Goal: Task Accomplishment & Management: Manage account settings

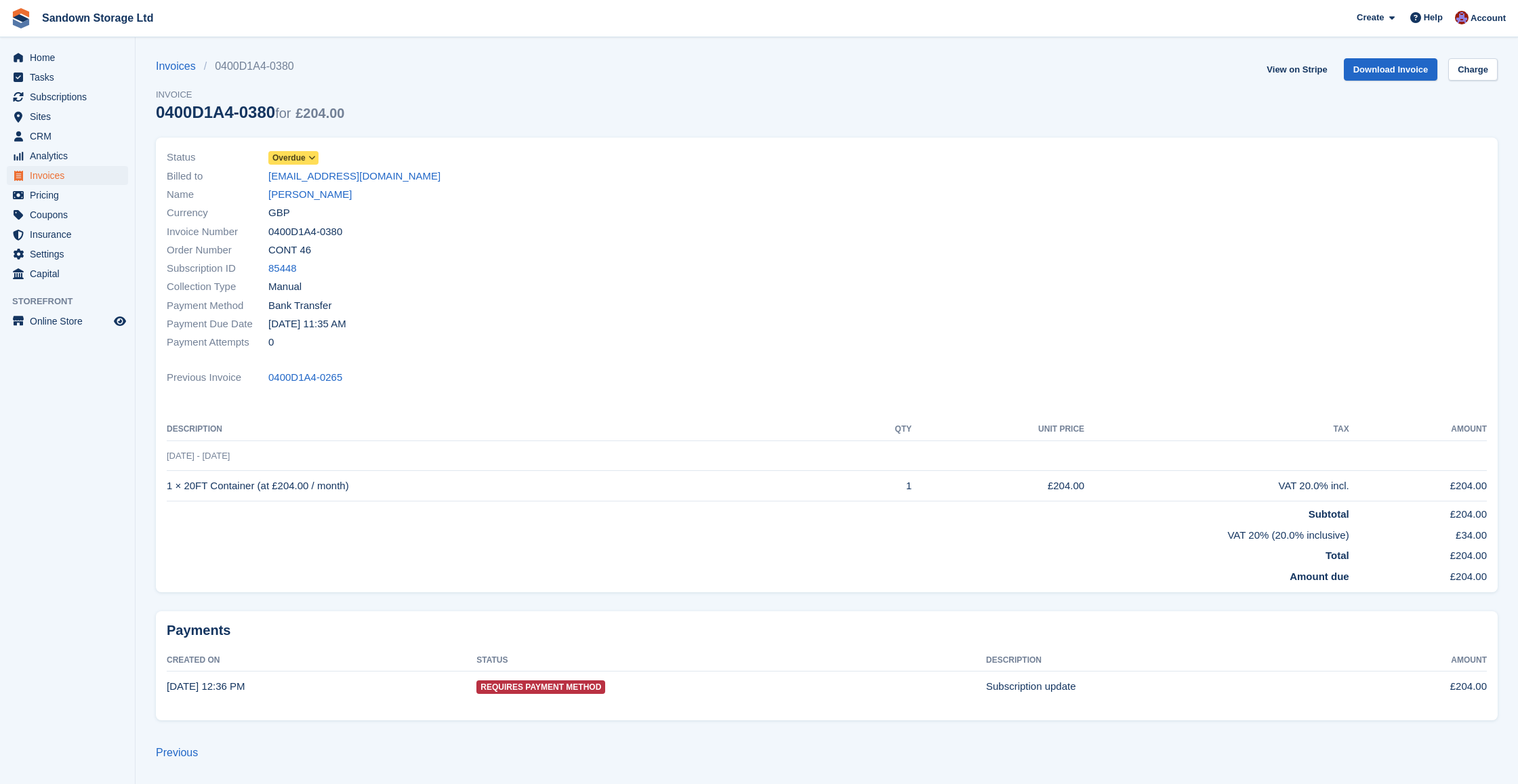
scroll to position [0, 1]
click at [58, 138] on span "CRM" at bounding box center [70, 135] width 81 height 19
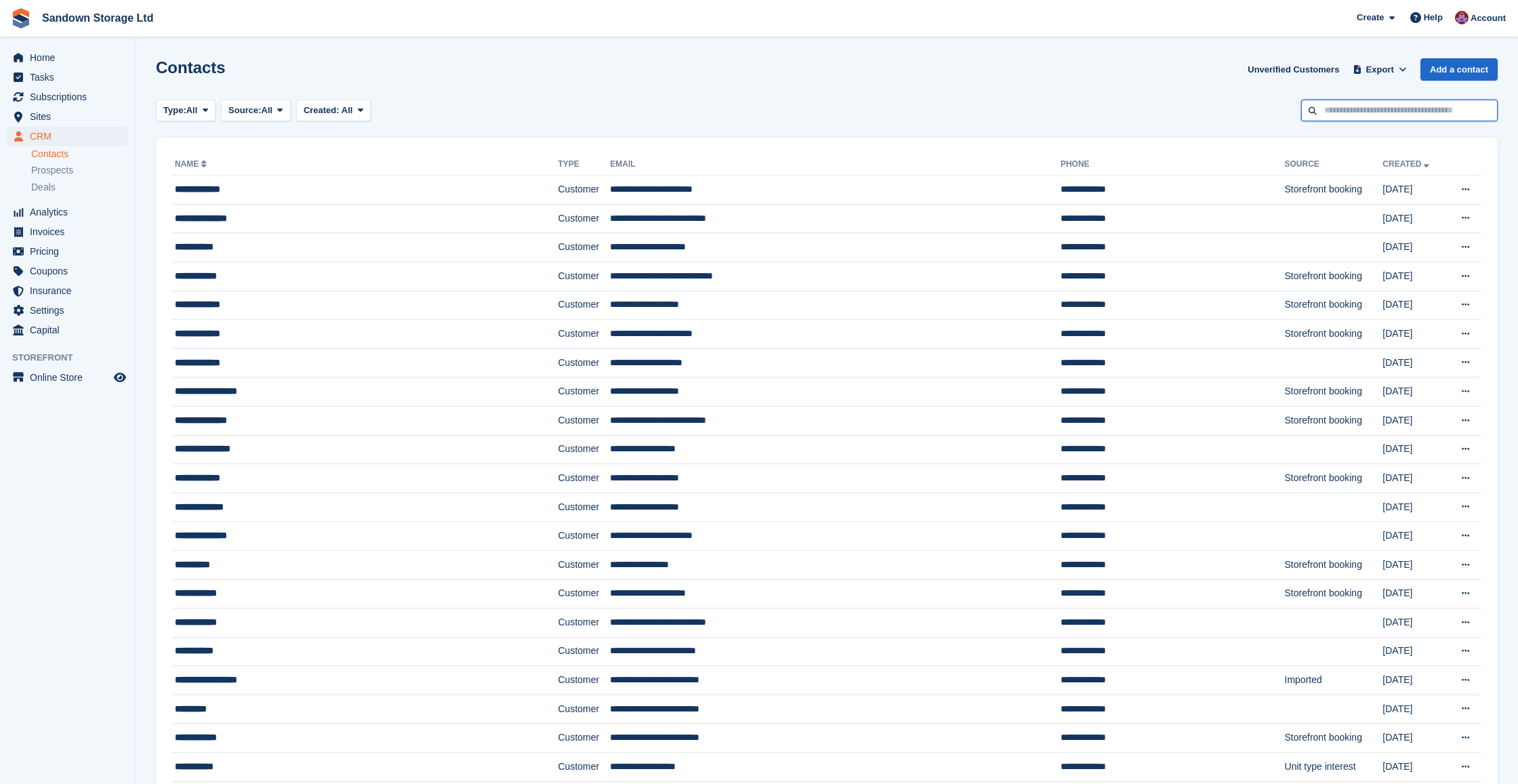
click at [1419, 113] on input "text" at bounding box center [1400, 111] width 197 height 23
type input "***"
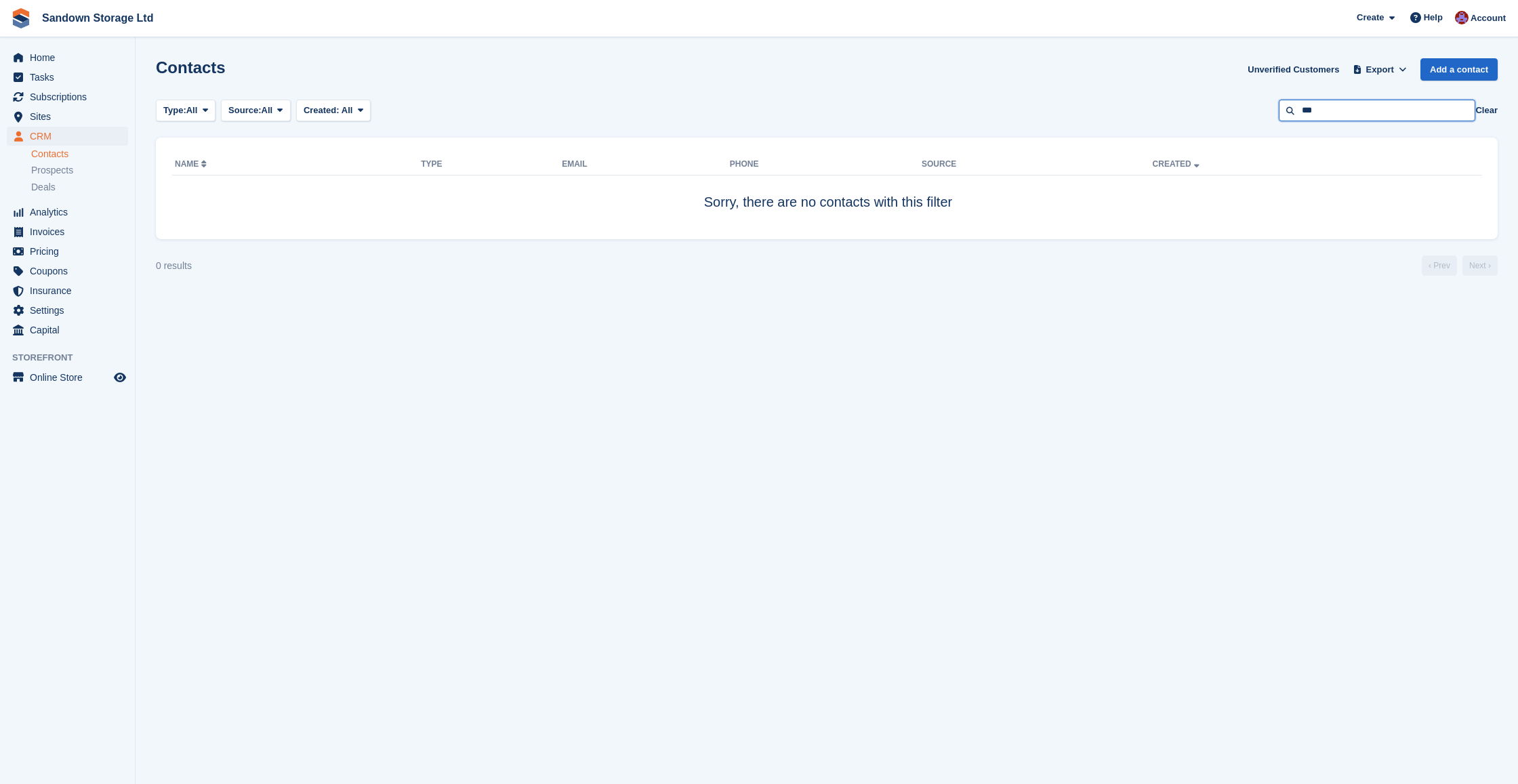
drag, startPoint x: 1366, startPoint y: 112, endPoint x: 1164, endPoint y: 104, distance: 202.2
click at [1164, 104] on div "Type: All All Lead Customer Source: All All Storefront Backoffice Pre-Opening i…" at bounding box center [827, 111] width 1342 height 23
type input "***"
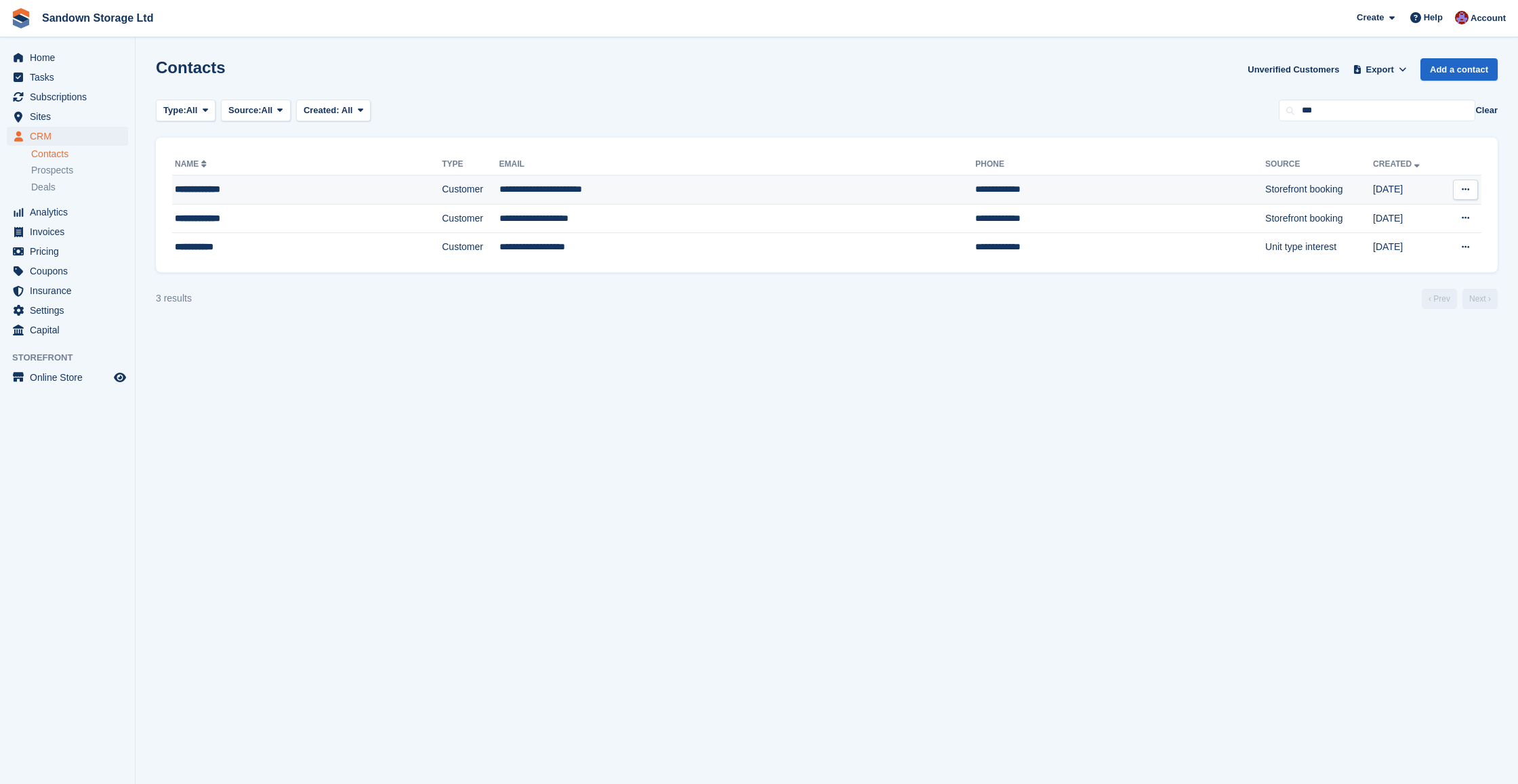
click at [648, 184] on td "**********" at bounding box center [737, 190] width 476 height 29
click at [472, 220] on td "Customer" at bounding box center [470, 218] width 57 height 29
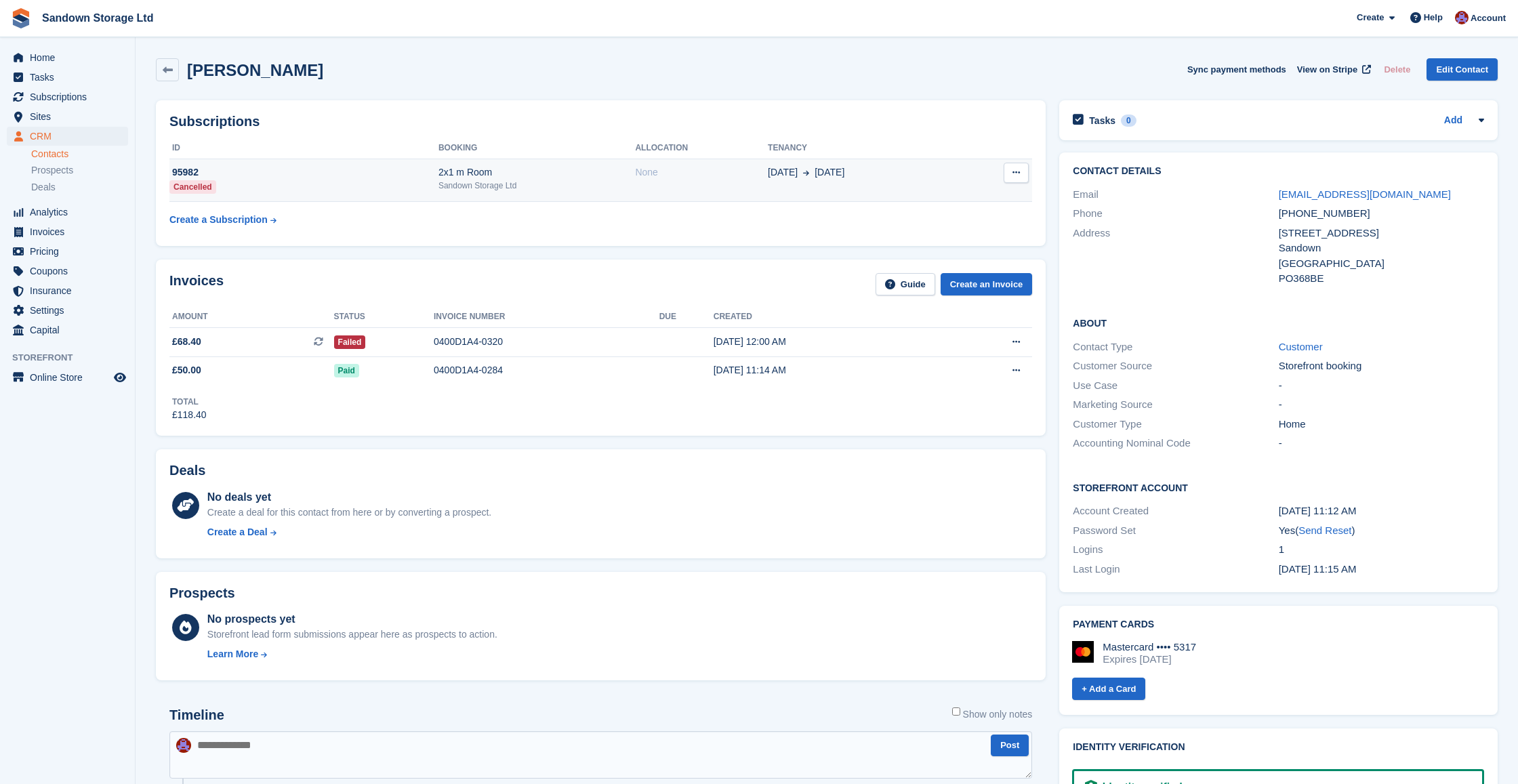
drag, startPoint x: 780, startPoint y: 178, endPoint x: 877, endPoint y: 182, distance: 97.1
click at [877, 182] on tr "95982 Cancelled 2x1 m Room Sandown Storage Ltd None [DATE] [DATE] Cancel subscr…" at bounding box center [601, 179] width 863 height 43
click at [877, 182] on td "25 Jul 4 Aug" at bounding box center [864, 179] width 193 height 43
click at [164, 72] on icon at bounding box center [167, 70] width 10 height 10
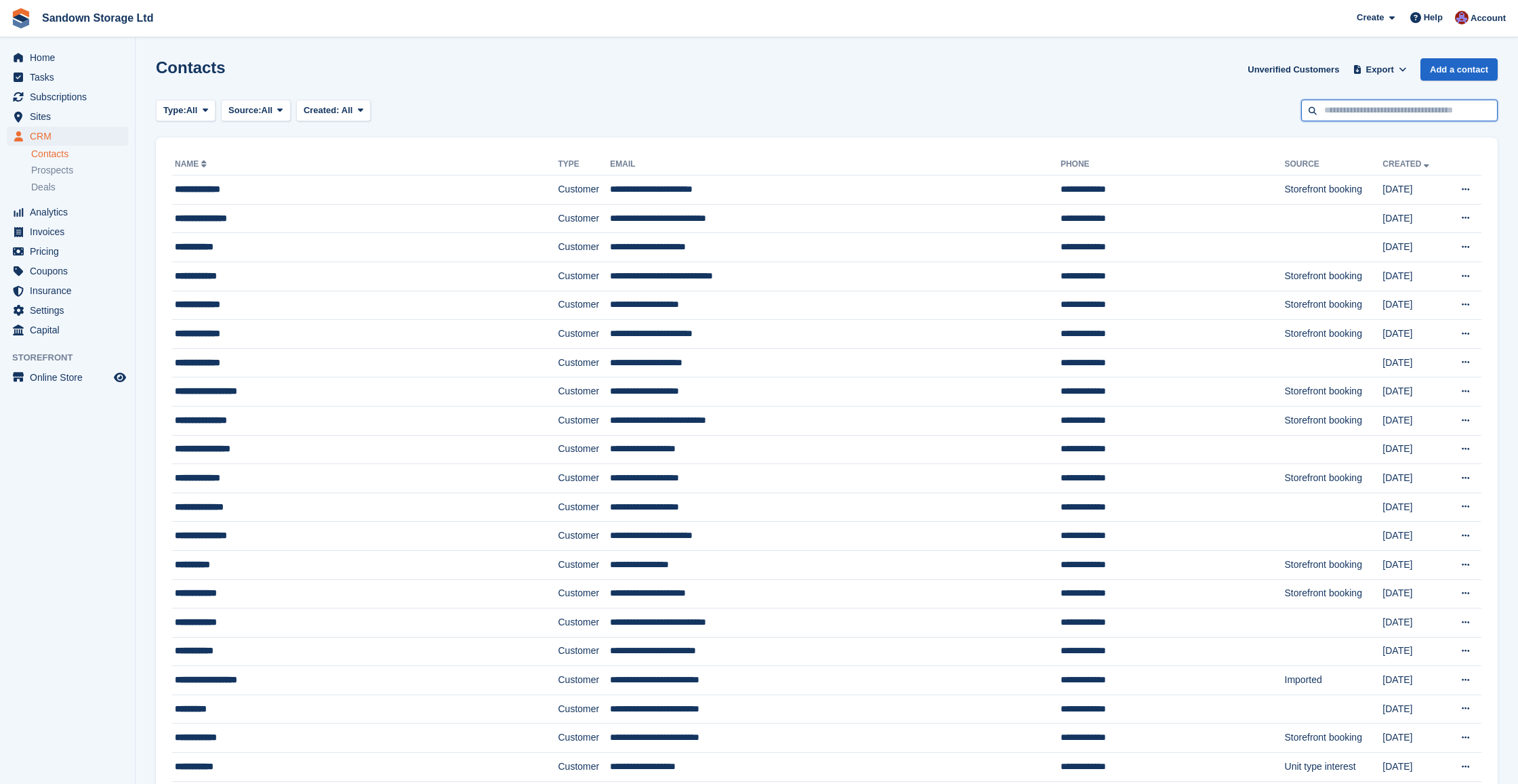
click at [1361, 117] on input "text" at bounding box center [1400, 111] width 197 height 23
type input "*"
type input "****"
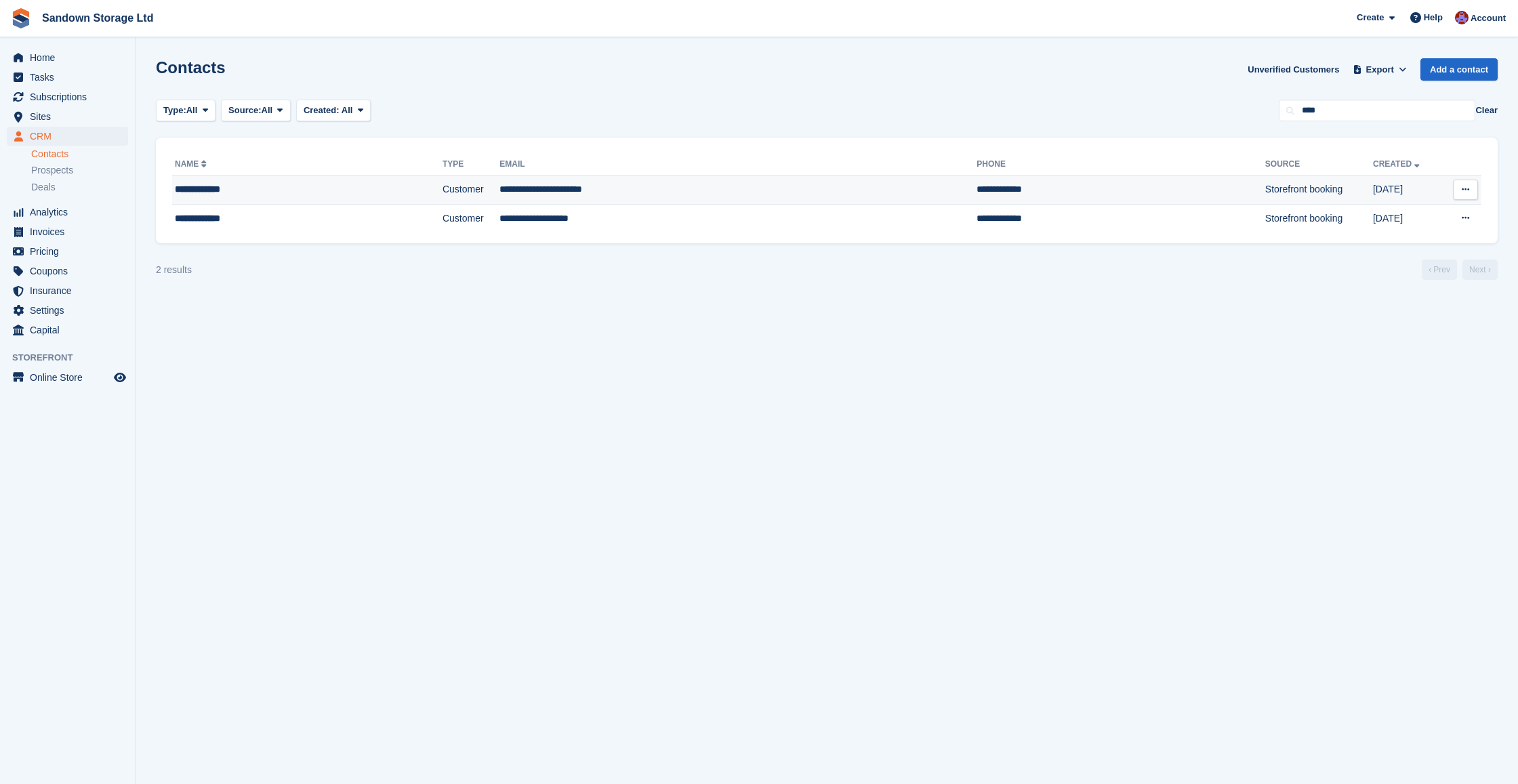
click at [672, 185] on td "**********" at bounding box center [738, 190] width 477 height 29
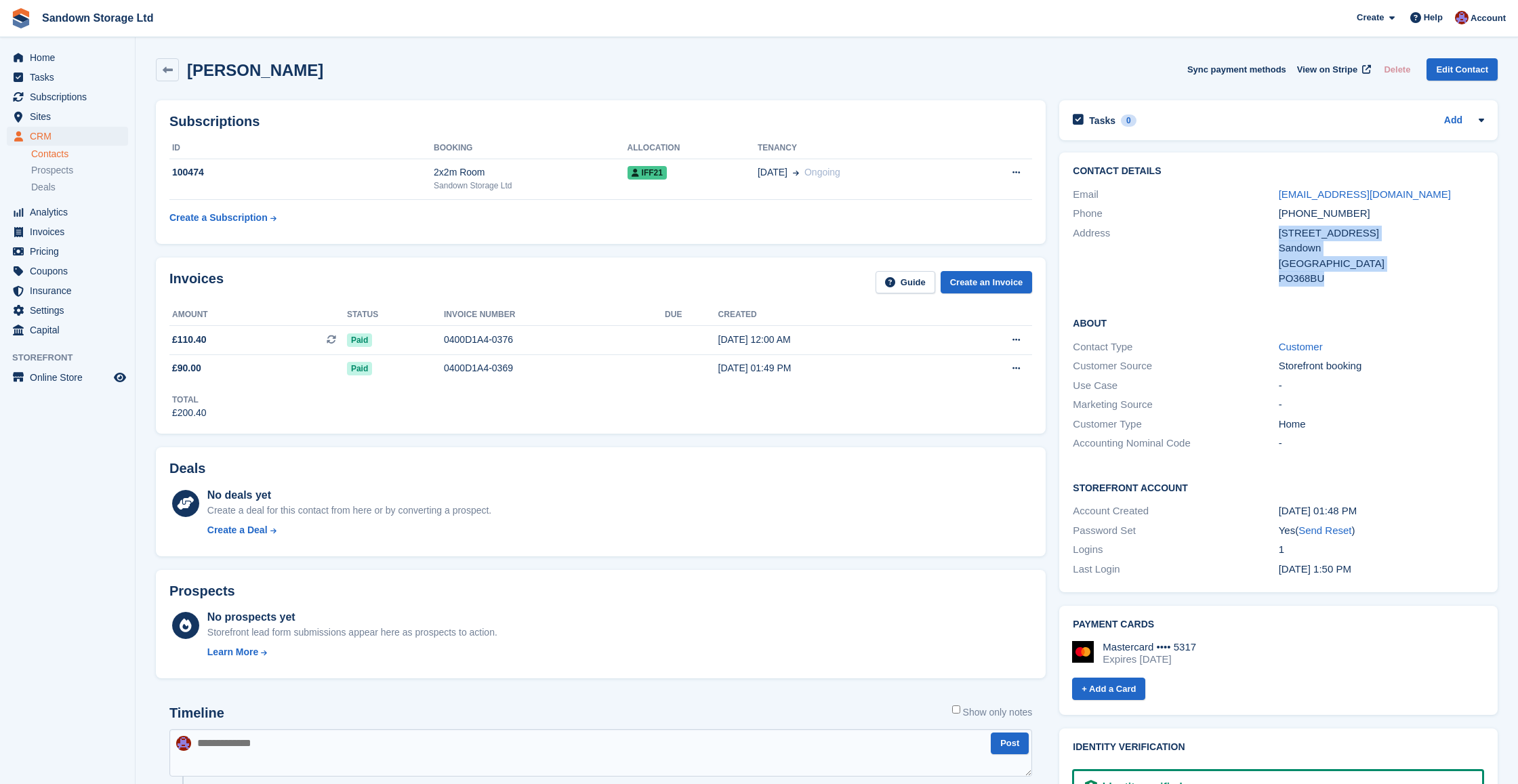
drag, startPoint x: 1276, startPoint y: 232, endPoint x: 1348, endPoint y: 274, distance: 83.4
click at [1348, 274] on div "Address 5 Brickfields Way Sandown United Kingdom PO368BU" at bounding box center [1278, 256] width 411 height 65
click at [1348, 274] on div "PO368BU" at bounding box center [1381, 278] width 205 height 16
click at [55, 120] on span "Sites" at bounding box center [70, 116] width 81 height 19
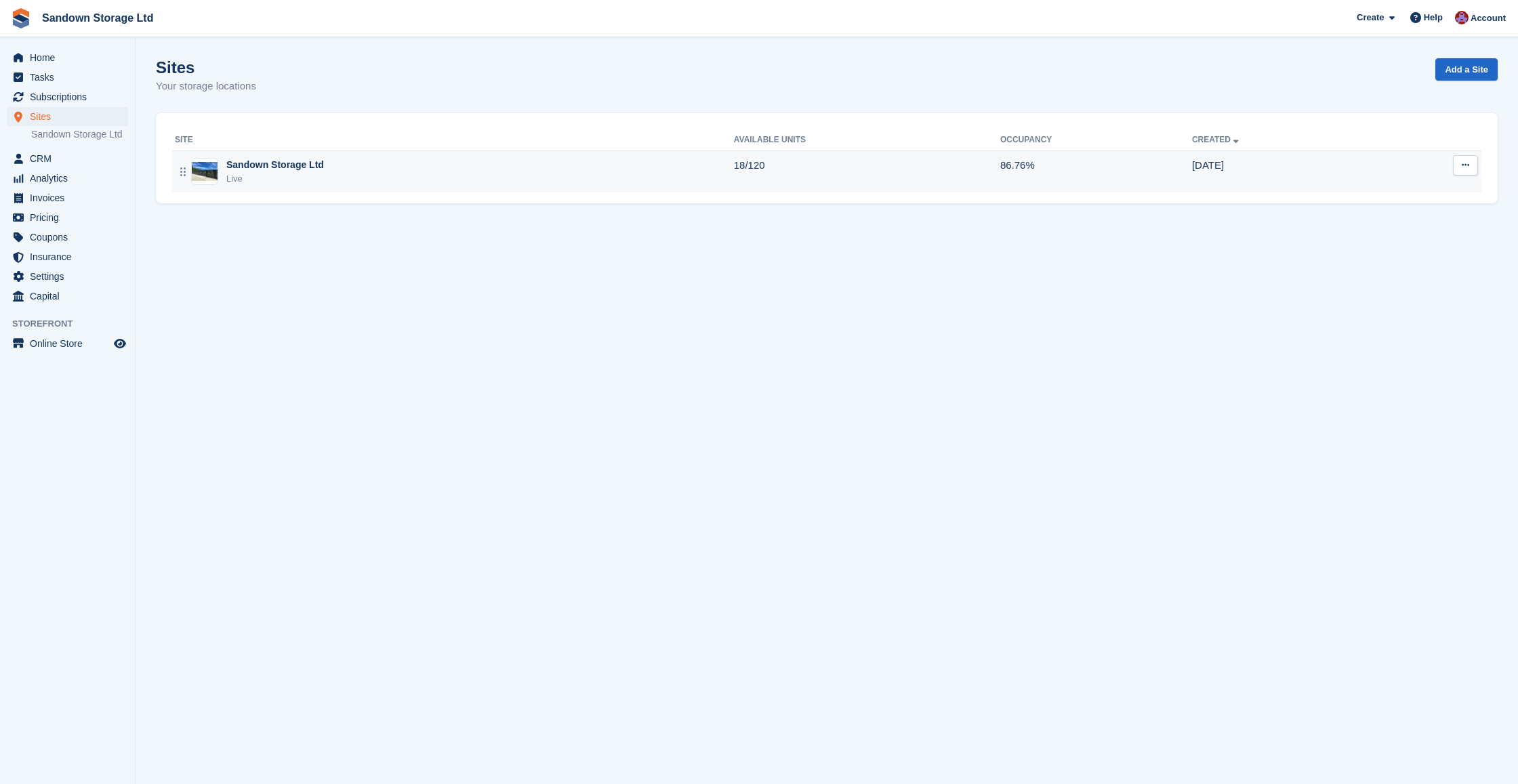
click at [441, 176] on div "Sandown Storage Ltd Live" at bounding box center [454, 172] width 560 height 28
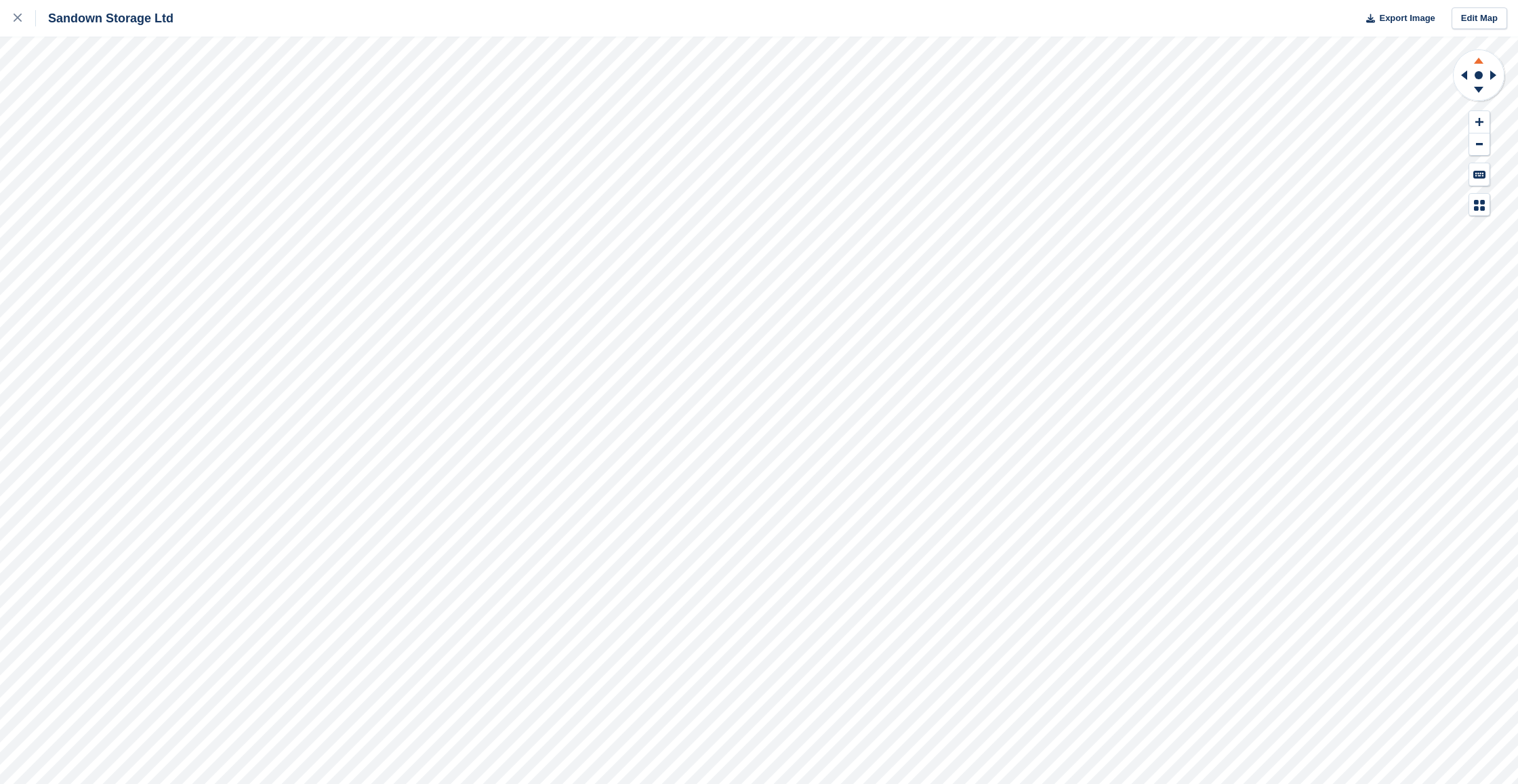
click at [1475, 62] on icon at bounding box center [1479, 58] width 36 height 17
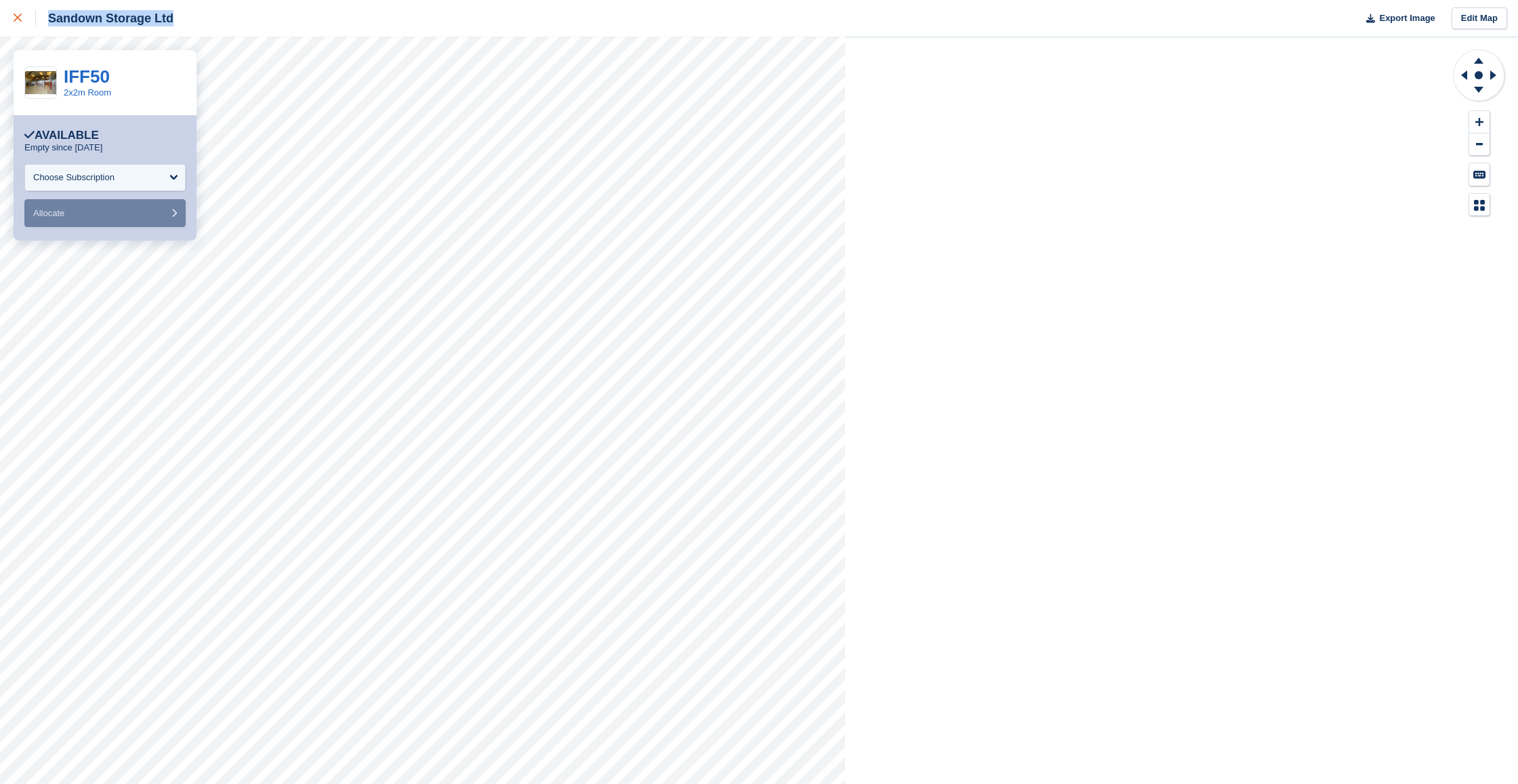
click at [20, 13] on div at bounding box center [25, 17] width 23 height 16
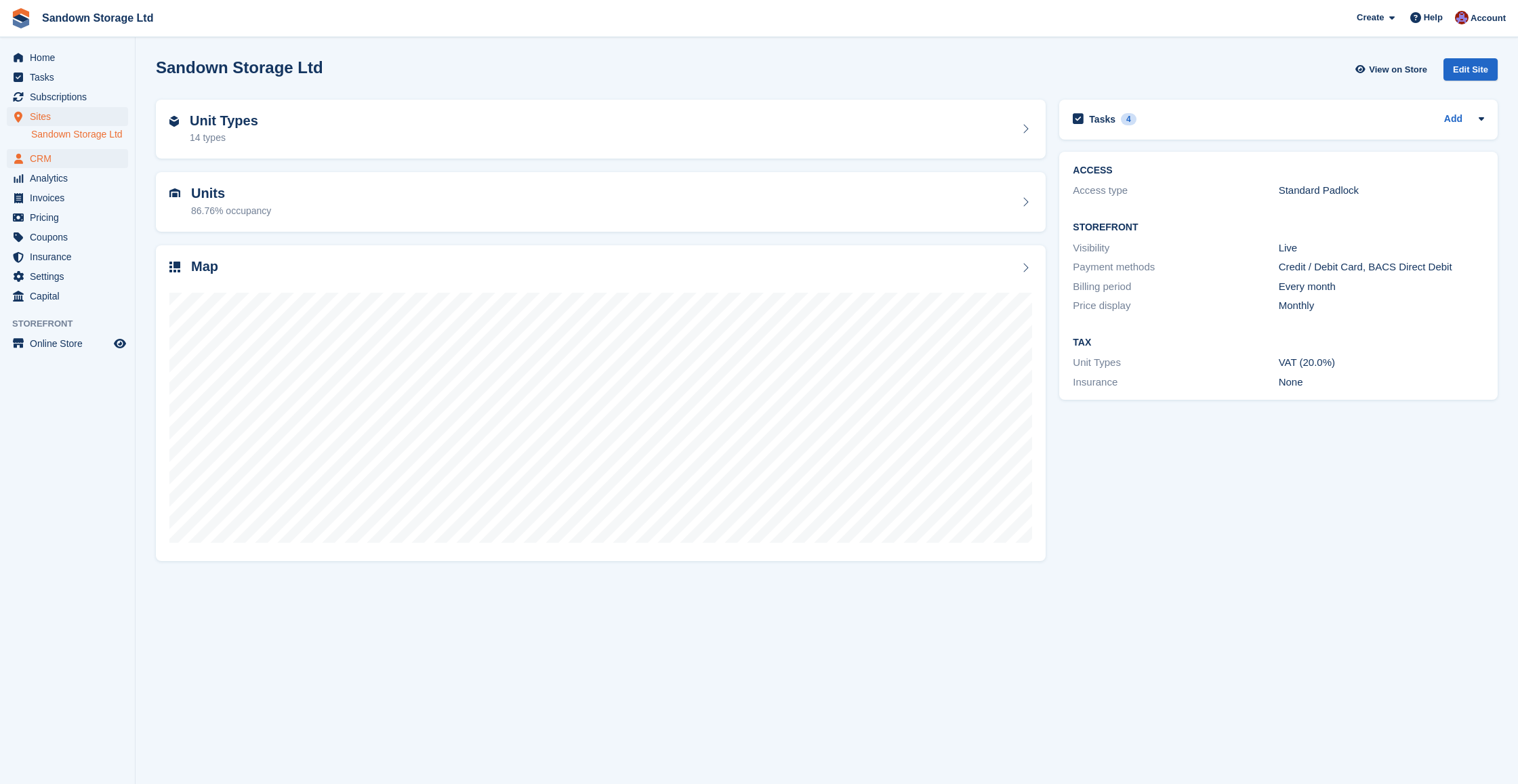
click at [72, 157] on span "CRM" at bounding box center [70, 158] width 81 height 19
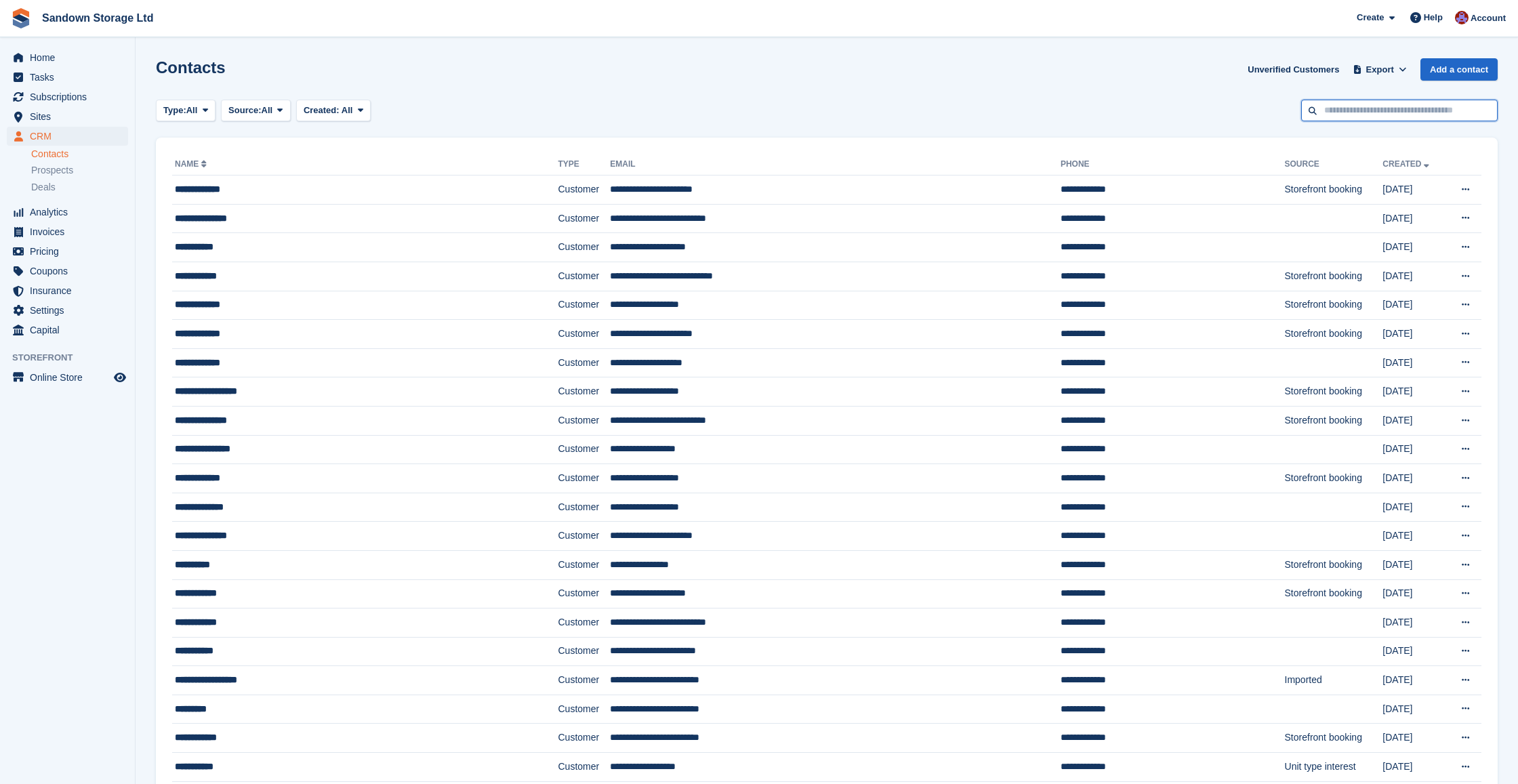
click at [1358, 113] on input "text" at bounding box center [1400, 111] width 197 height 23
type input "***"
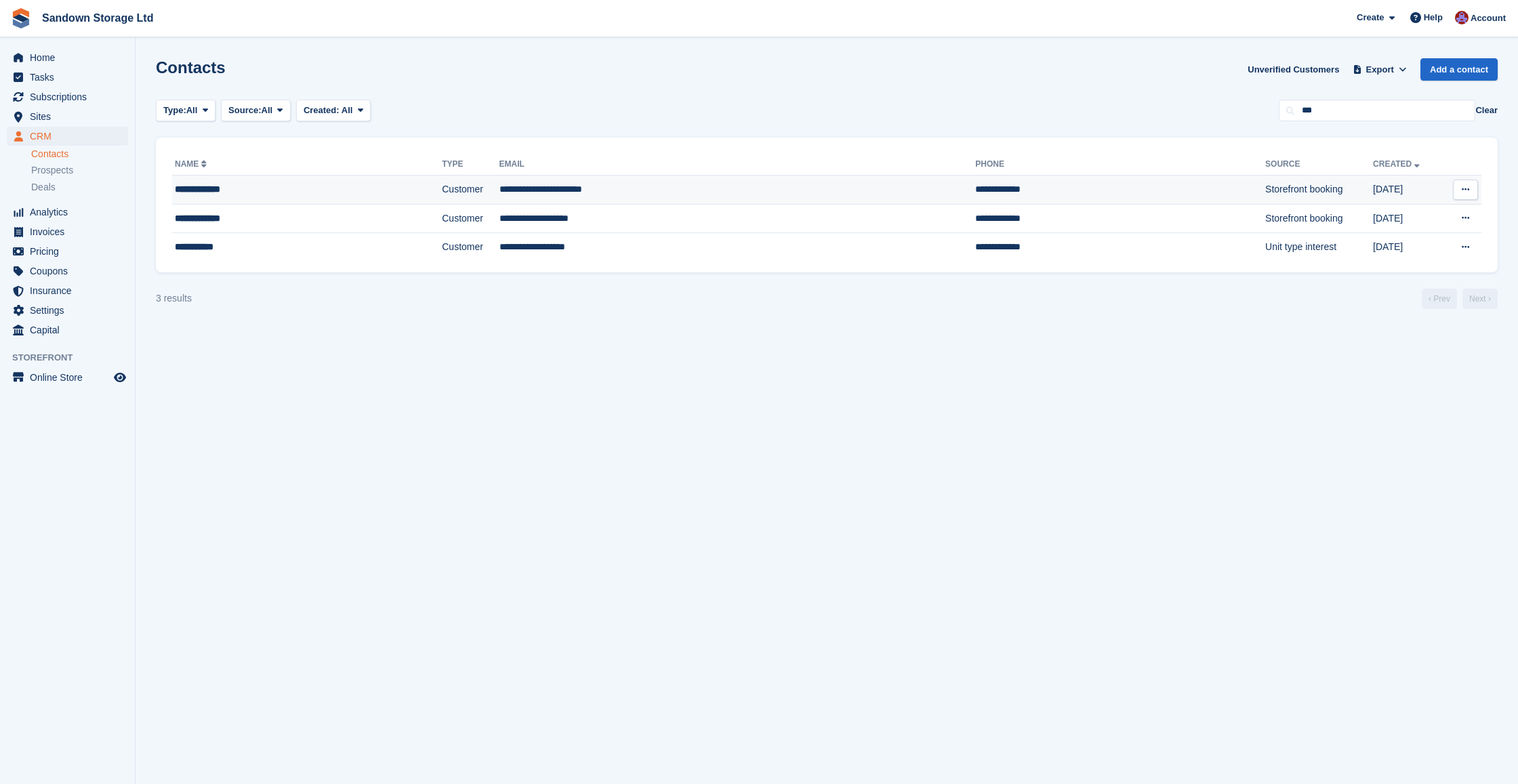
click at [708, 191] on td "**********" at bounding box center [737, 190] width 476 height 29
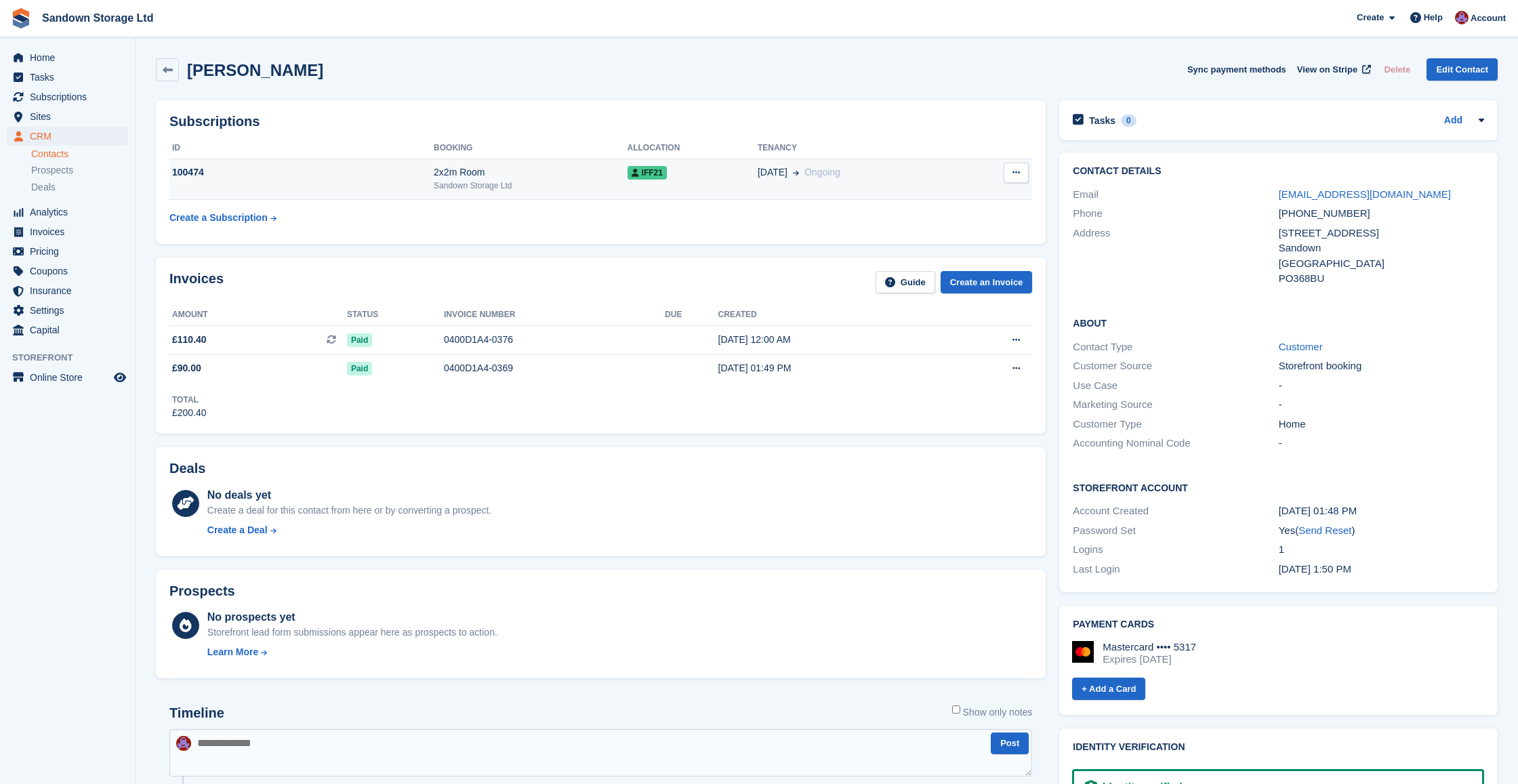
click at [1016, 170] on icon at bounding box center [1016, 173] width 8 height 9
click at [899, 169] on div "[DATE] Ongoing" at bounding box center [860, 172] width 204 height 14
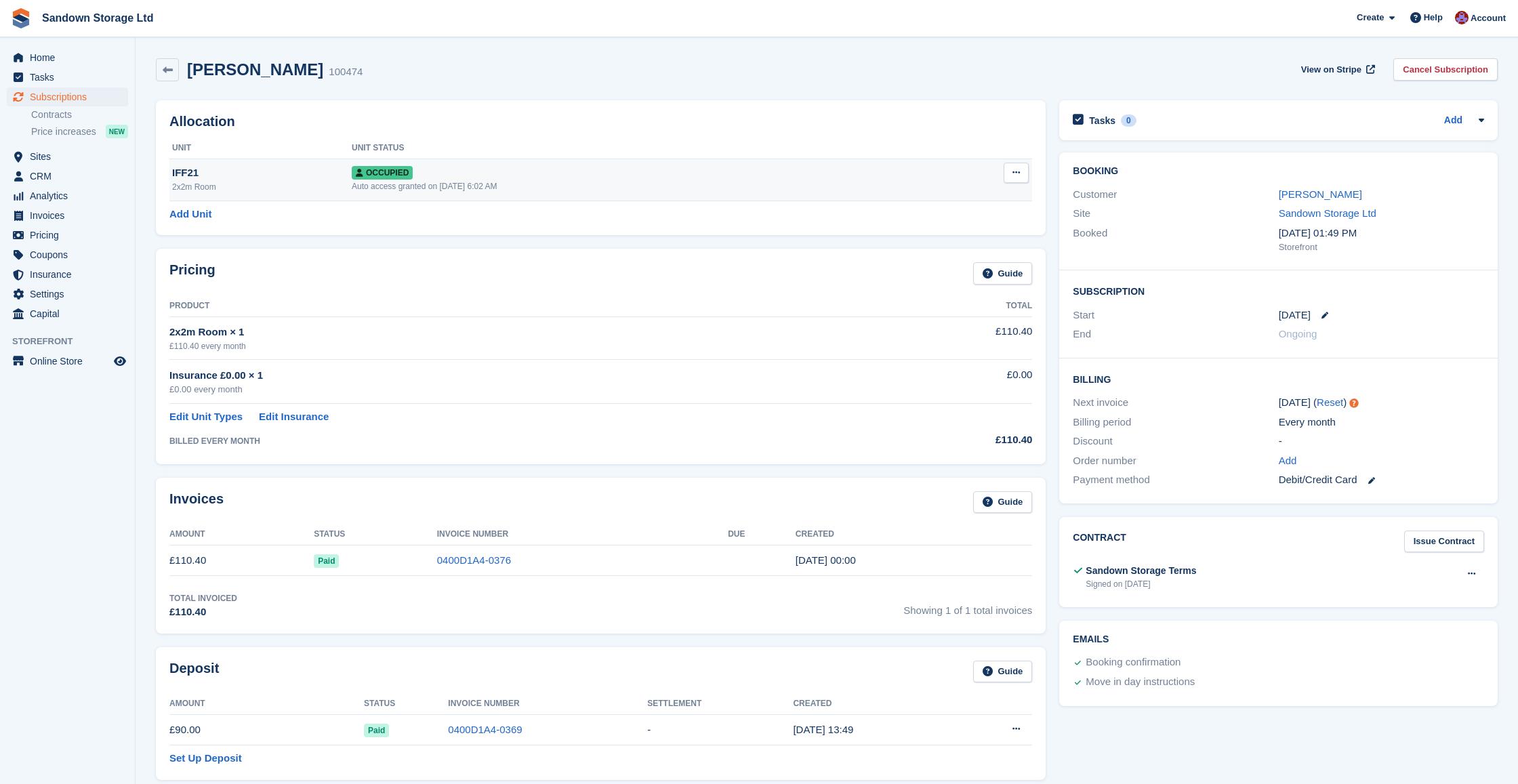
click at [1011, 176] on button at bounding box center [1016, 173] width 25 height 20
click at [944, 245] on p "Deallocate" at bounding box center [964, 245] width 118 height 17
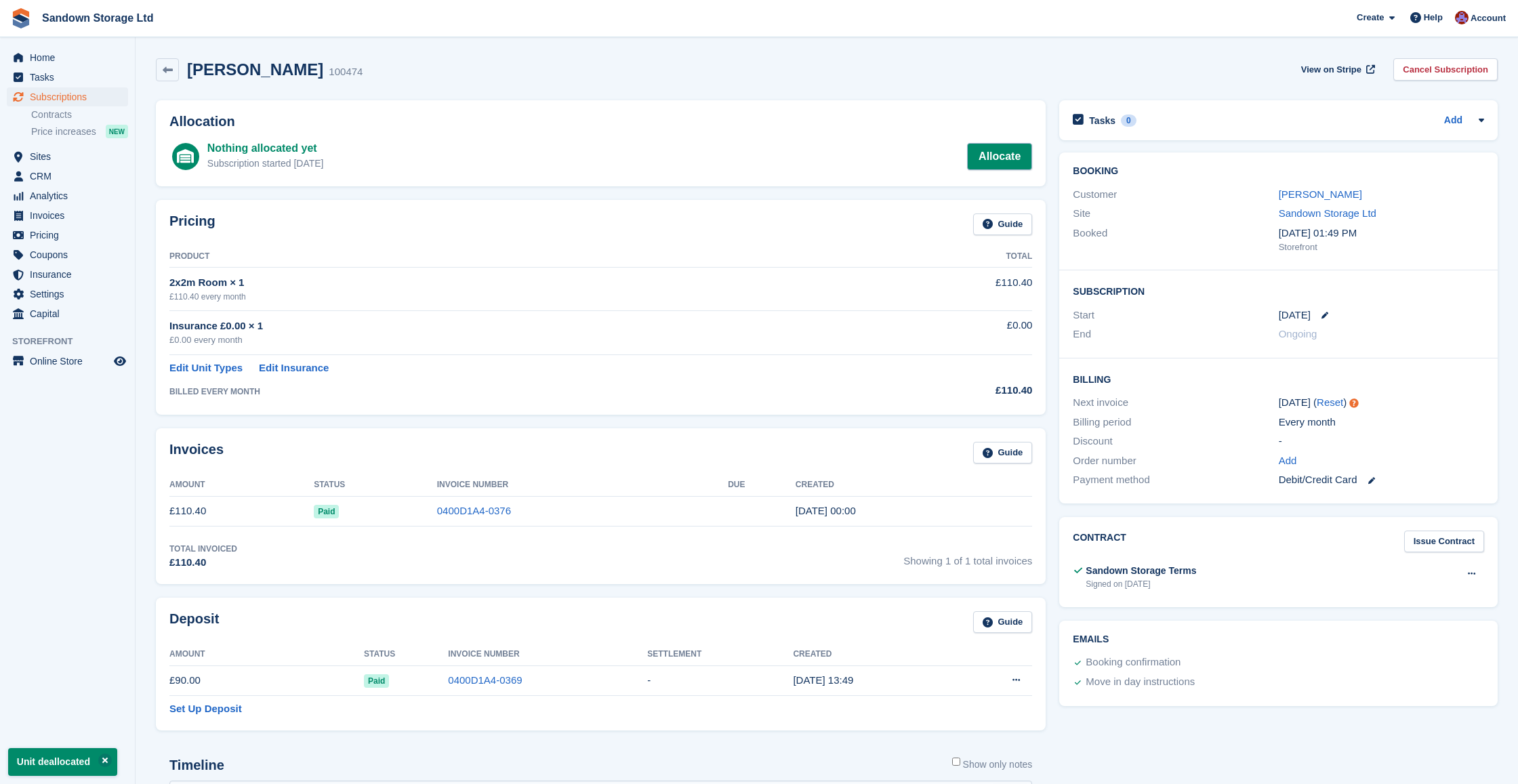
click at [983, 162] on link "Allocate" at bounding box center [999, 157] width 65 height 27
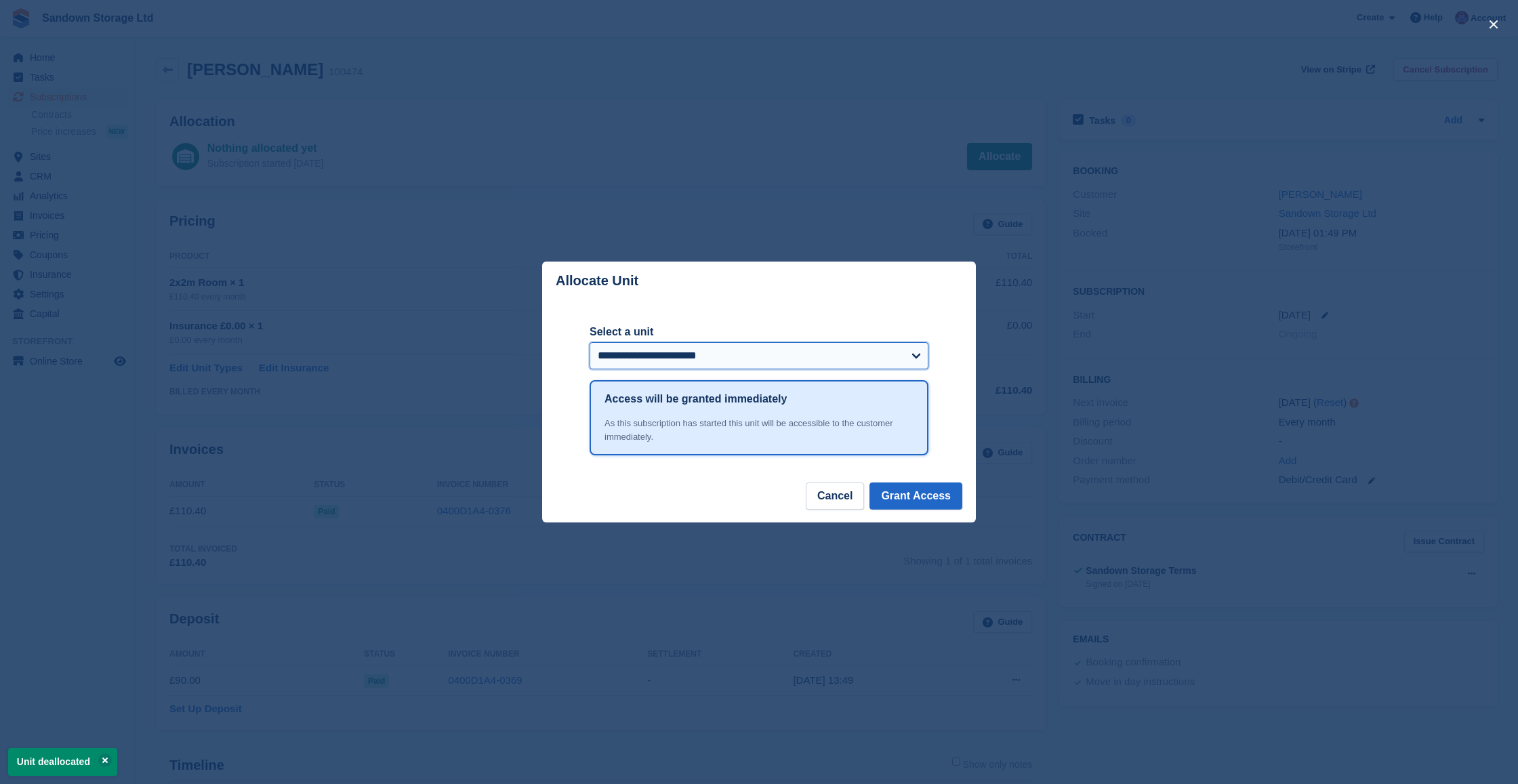
select select "******"
click at [897, 491] on button "Grant Access" at bounding box center [916, 496] width 93 height 27
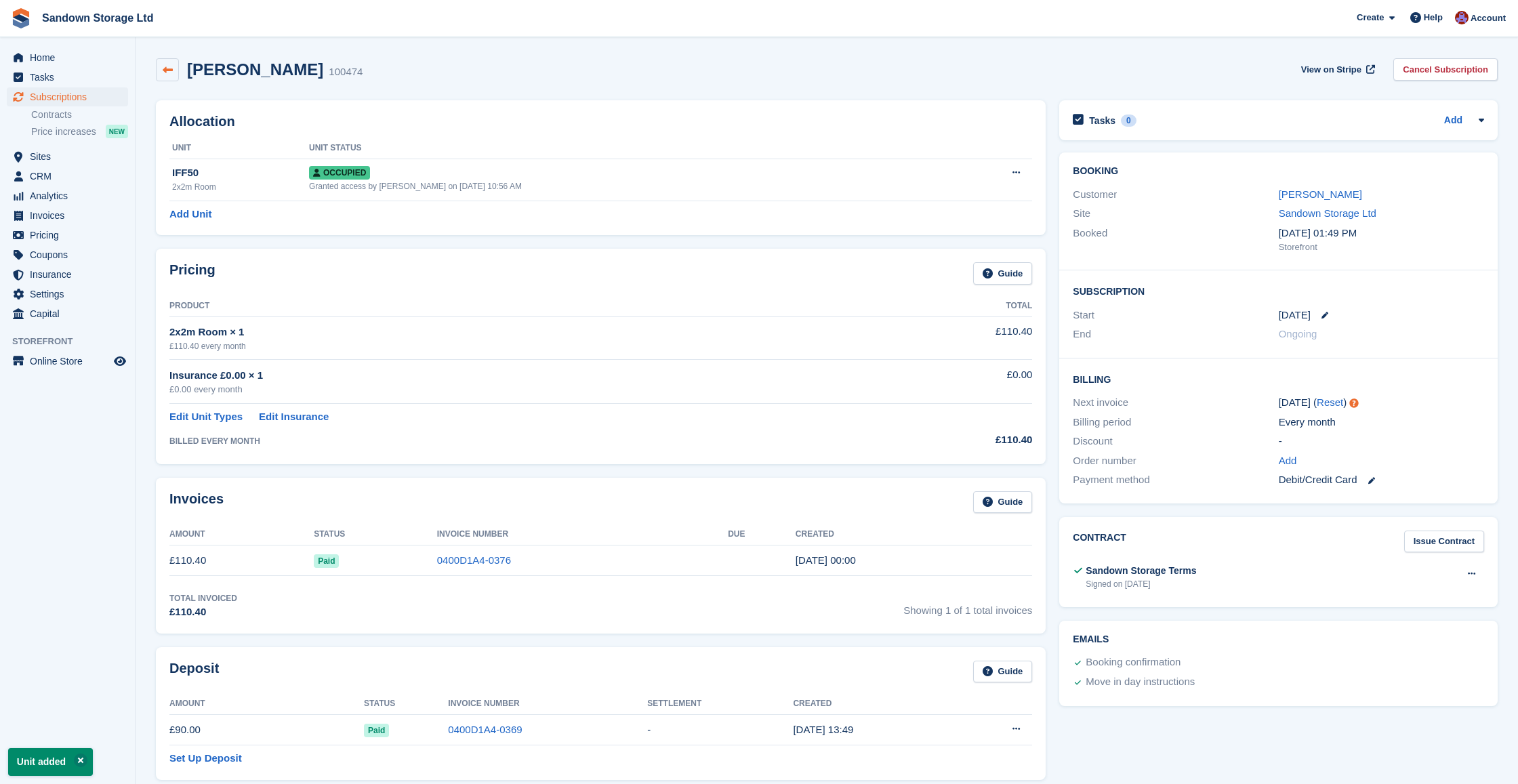
click at [171, 71] on icon at bounding box center [167, 70] width 10 height 10
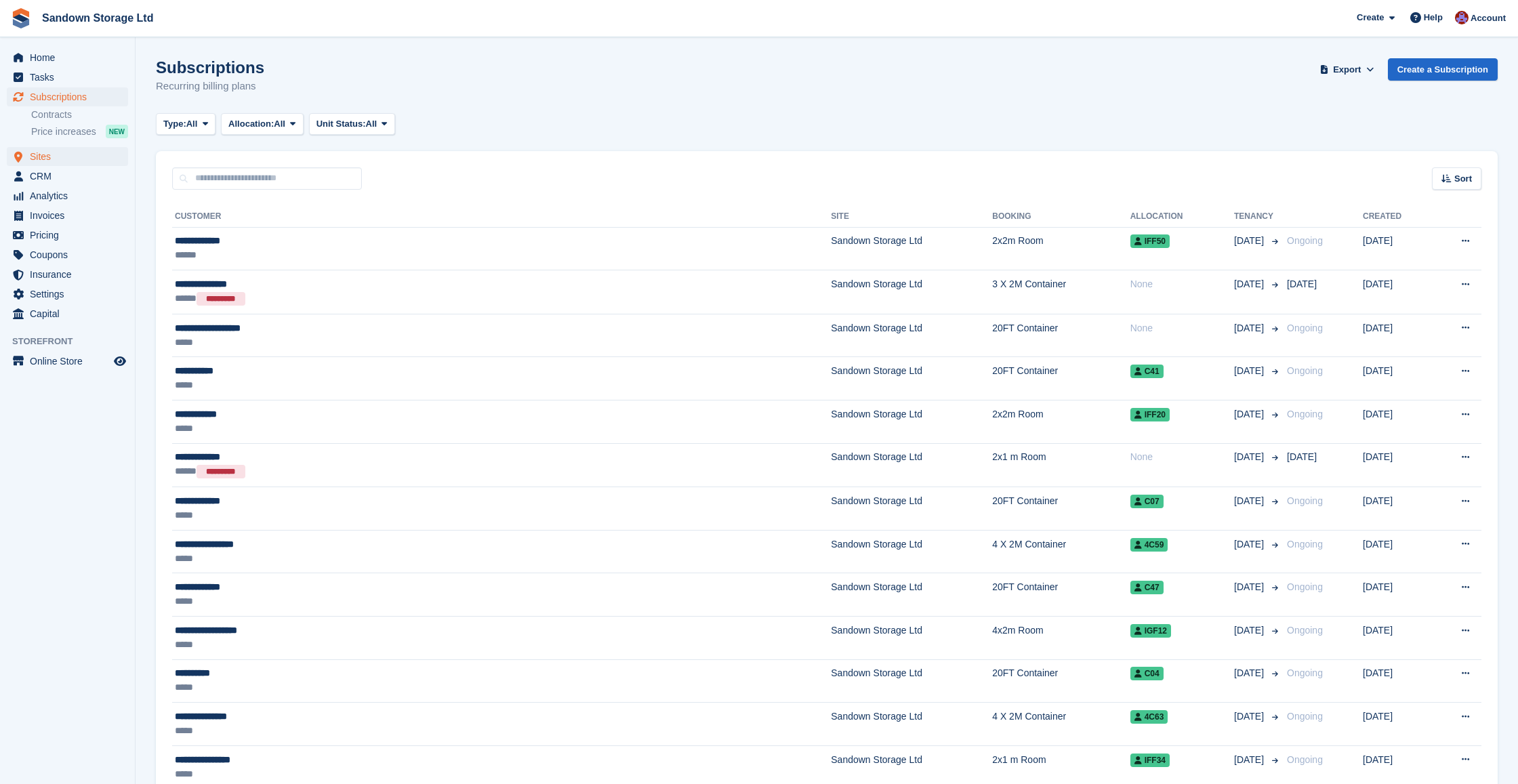
click at [53, 156] on span "Sites" at bounding box center [70, 156] width 81 height 19
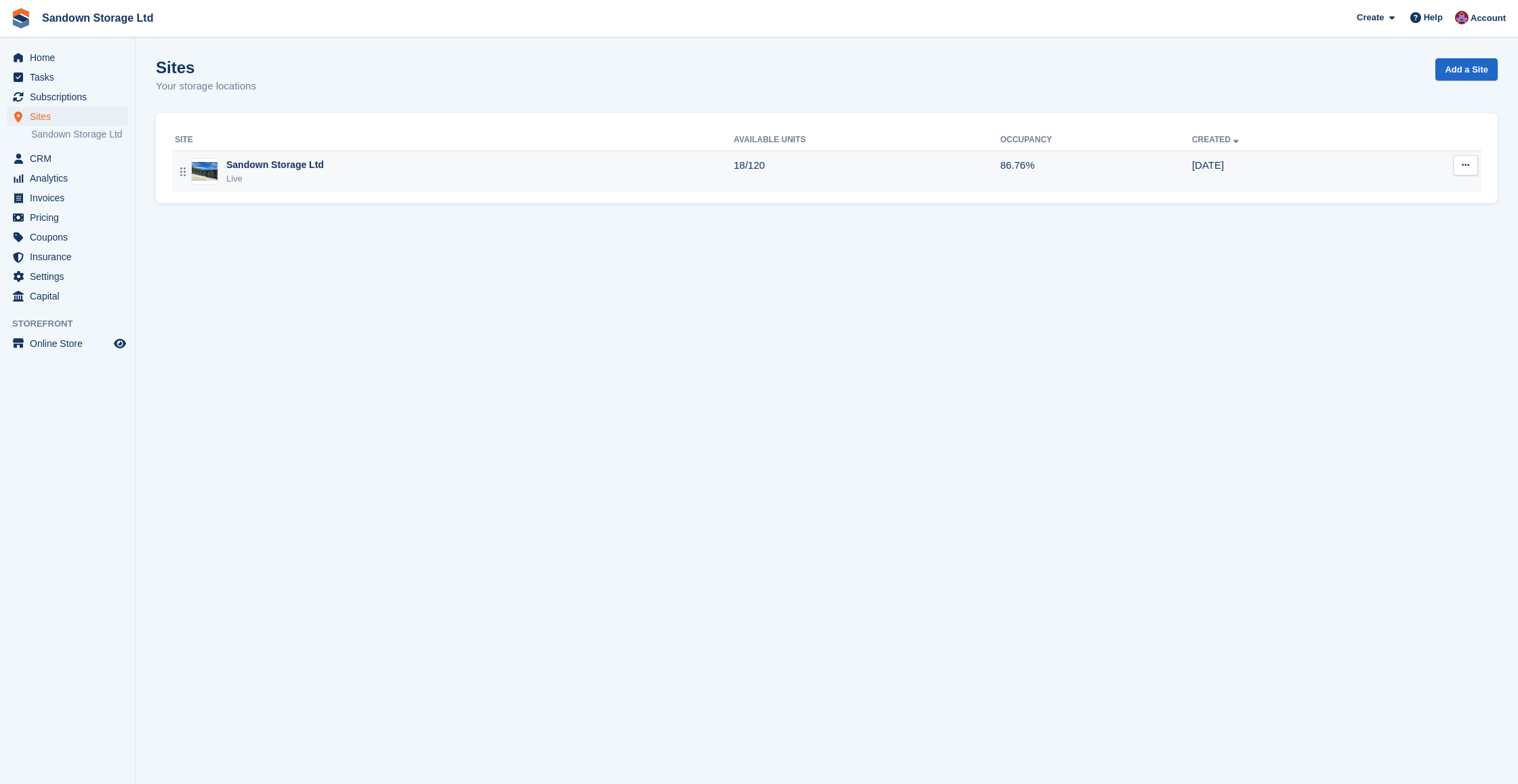
click at [349, 181] on div "Sandown Storage Ltd Live" at bounding box center [454, 172] width 560 height 28
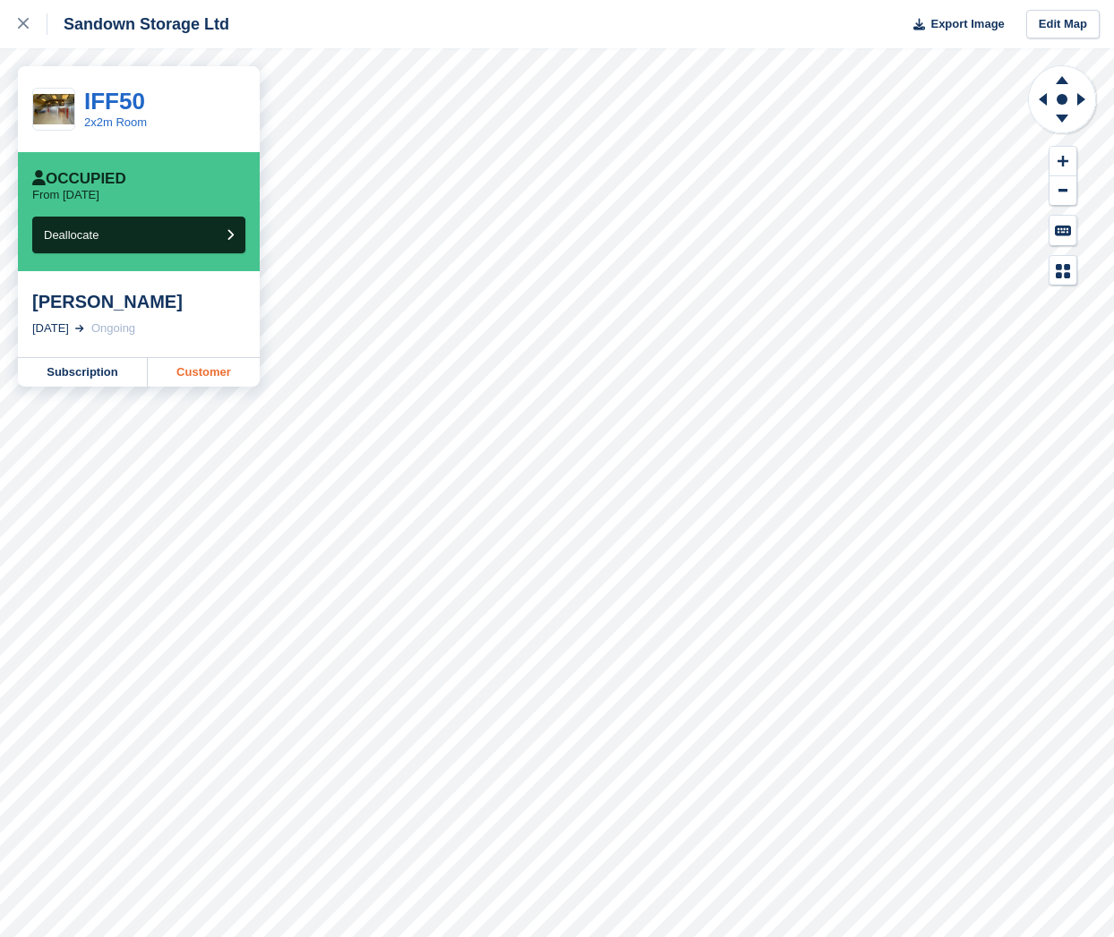
click at [181, 377] on link "Customer" at bounding box center [204, 372] width 112 height 29
click at [28, 22] on icon at bounding box center [23, 23] width 11 height 11
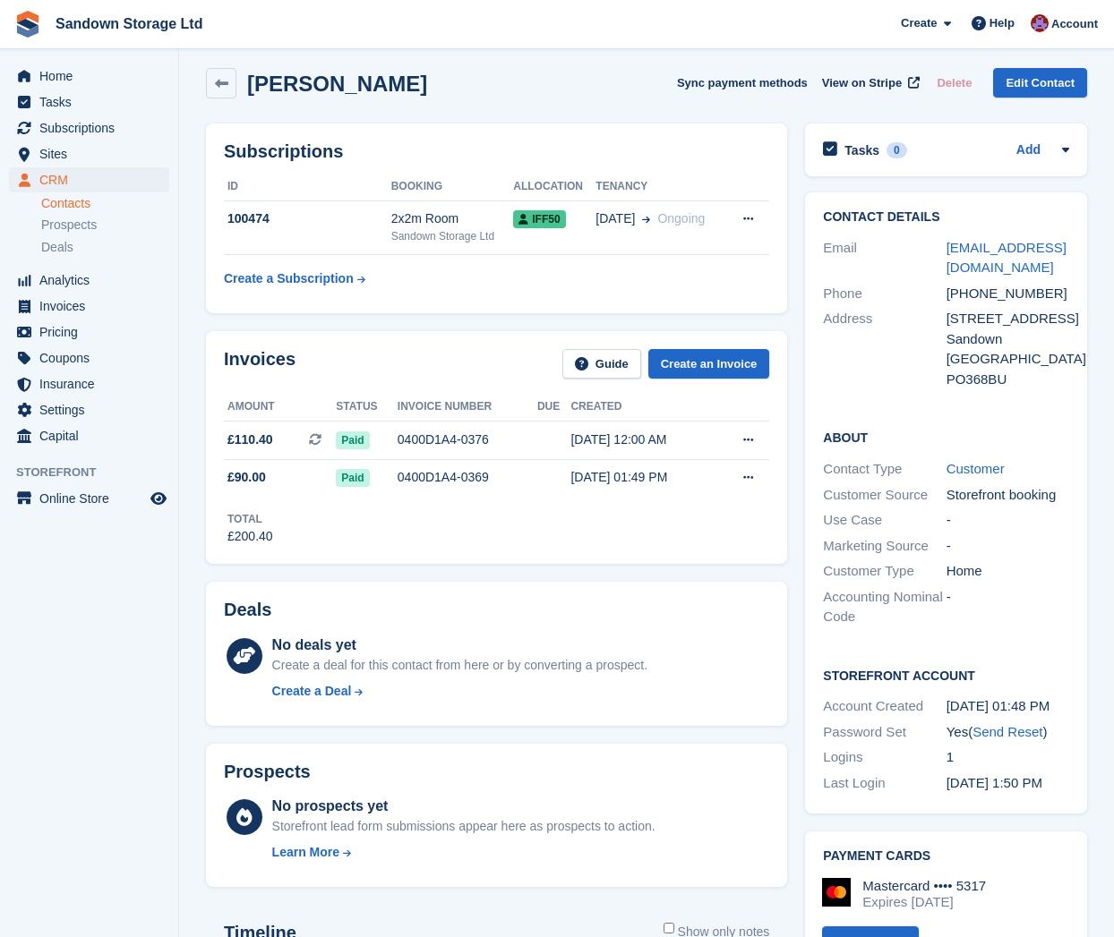
scroll to position [15, 0]
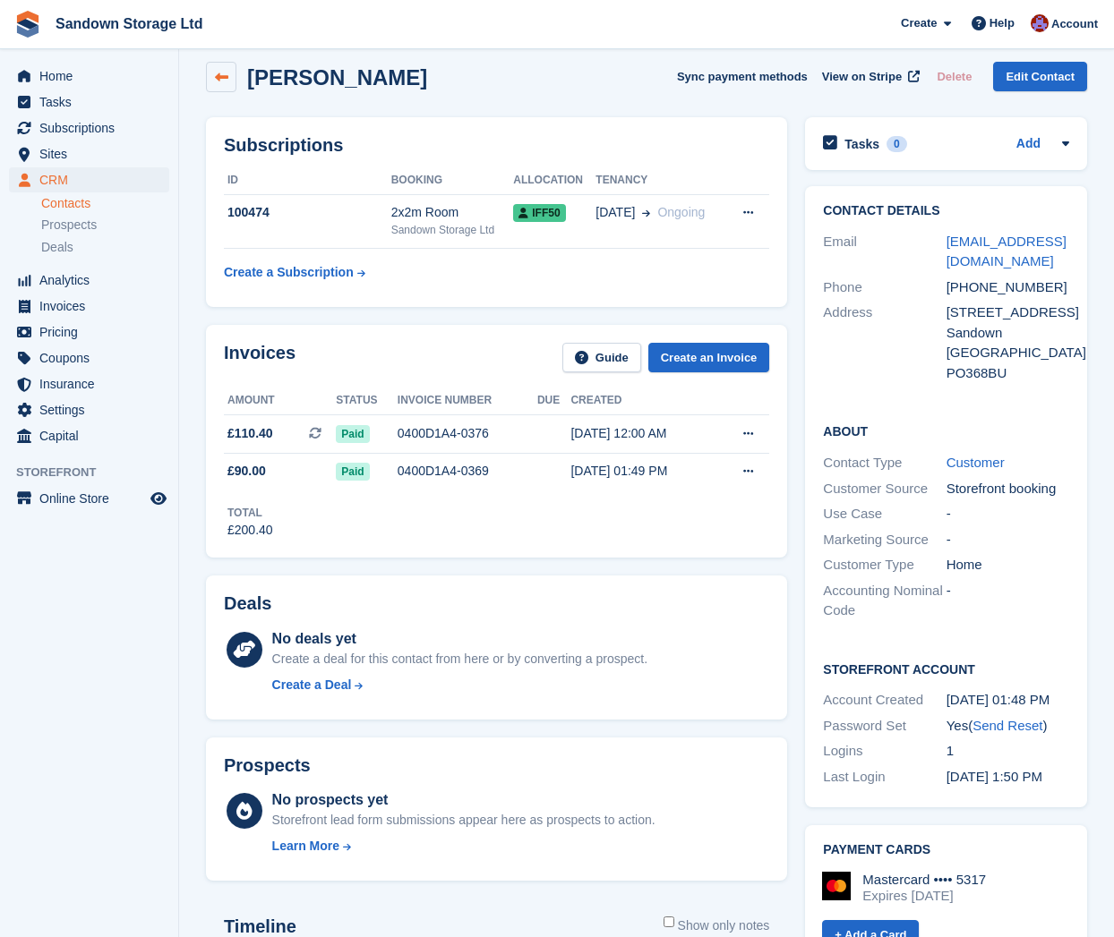
click at [215, 73] on icon at bounding box center [221, 77] width 13 height 13
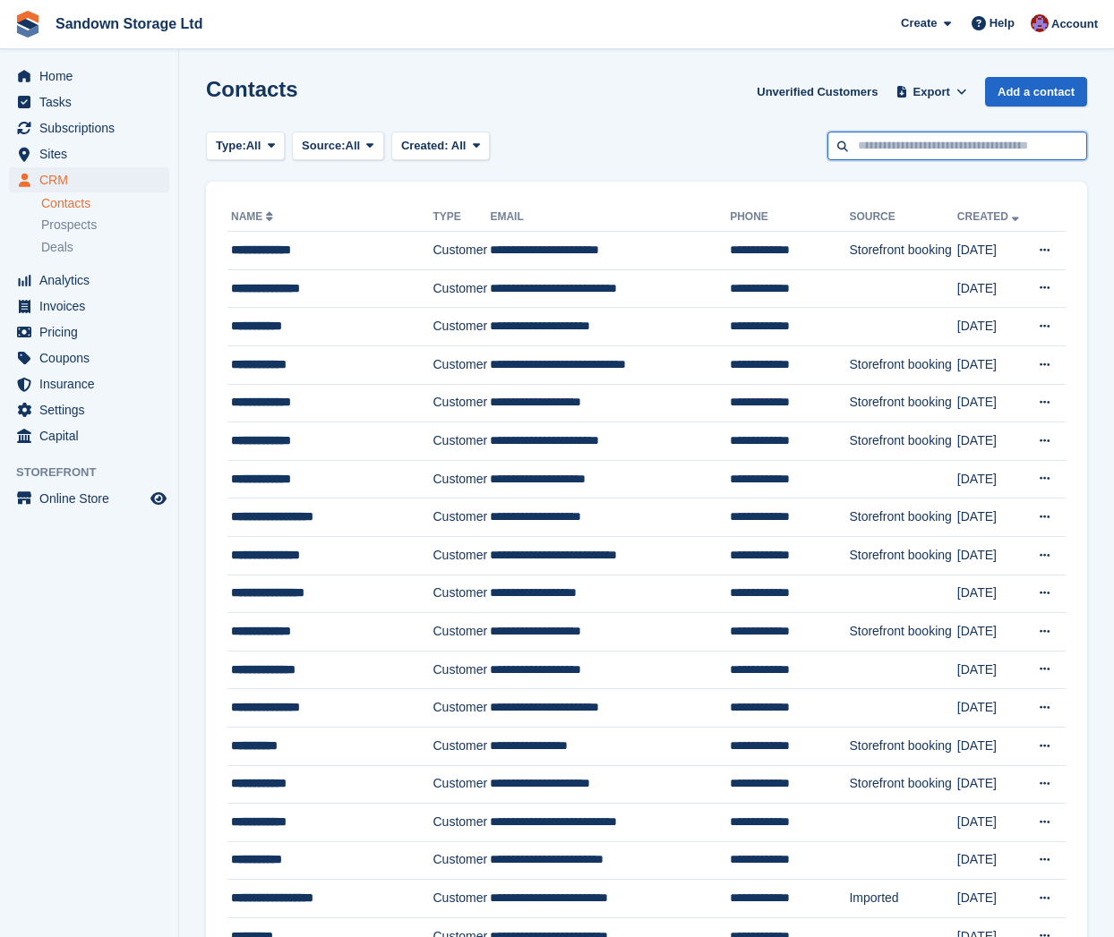
click at [919, 141] on input "text" at bounding box center [957, 147] width 260 height 30
type input "******"
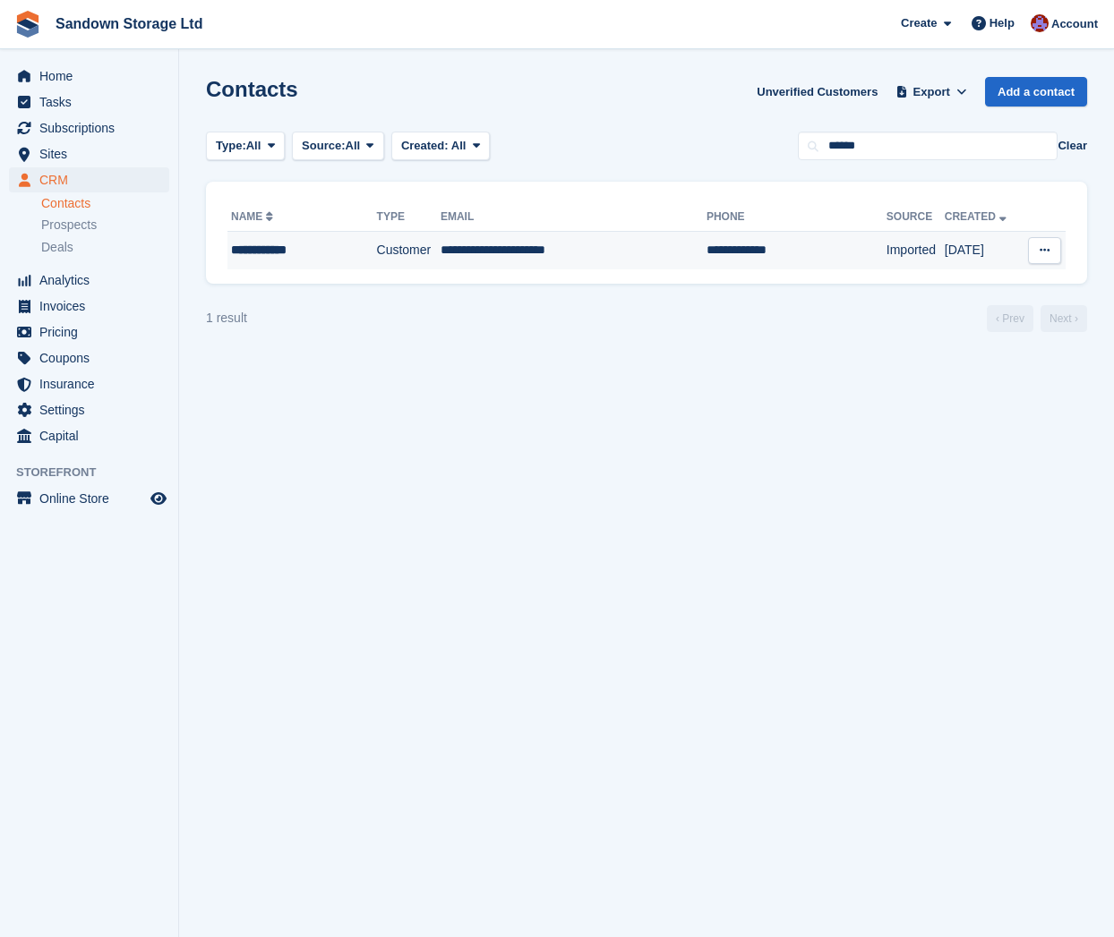
click at [623, 249] on td "**********" at bounding box center [573, 251] width 266 height 38
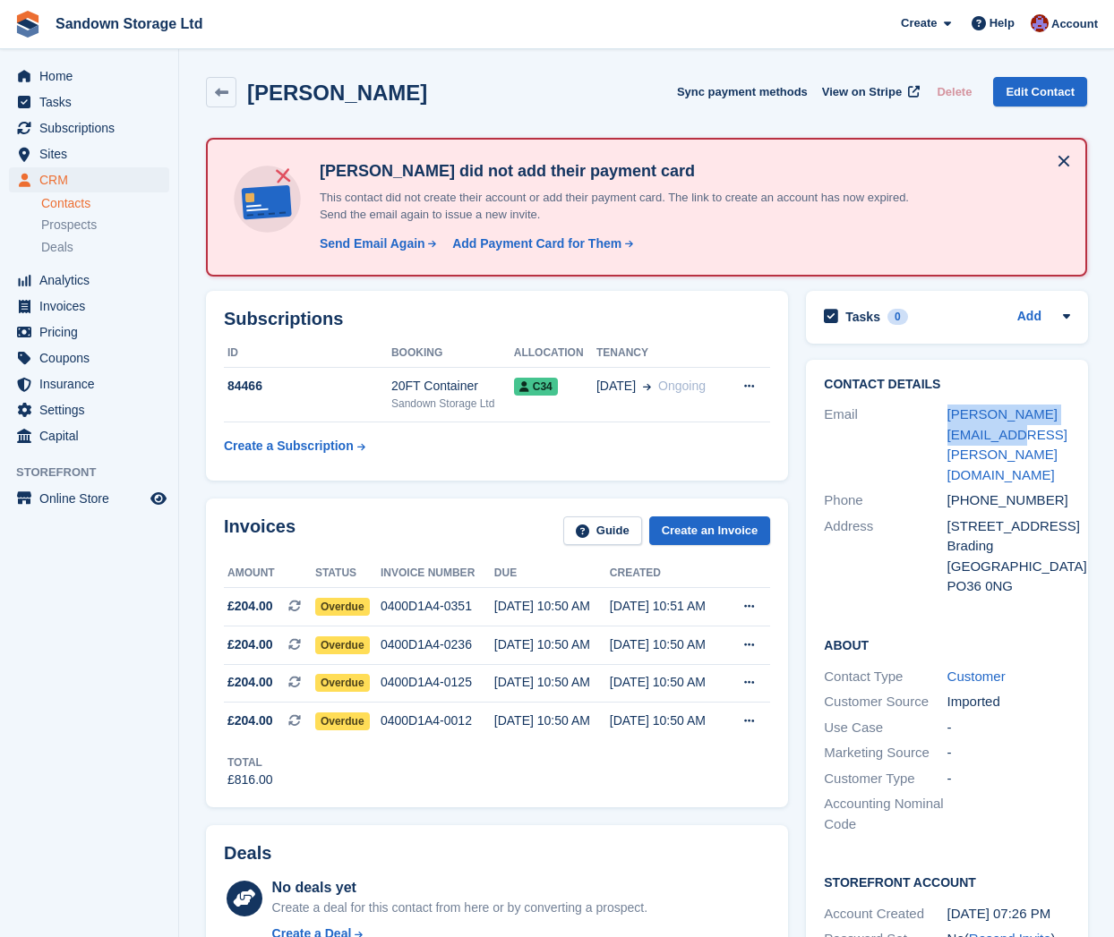
drag, startPoint x: 987, startPoint y: 432, endPoint x: 944, endPoint y: 415, distance: 46.2
click at [944, 415] on div "Email dave.burr@hotmail.co.uk" at bounding box center [947, 445] width 246 height 86
copy div "dave.burr@hotmail.co.uk"
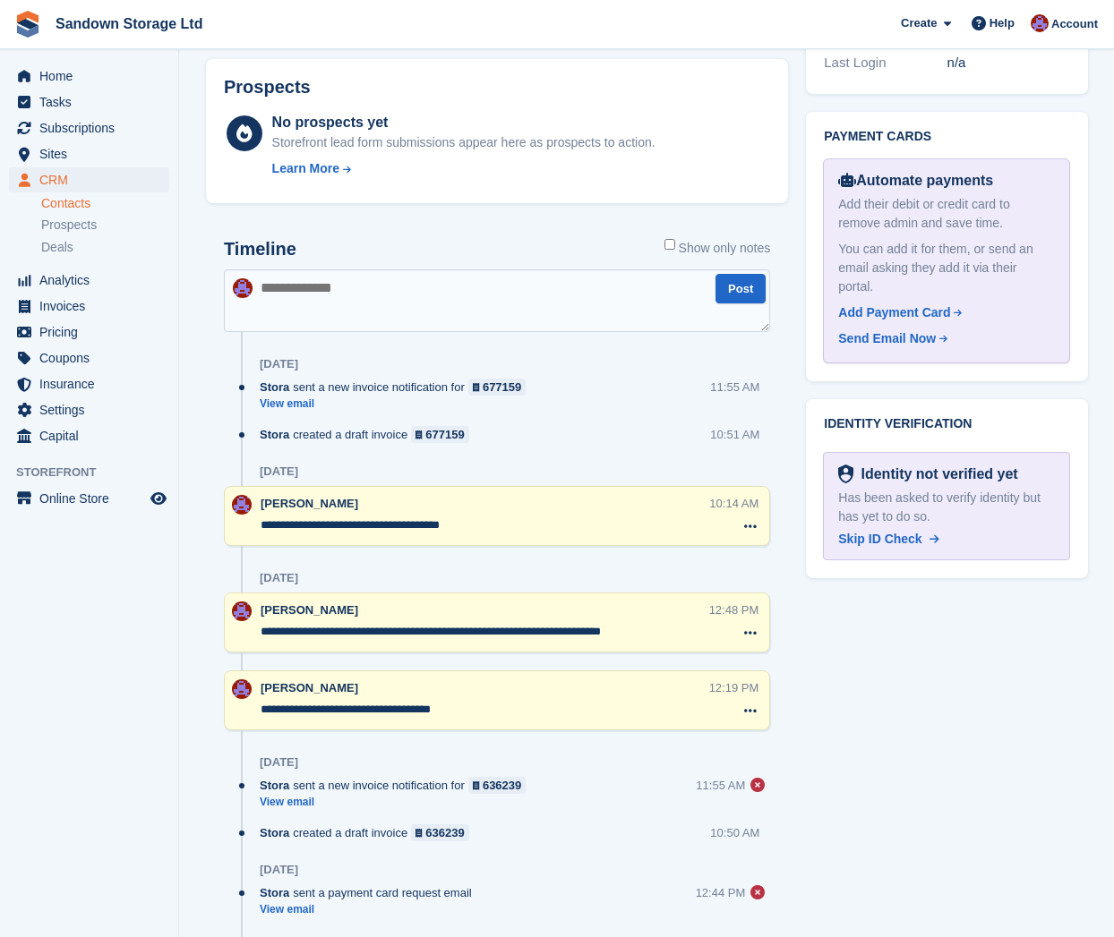
scroll to position [928, 0]
click at [407, 705] on textarea "**********" at bounding box center [484, 709] width 448 height 18
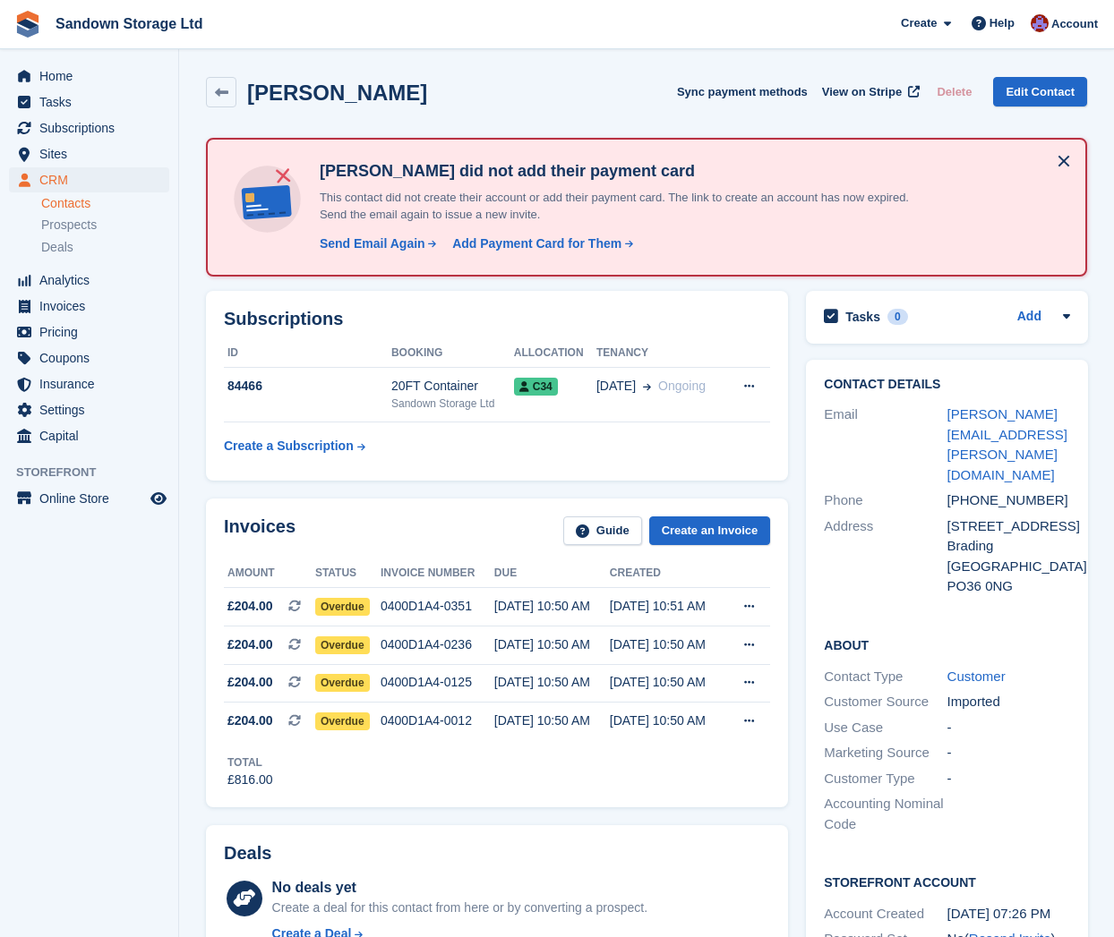
scroll to position [0, 0]
click at [232, 87] on link at bounding box center [221, 92] width 30 height 30
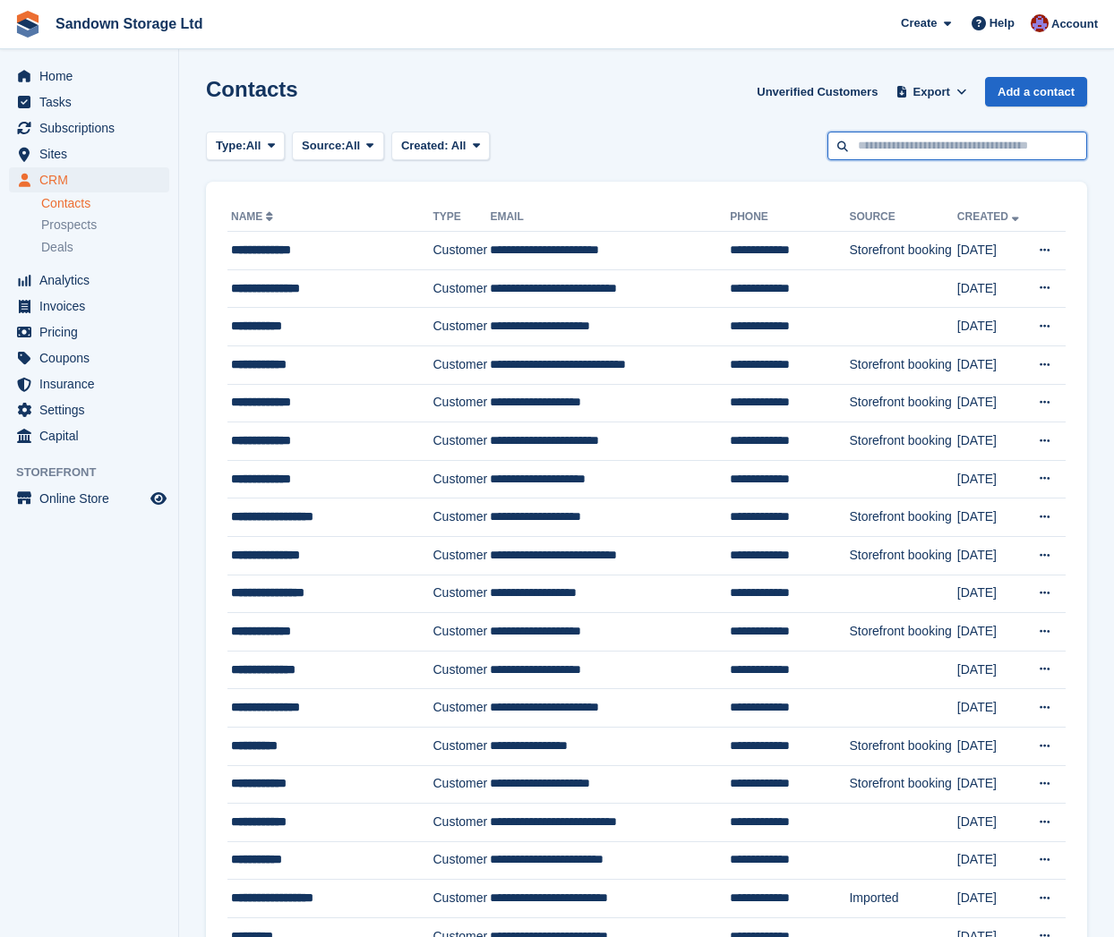
click at [925, 139] on input "text" at bounding box center [957, 147] width 260 height 30
type input "**********"
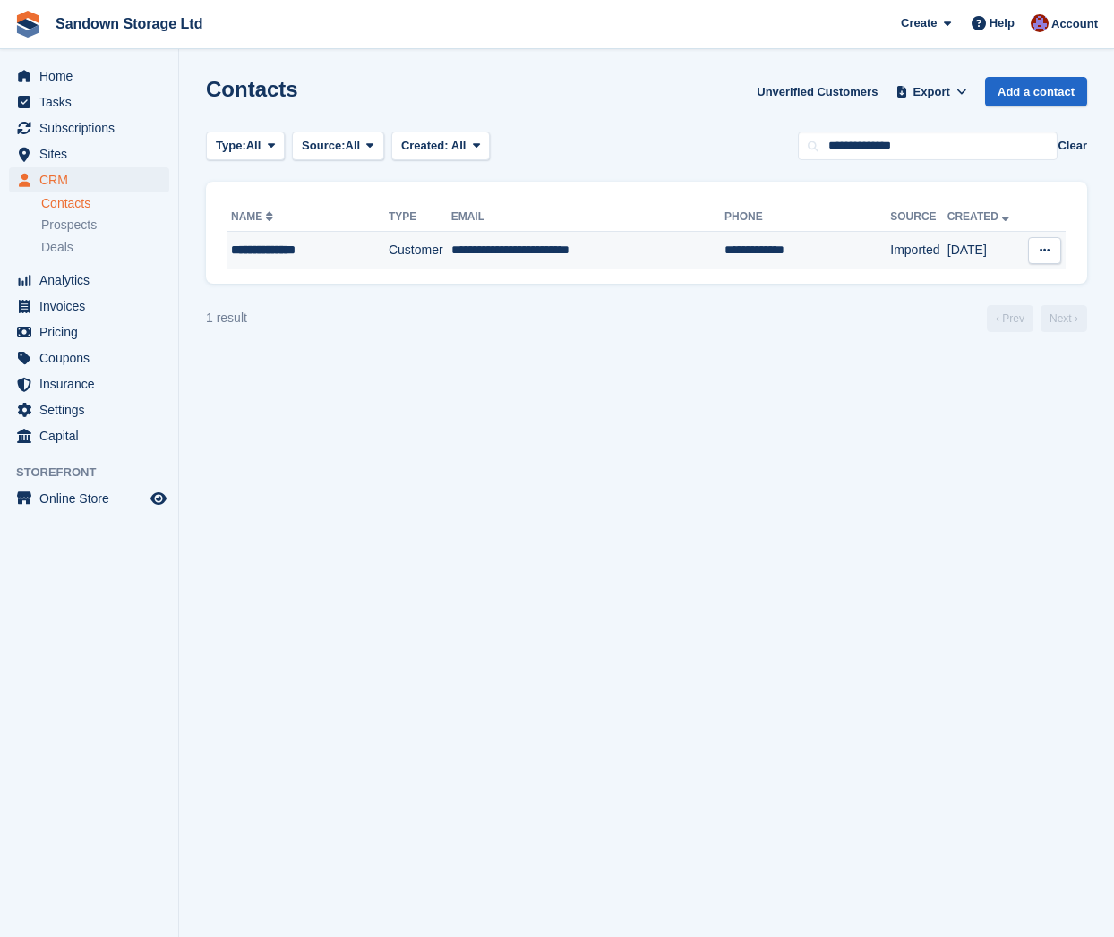
click at [416, 252] on td "Customer" at bounding box center [420, 251] width 63 height 38
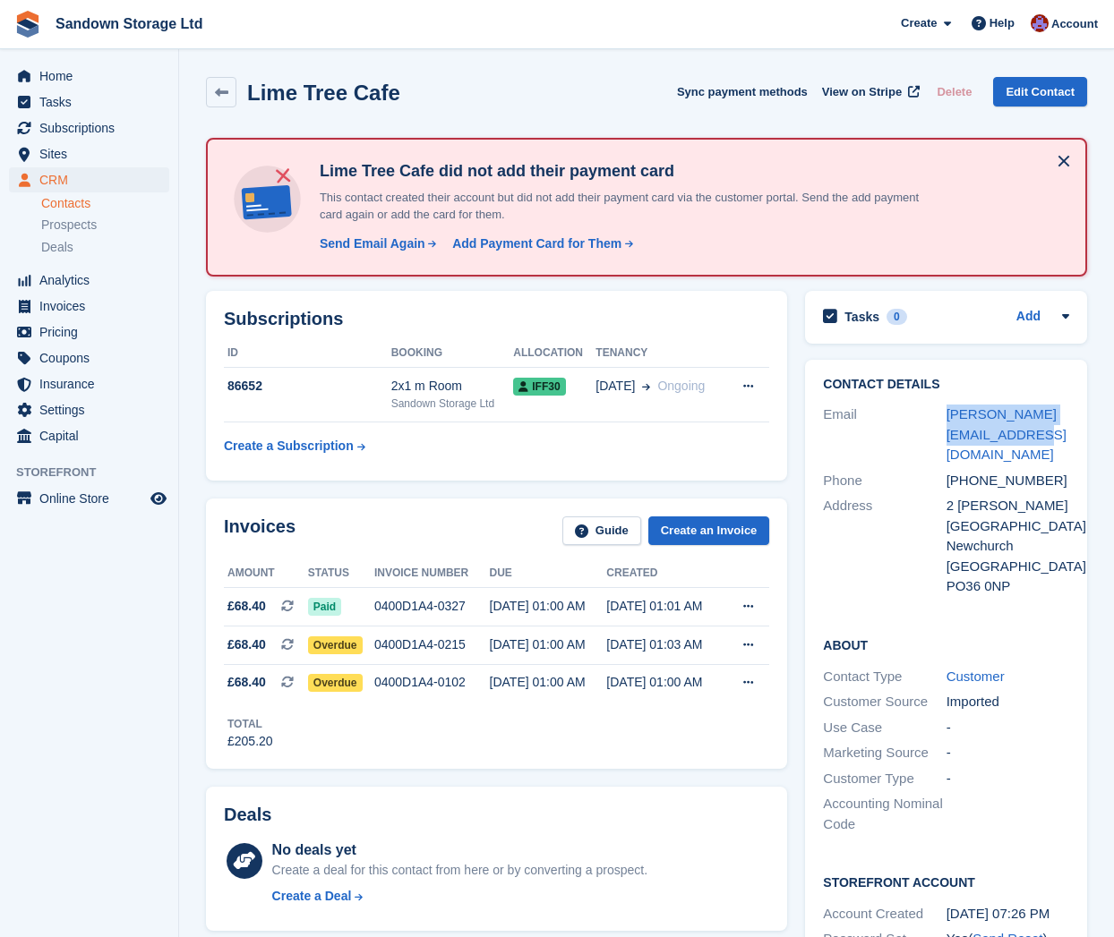
drag, startPoint x: 937, startPoint y: 416, endPoint x: 1011, endPoint y: 431, distance: 74.8
click at [1011, 431] on div "Email [PERSON_NAME][EMAIL_ADDRESS][DOMAIN_NAME]" at bounding box center [946, 435] width 246 height 66
copy div "annette.hill37@yahoo.co.uk"
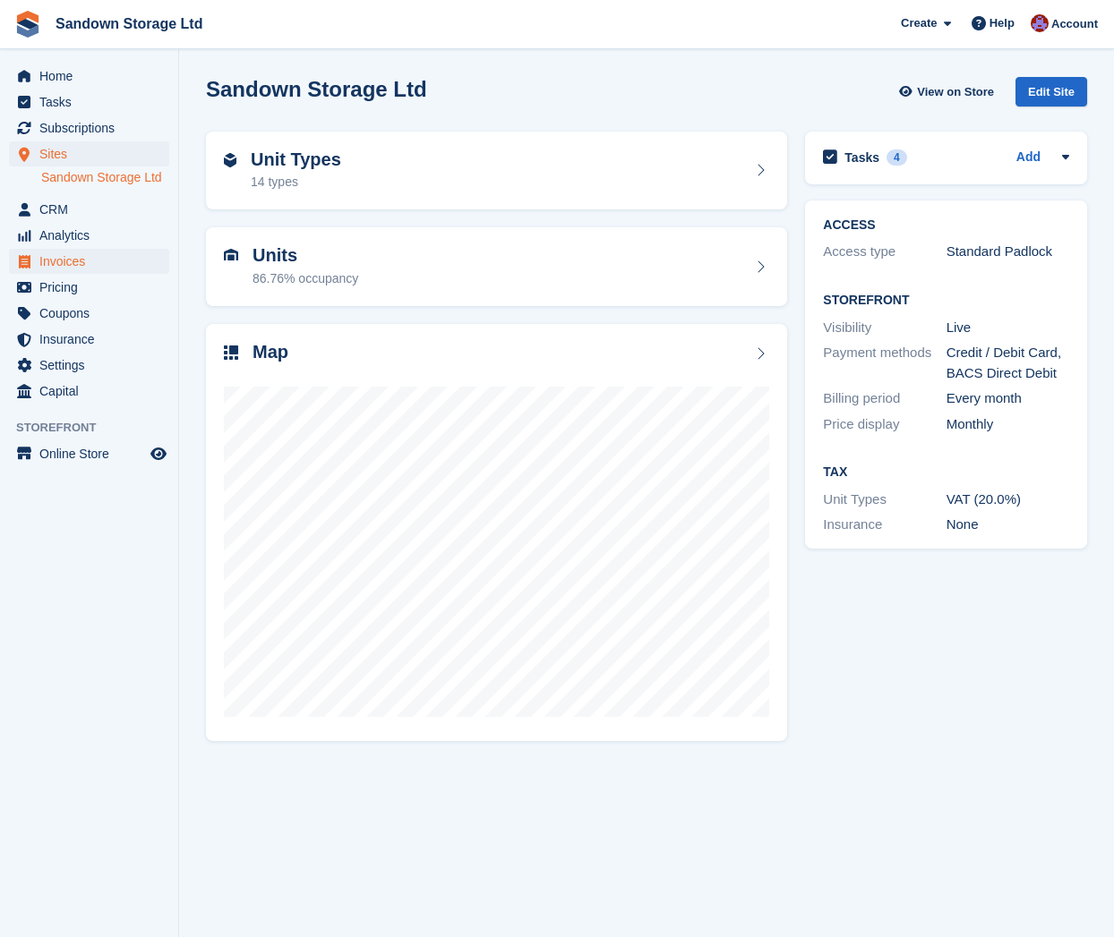
click at [75, 256] on span "Invoices" at bounding box center [92, 261] width 107 height 25
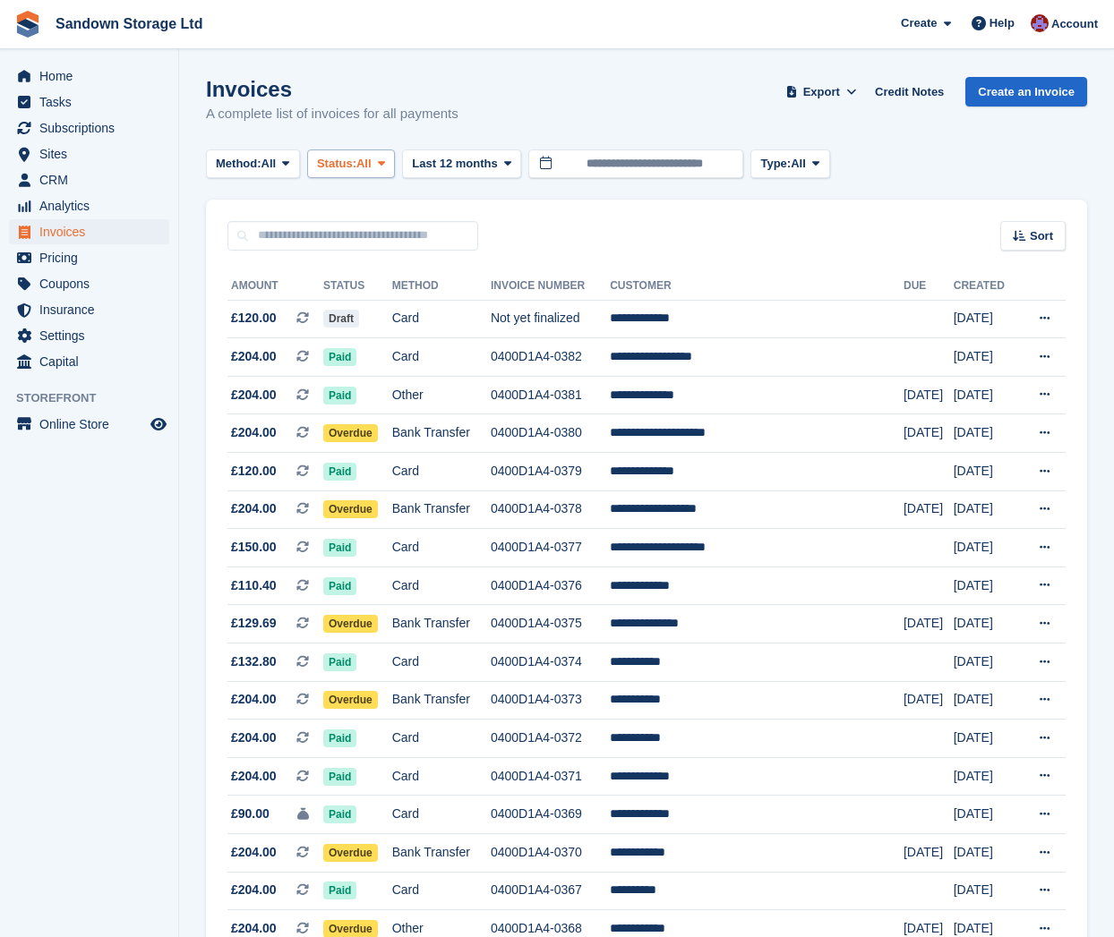
click at [367, 175] on button "Status: All" at bounding box center [351, 164] width 88 height 30
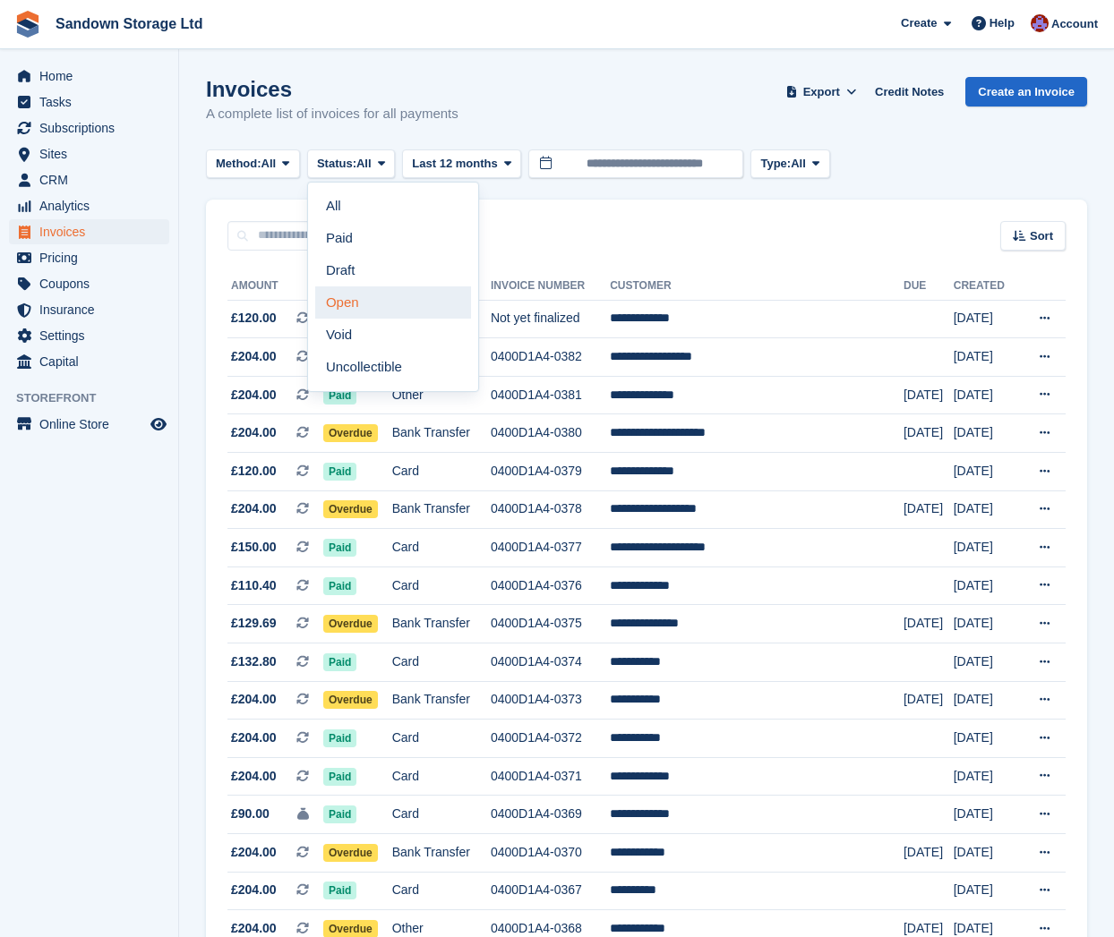
click at [384, 307] on link "Open" at bounding box center [393, 302] width 156 height 32
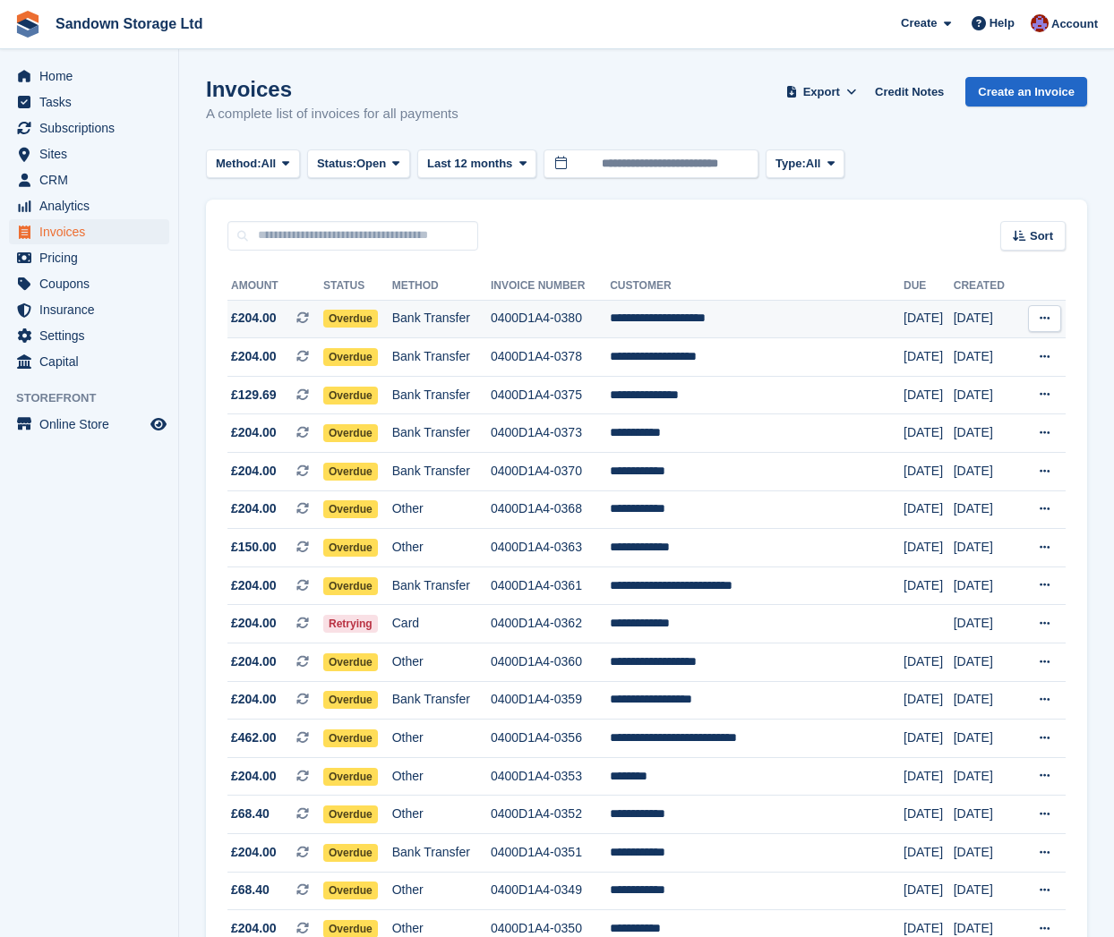
click at [610, 324] on td "0400D1A4-0380" at bounding box center [550, 319] width 119 height 38
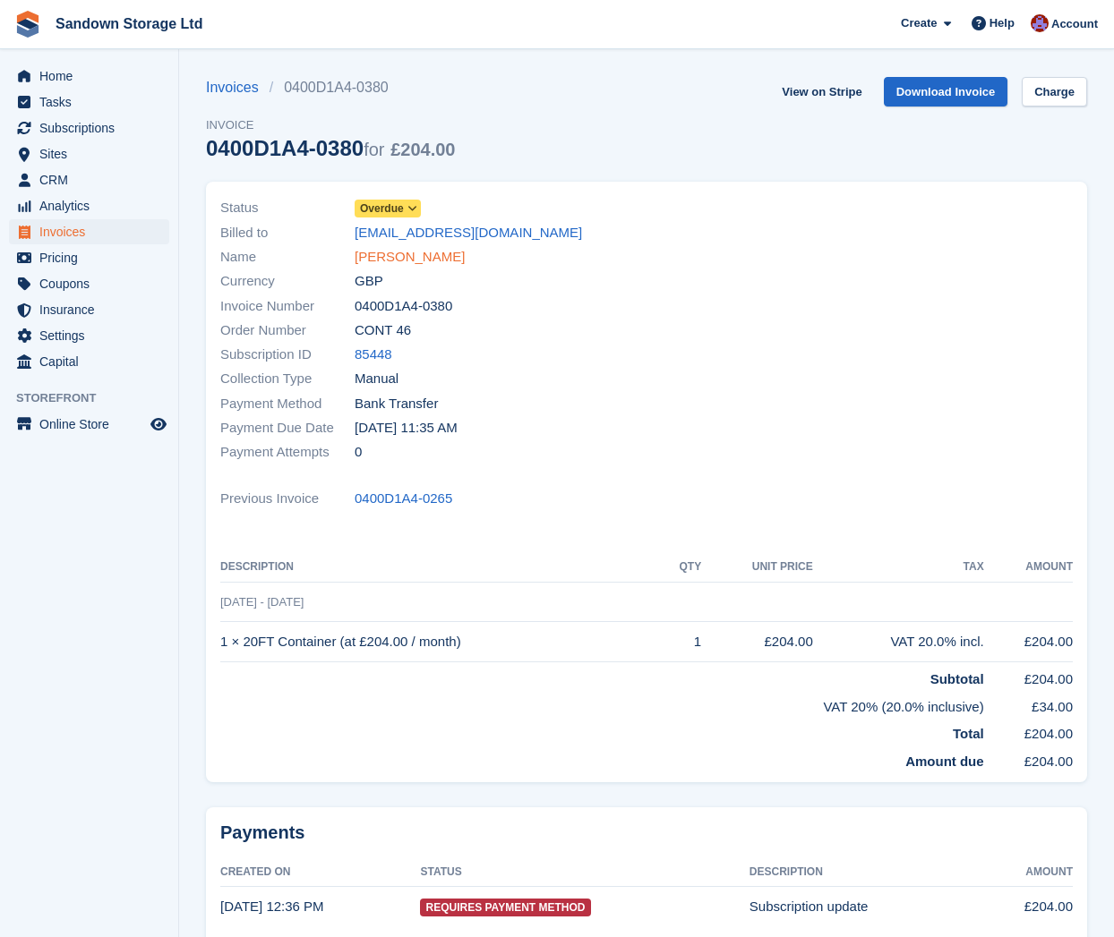
click at [403, 260] on link "Wendy Gillingham-Reed" at bounding box center [409, 257] width 110 height 21
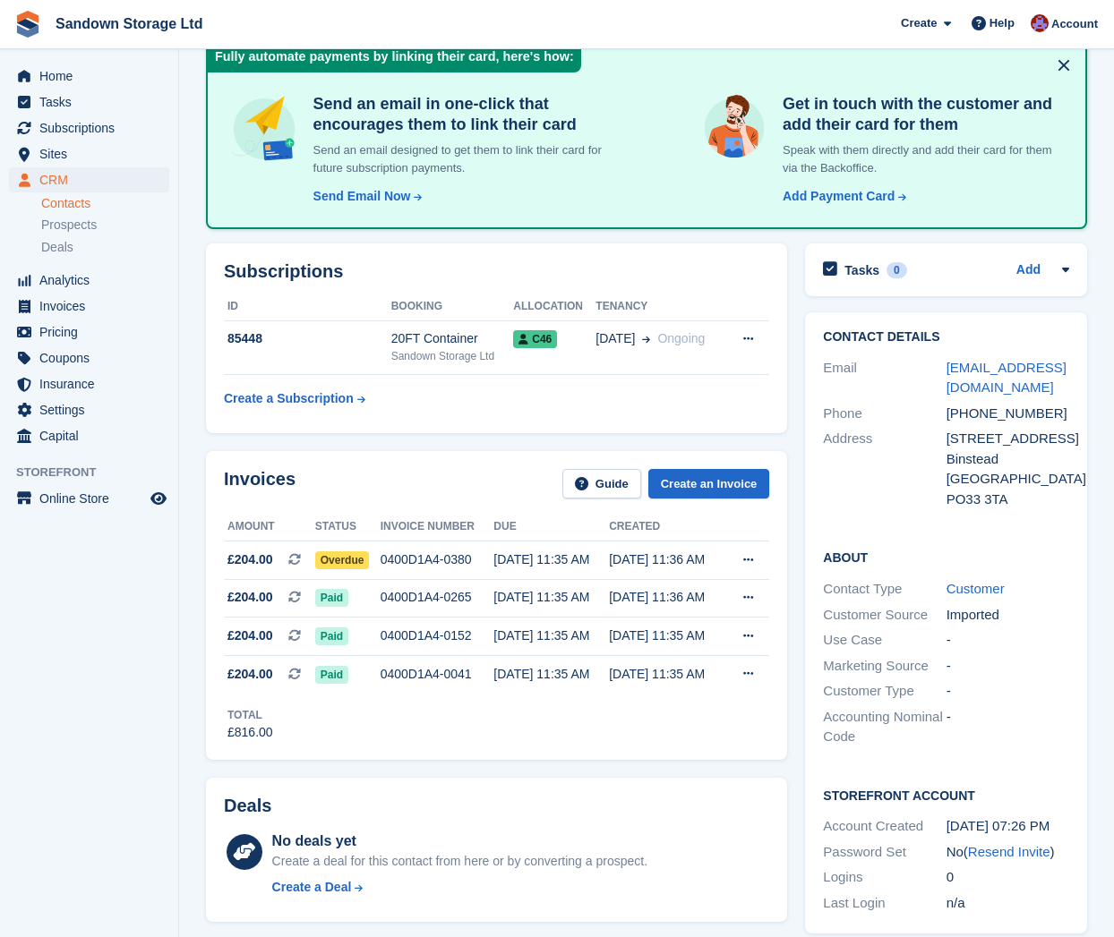
scroll to position [98, 0]
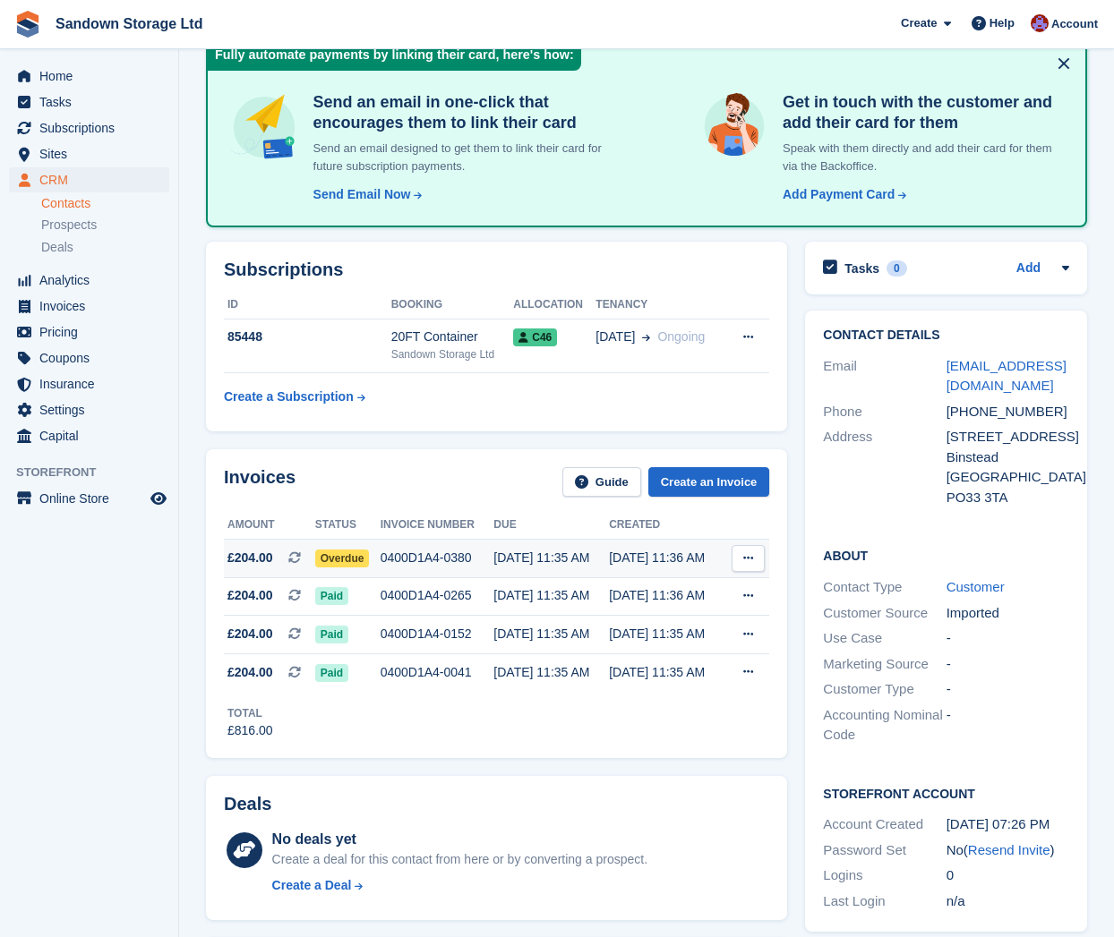
click at [491, 559] on div "0400D1A4-0380" at bounding box center [437, 558] width 114 height 19
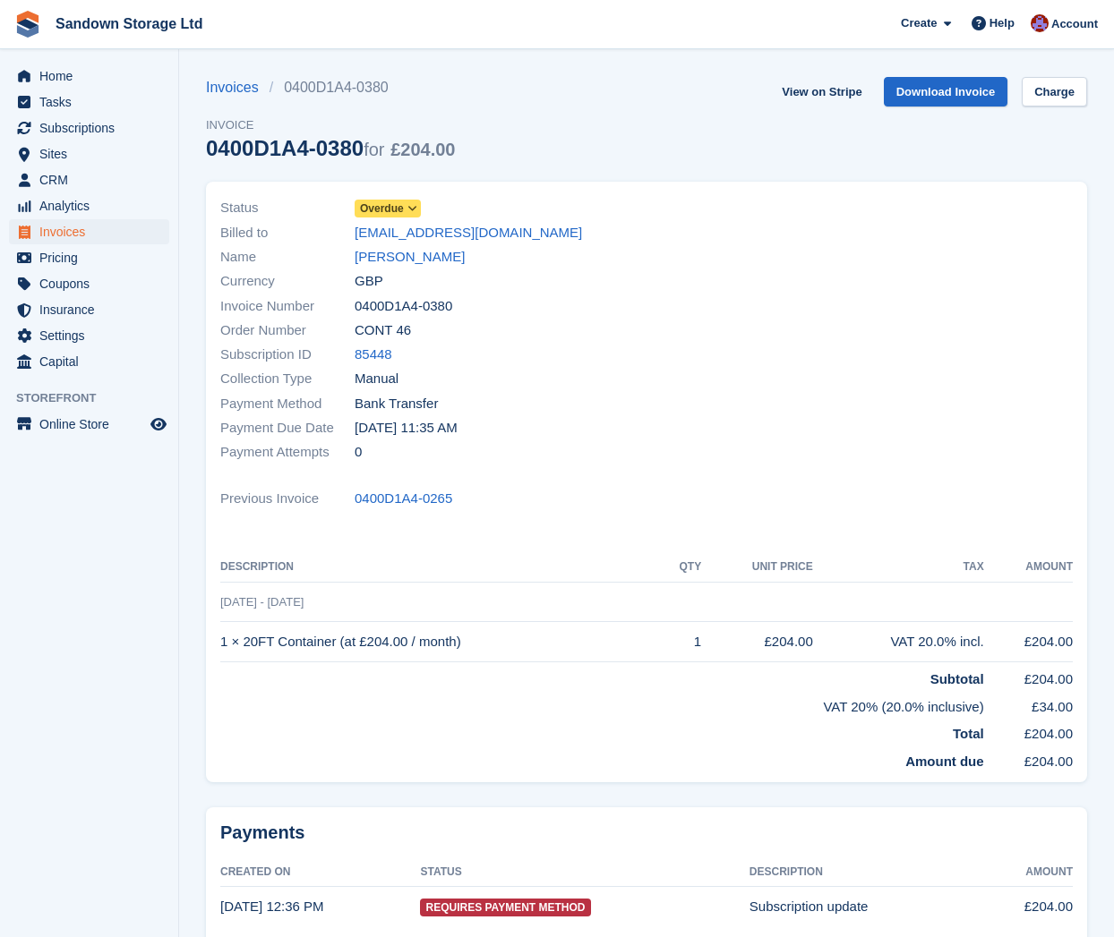
click at [410, 207] on icon at bounding box center [412, 208] width 10 height 11
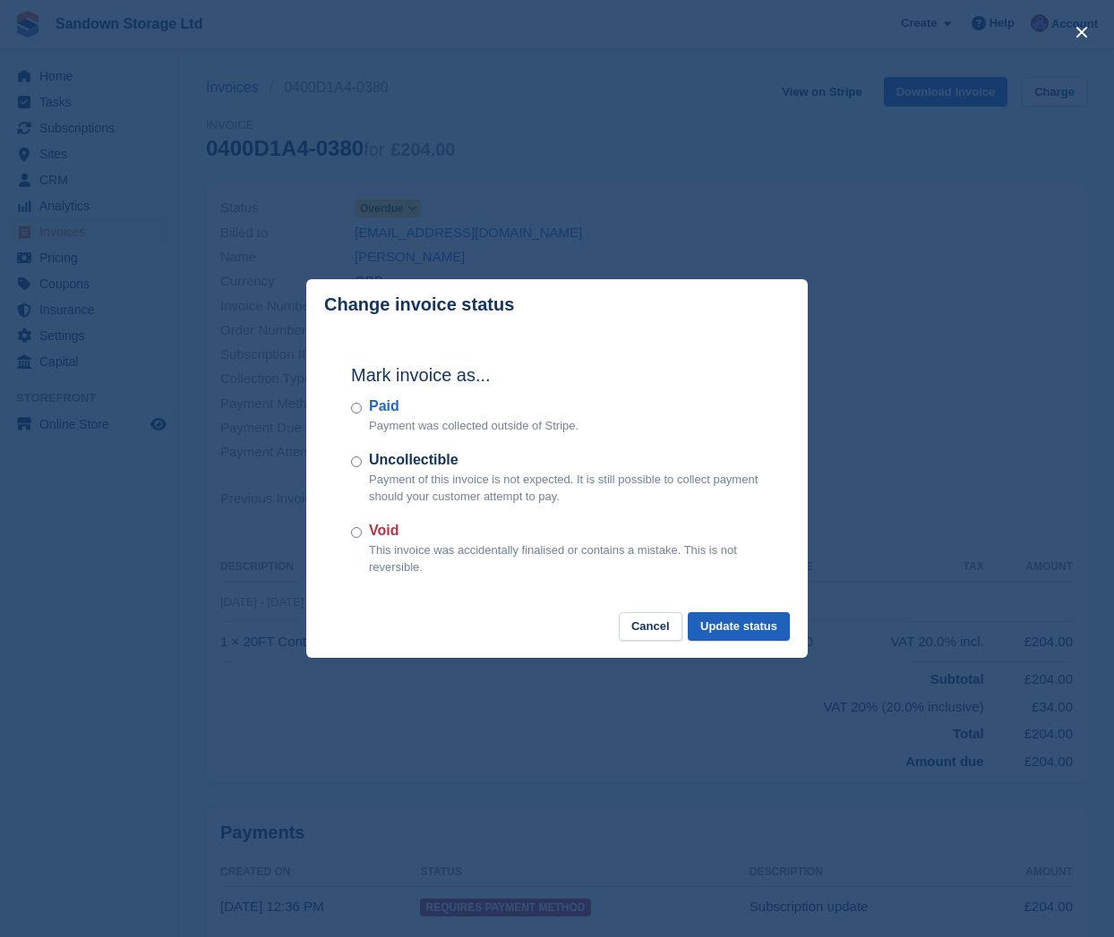
click at [722, 612] on button "Update status" at bounding box center [738, 627] width 102 height 30
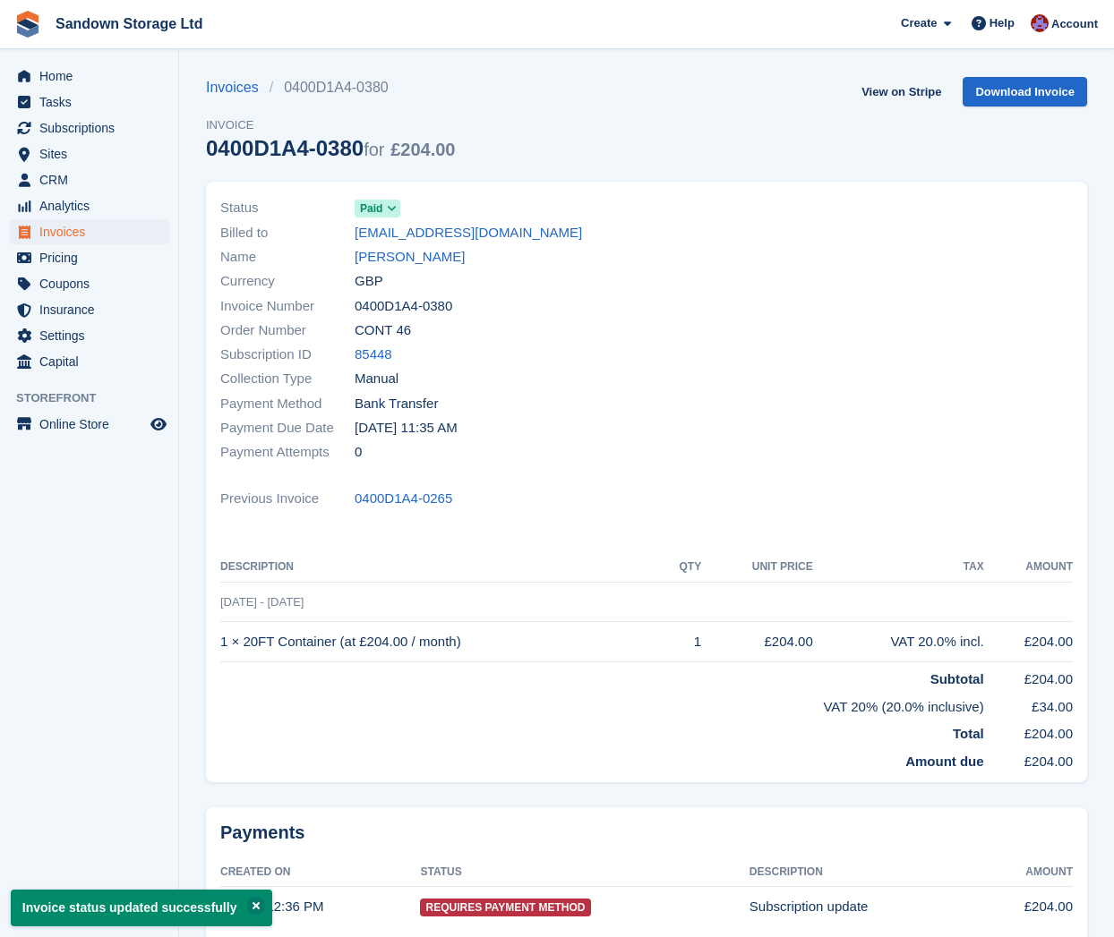
click at [92, 226] on span "Invoices" at bounding box center [92, 231] width 107 height 25
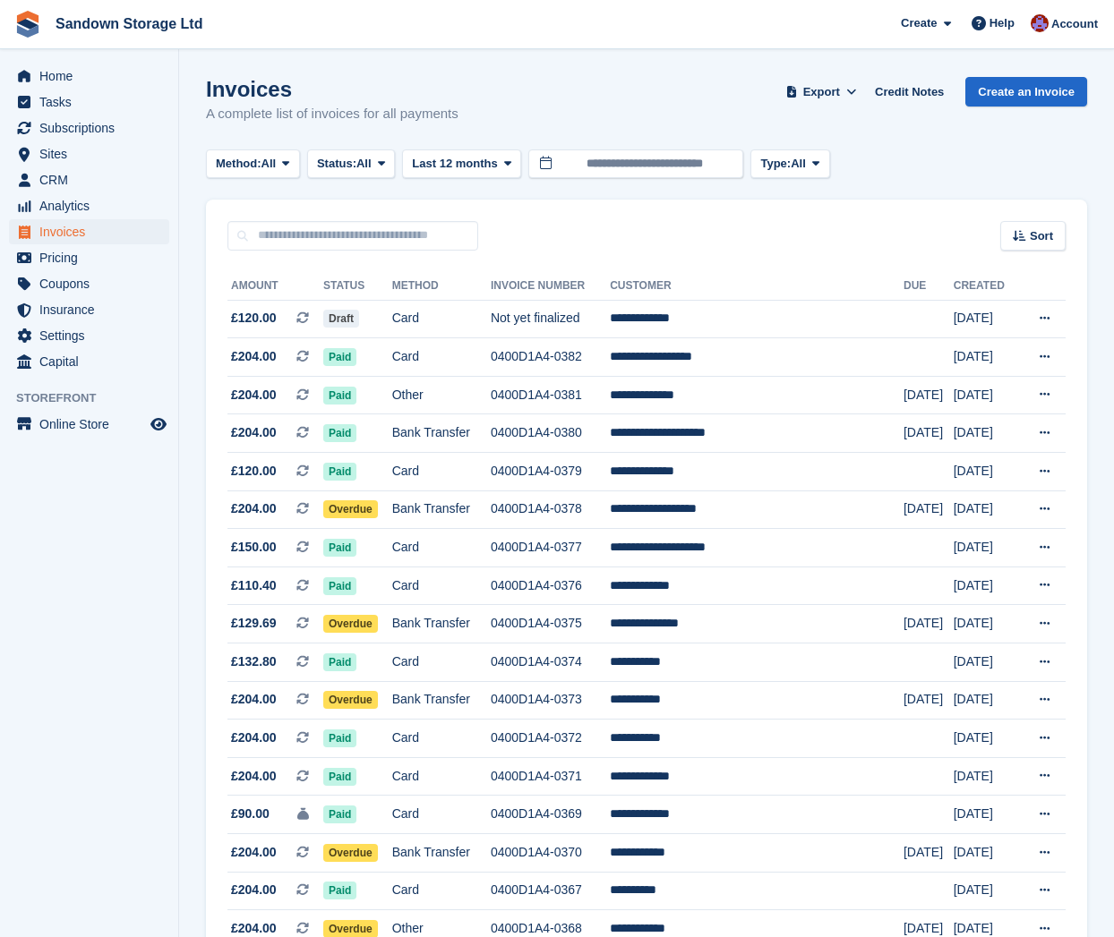
scroll to position [2, 1]
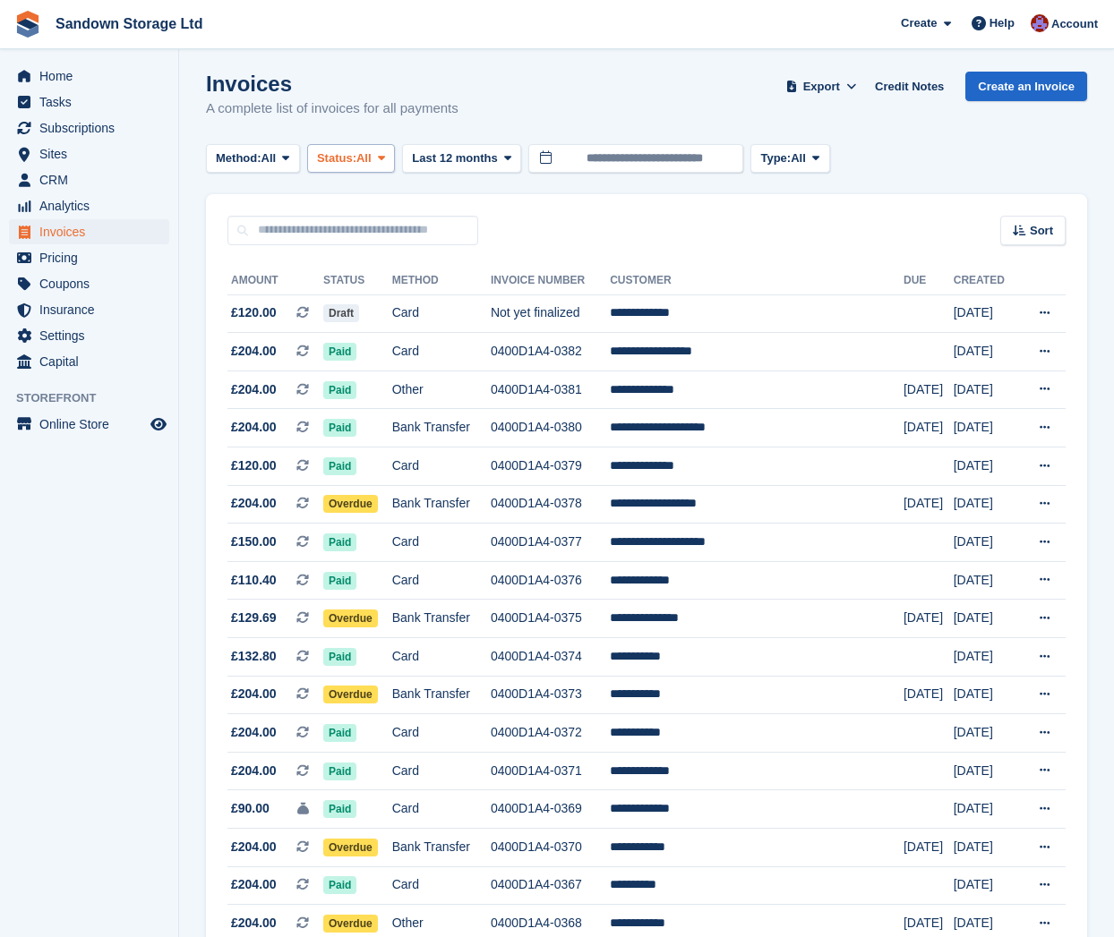
click at [356, 156] on span "Status:" at bounding box center [336, 158] width 39 height 18
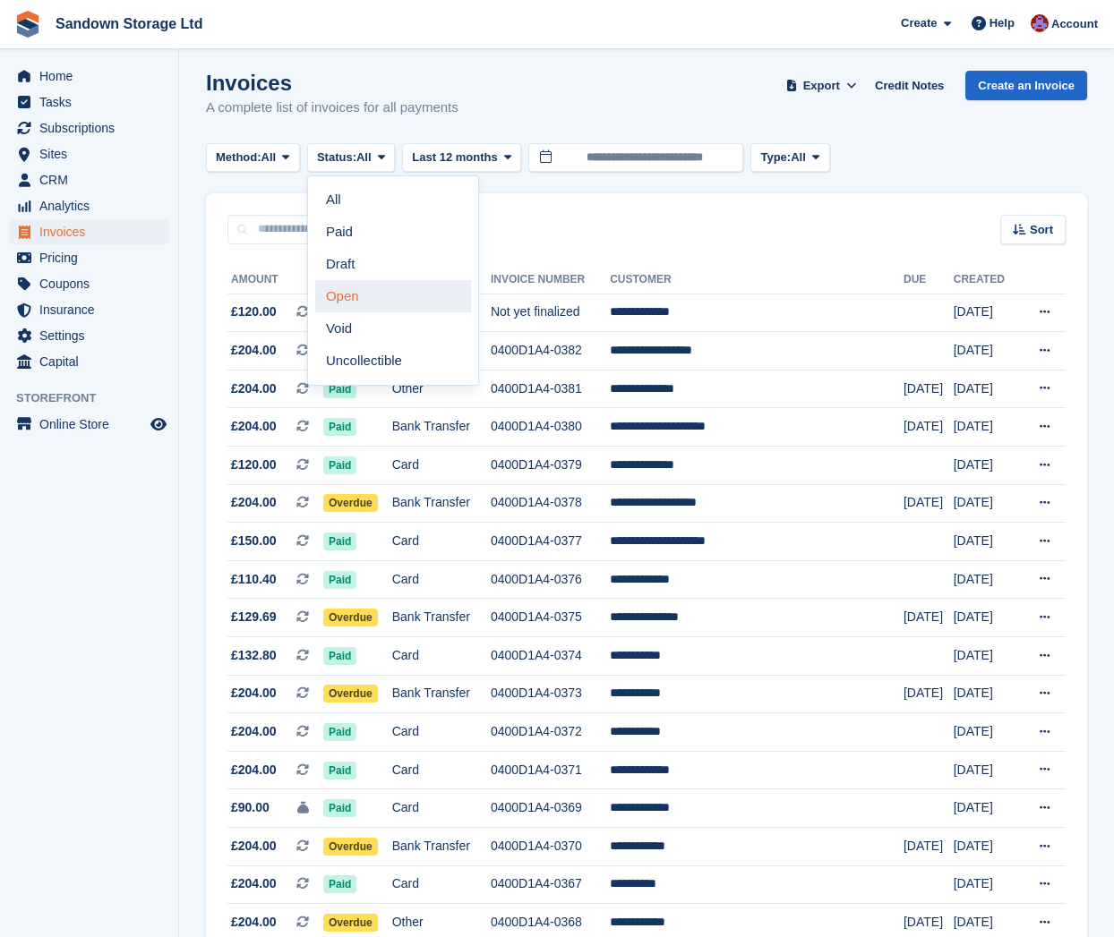
click at [388, 286] on link "Open" at bounding box center [393, 296] width 156 height 32
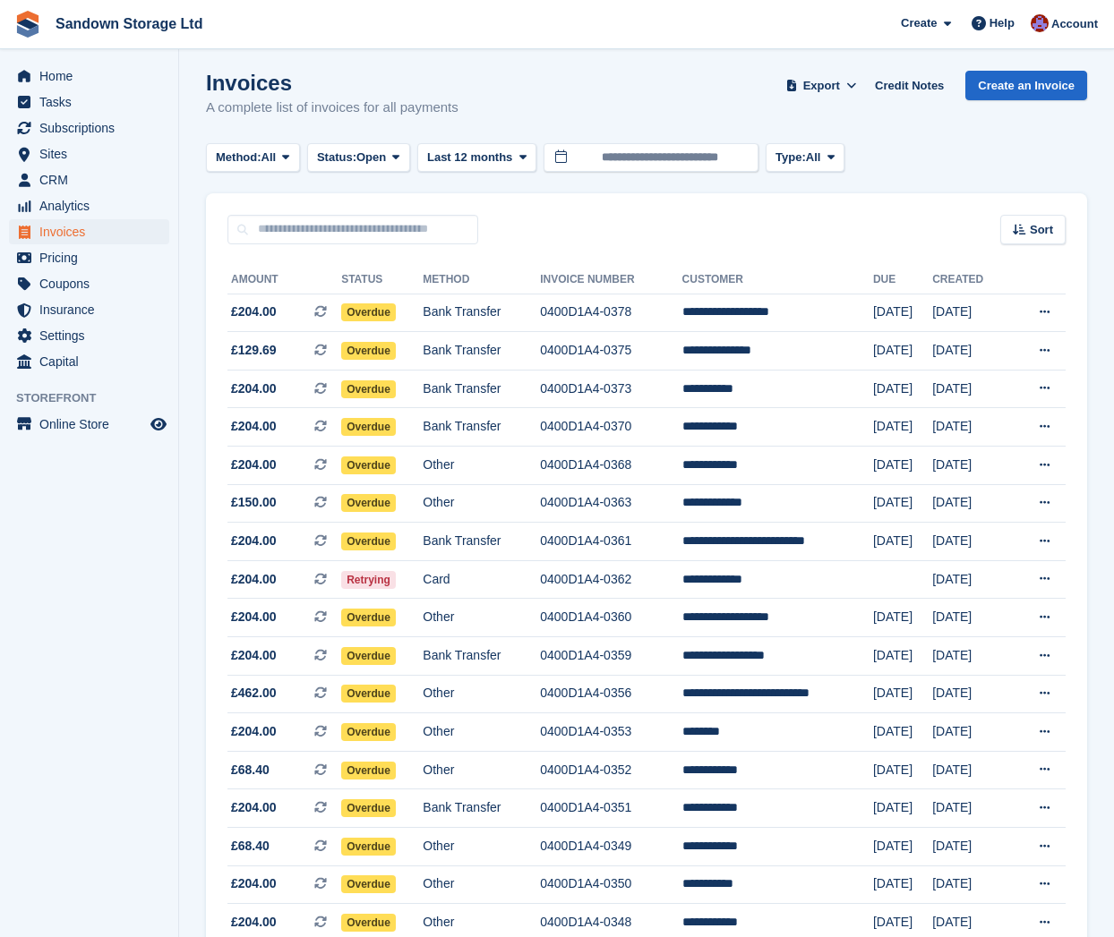
scroll to position [5, 0]
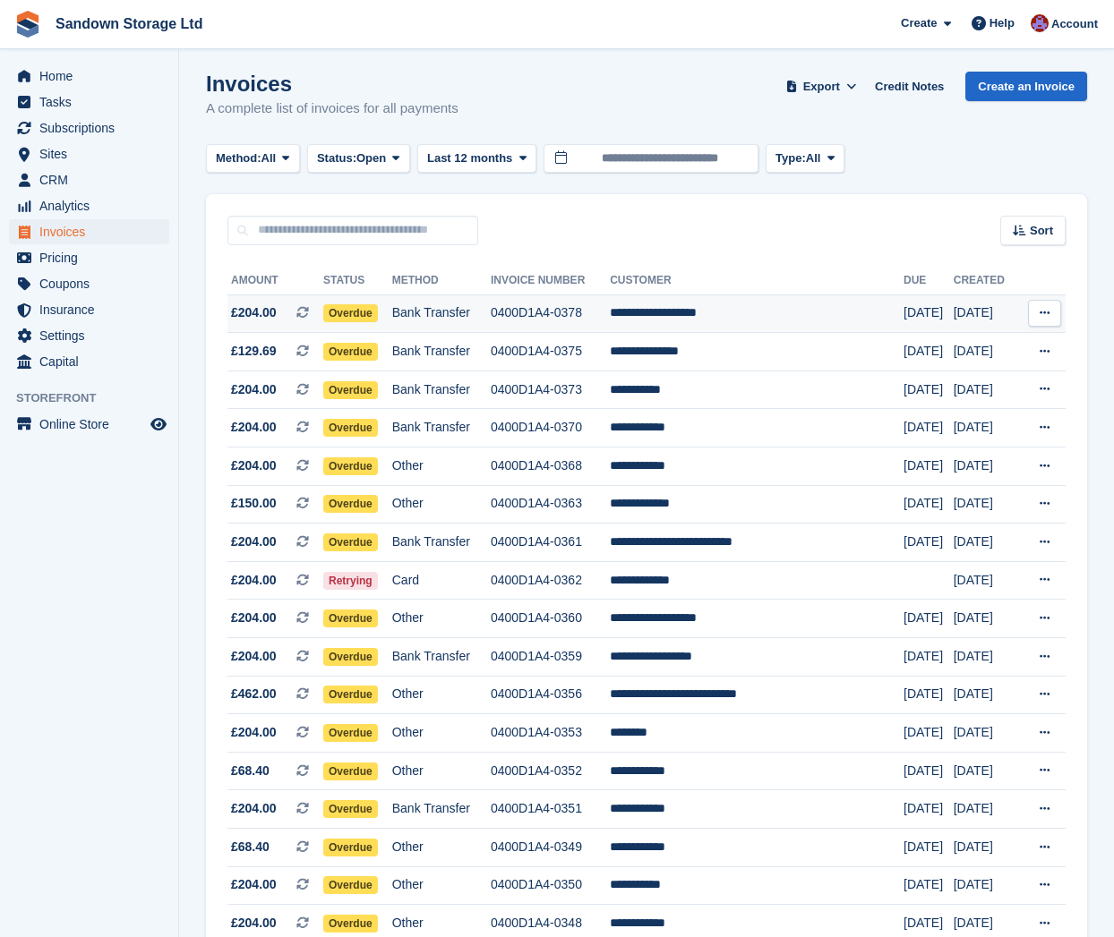
click at [808, 309] on td "**********" at bounding box center [757, 314] width 294 height 38
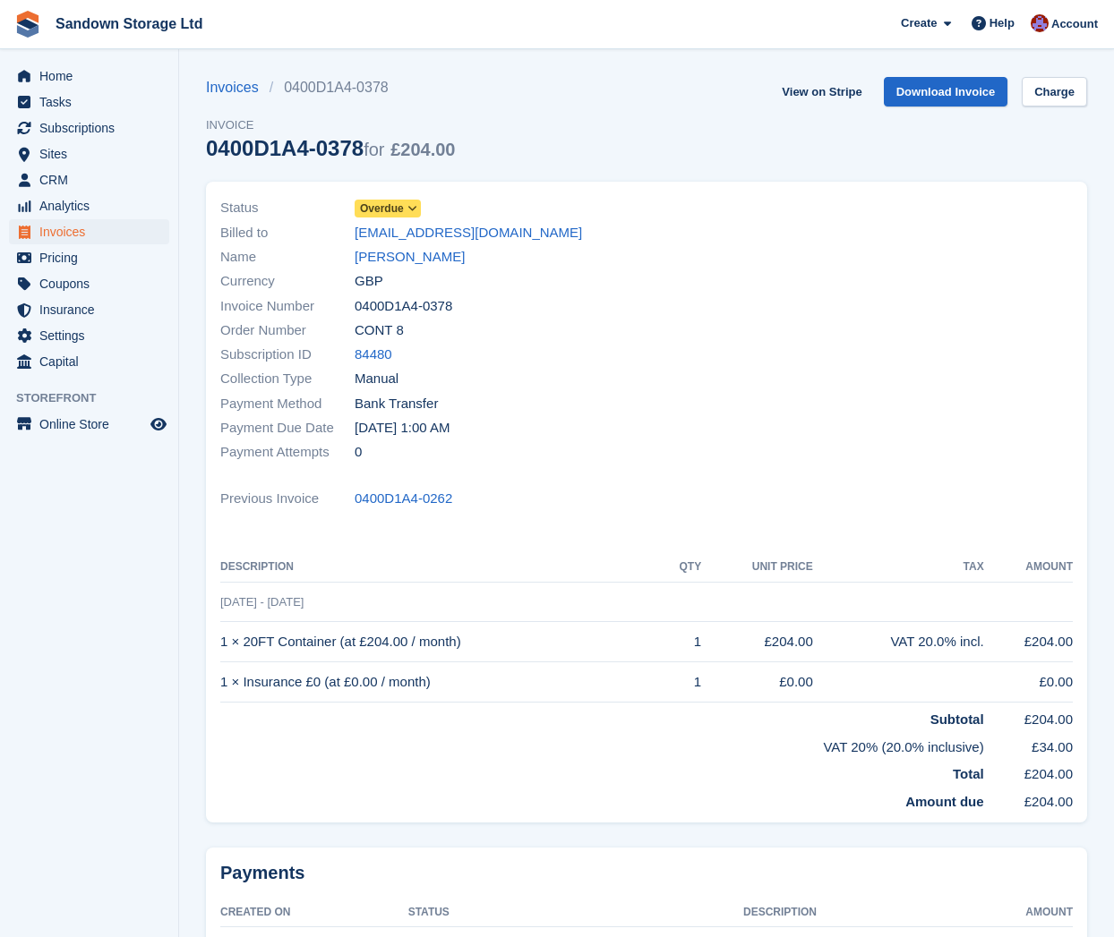
click at [387, 215] on span "Overdue" at bounding box center [382, 209] width 44 height 16
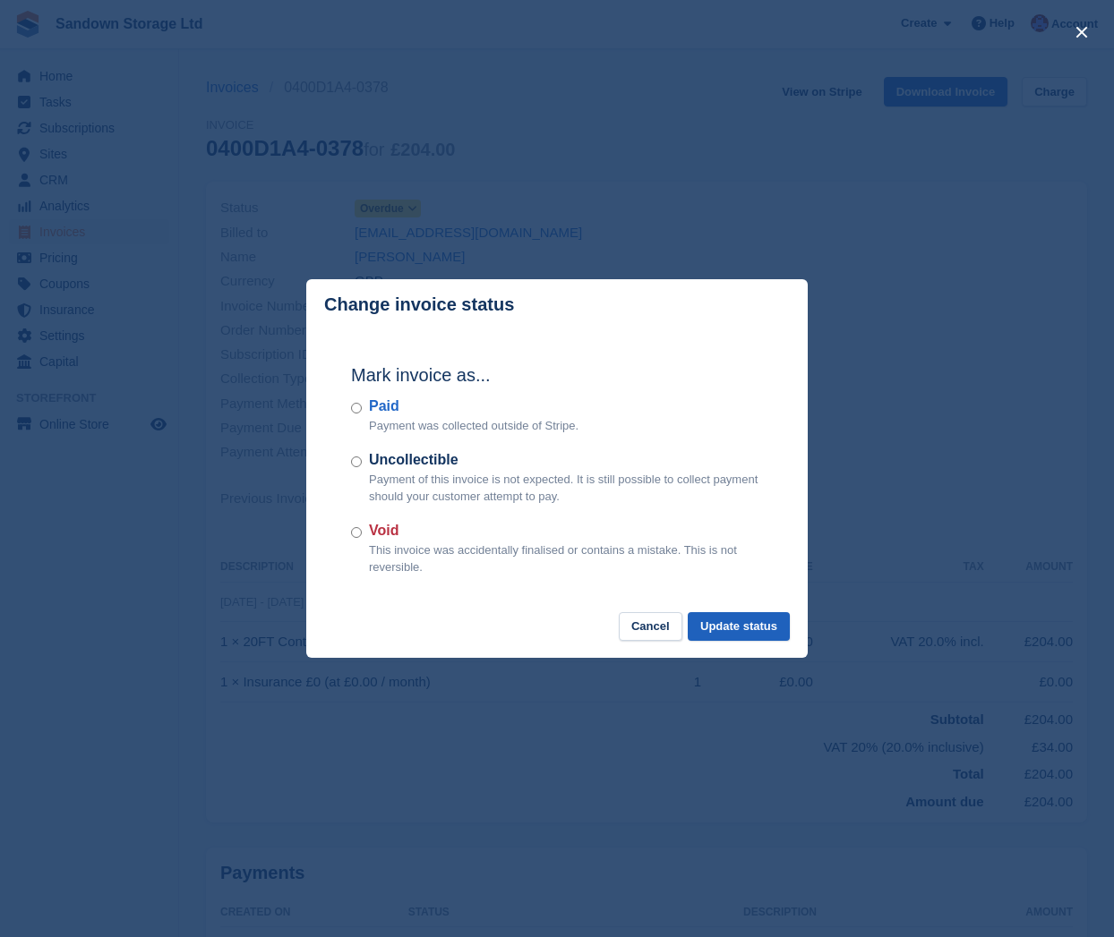
click at [763, 629] on button "Update status" at bounding box center [738, 627] width 102 height 30
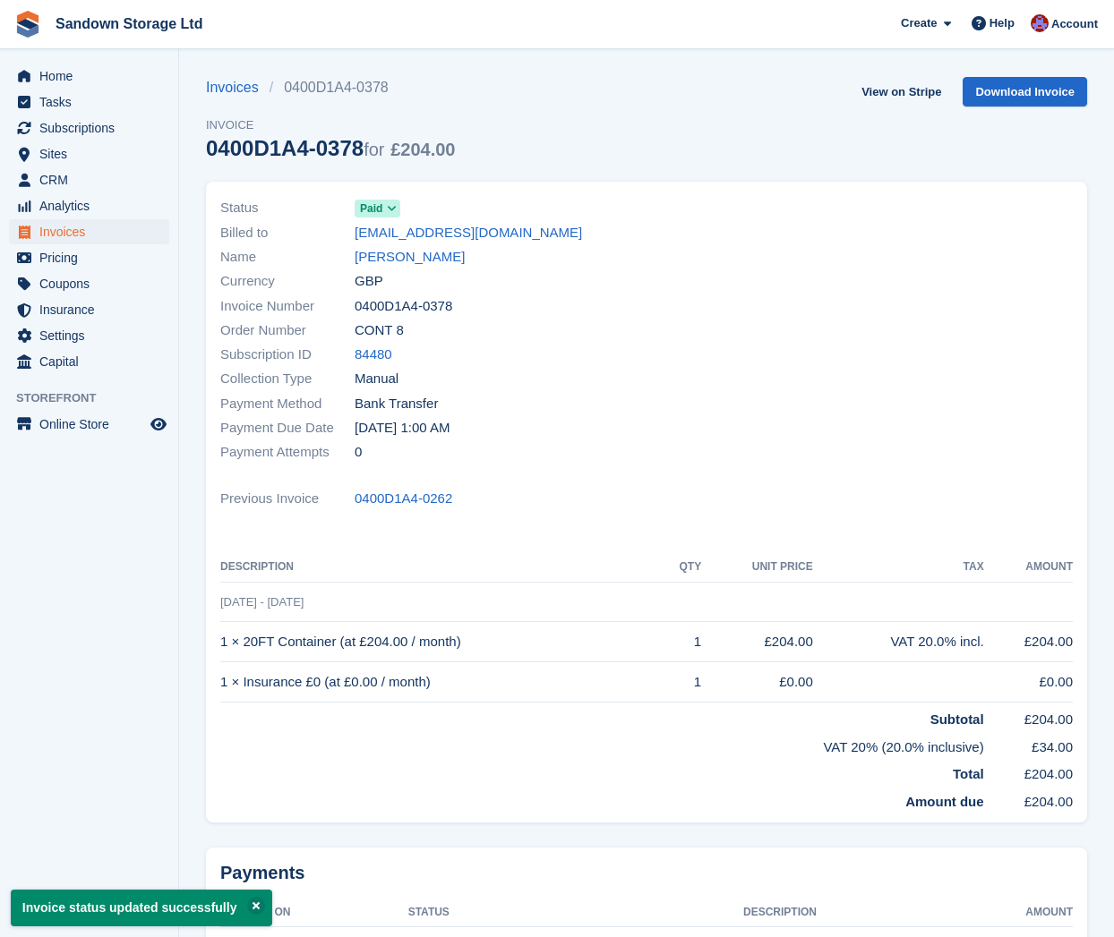
click at [137, 231] on span "Invoices" at bounding box center [92, 231] width 107 height 25
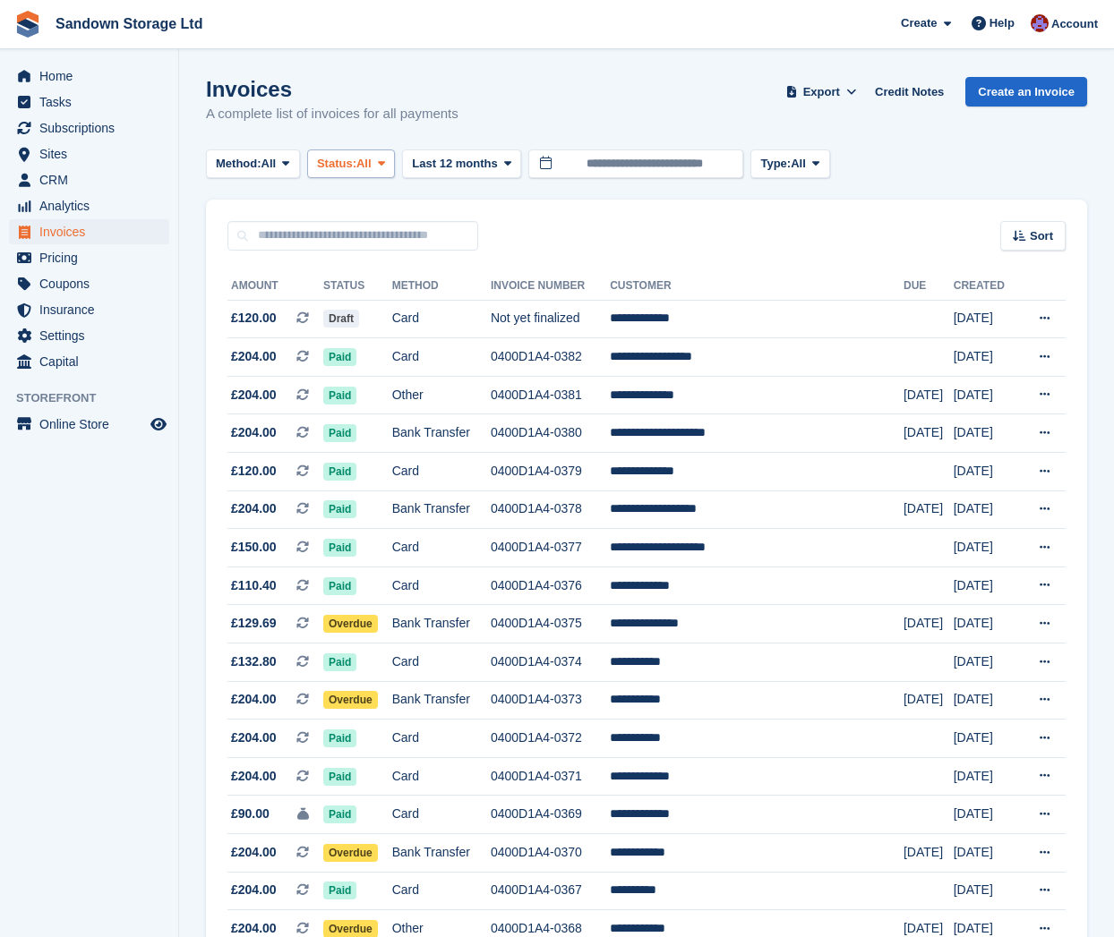
click at [356, 171] on span "Status:" at bounding box center [336, 164] width 39 height 18
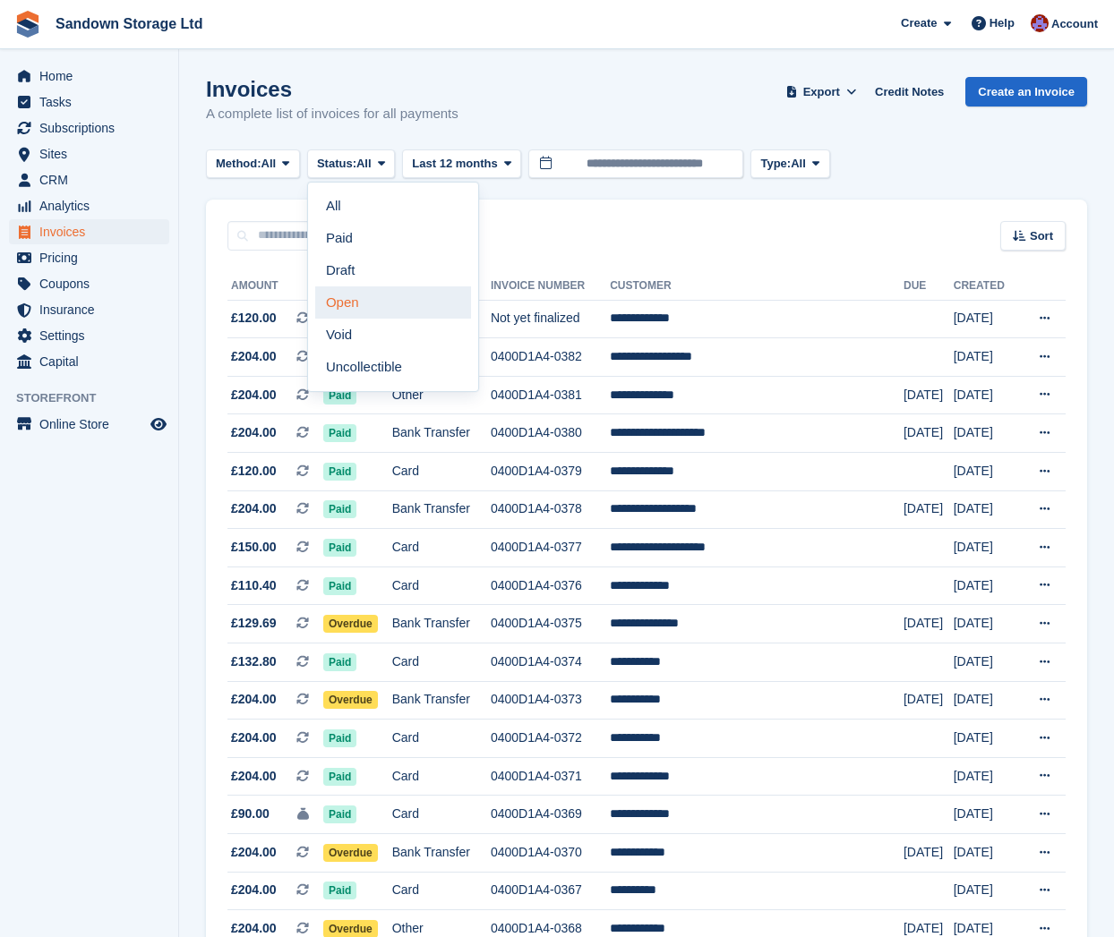
click at [394, 295] on link "Open" at bounding box center [393, 302] width 156 height 32
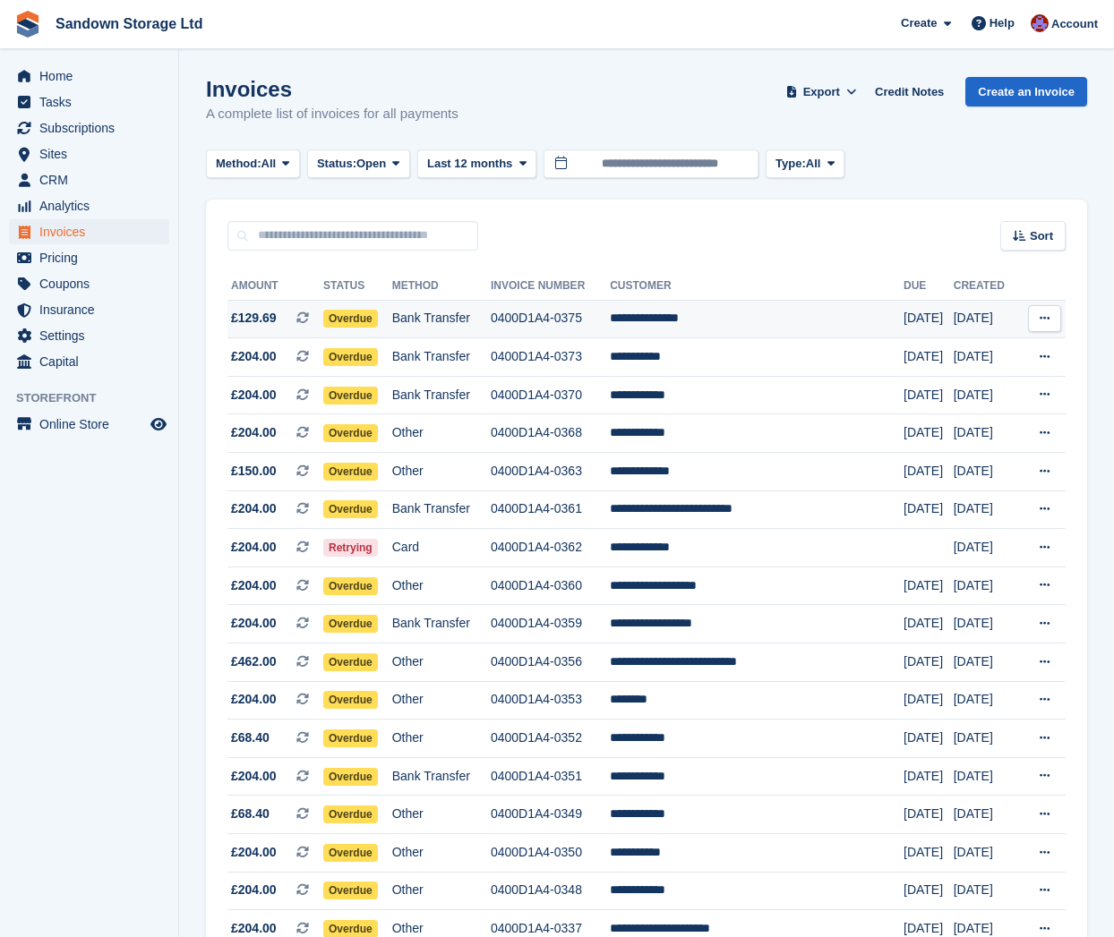
click at [491, 318] on td "Bank Transfer" at bounding box center [441, 319] width 98 height 38
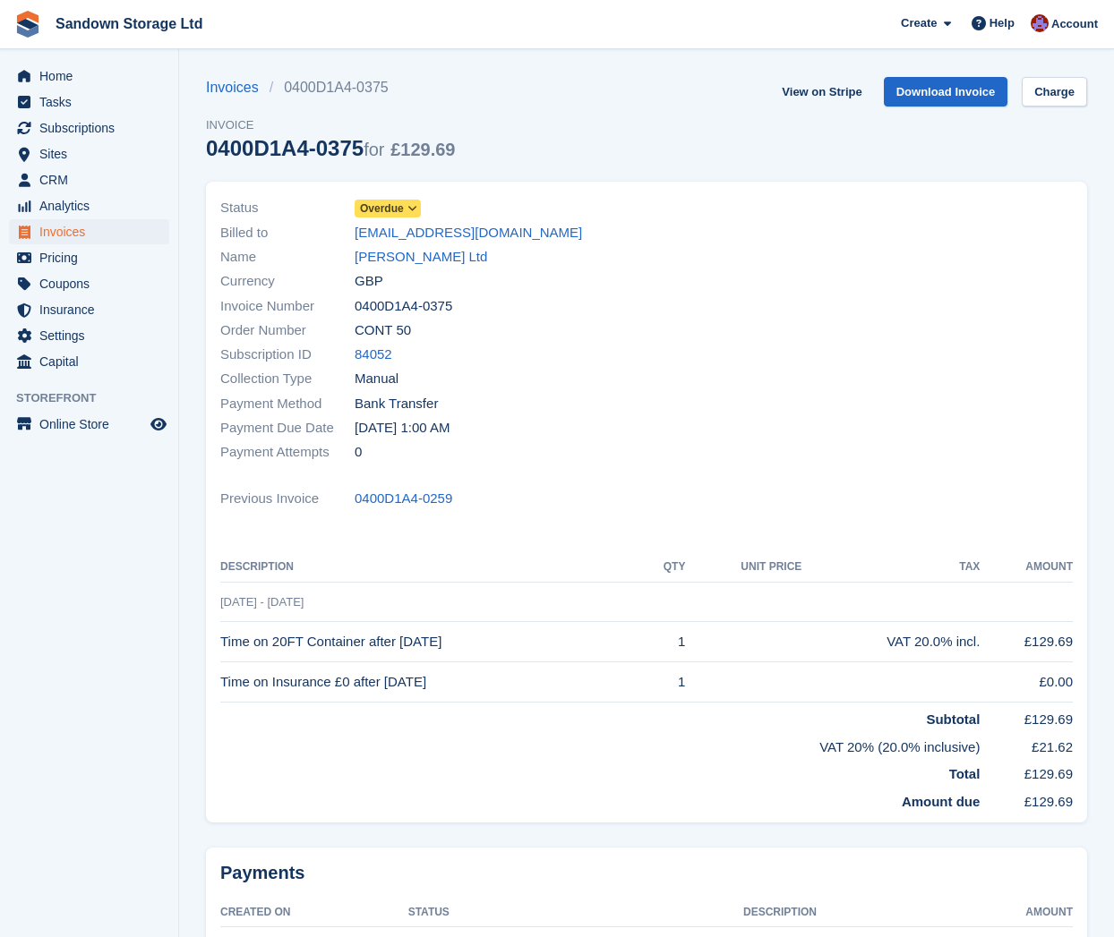
drag, startPoint x: 401, startPoint y: 260, endPoint x: 412, endPoint y: 278, distance: 20.9
click at [401, 260] on link "[PERSON_NAME] Ltd" at bounding box center [420, 257] width 132 height 21
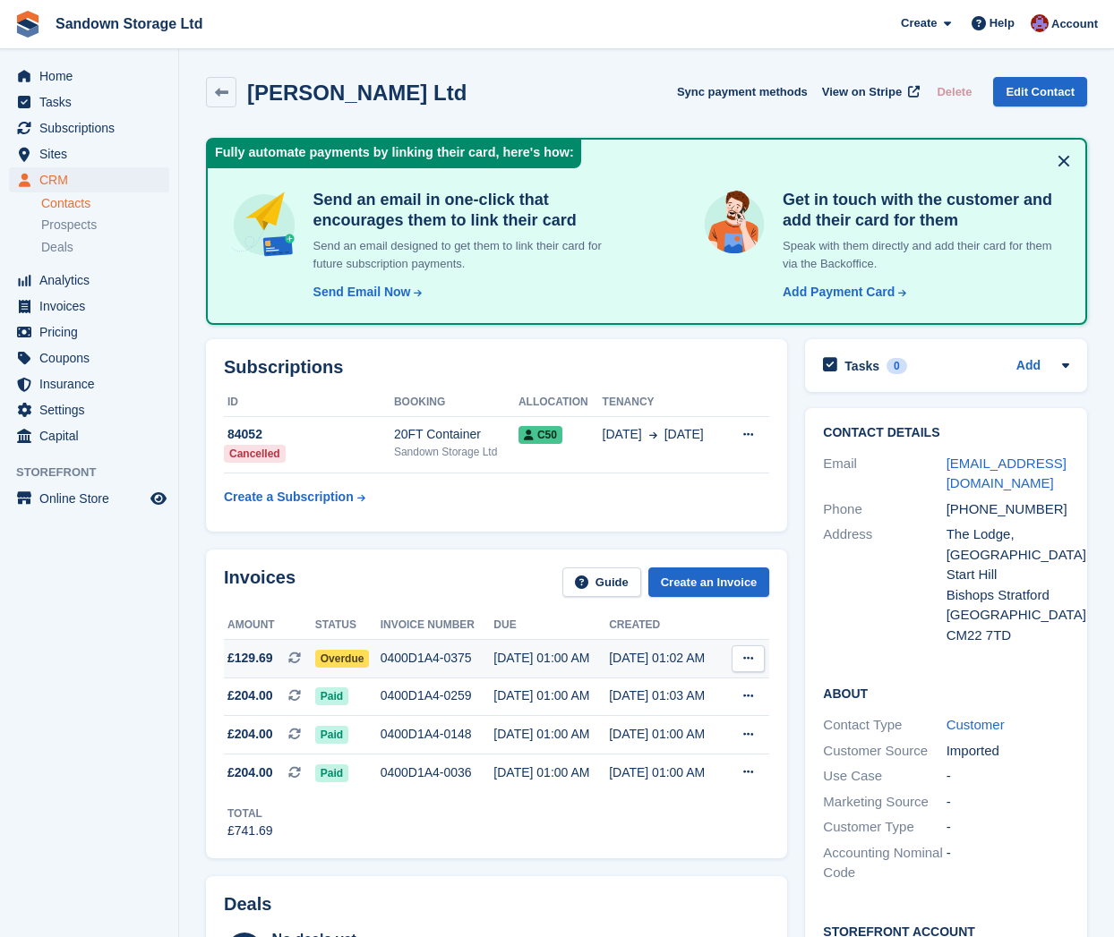
click at [253, 657] on span "£129.69" at bounding box center [250, 658] width 46 height 19
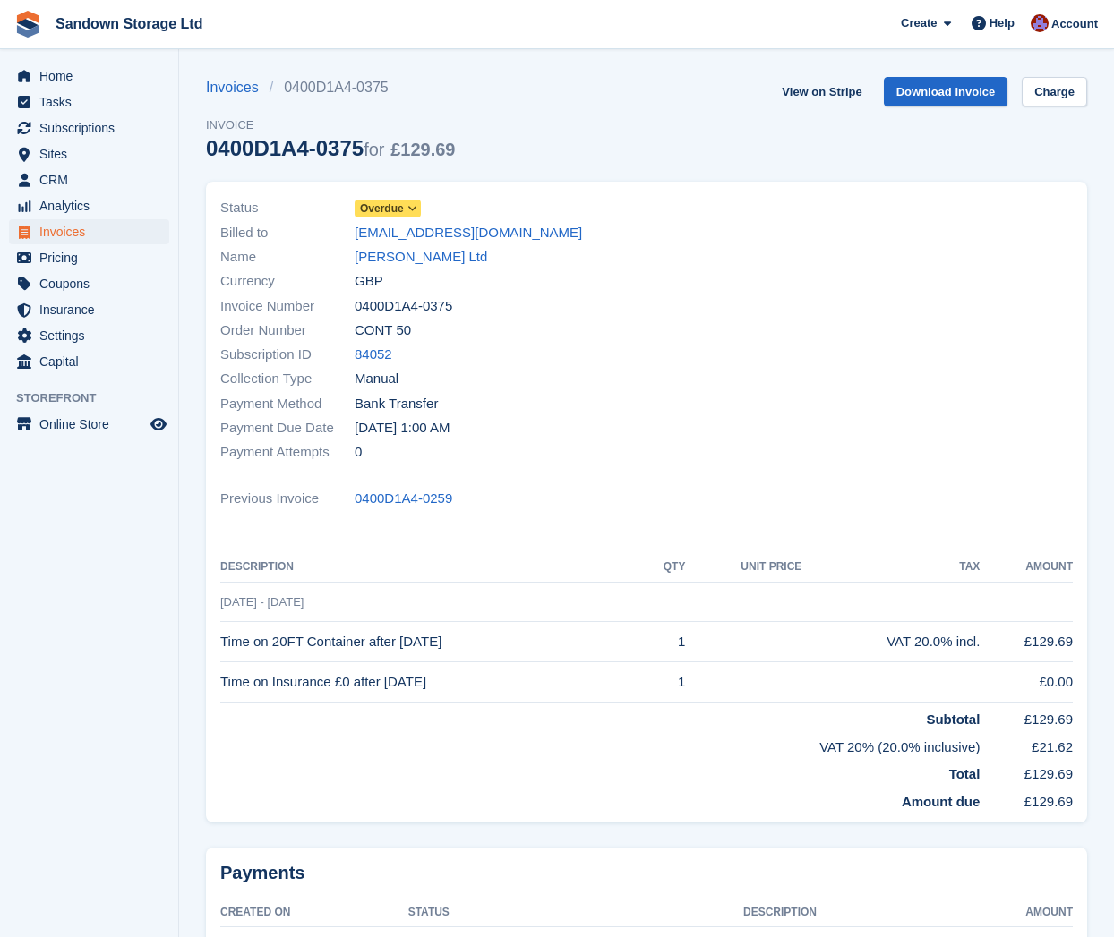
click at [397, 211] on span "Overdue" at bounding box center [382, 209] width 44 height 16
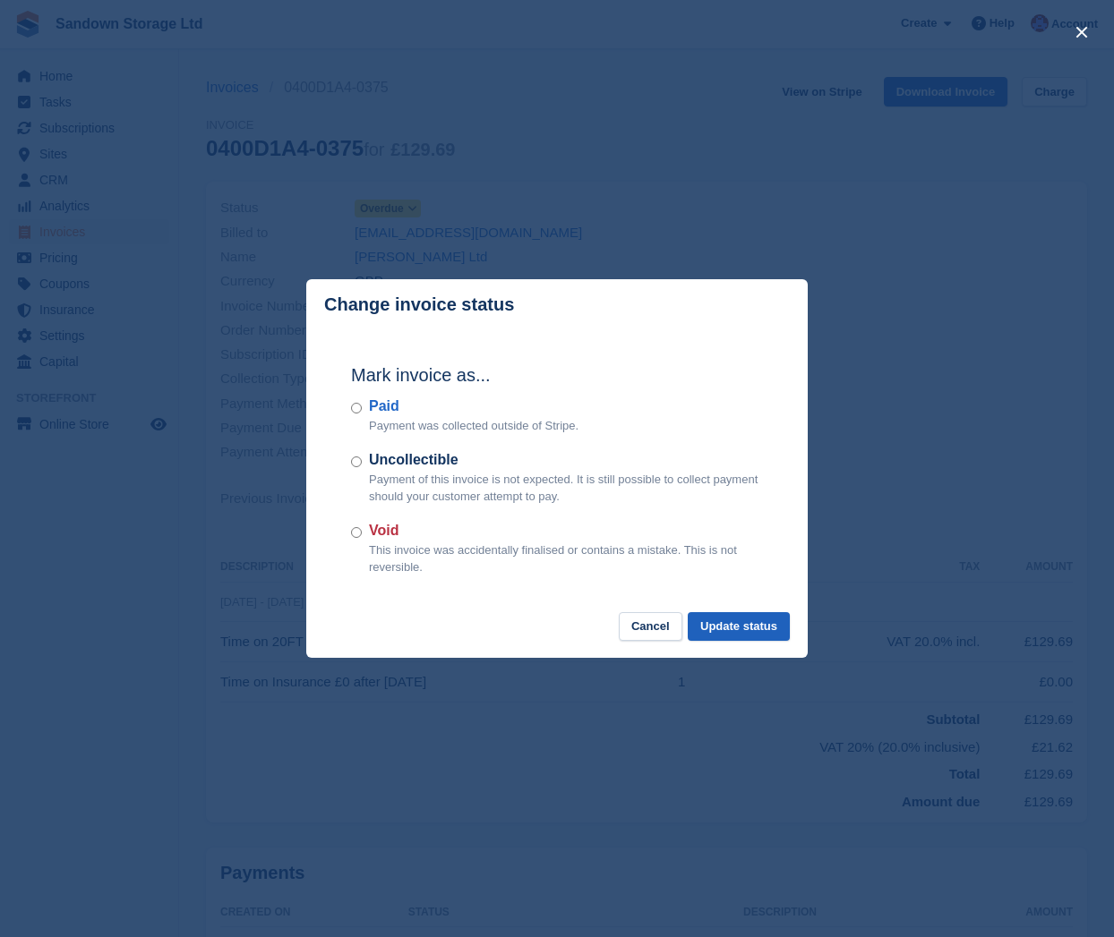
click at [713, 614] on button "Update status" at bounding box center [738, 627] width 102 height 30
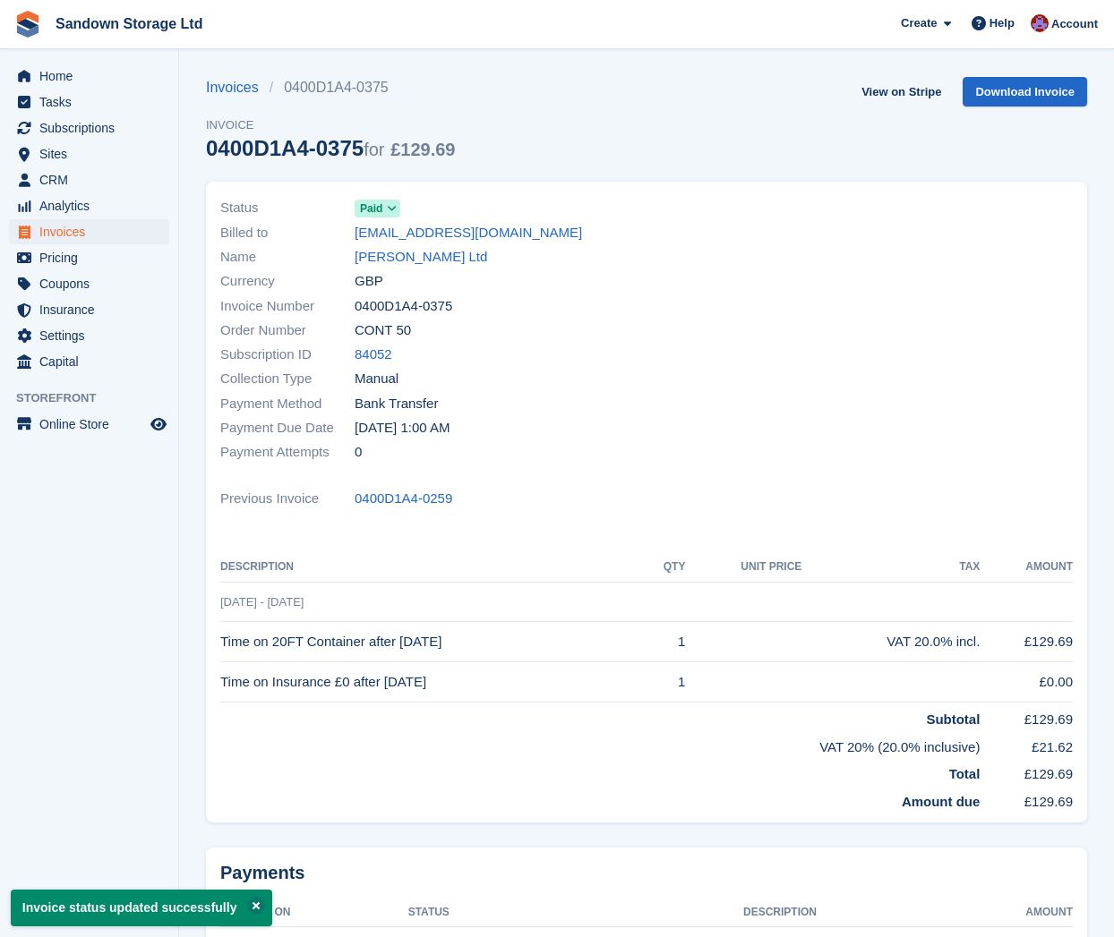
click at [48, 228] on span "Invoices" at bounding box center [92, 231] width 107 height 25
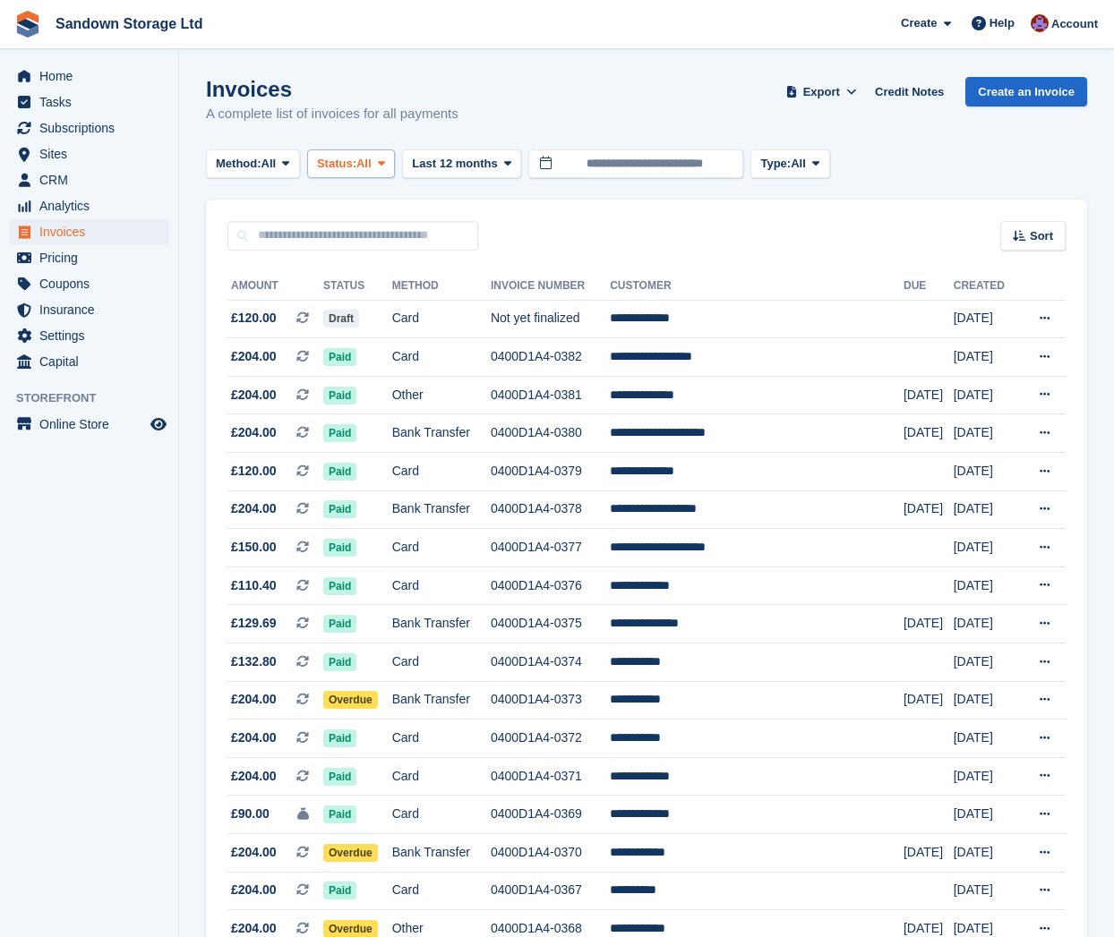
click at [356, 166] on span "Status:" at bounding box center [336, 164] width 39 height 18
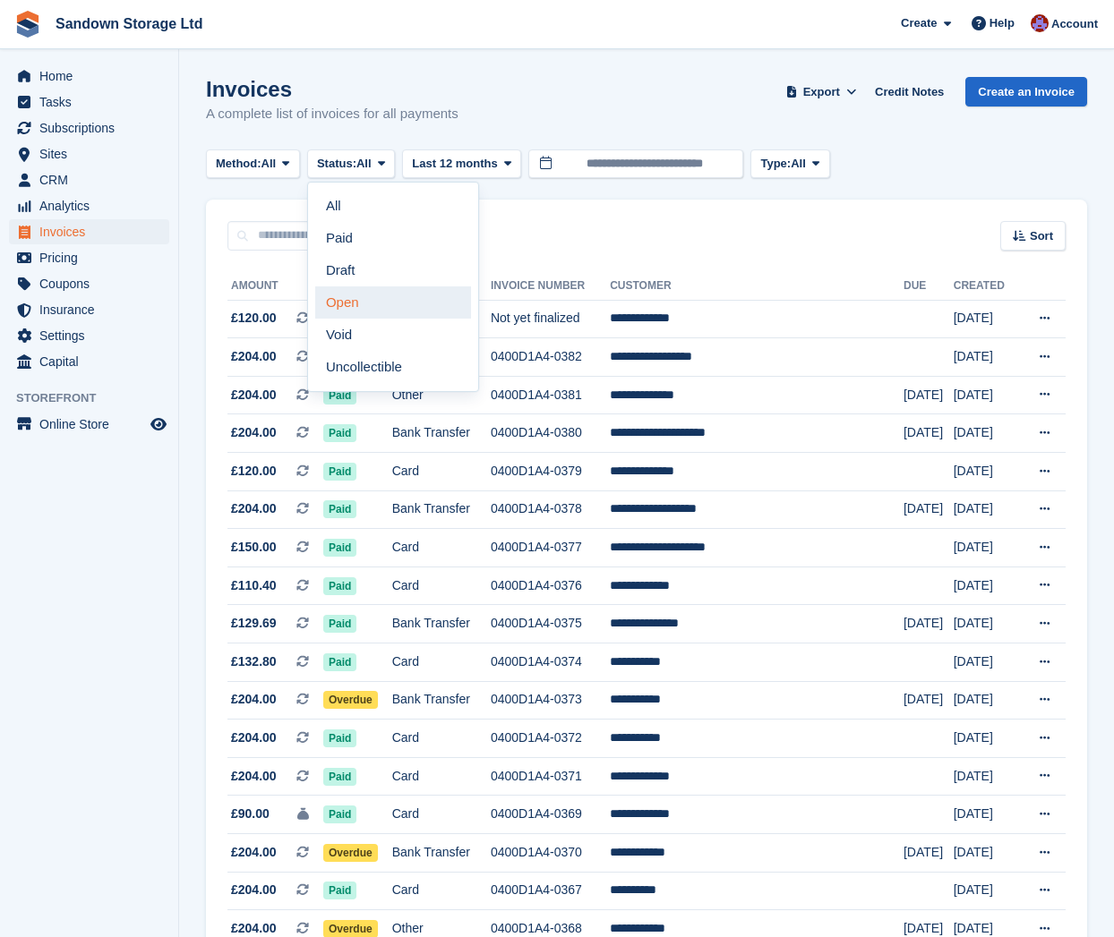
click at [379, 299] on link "Open" at bounding box center [393, 302] width 156 height 32
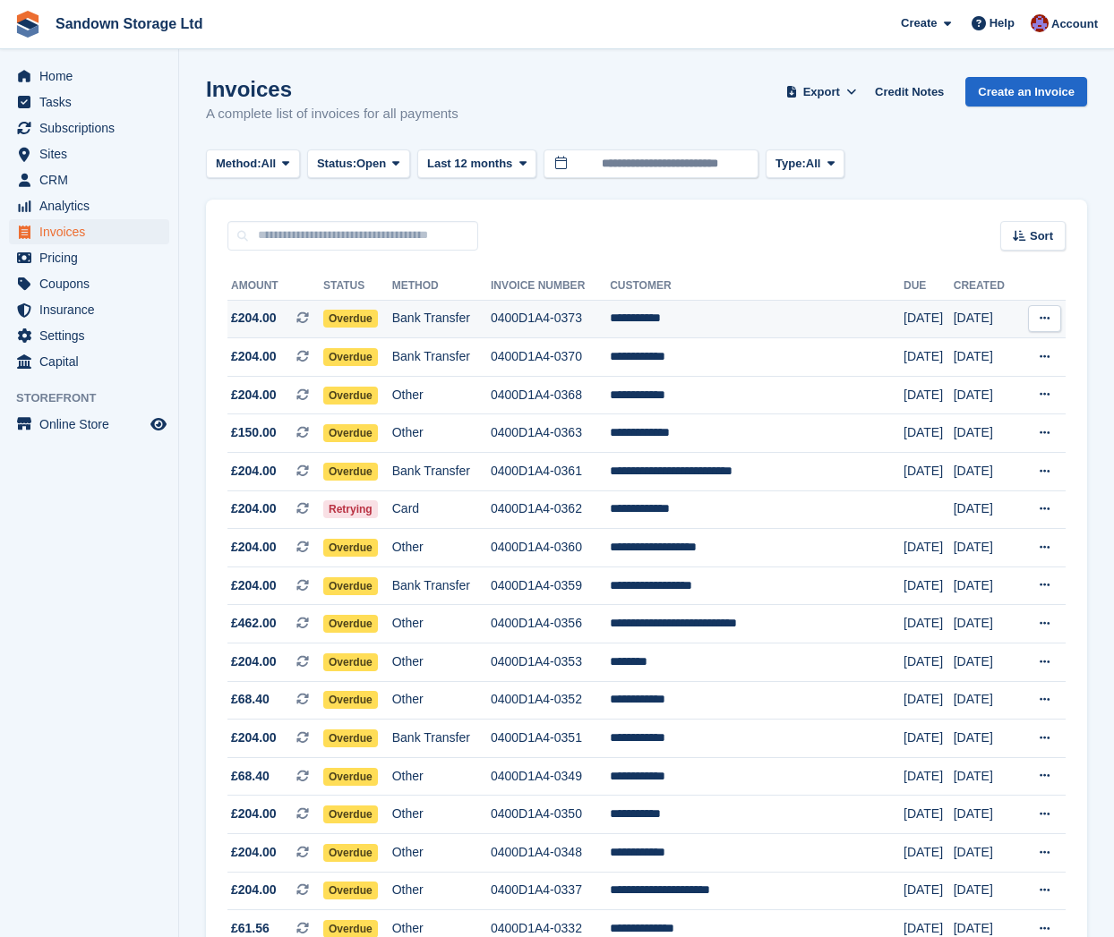
click at [761, 321] on td "**********" at bounding box center [757, 319] width 294 height 38
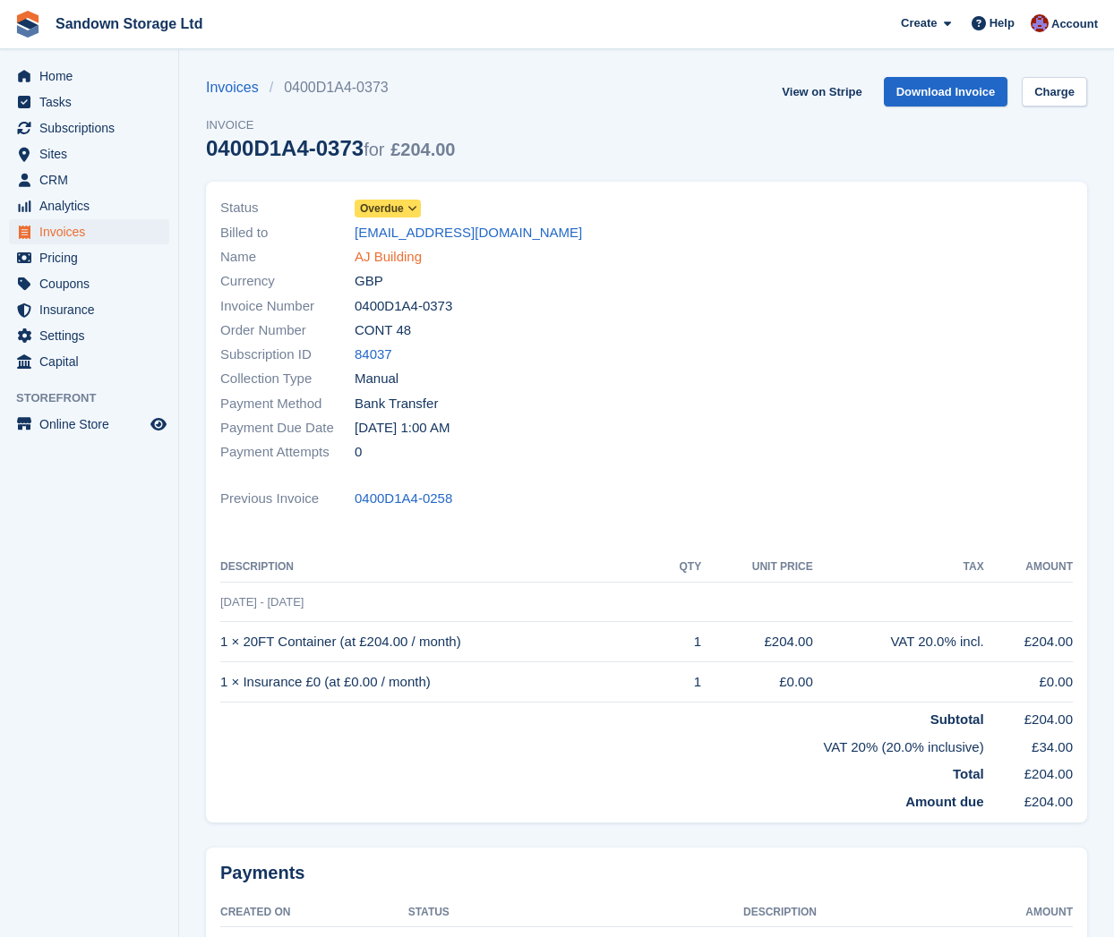
click at [396, 257] on link "AJ Building" at bounding box center [387, 257] width 67 height 21
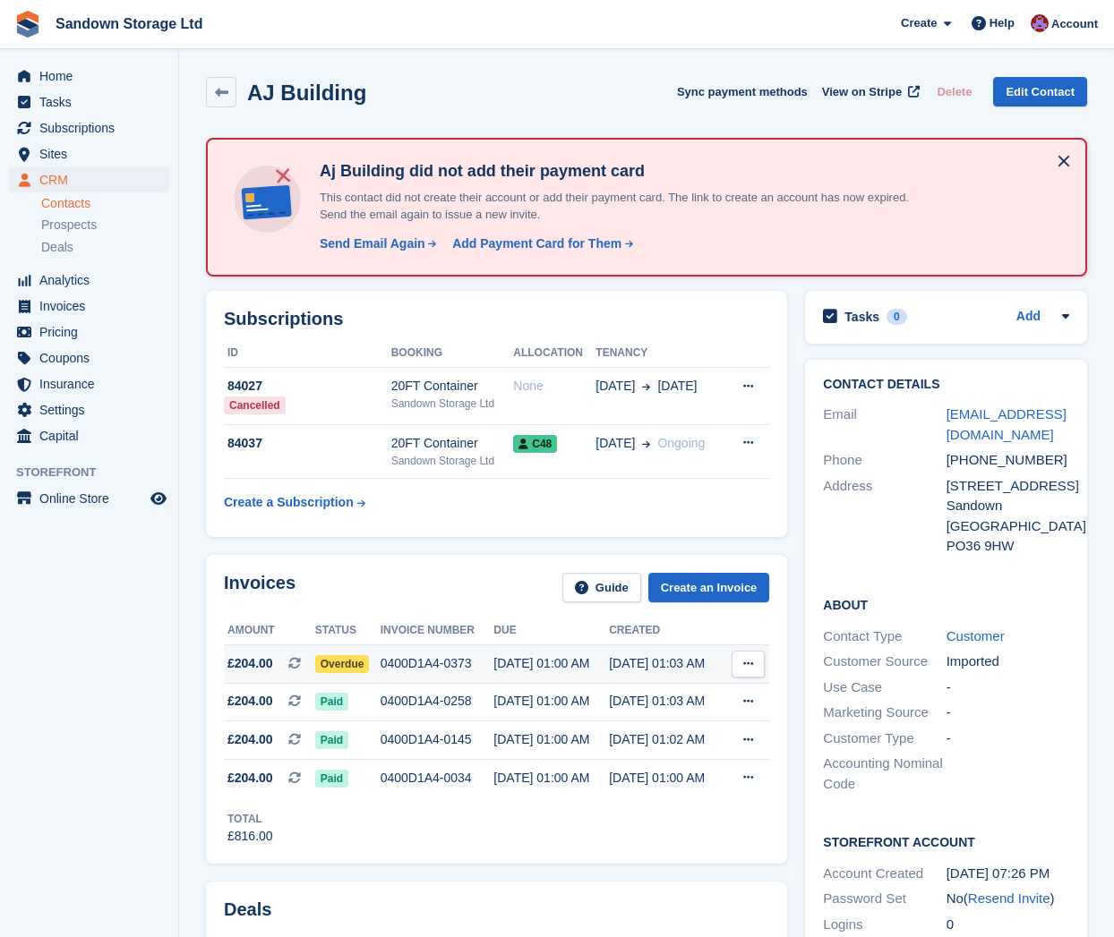
click at [486, 668] on div "0400D1A4-0373" at bounding box center [437, 663] width 114 height 19
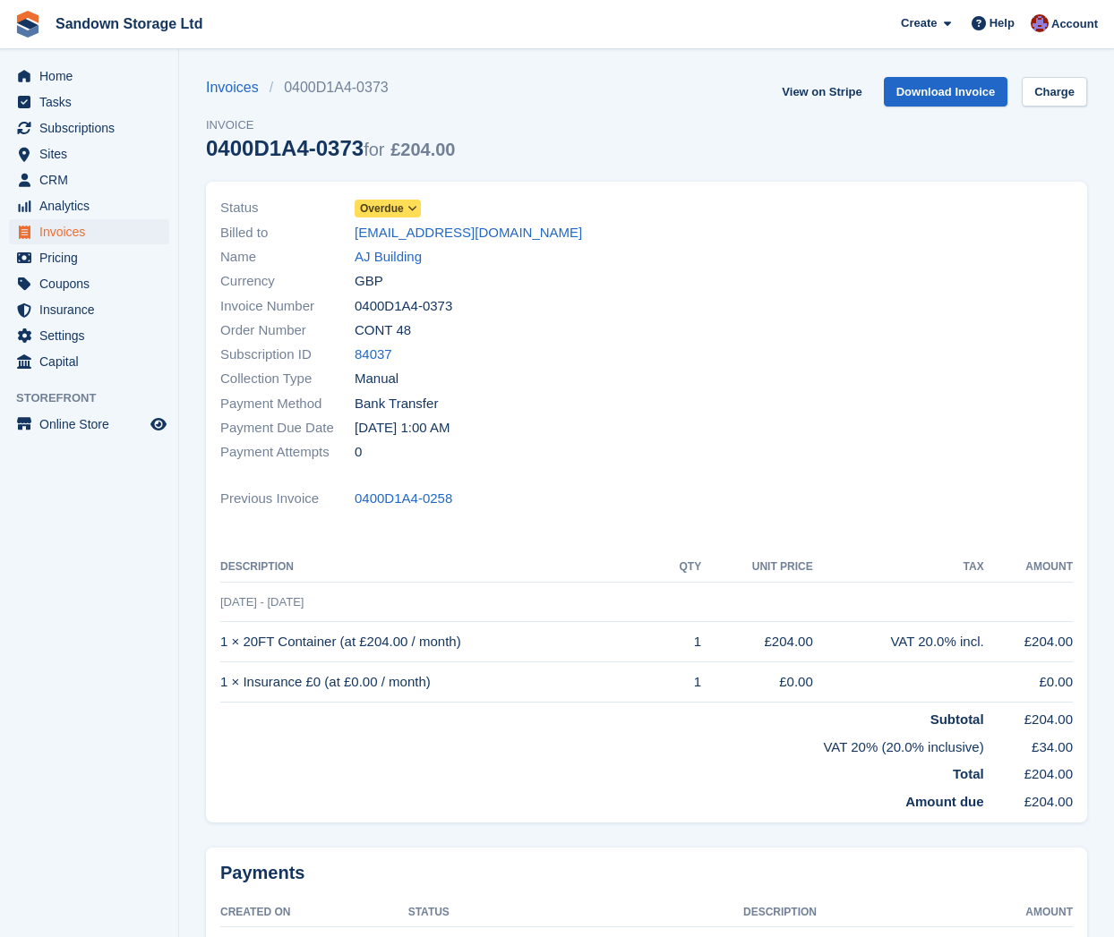
click at [409, 209] on span at bounding box center [413, 208] width 14 height 14
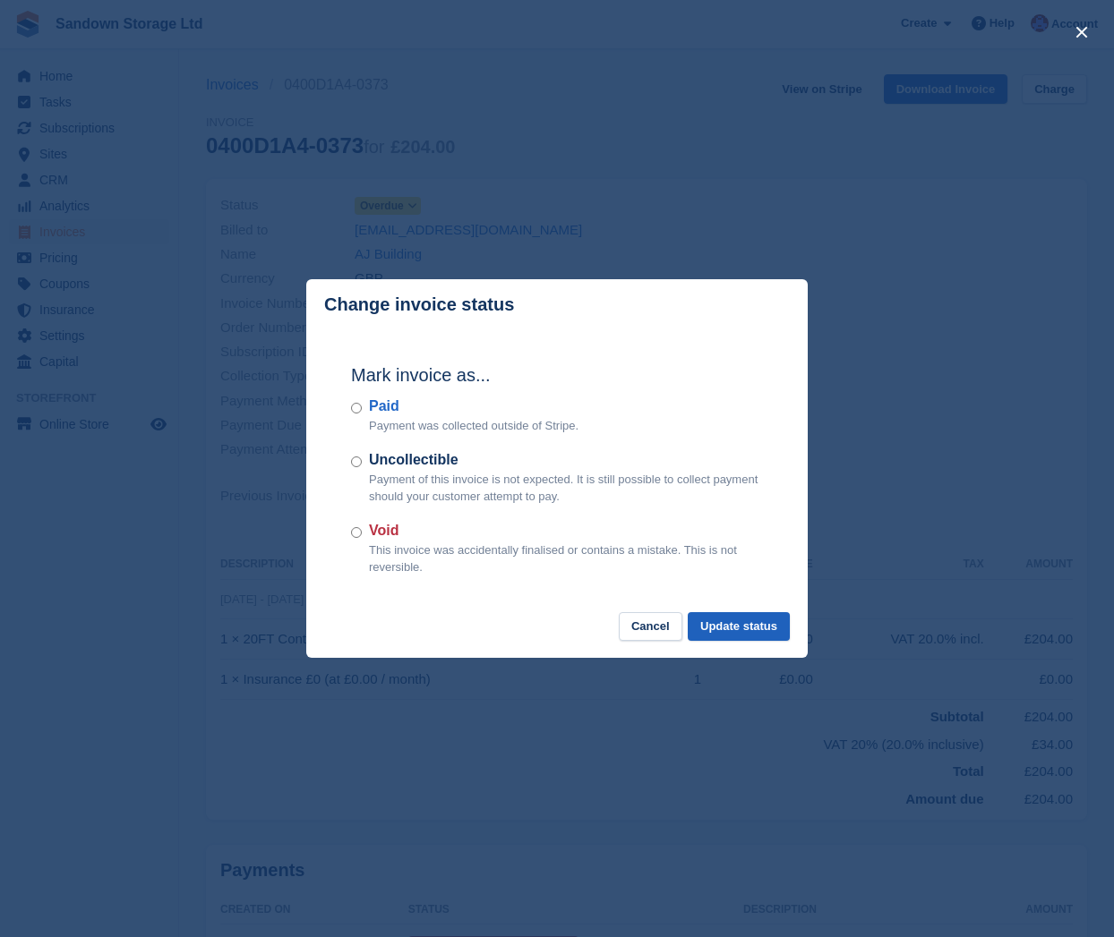
click at [778, 626] on button "Update status" at bounding box center [738, 627] width 102 height 30
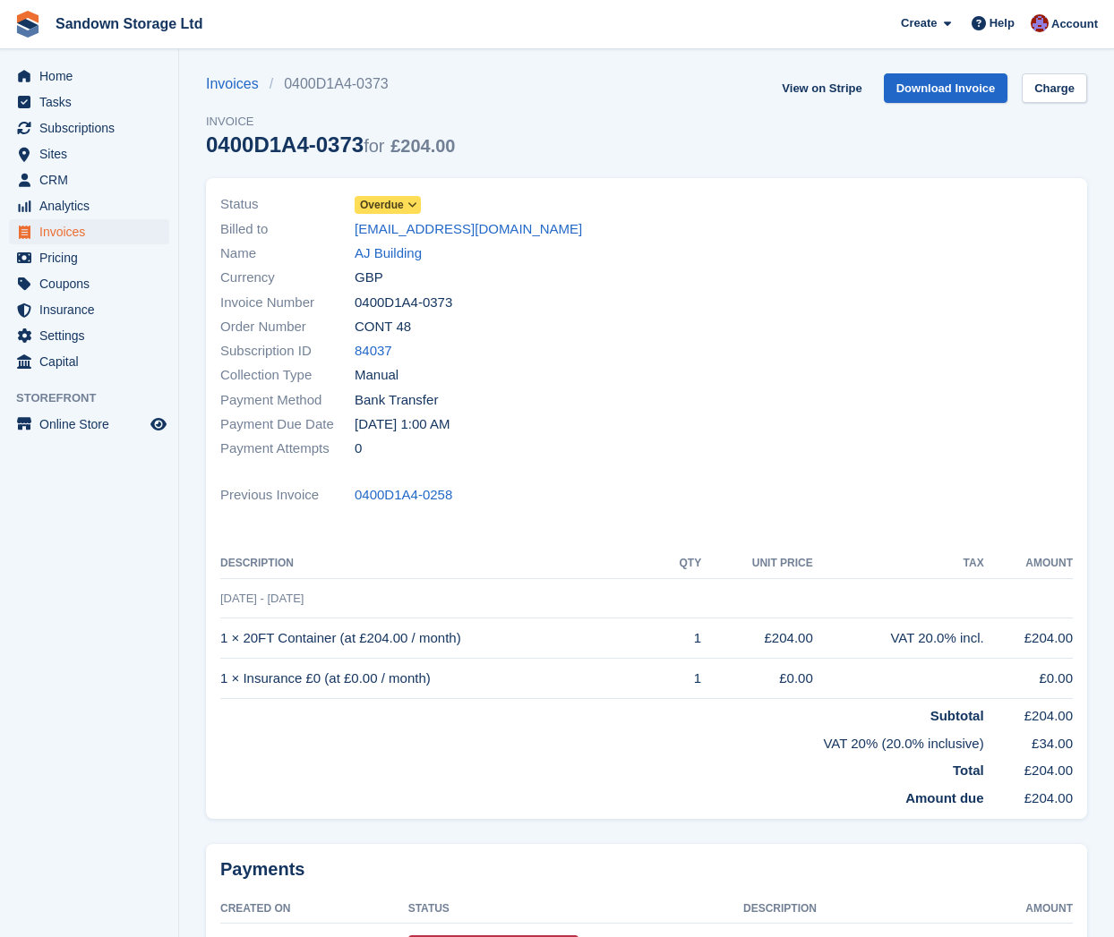
scroll to position [0, 0]
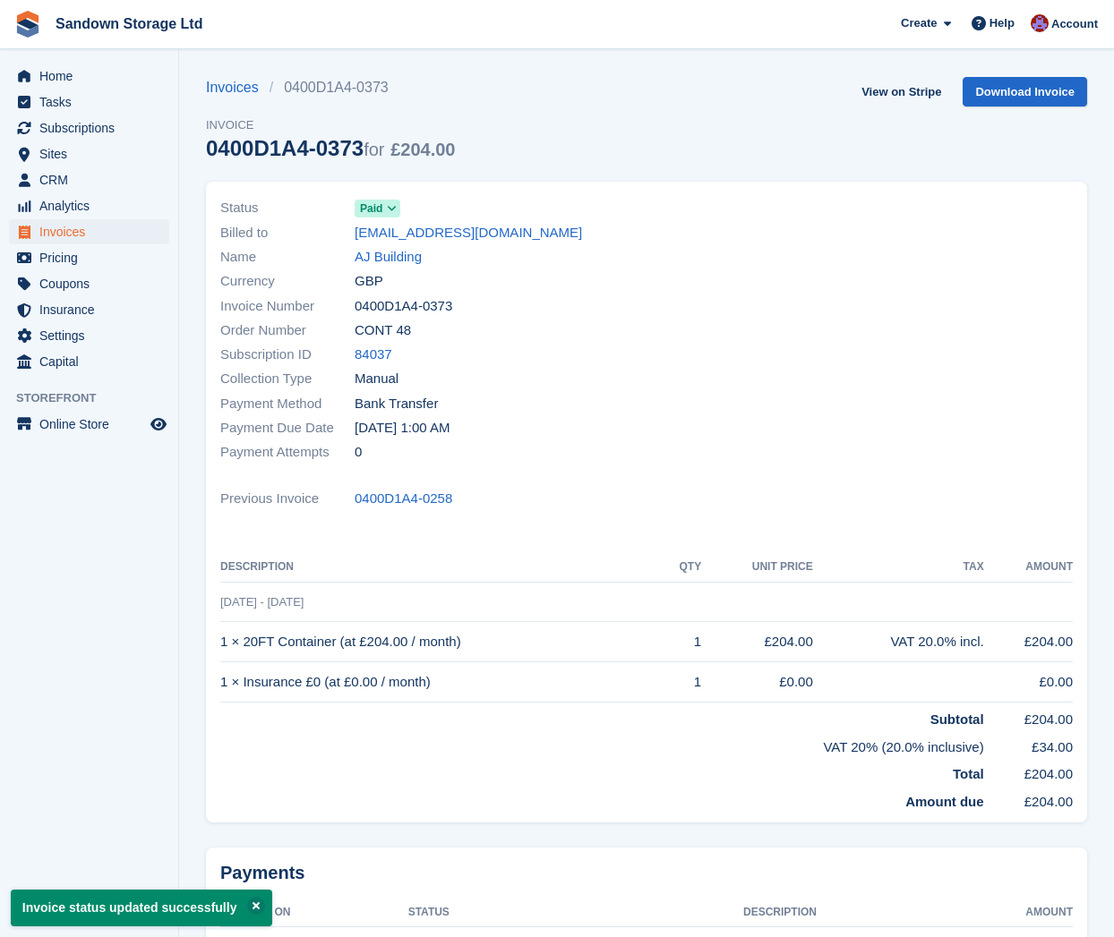
click at [77, 242] on span "Invoices" at bounding box center [92, 231] width 107 height 25
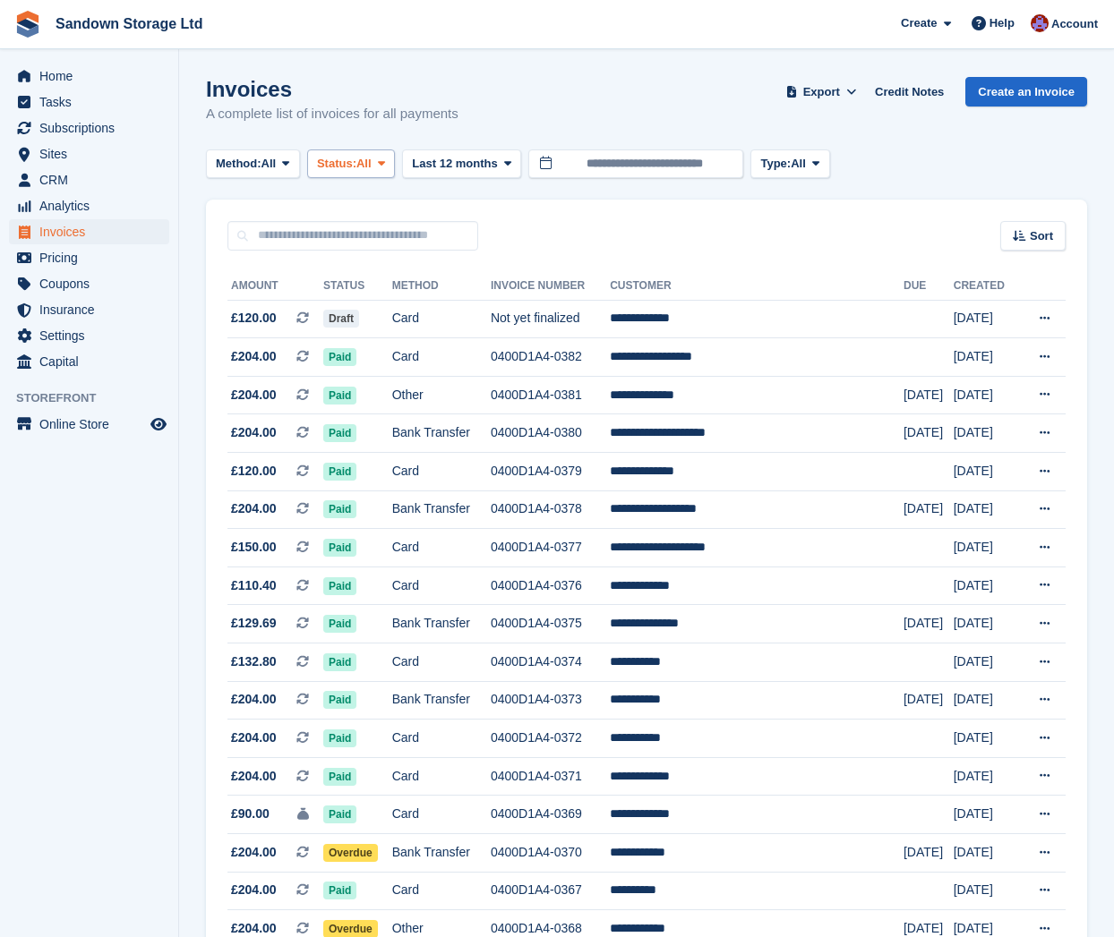
click at [360, 172] on button "Status: All" at bounding box center [351, 164] width 88 height 30
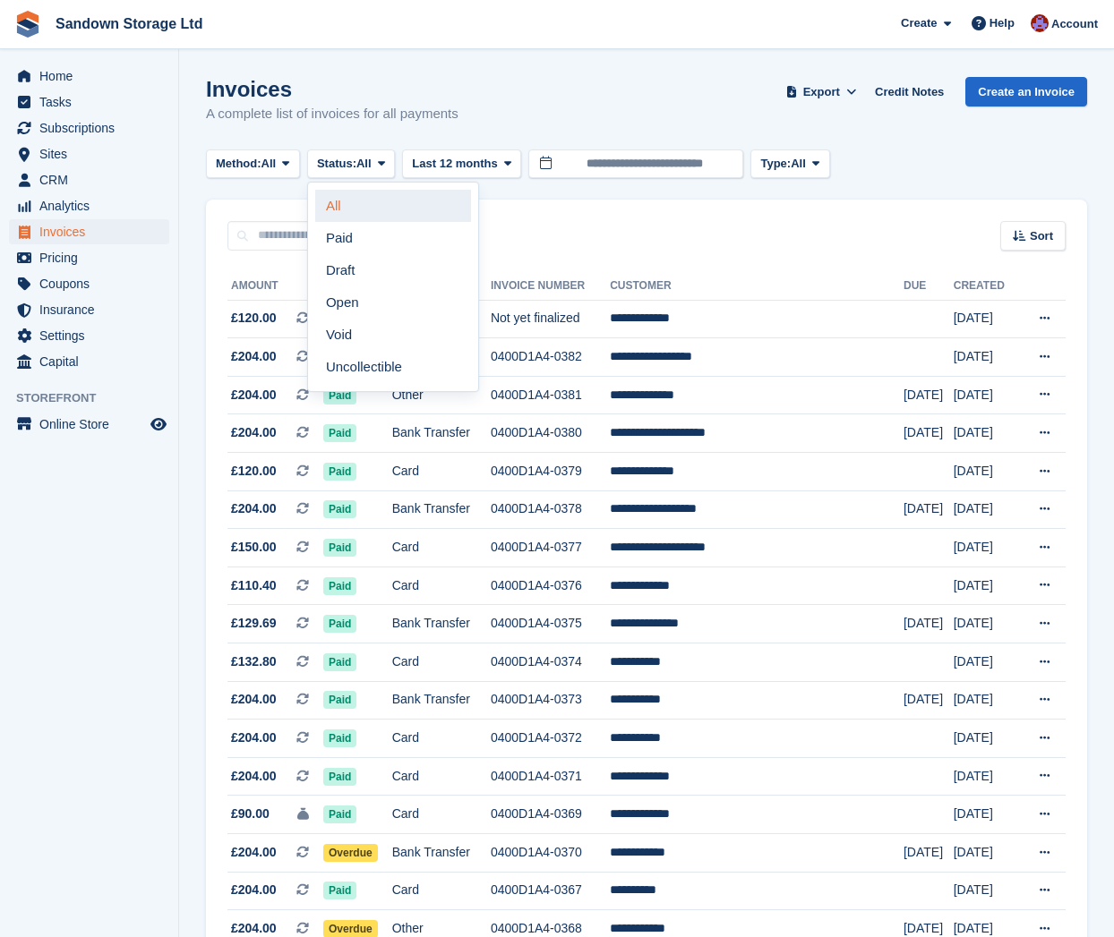
scroll to position [4, 0]
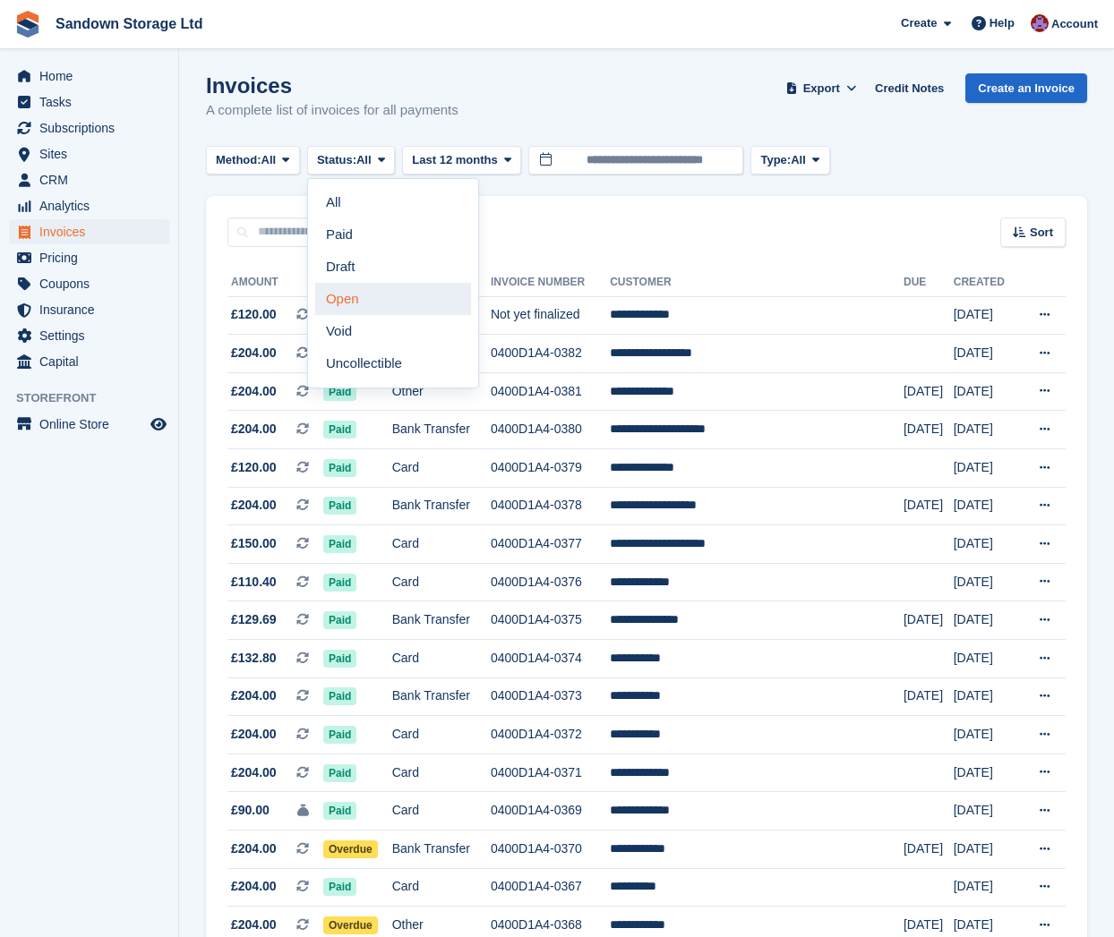
click at [351, 305] on link "Open" at bounding box center [393, 299] width 156 height 32
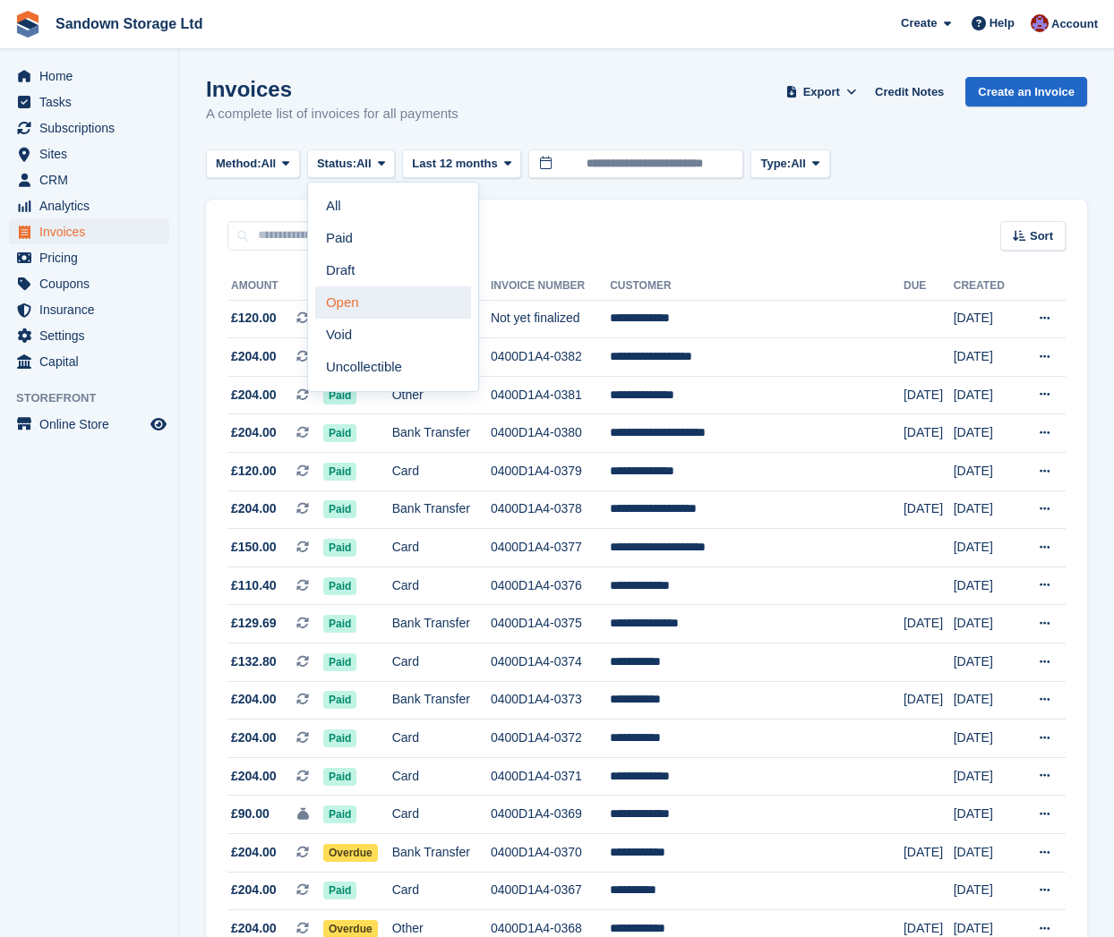
scroll to position [1, 2]
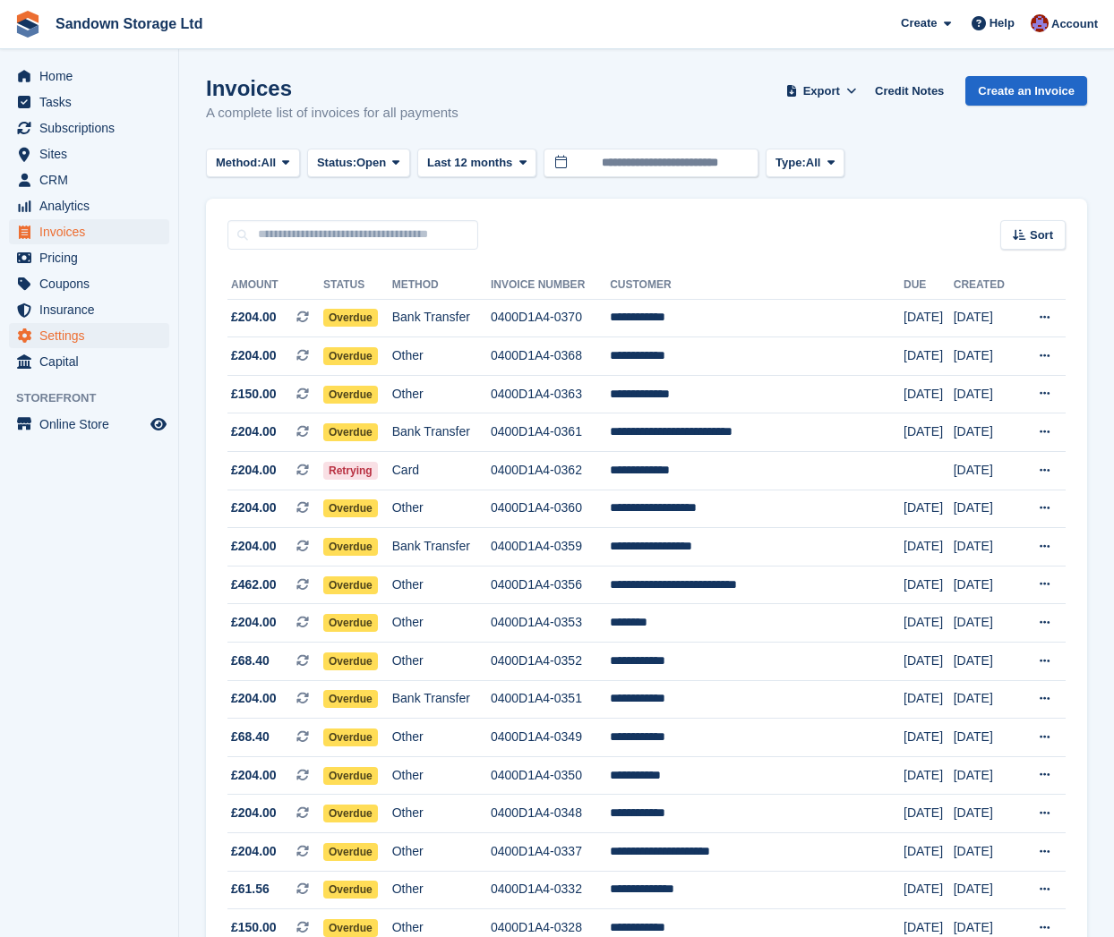
scroll to position [1, 0]
click at [491, 322] on td "Bank Transfer" at bounding box center [441, 318] width 98 height 38
click at [475, 360] on td "Other" at bounding box center [441, 356] width 98 height 38
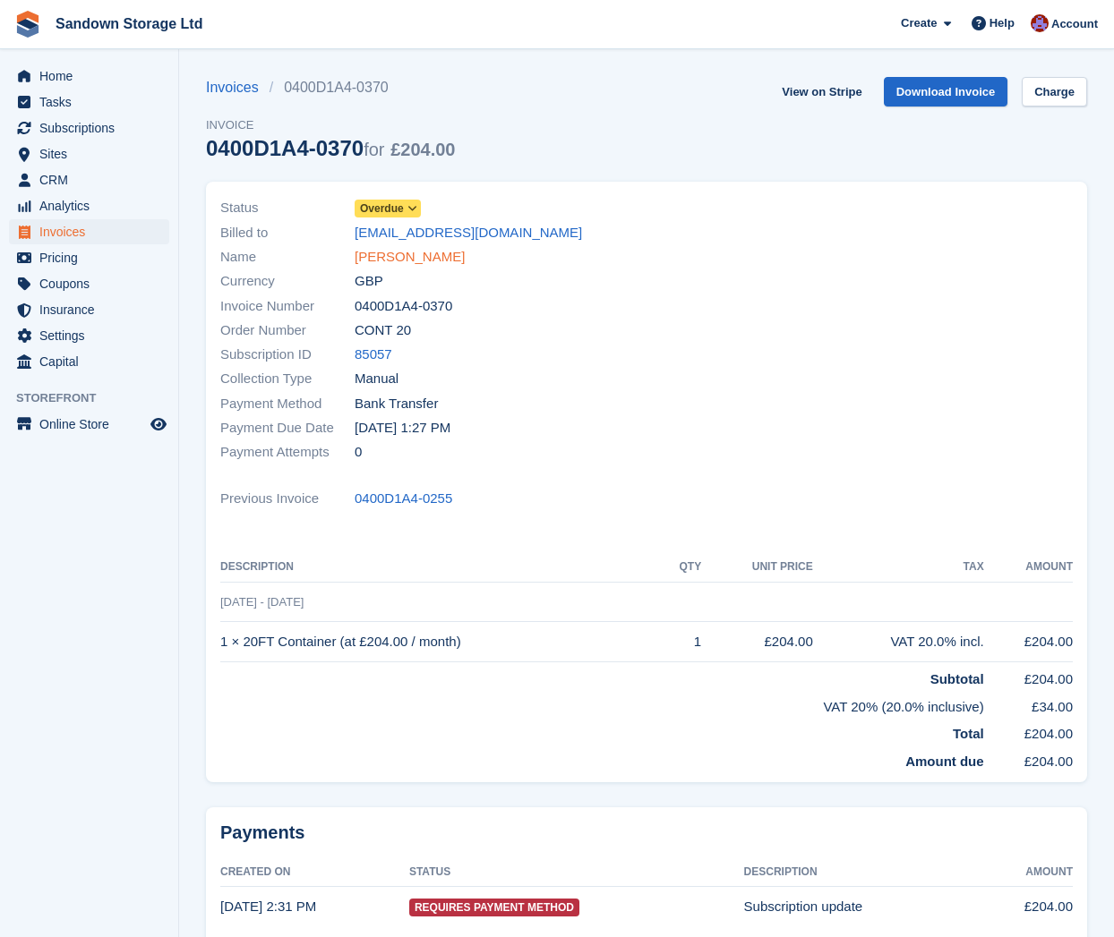
click at [414, 250] on link "[PERSON_NAME]" at bounding box center [409, 257] width 110 height 21
click at [399, 243] on div "Billed to tommyiow@icloud.com" at bounding box center [427, 232] width 415 height 24
click at [396, 252] on link "Tommy Pearce" at bounding box center [409, 257] width 110 height 21
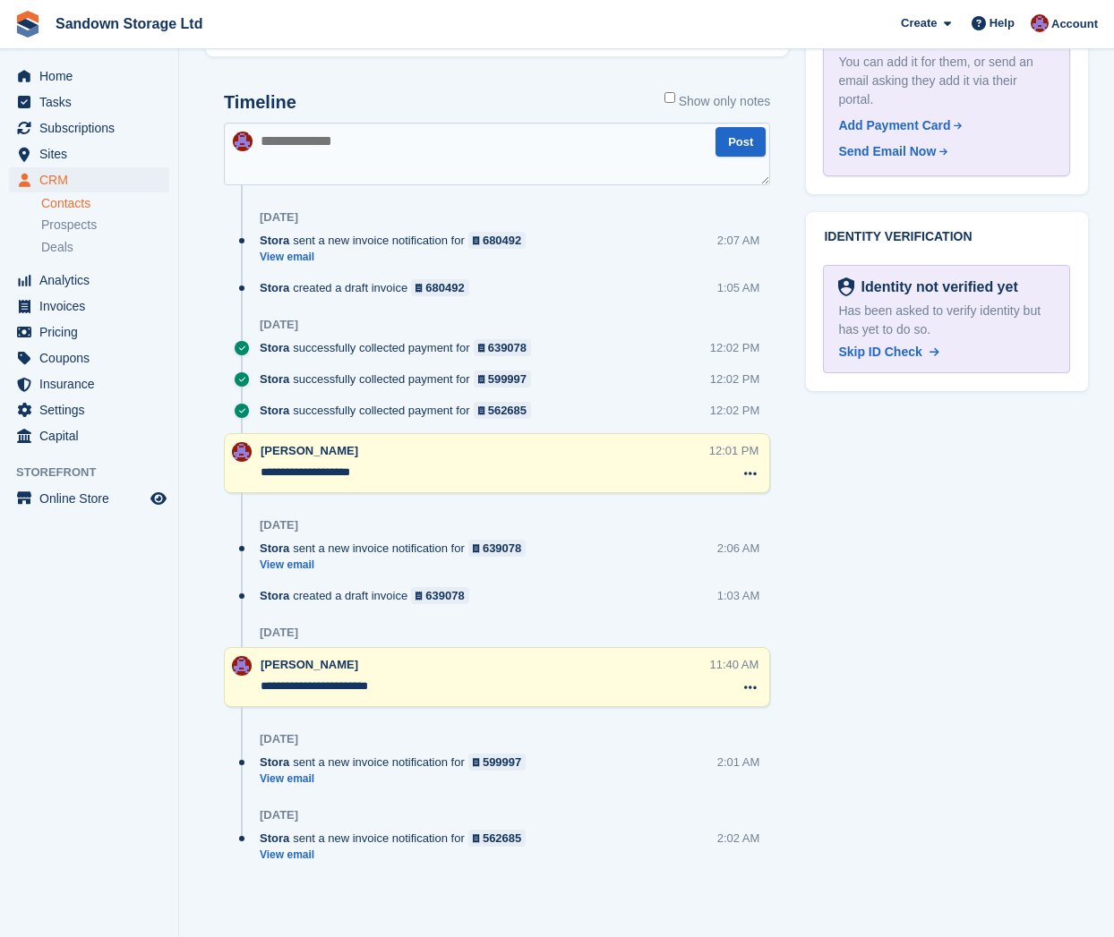
scroll to position [1078, 0]
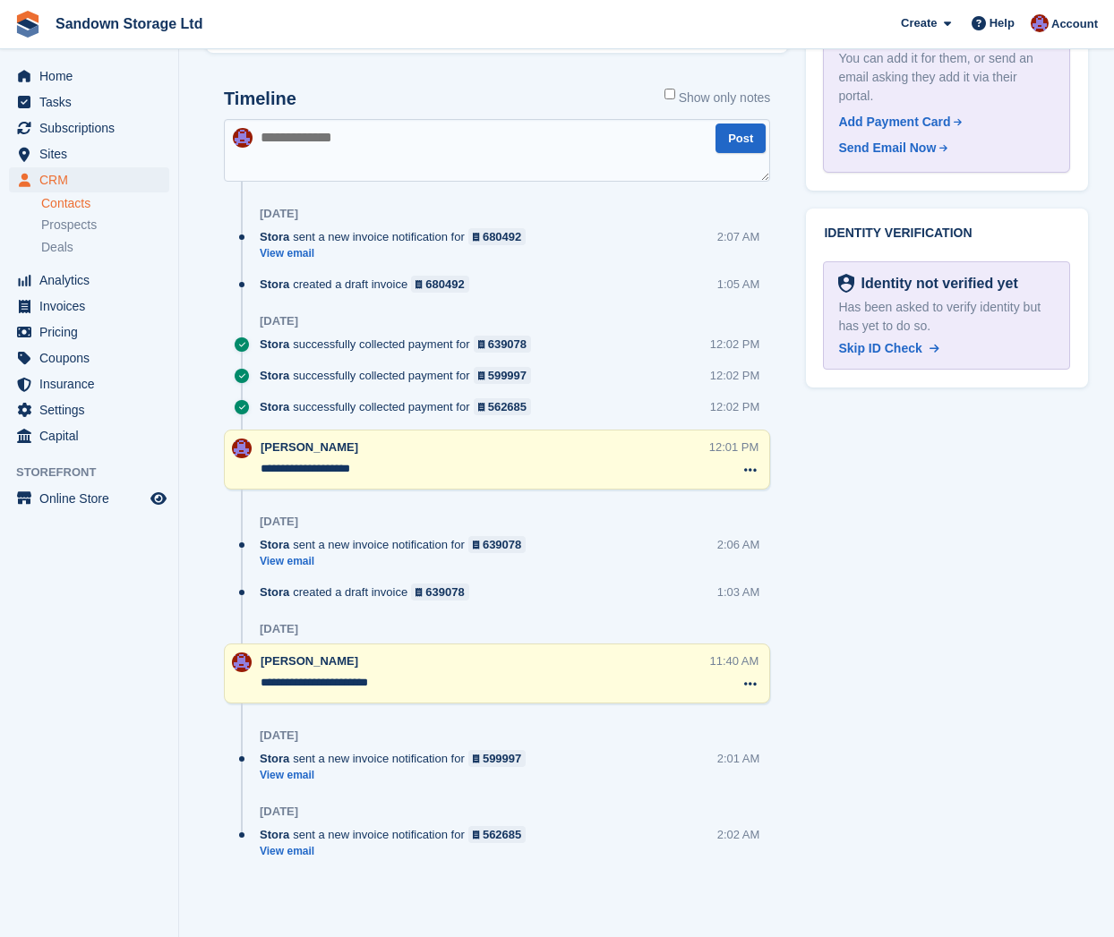
drag, startPoint x: 389, startPoint y: 469, endPoint x: 325, endPoint y: 467, distance: 64.5
click at [325, 467] on textarea "**********" at bounding box center [484, 469] width 448 height 18
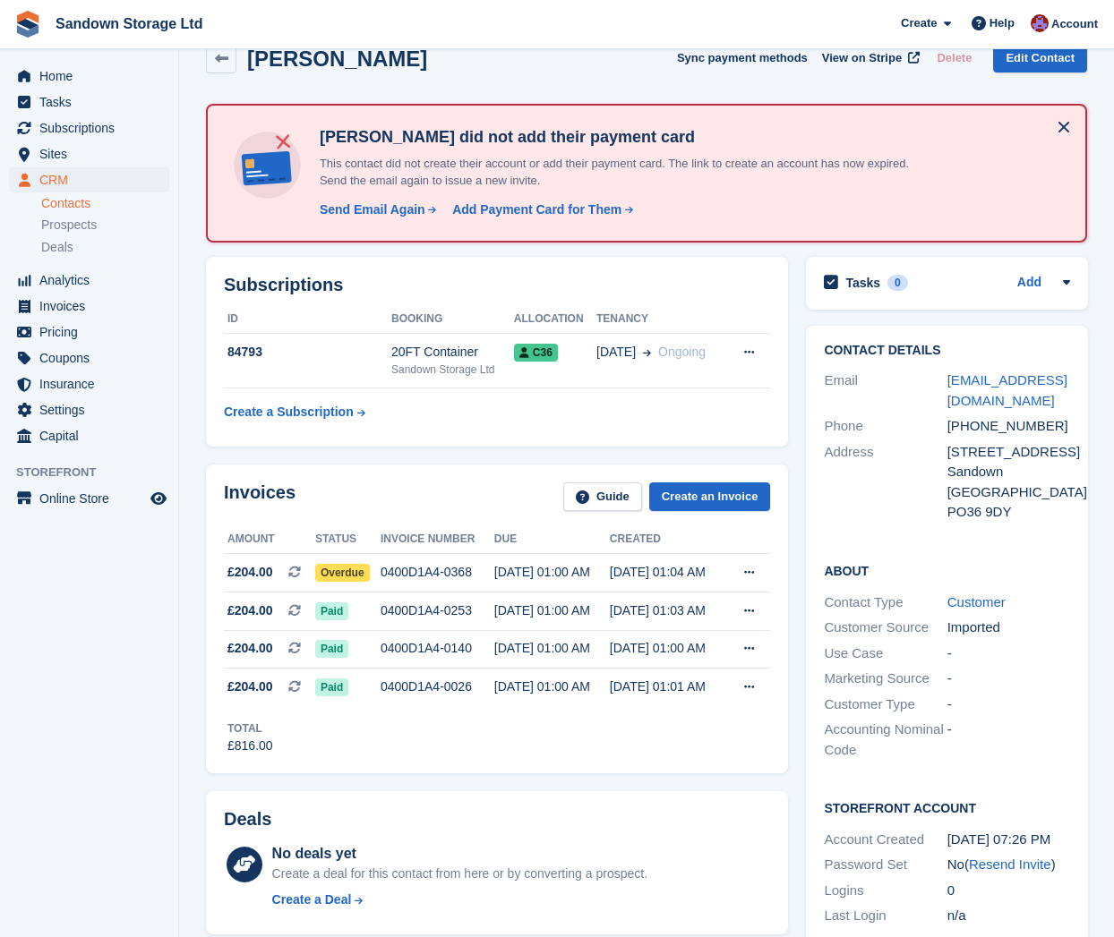
scroll to position [27, 0]
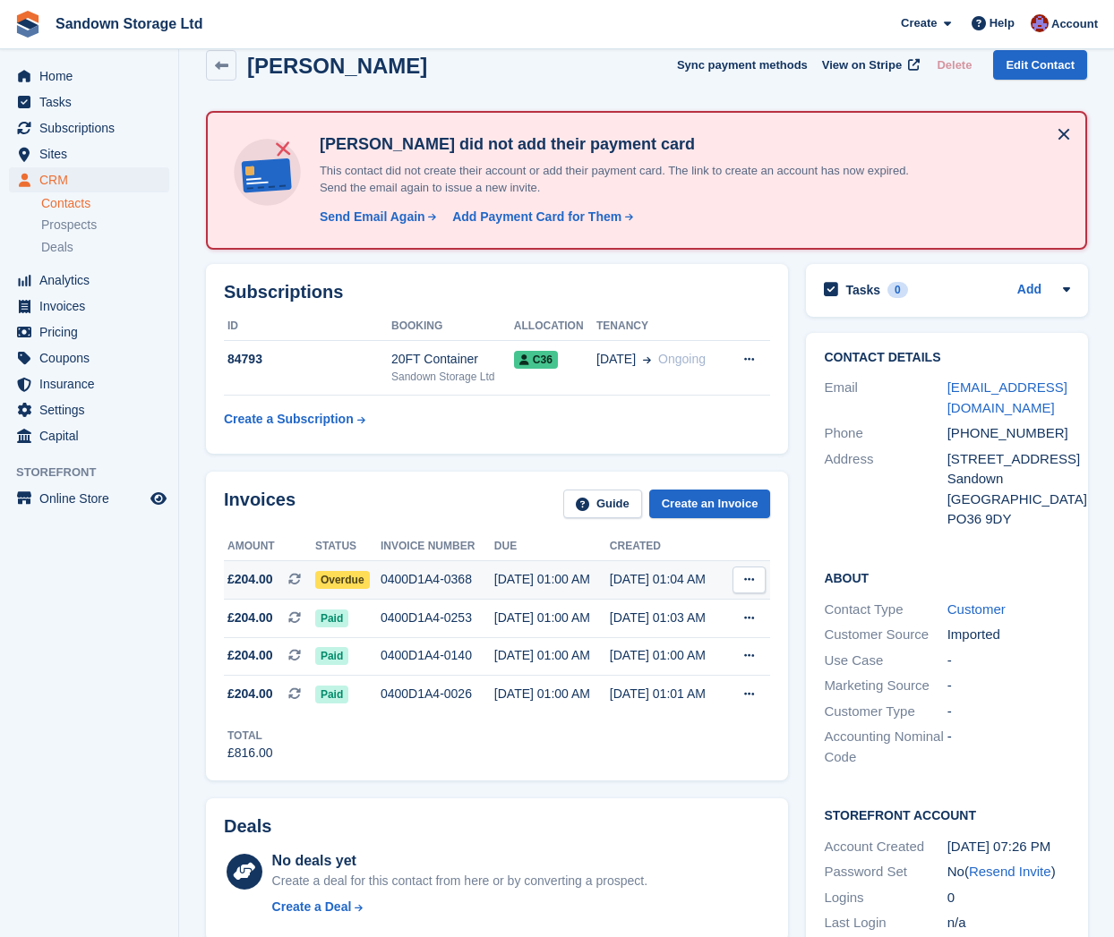
click at [491, 585] on div "0400D1A4-0368" at bounding box center [437, 579] width 114 height 19
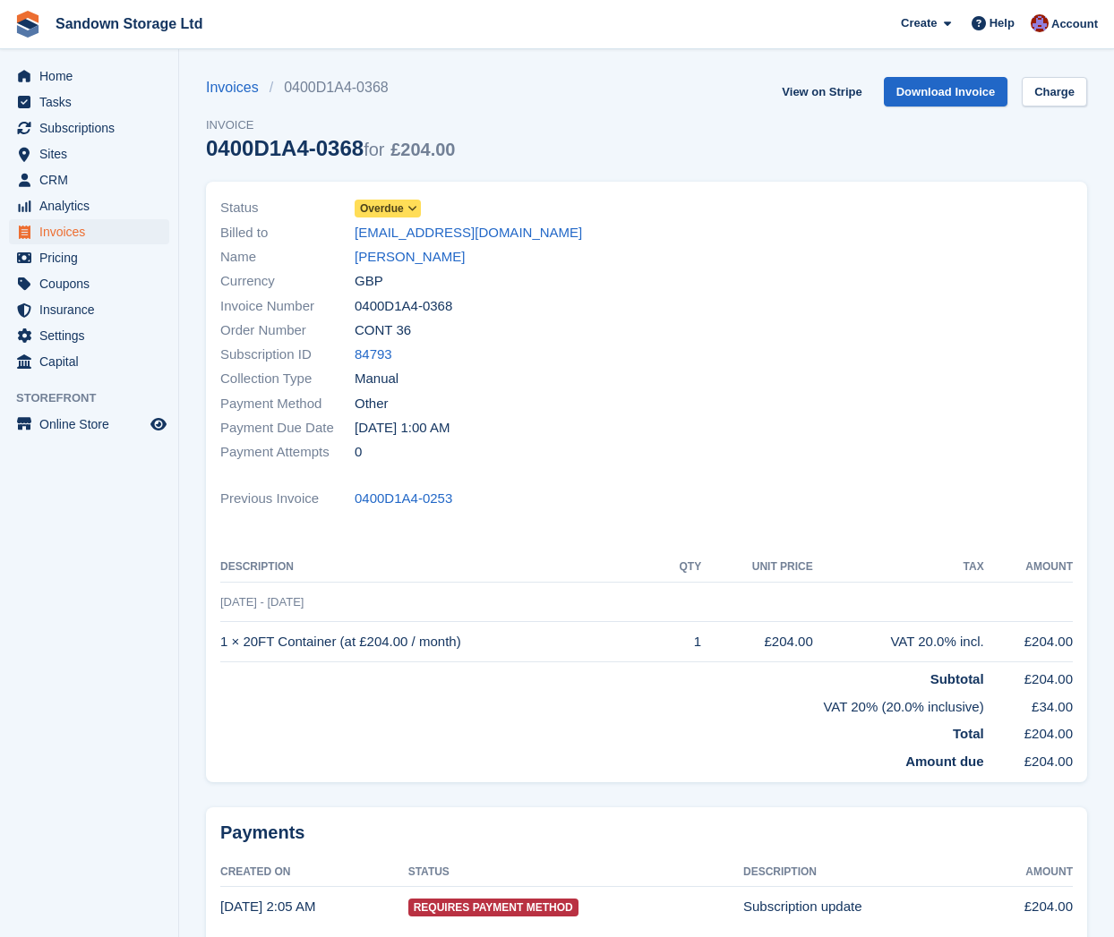
click at [402, 204] on span "Overdue" at bounding box center [382, 209] width 44 height 16
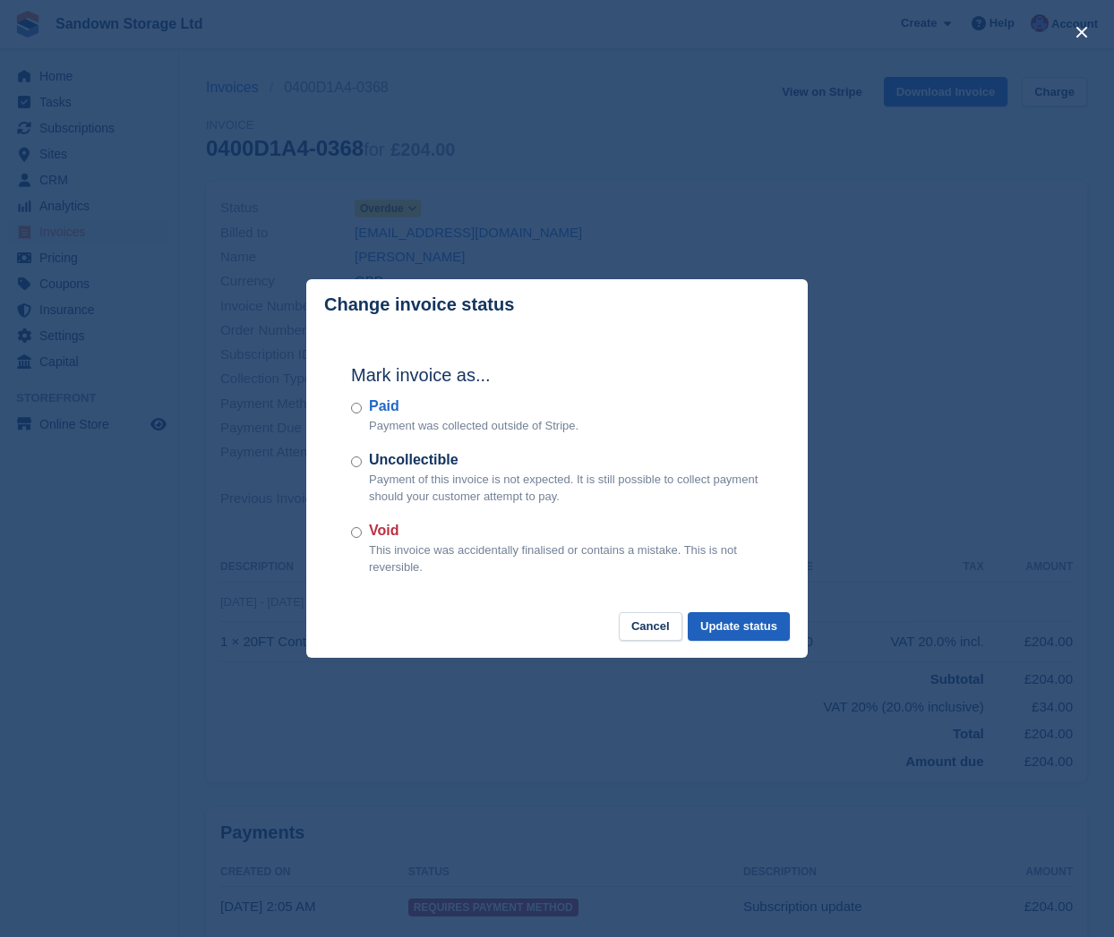
click at [732, 628] on button "Update status" at bounding box center [738, 627] width 102 height 30
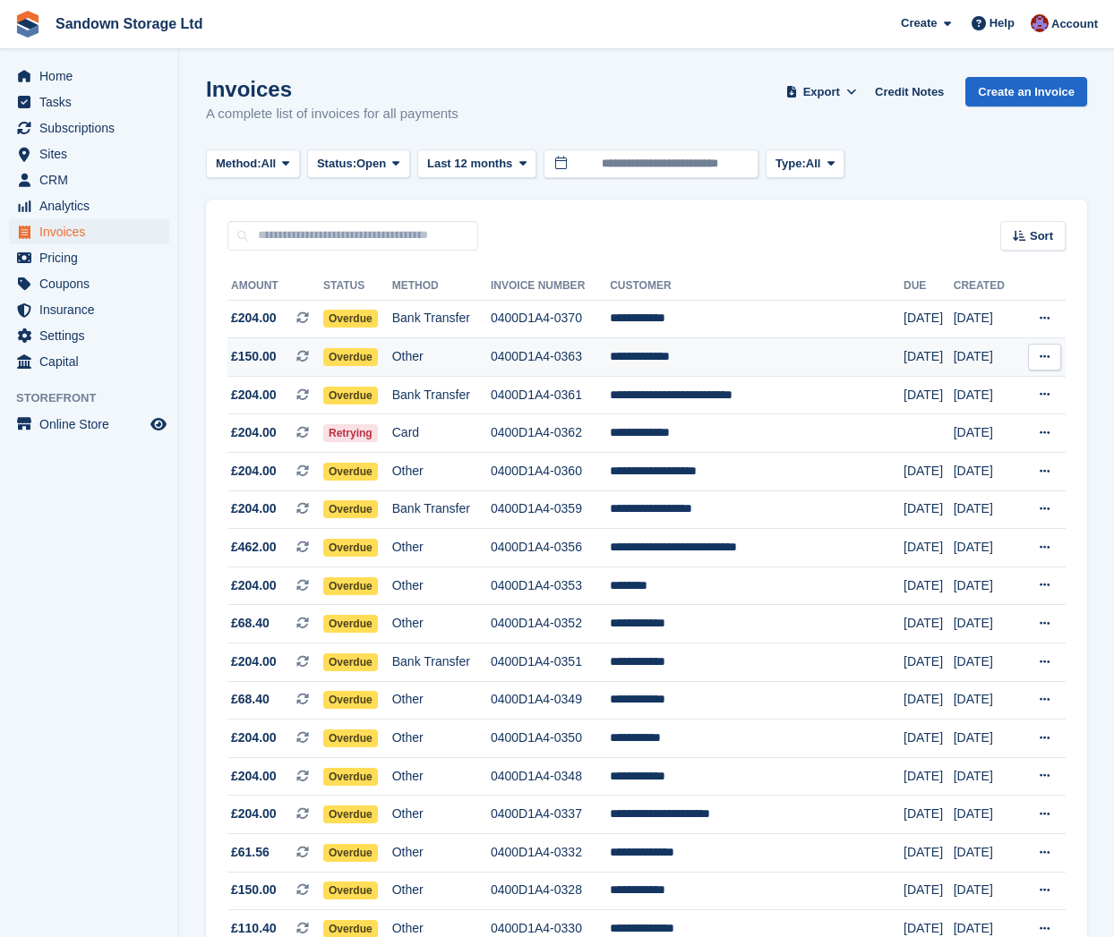
click at [491, 349] on td "Other" at bounding box center [441, 357] width 98 height 38
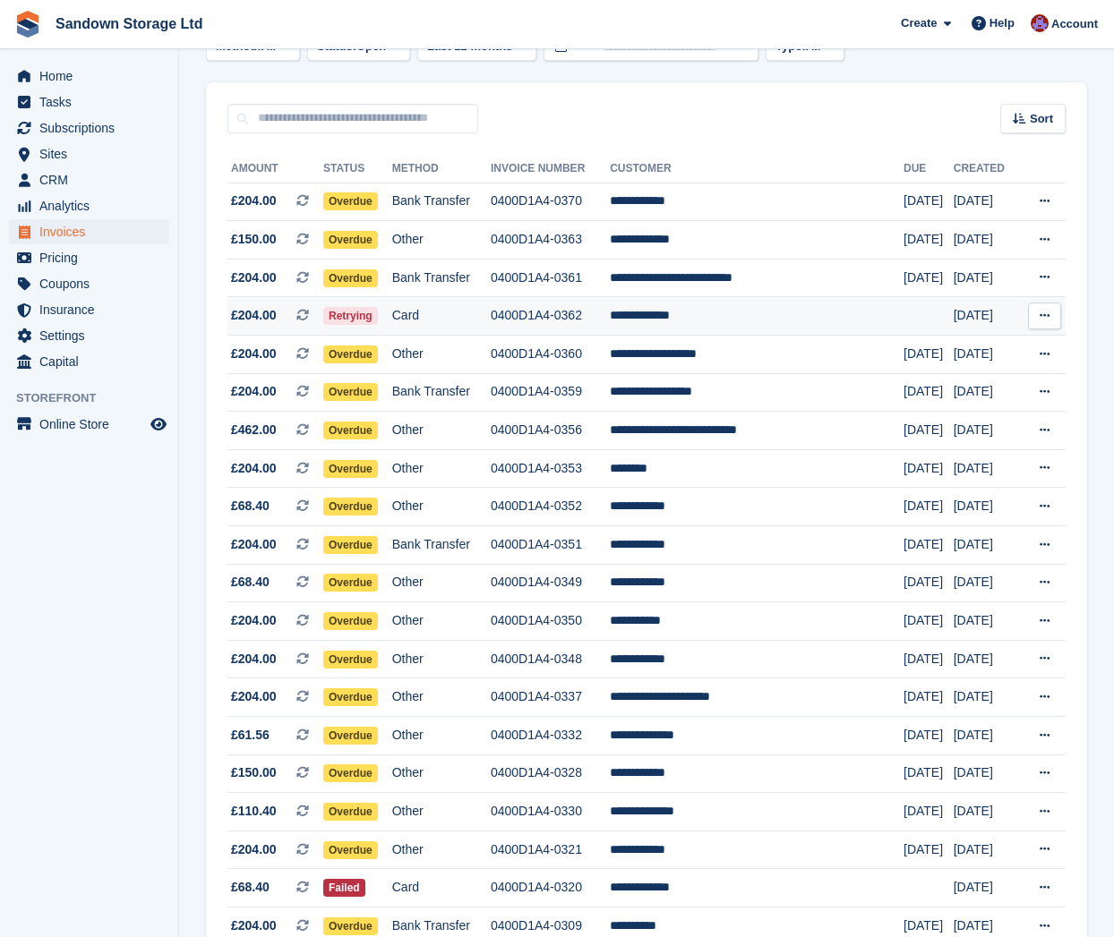
scroll to position [120, 0]
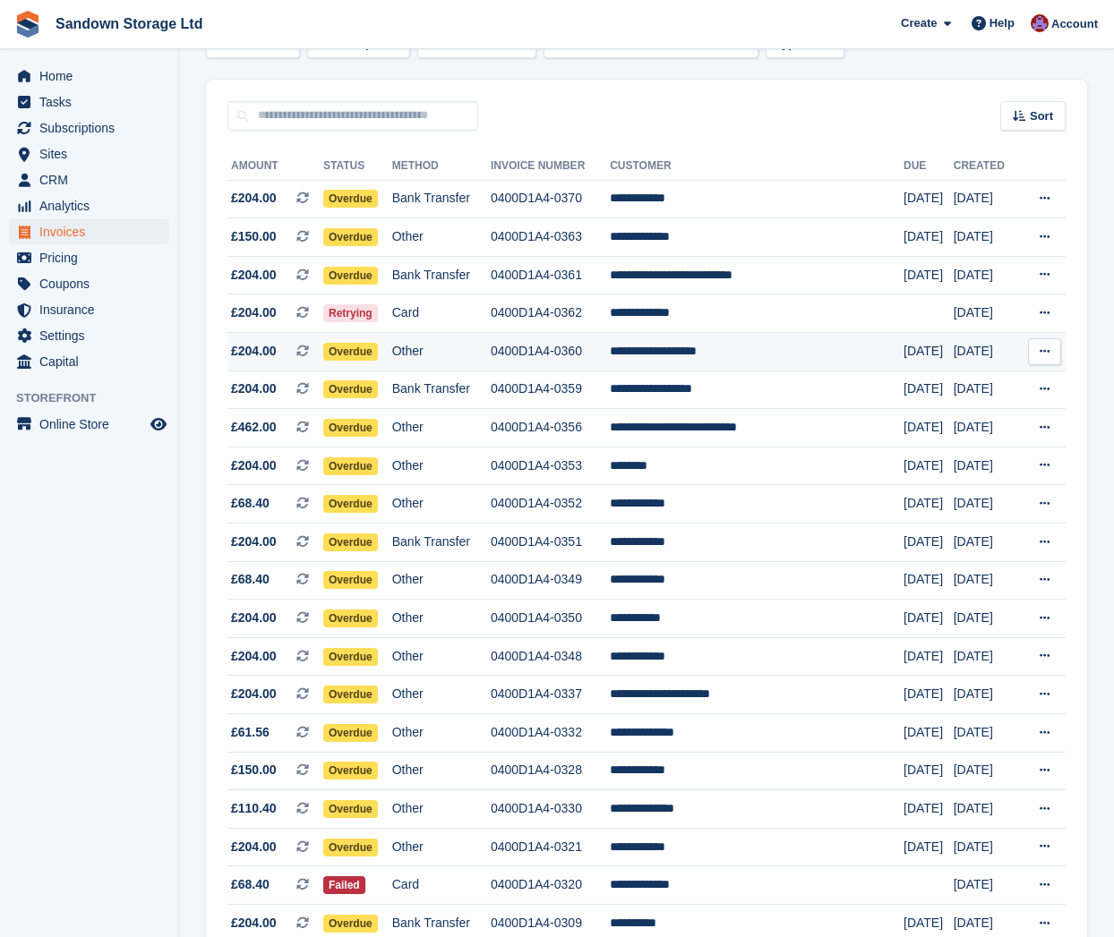
click at [840, 367] on td "**********" at bounding box center [757, 352] width 294 height 38
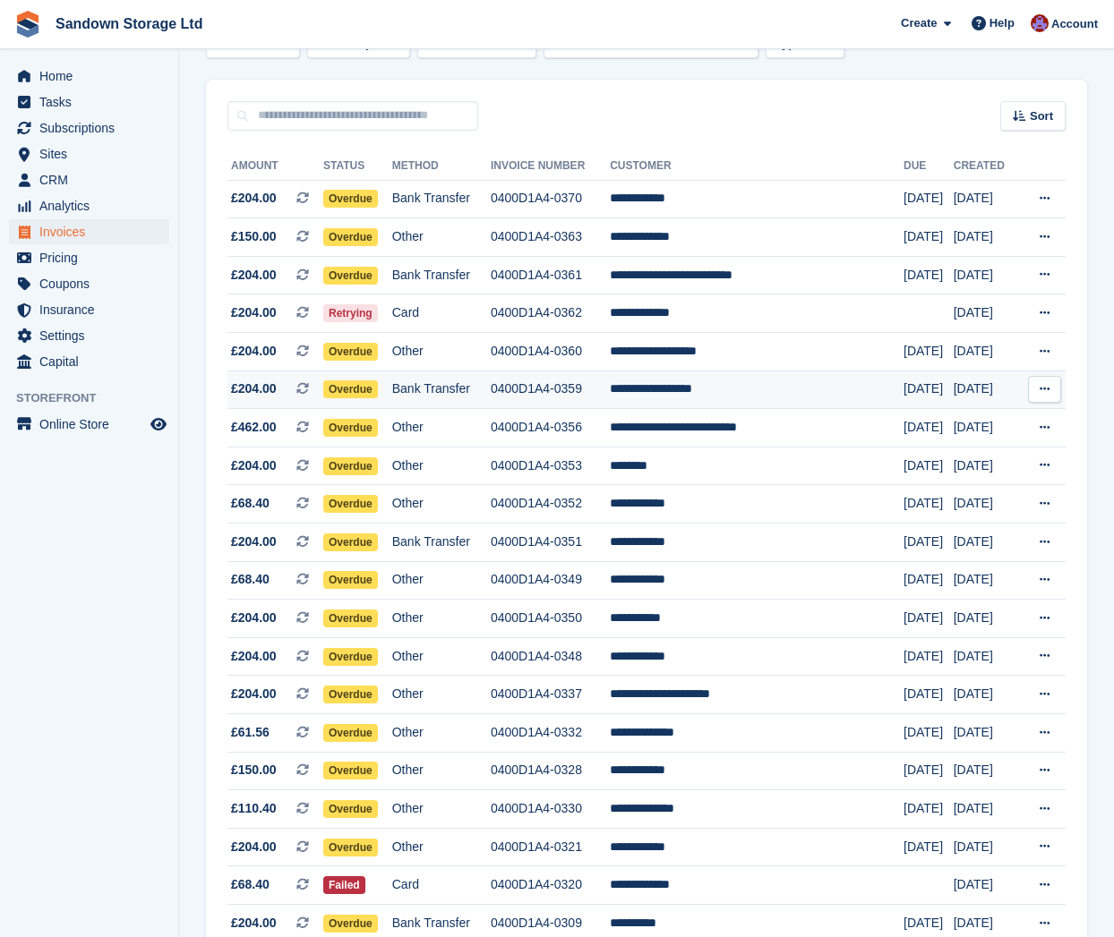
click at [491, 392] on td "Bank Transfer" at bounding box center [441, 390] width 98 height 38
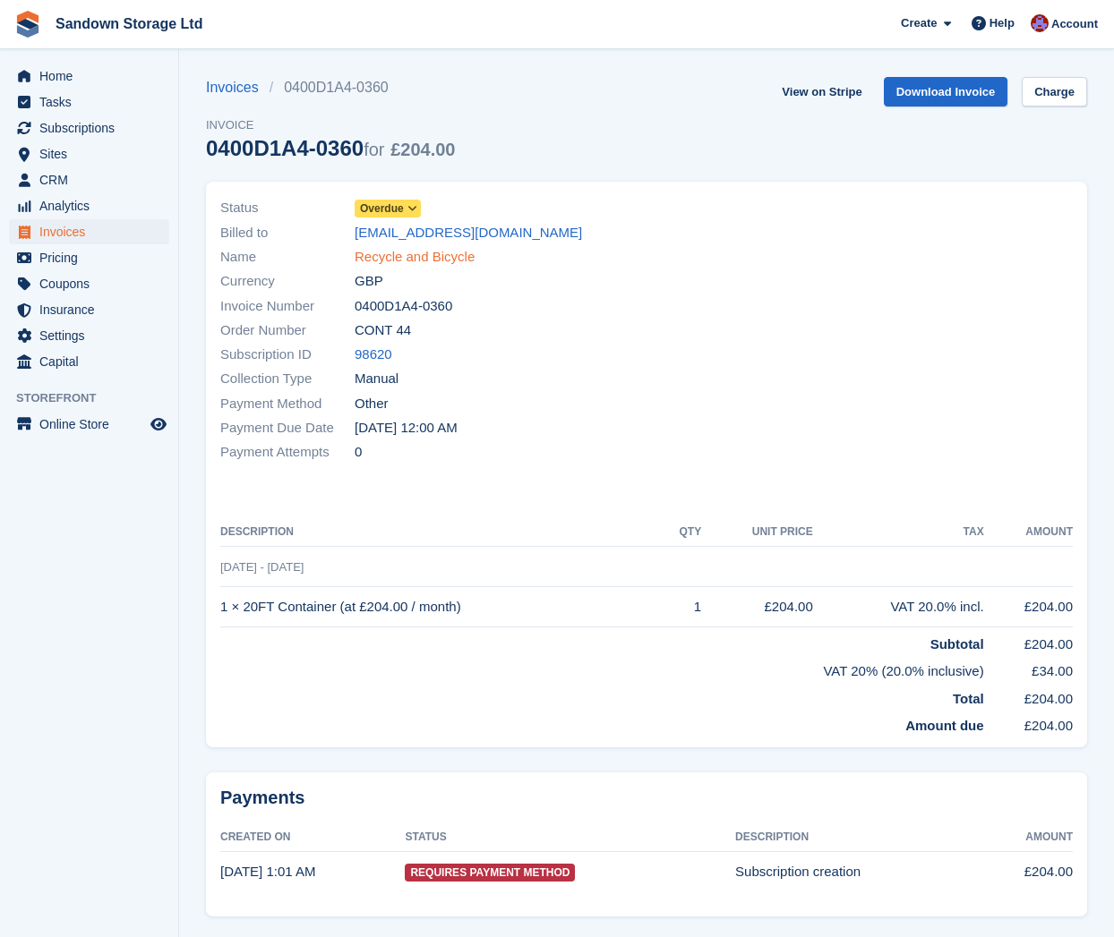
click at [417, 265] on link "Recycle and Bicycle" at bounding box center [414, 257] width 120 height 21
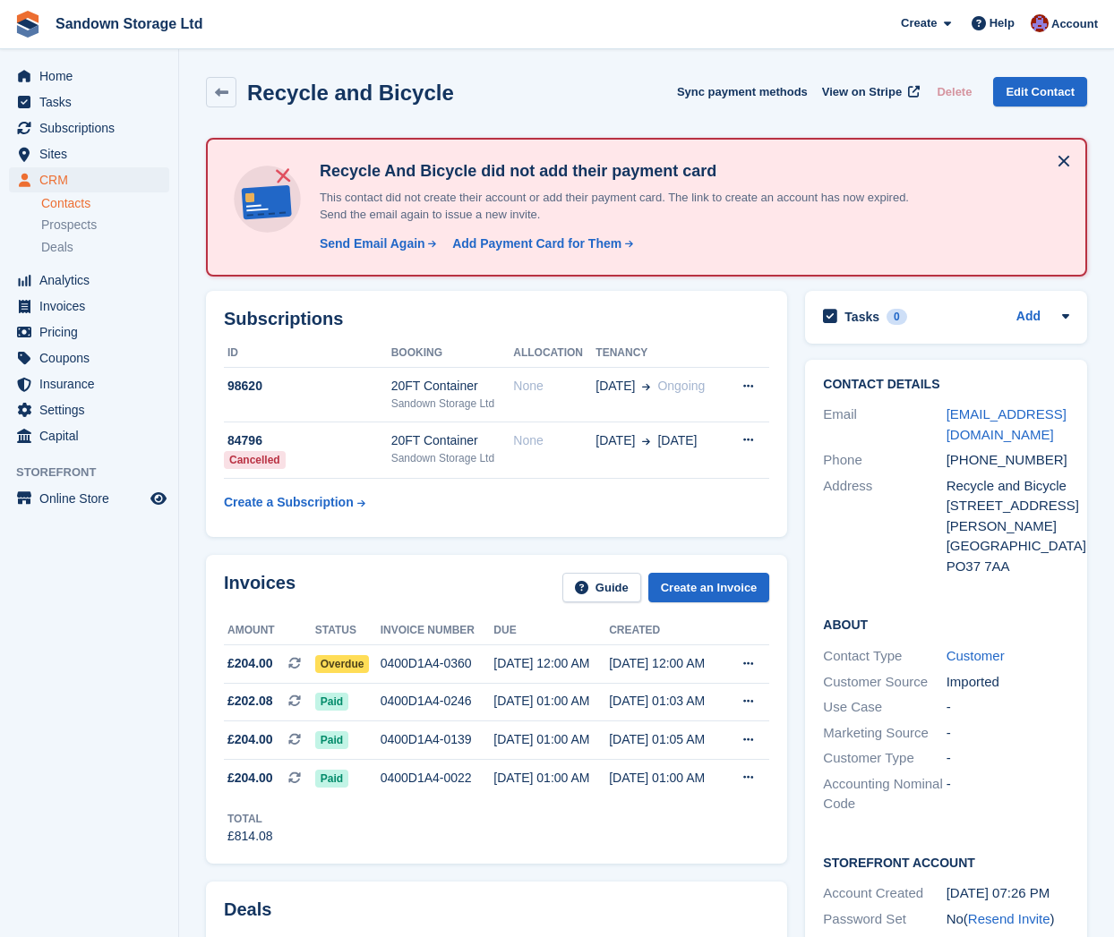
click at [277, 88] on h2 "Recycle and Bicycle" at bounding box center [350, 93] width 207 height 24
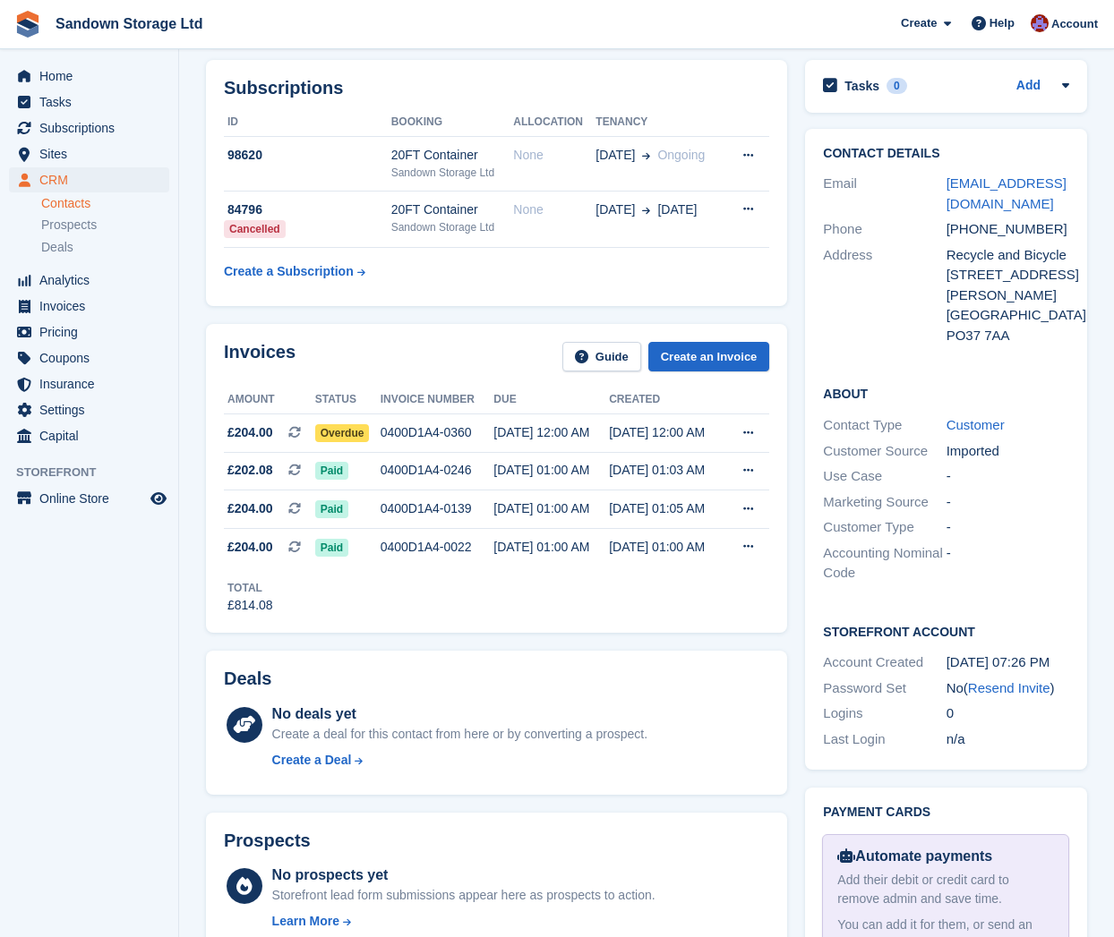
scroll to position [232, 0]
drag, startPoint x: 938, startPoint y: 184, endPoint x: 1026, endPoint y: 205, distance: 90.1
click at [1026, 205] on div "Email recycleandbicycle@yahoo.com" at bounding box center [946, 193] width 246 height 46
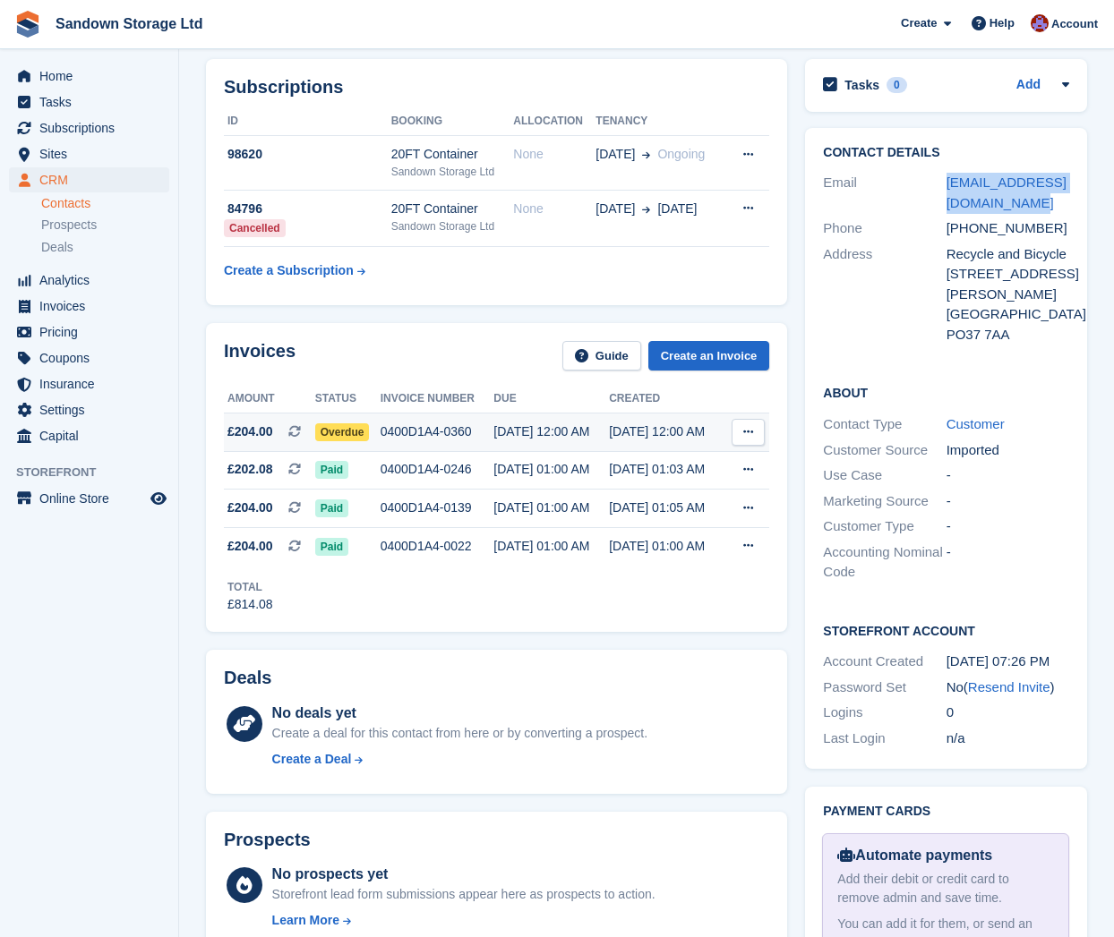
click at [744, 436] on icon at bounding box center [748, 432] width 10 height 12
click at [705, 462] on p "Download PDF" at bounding box center [679, 467] width 156 height 23
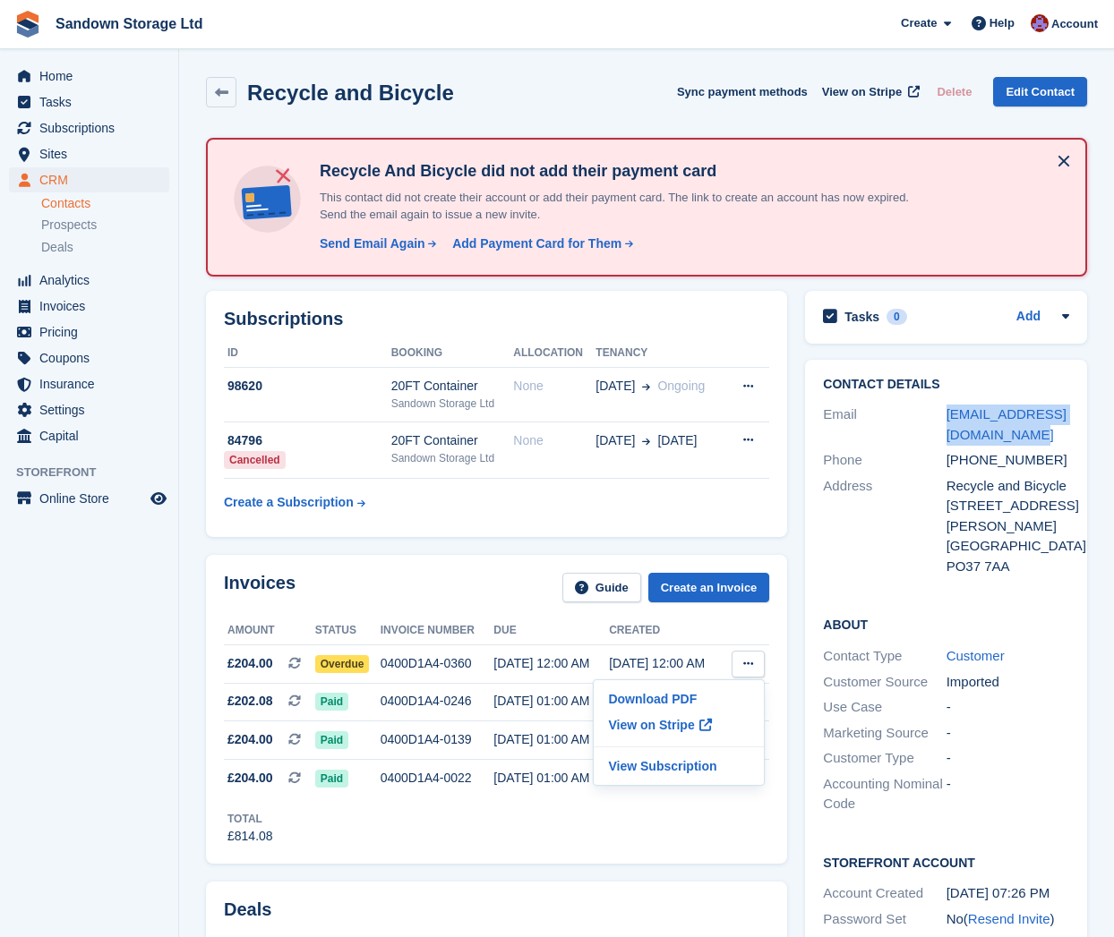
scroll to position [0, 0]
click at [675, 309] on h2 "Subscriptions" at bounding box center [496, 319] width 545 height 21
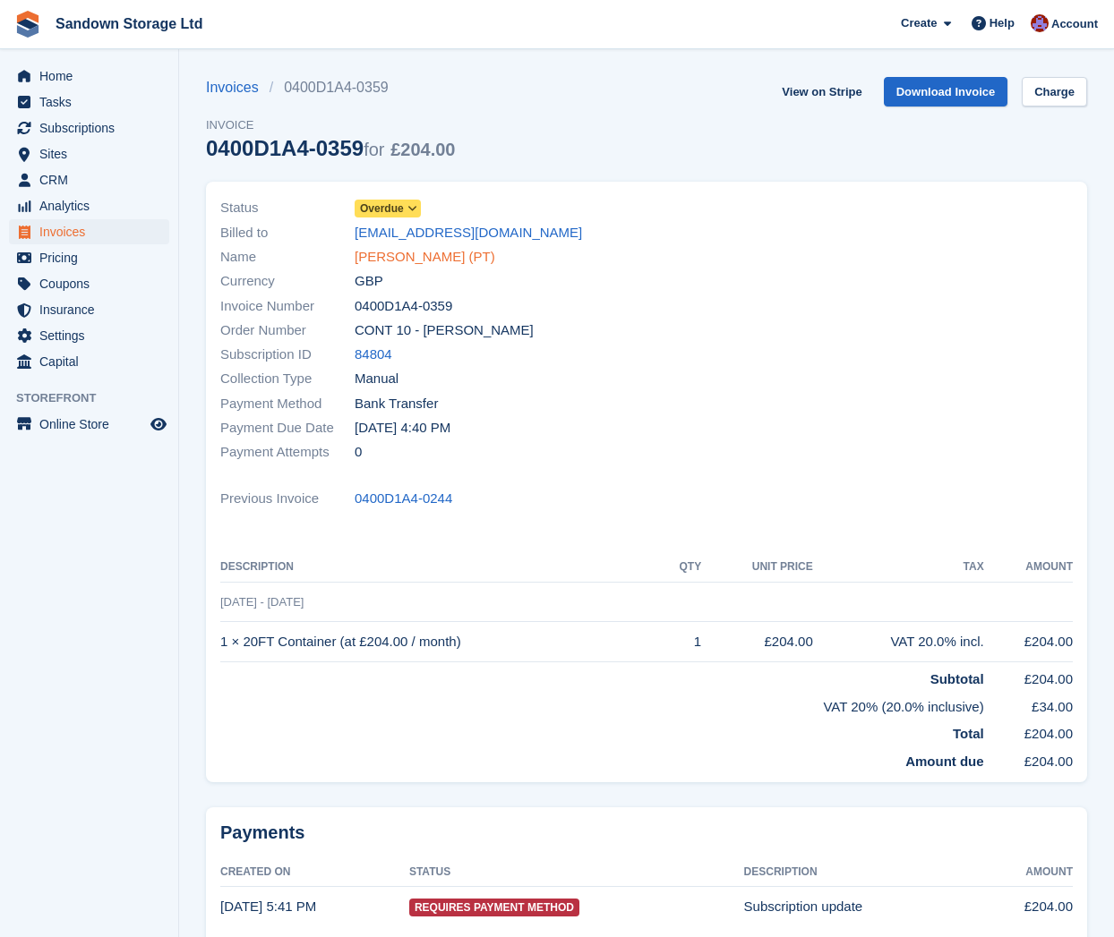
click at [453, 254] on link "[PERSON_NAME] (PT)" at bounding box center [424, 257] width 141 height 21
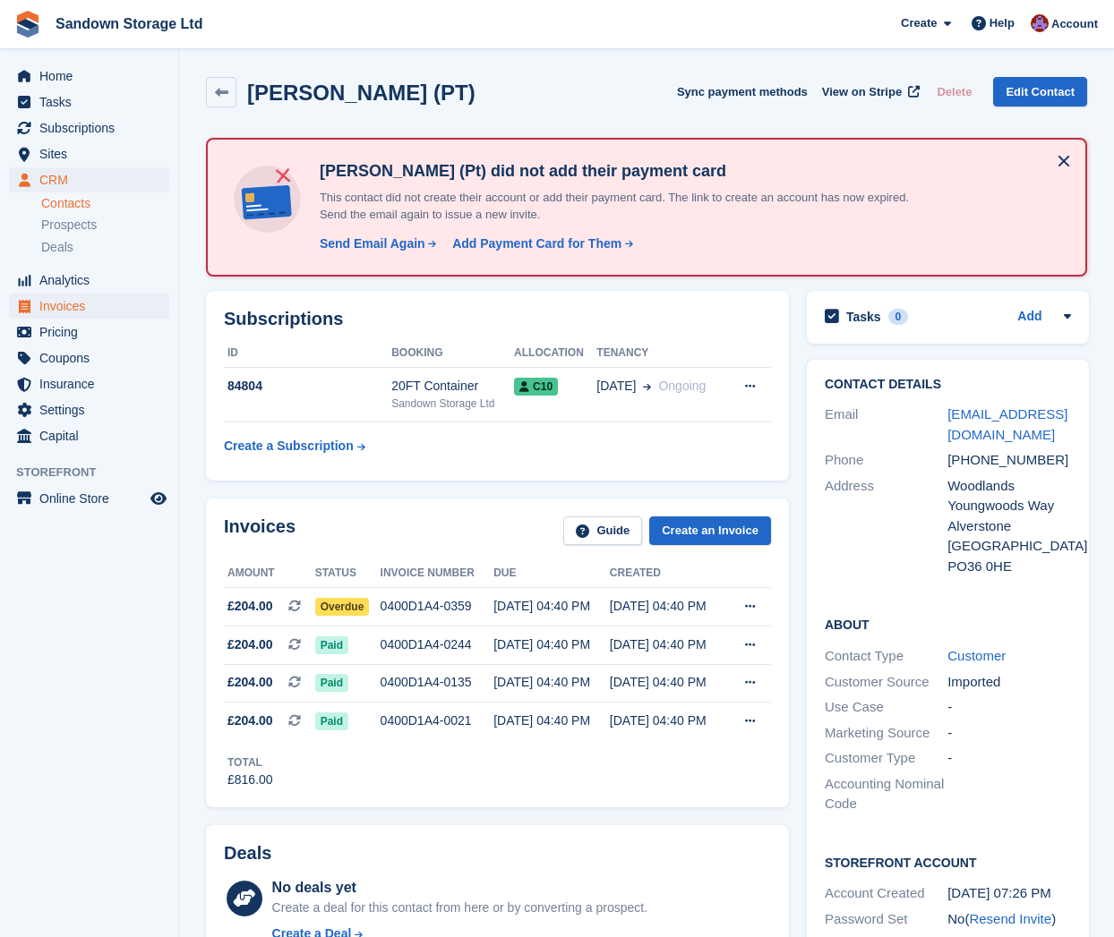
click at [85, 311] on span "Invoices" at bounding box center [92, 306] width 107 height 25
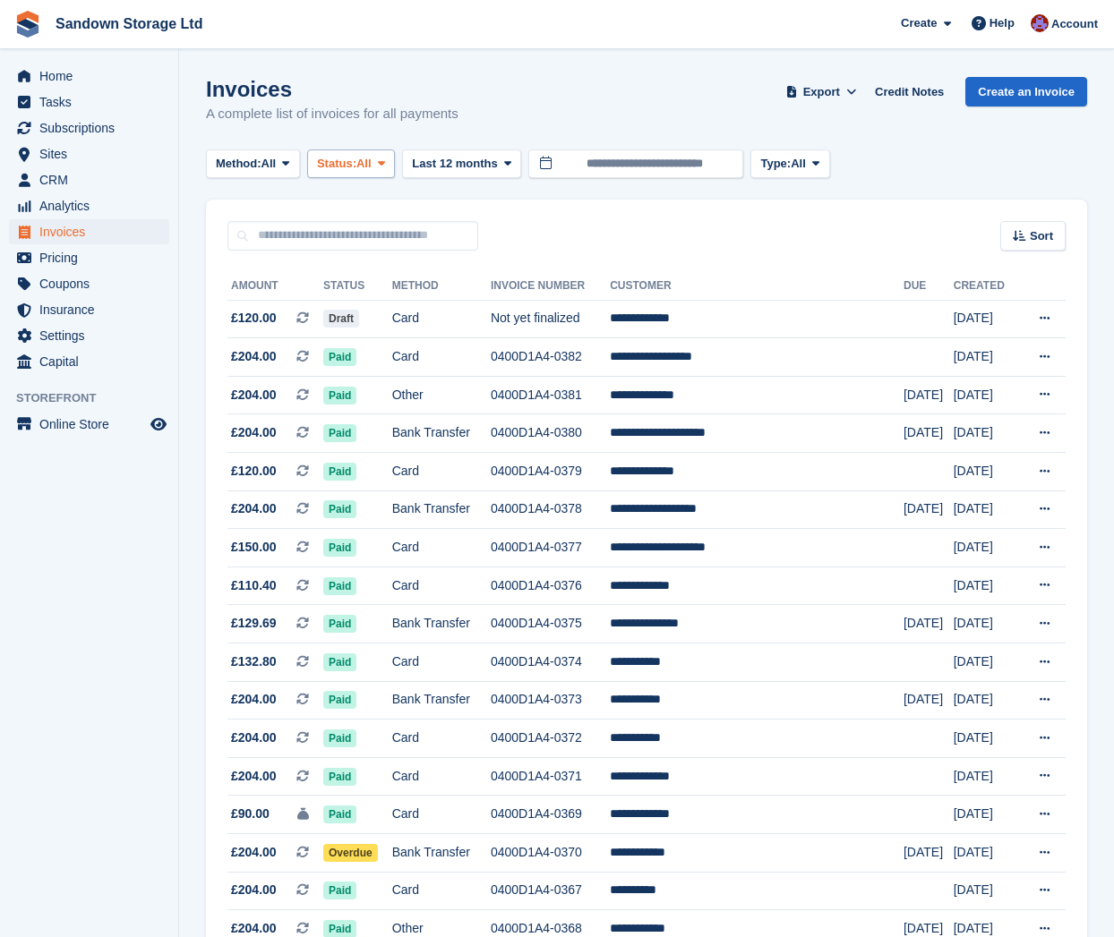
click at [371, 158] on span "All" at bounding box center [363, 164] width 15 height 18
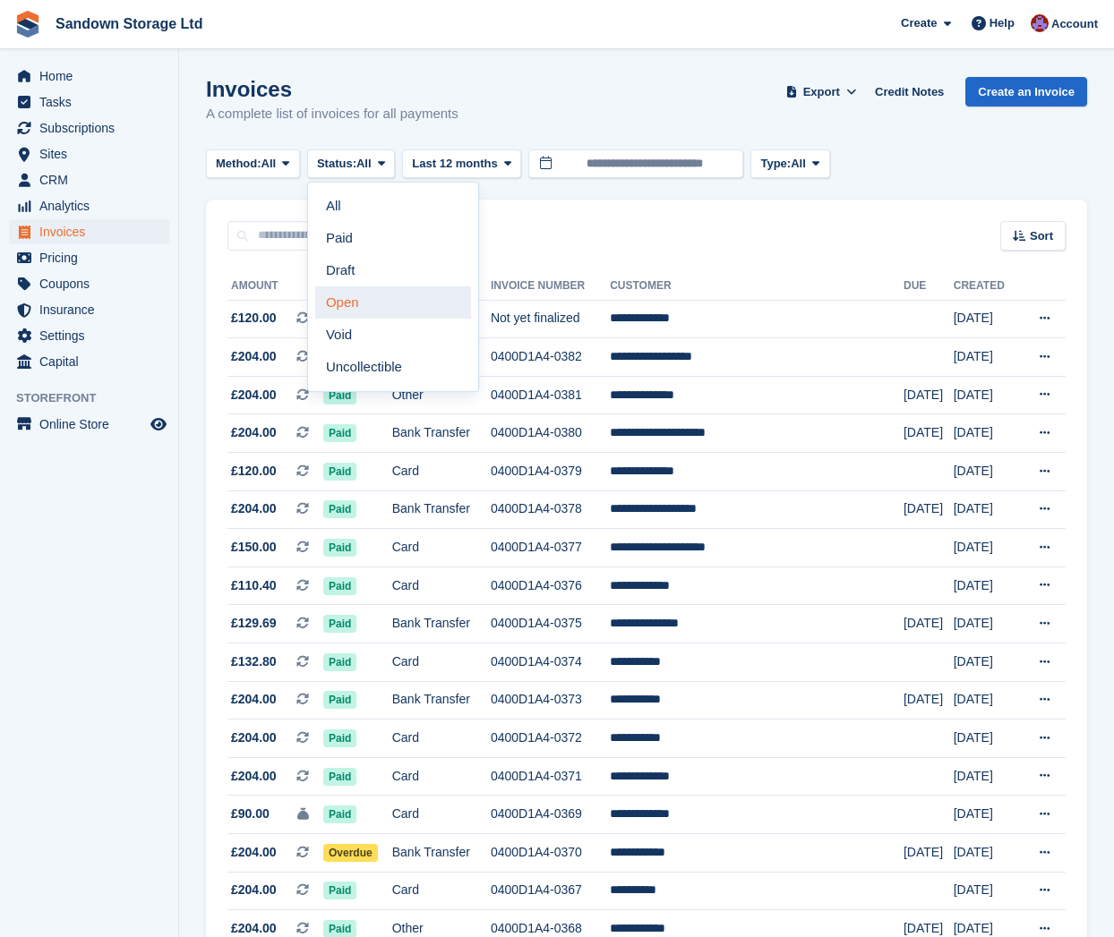
click at [372, 304] on link "Open" at bounding box center [393, 302] width 156 height 32
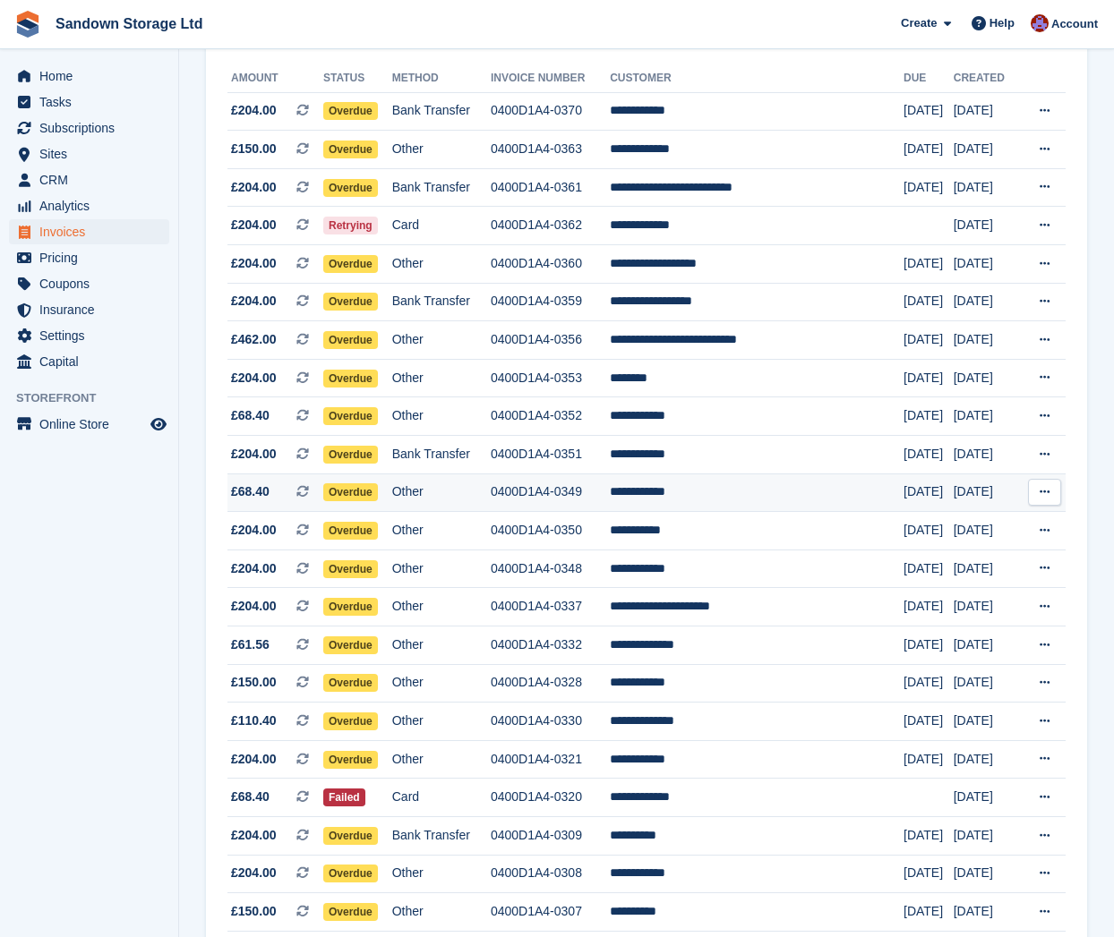
scroll to position [211, 0]
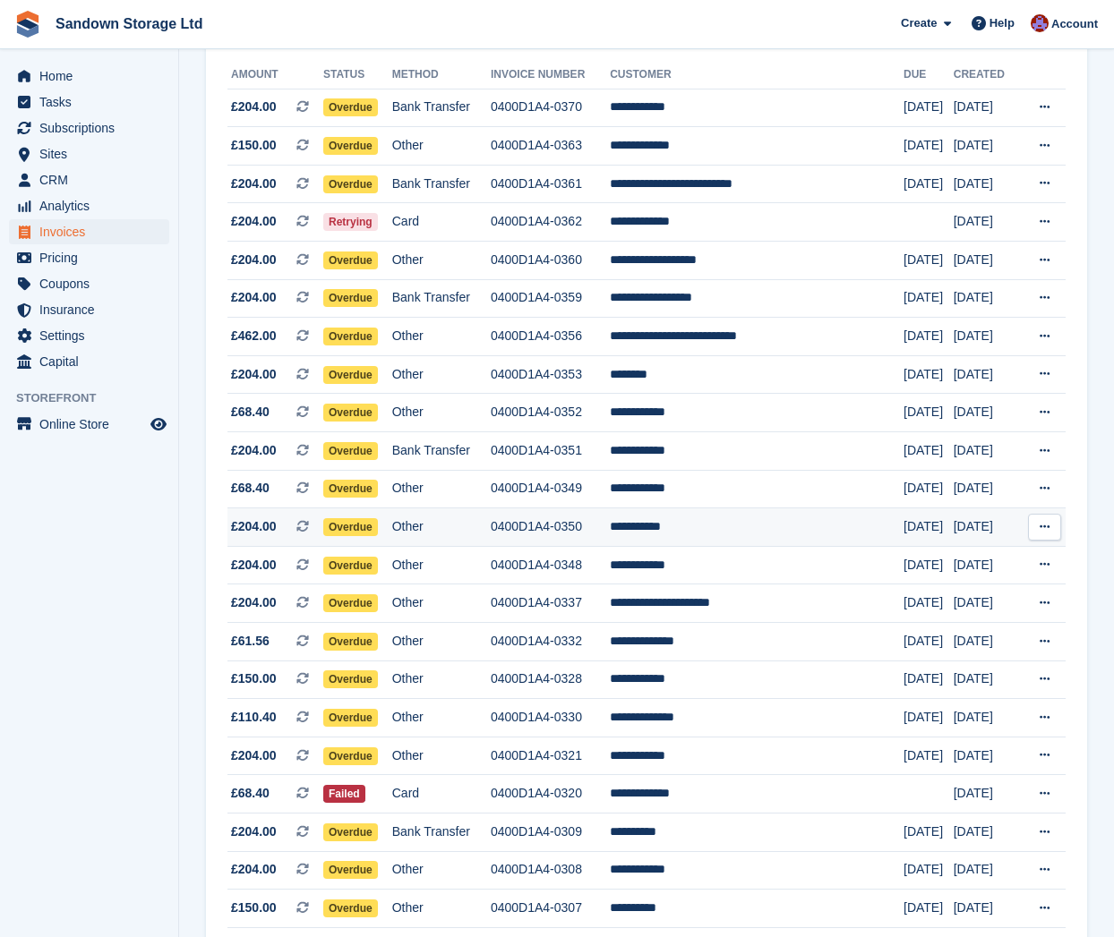
click at [824, 546] on td "**********" at bounding box center [757, 527] width 294 height 38
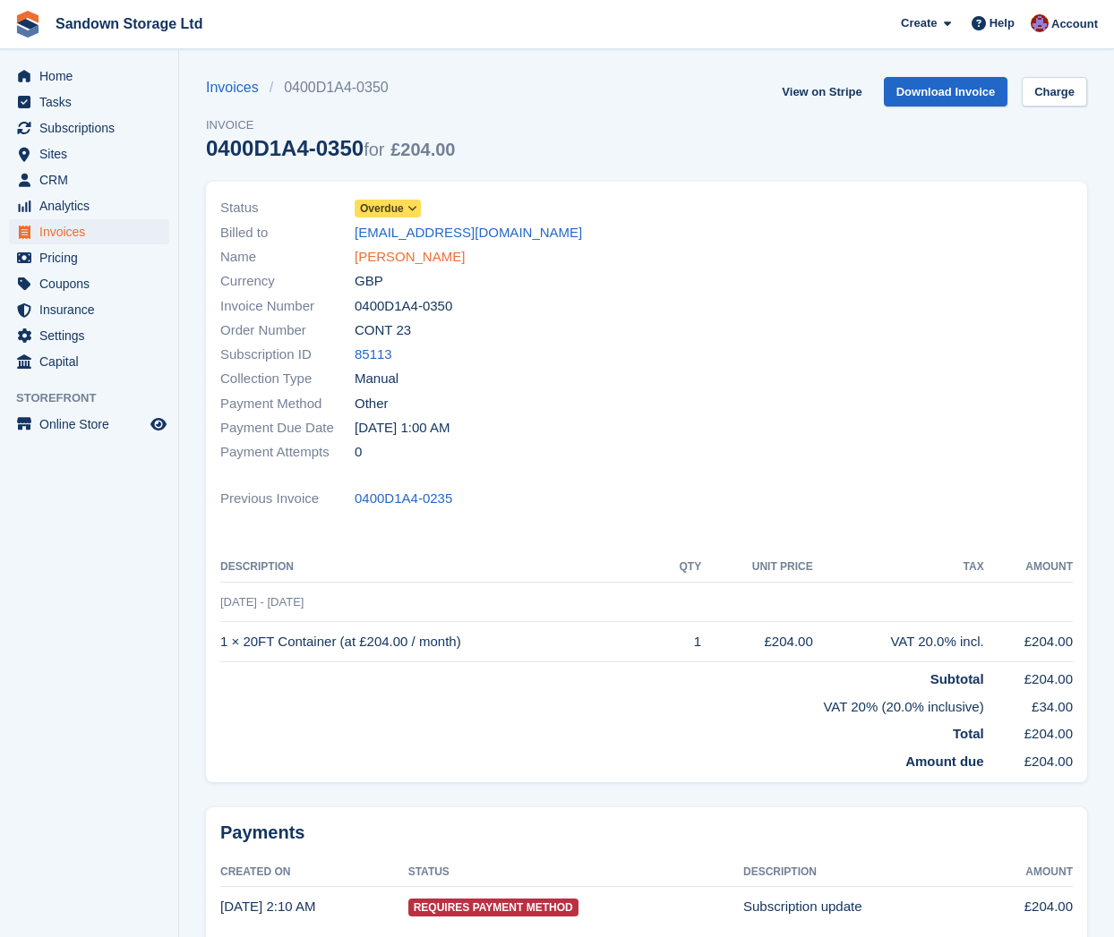
click at [411, 251] on link "Chris Prior" at bounding box center [409, 257] width 110 height 21
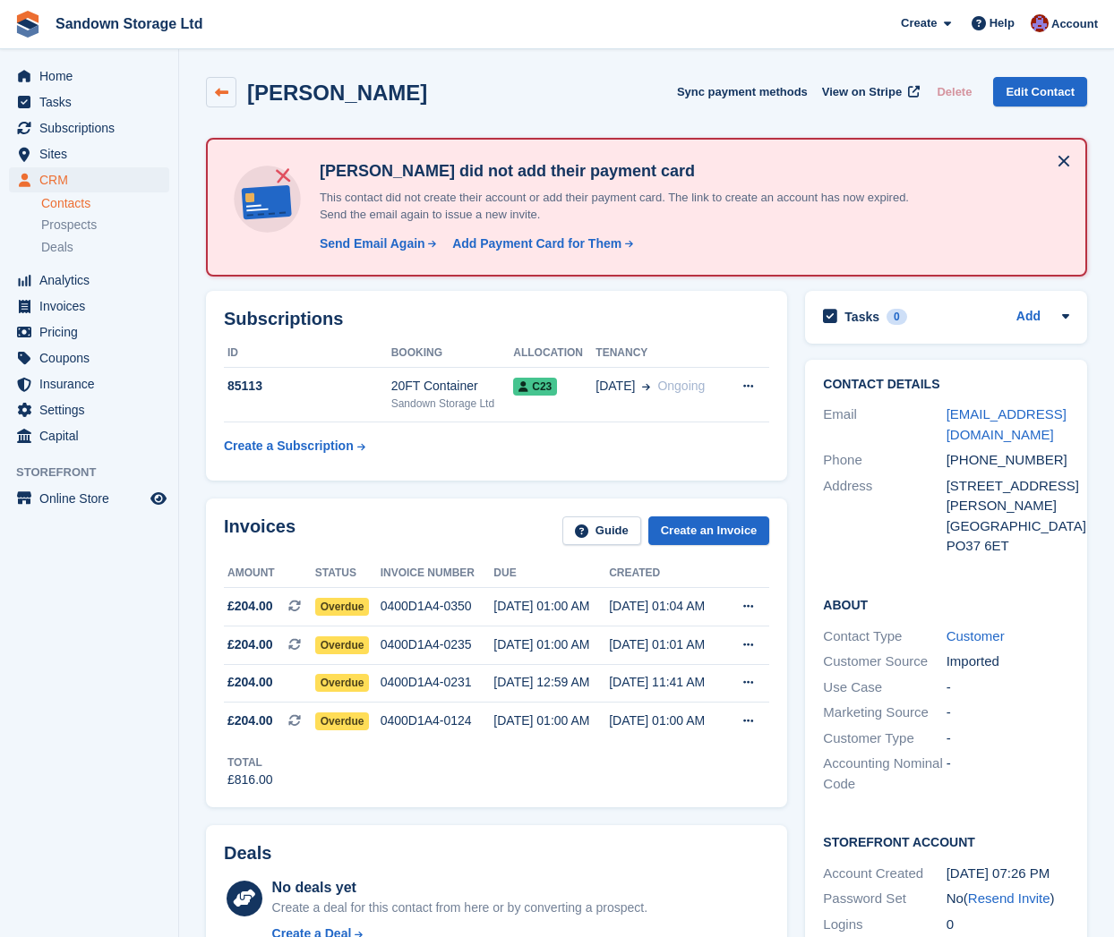
click at [218, 95] on icon at bounding box center [221, 92] width 13 height 13
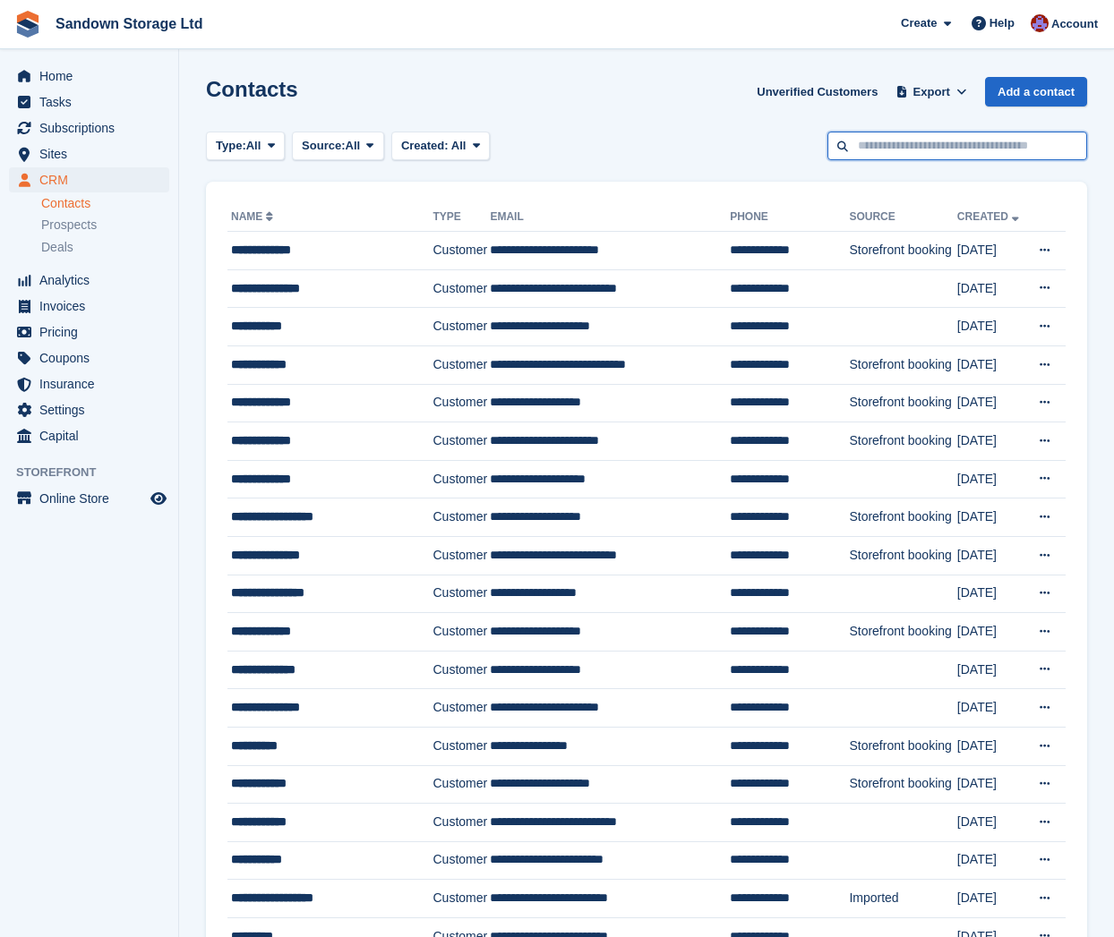
click at [929, 148] on input "text" at bounding box center [957, 147] width 260 height 30
type input "********"
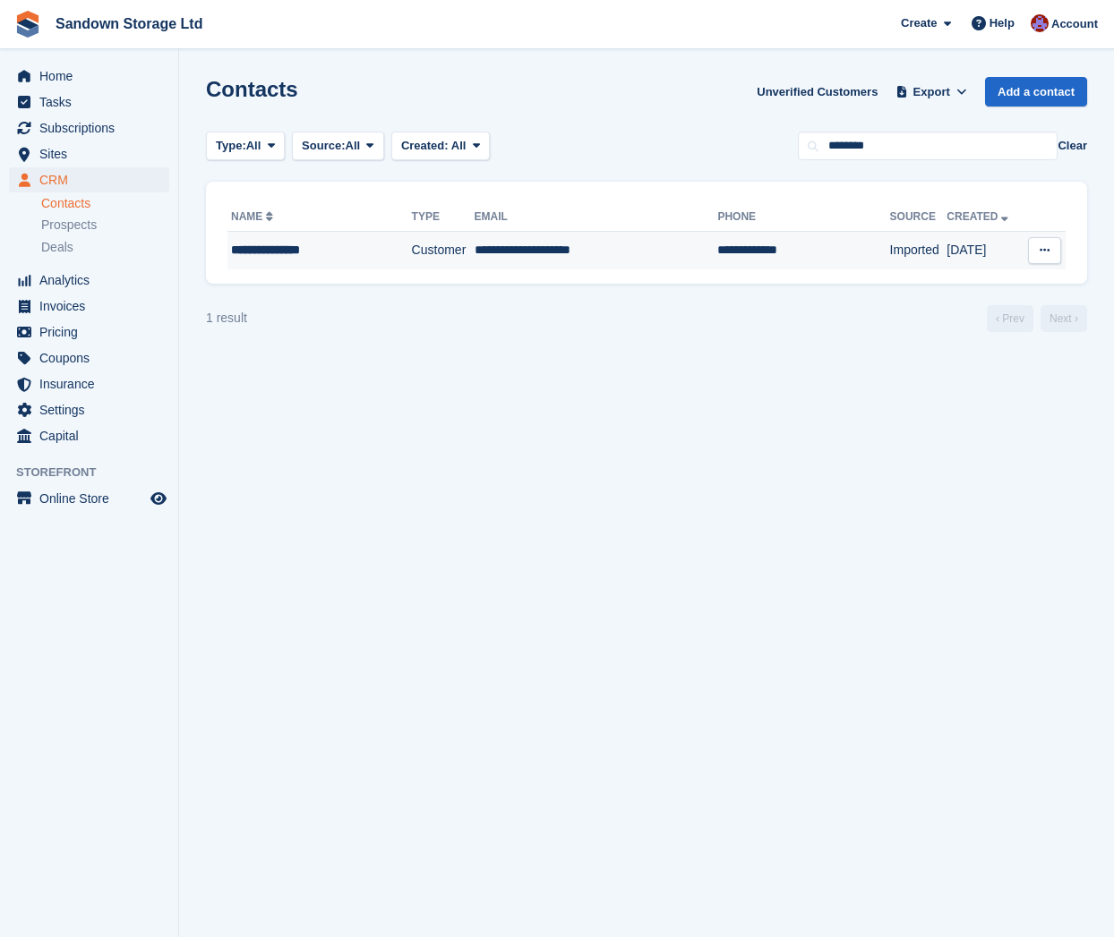
click at [651, 259] on td "**********" at bounding box center [595, 251] width 243 height 38
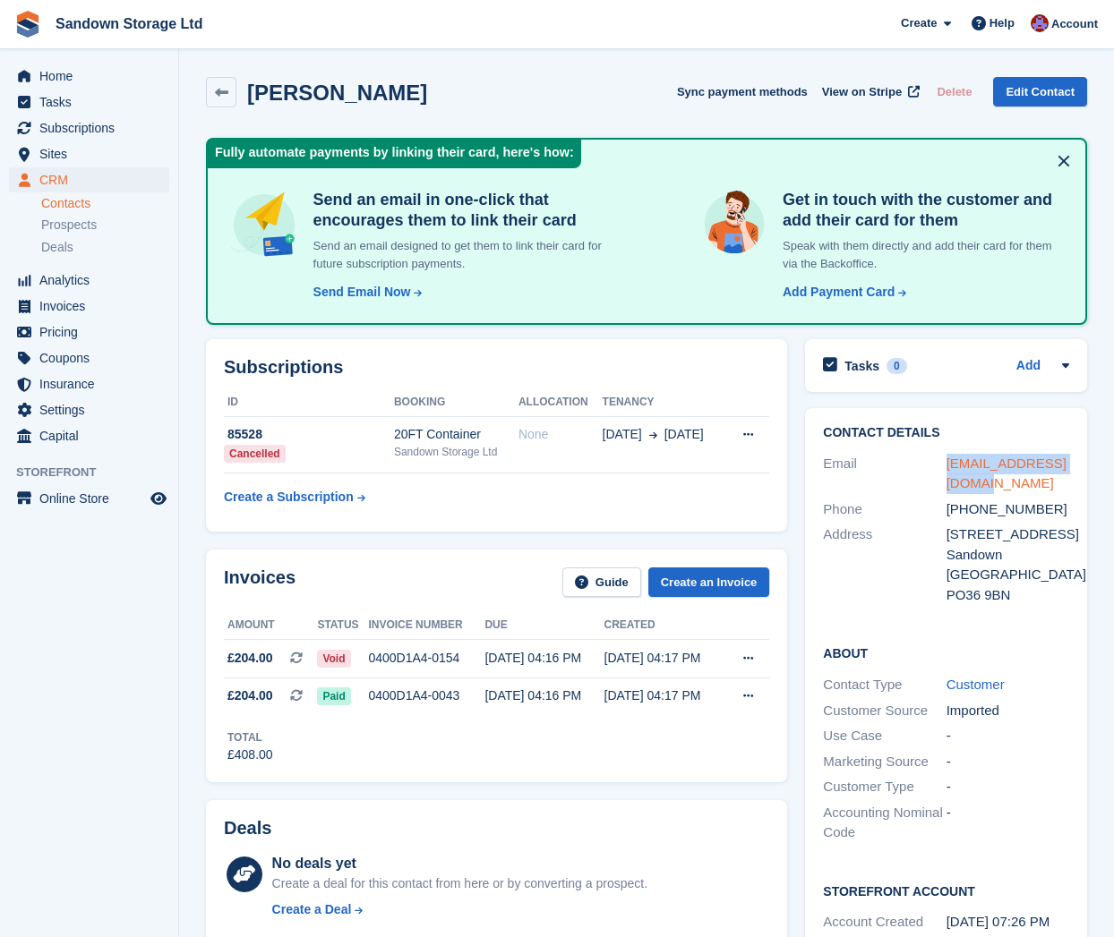
drag, startPoint x: 983, startPoint y: 481, endPoint x: 946, endPoint y: 462, distance: 41.2
click at [946, 462] on div "[EMAIL_ADDRESS][DOMAIN_NAME]" at bounding box center [1007, 474] width 123 height 40
copy link "[EMAIL_ADDRESS][DOMAIN_NAME]"
click at [218, 90] on icon at bounding box center [221, 92] width 13 height 13
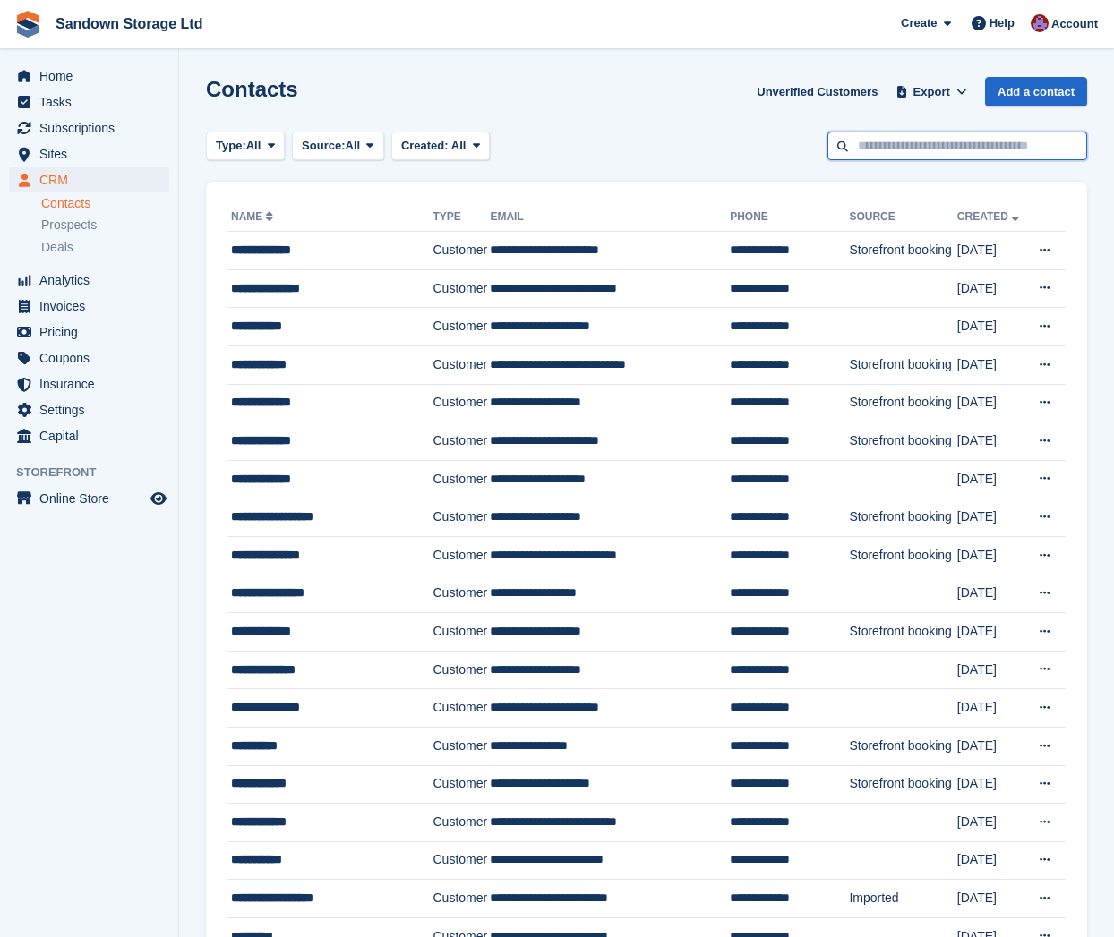
click at [917, 143] on input "text" at bounding box center [957, 147] width 260 height 30
type input "****"
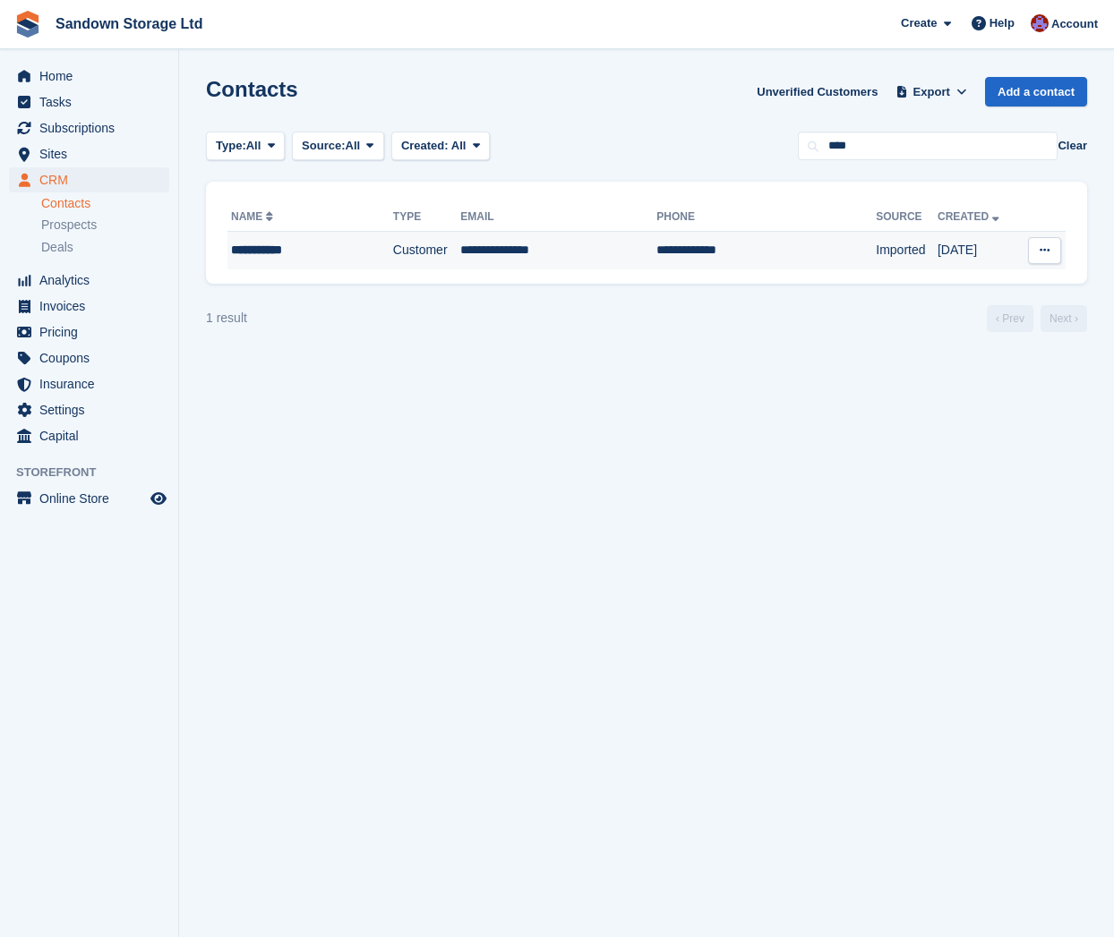
click at [354, 237] on td "**********" at bounding box center [310, 251] width 166 height 38
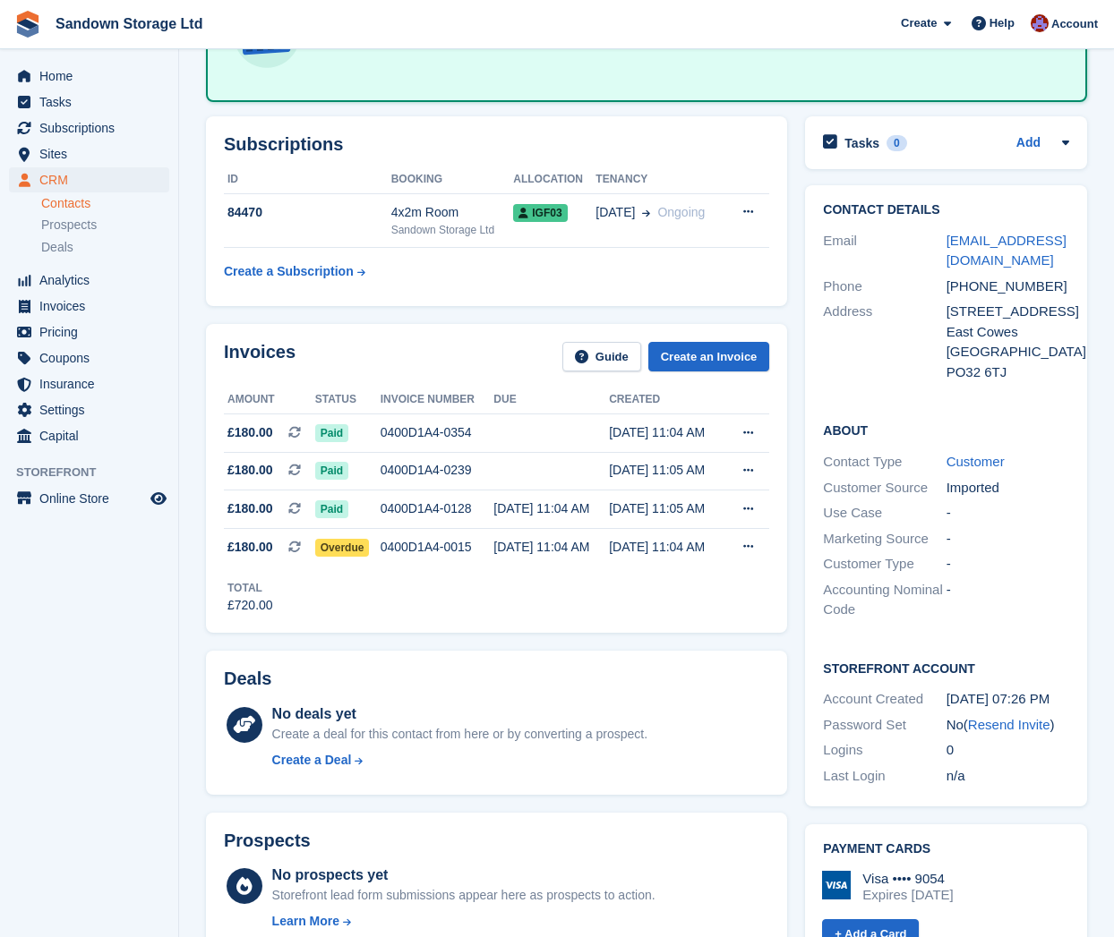
scroll to position [119, 0]
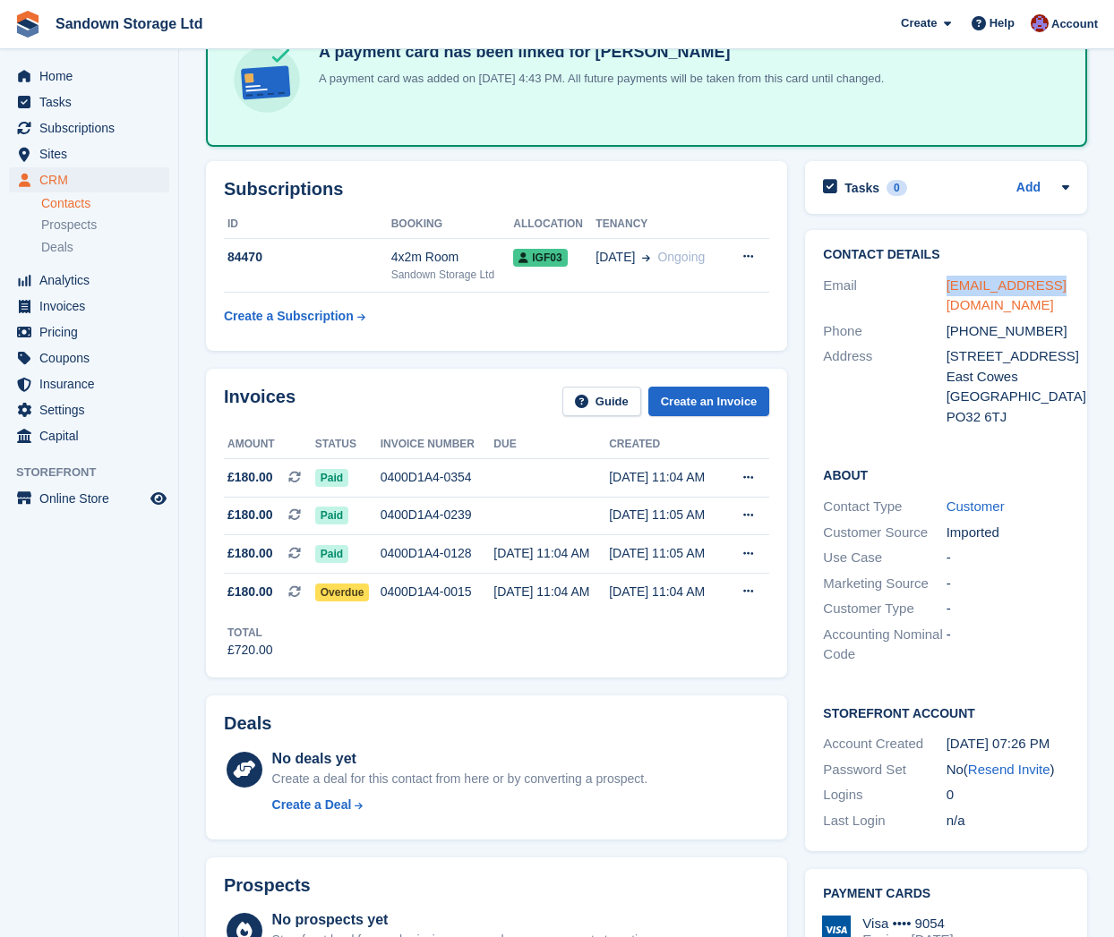
drag, startPoint x: 1049, startPoint y: 281, endPoint x: 948, endPoint y: 286, distance: 101.3
click at [948, 286] on div "[EMAIL_ADDRESS][DOMAIN_NAME]" at bounding box center [1007, 296] width 123 height 40
copy link "[EMAIL_ADDRESS][DOMAIN_NAME]"
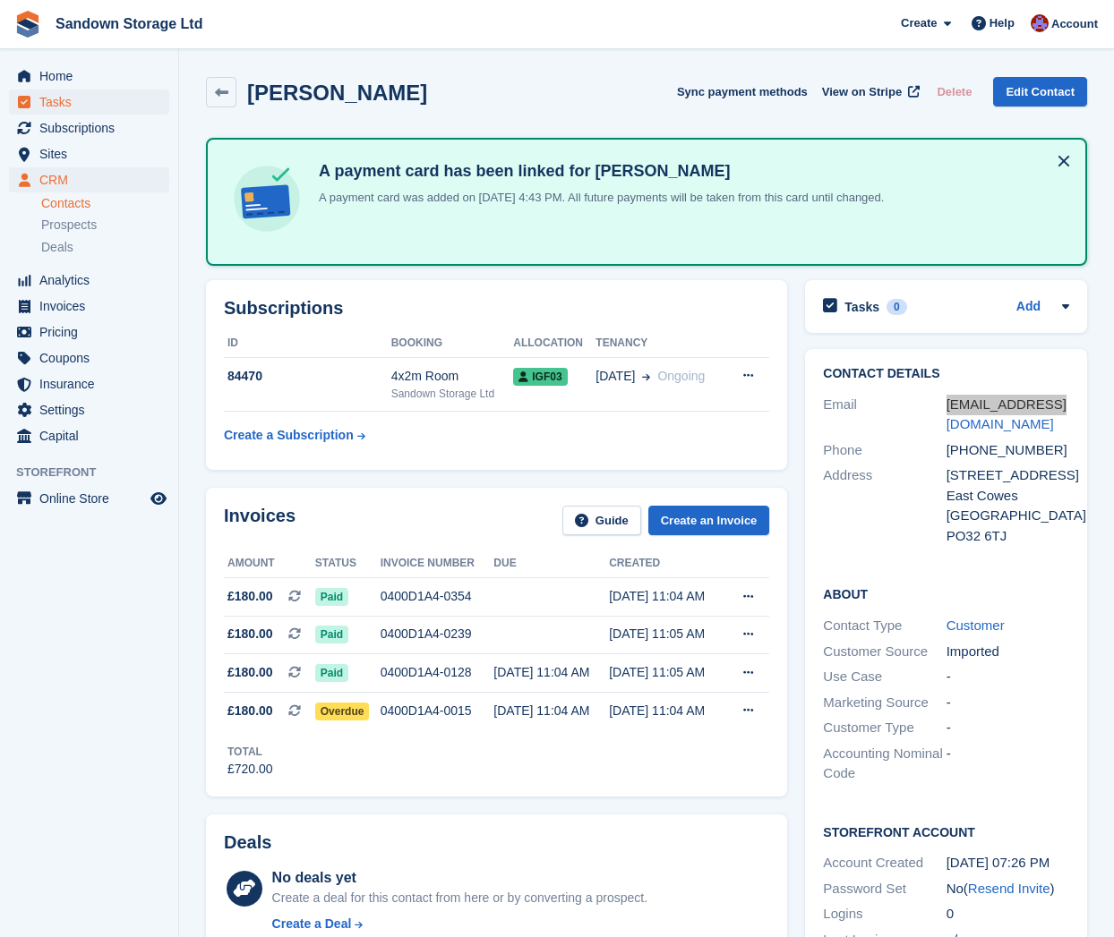
scroll to position [0, 0]
click at [219, 95] on icon at bounding box center [221, 92] width 13 height 13
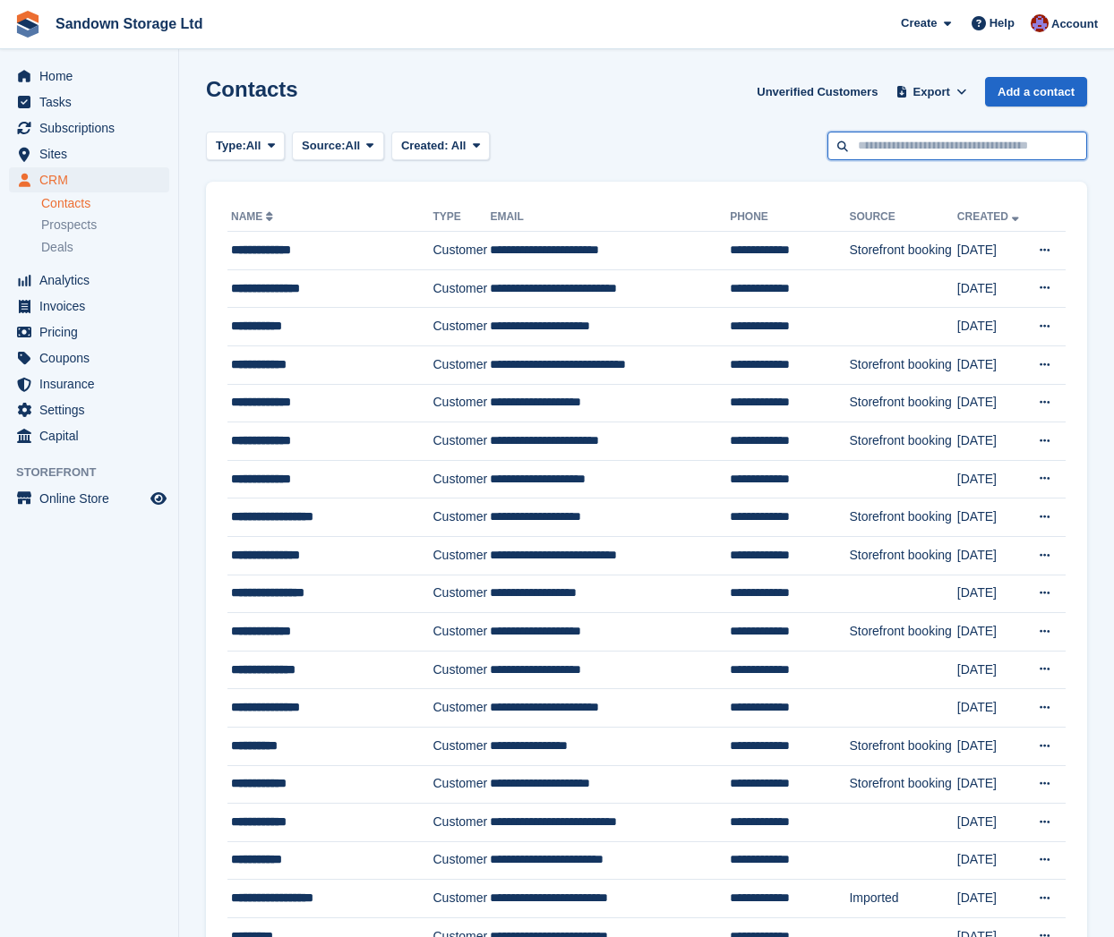
click at [914, 145] on input "text" at bounding box center [957, 147] width 260 height 30
type input "********"
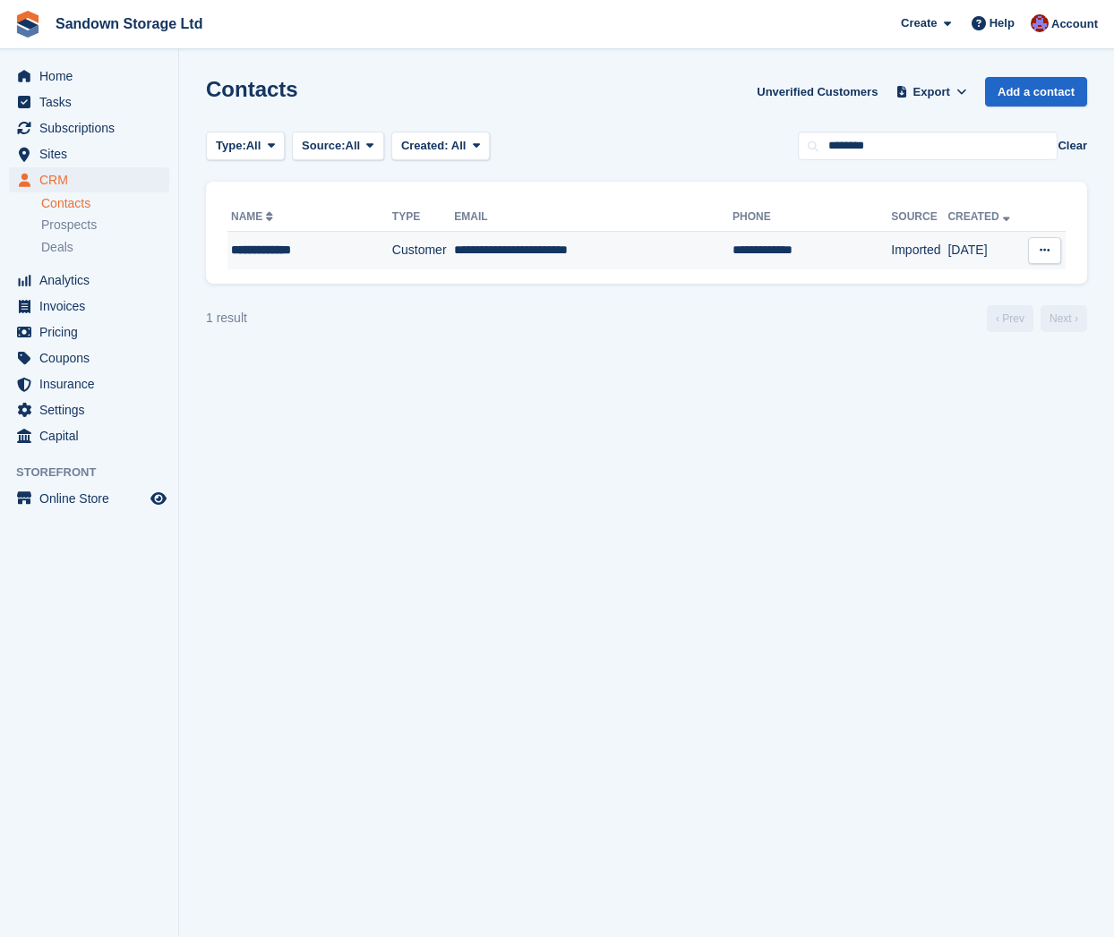
click at [318, 253] on div "**********" at bounding box center [301, 250] width 141 height 19
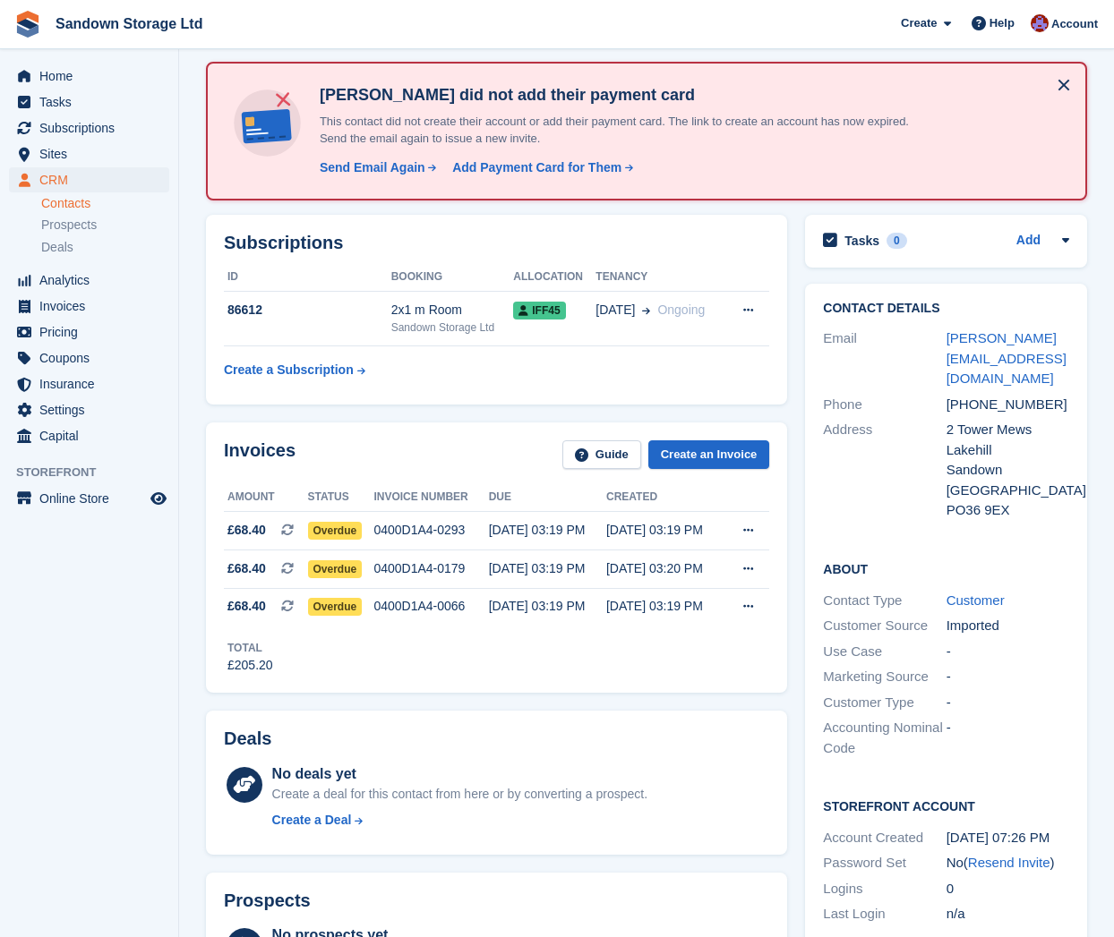
scroll to position [77, 0]
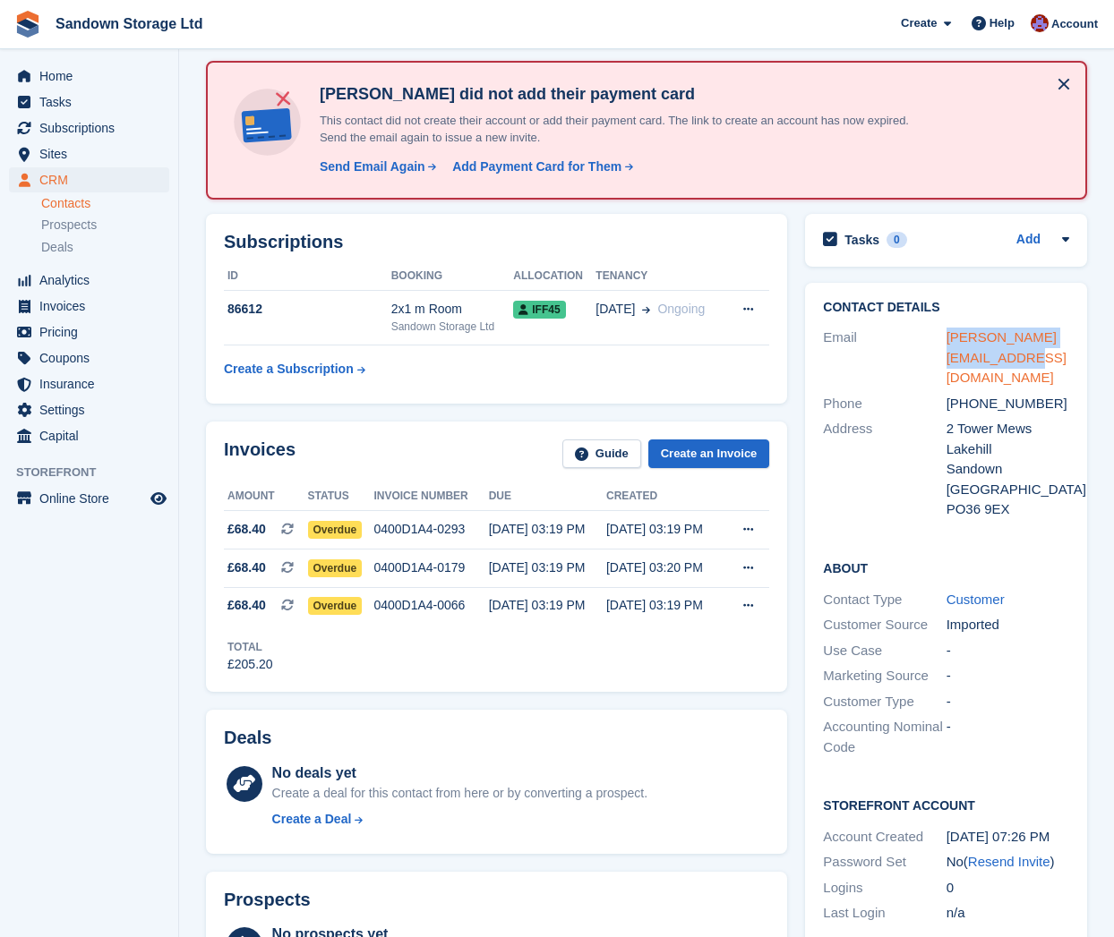
drag, startPoint x: 995, startPoint y: 354, endPoint x: 948, endPoint y: 337, distance: 50.4
click at [946, 337] on div "[PERSON_NAME][EMAIL_ADDRESS][DOMAIN_NAME]" at bounding box center [1007, 358] width 123 height 61
copy link "[PERSON_NAME][EMAIL_ADDRESS][DOMAIN_NAME]"
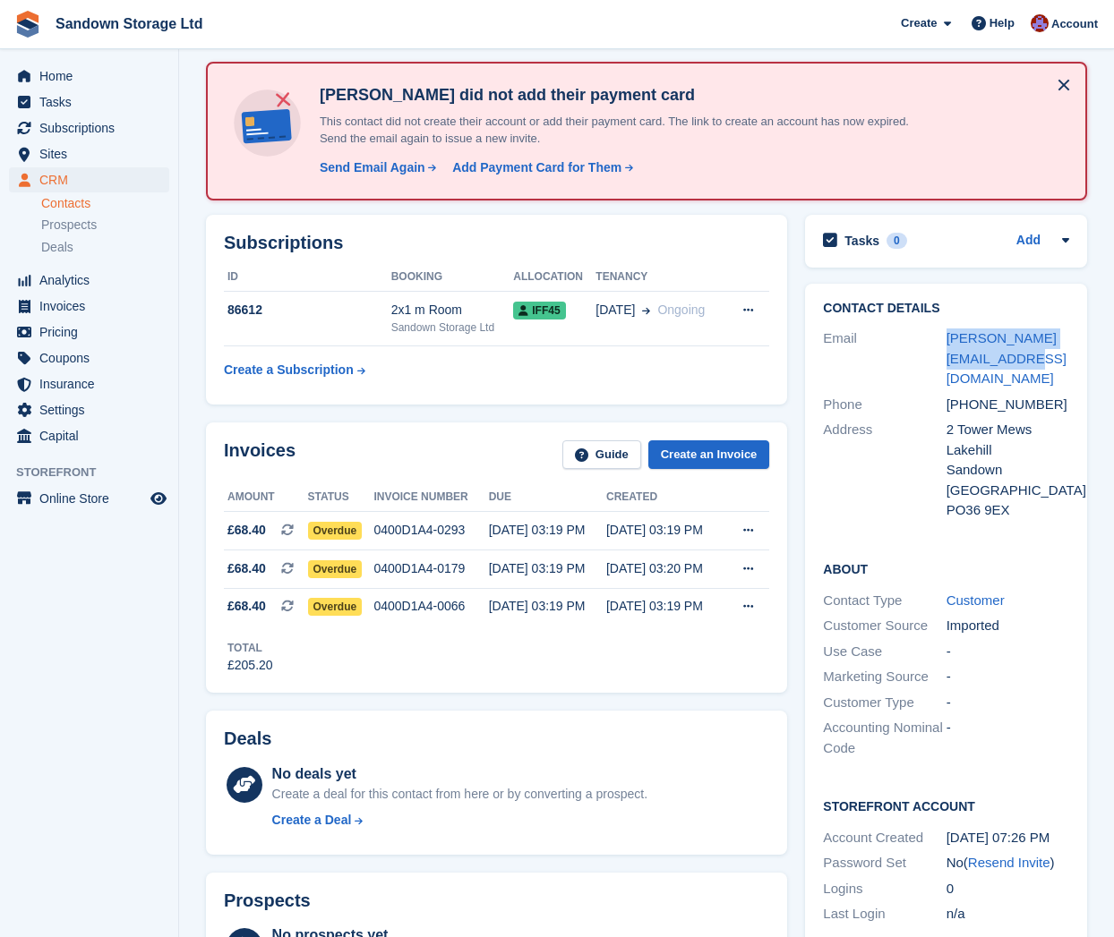
click at [66, 176] on span "CRM" at bounding box center [92, 179] width 107 height 25
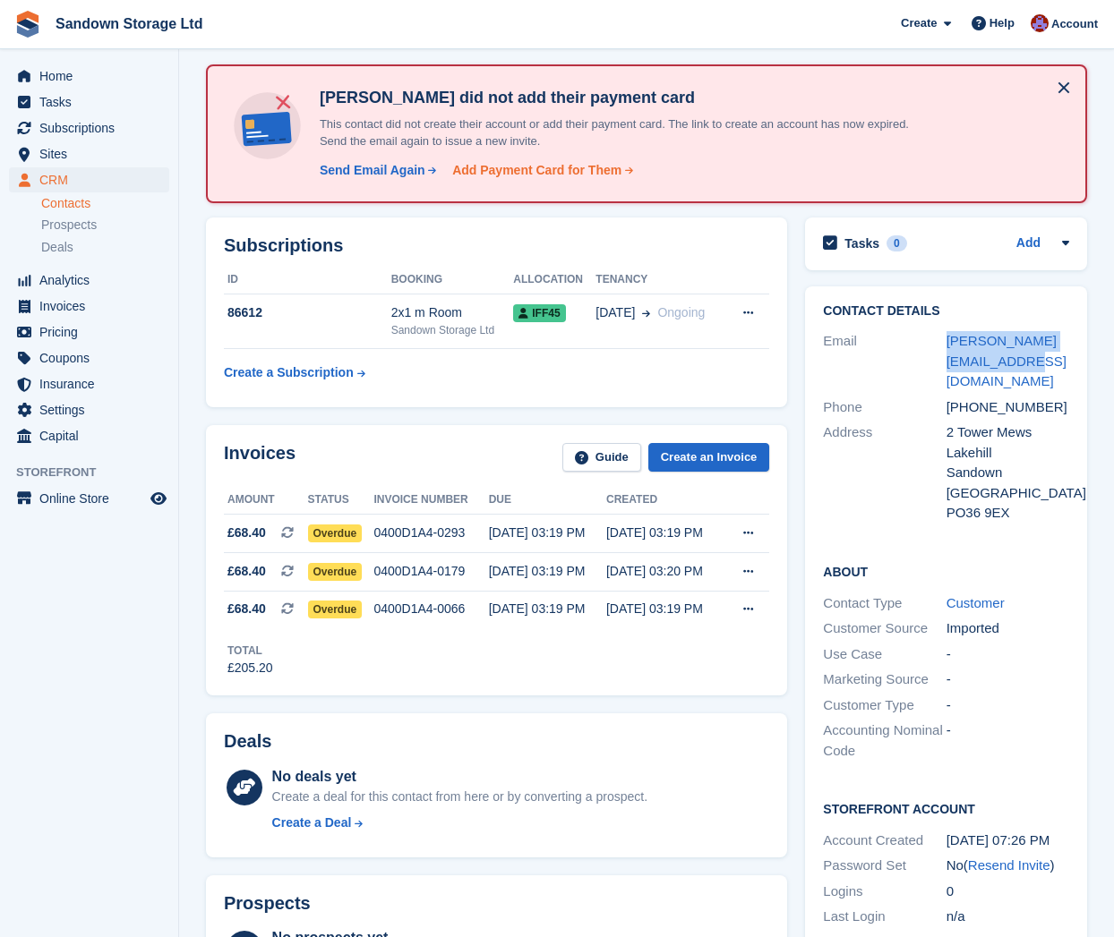
scroll to position [72, 0]
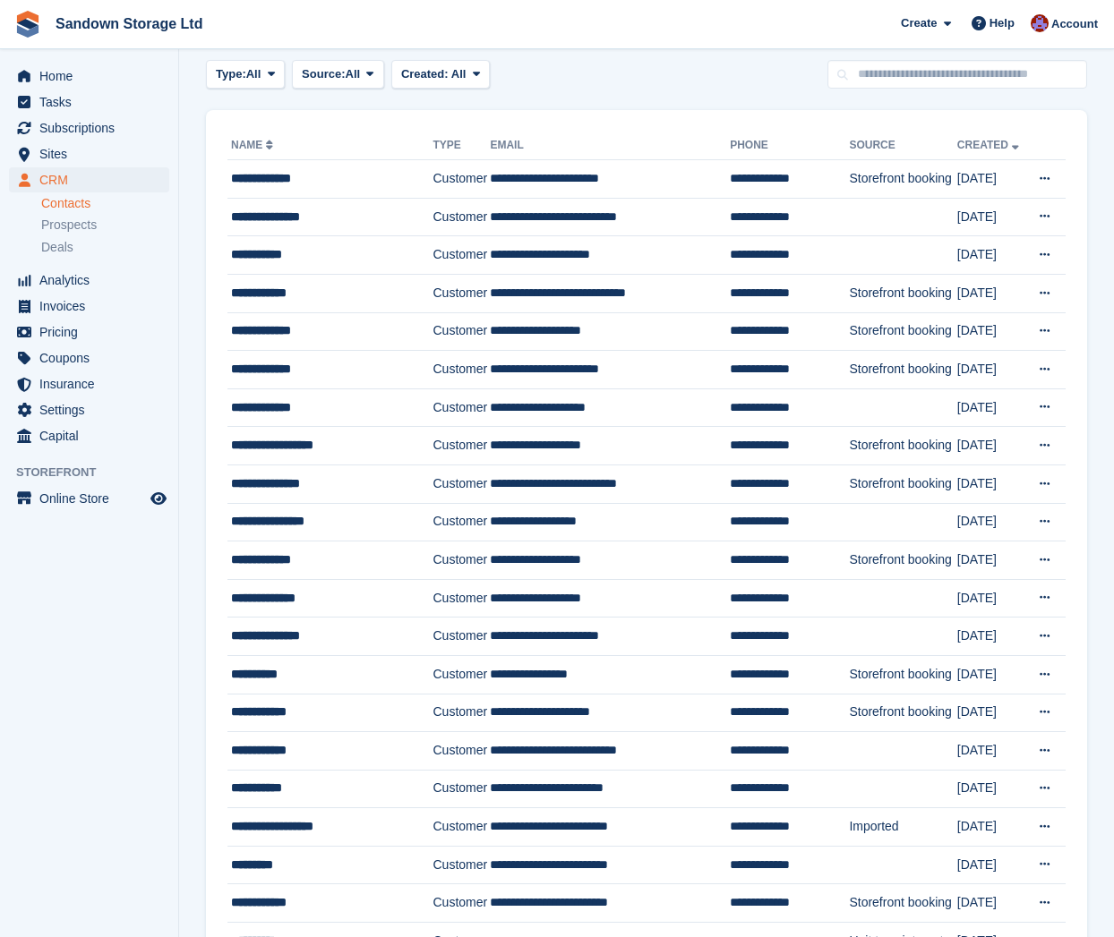
click at [920, 140] on th "Source" at bounding box center [902, 146] width 107 height 29
click at [921, 141] on th "Source" at bounding box center [902, 146] width 107 height 29
click at [918, 149] on th "Source" at bounding box center [902, 146] width 107 height 29
drag, startPoint x: 898, startPoint y: 141, endPoint x: 887, endPoint y: 144, distance: 11.1
click at [898, 141] on th "Source" at bounding box center [902, 146] width 107 height 29
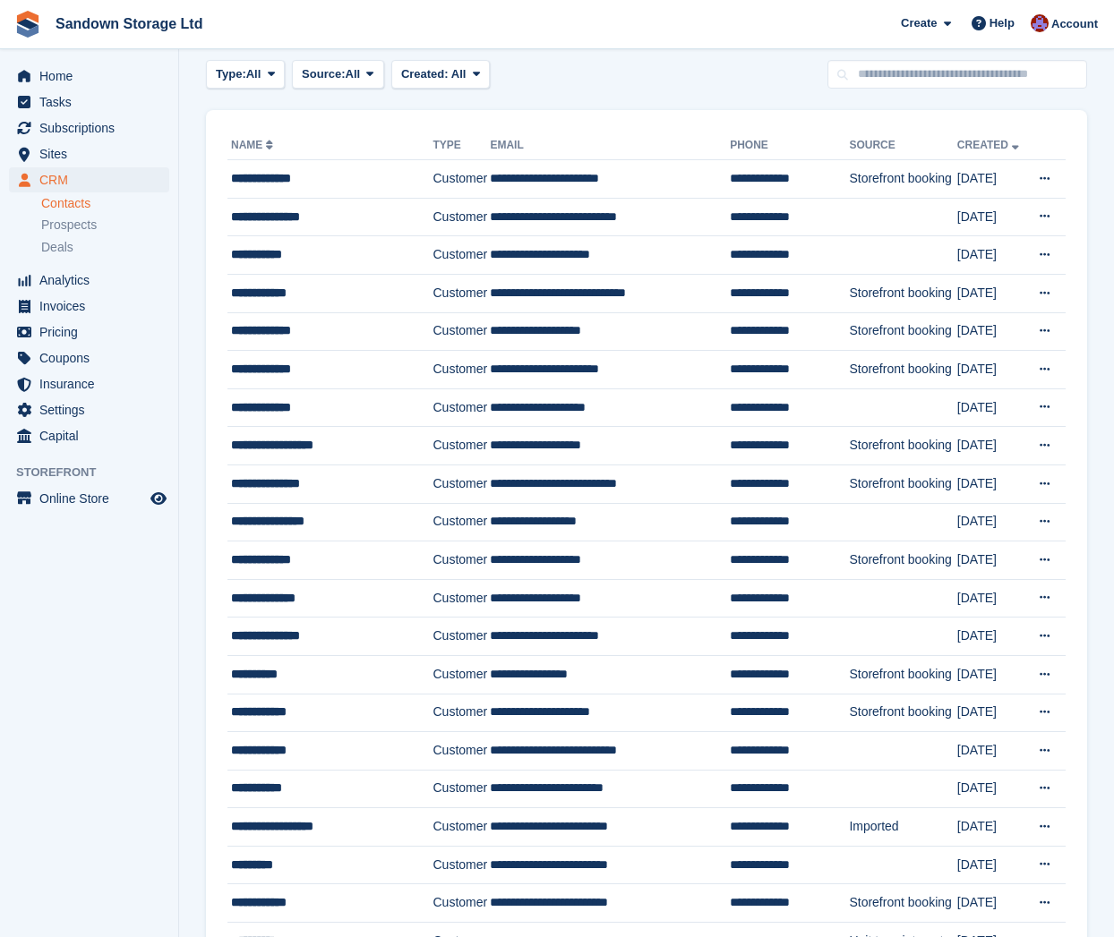
click at [876, 145] on th "Source" at bounding box center [902, 146] width 107 height 29
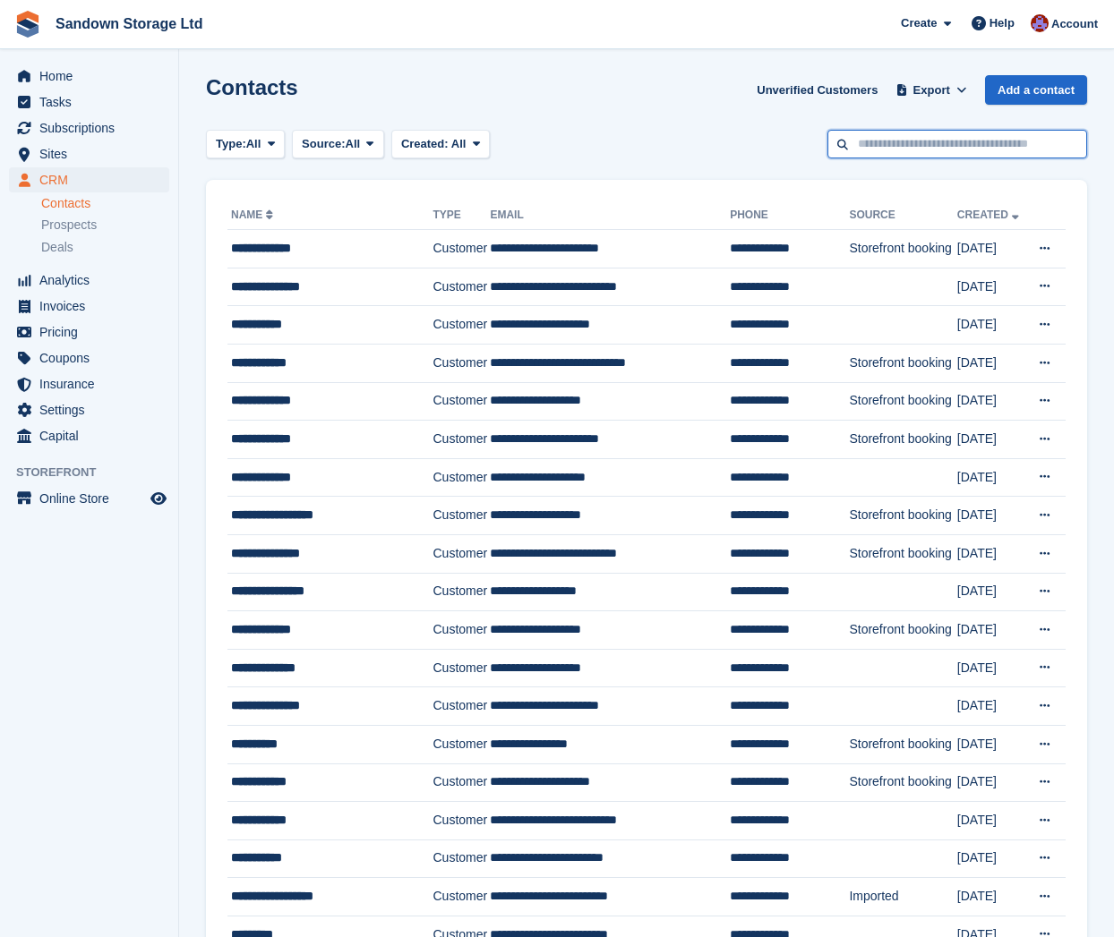
click at [870, 145] on input "text" at bounding box center [957, 145] width 260 height 30
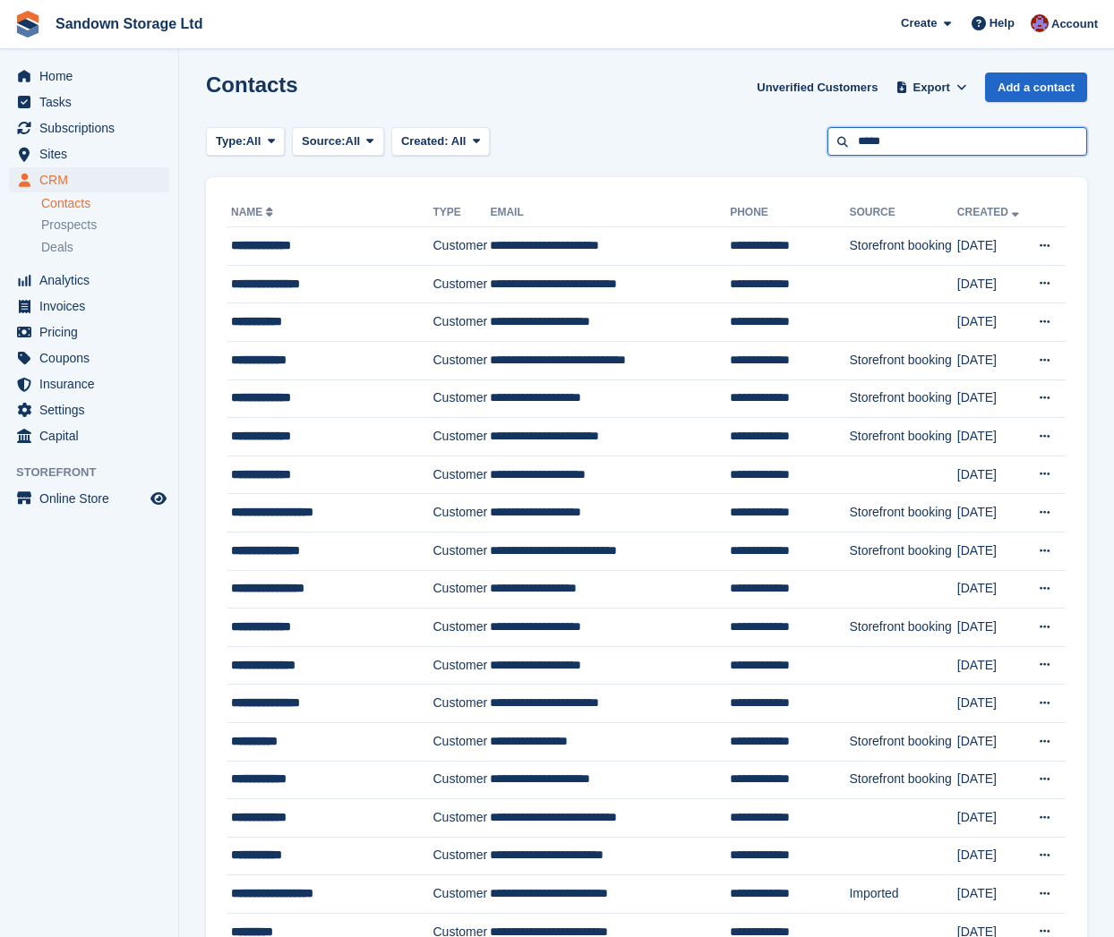
type input "*****"
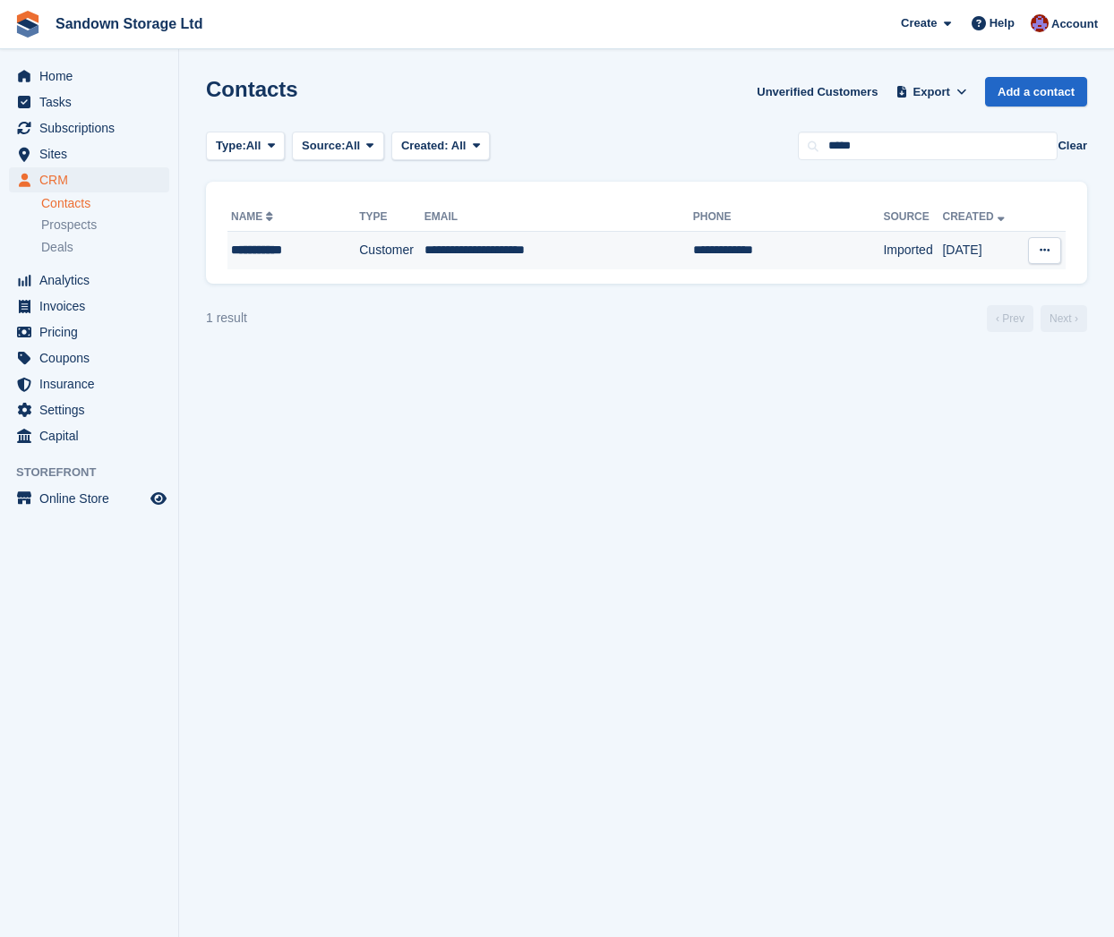
click at [402, 258] on td "Customer" at bounding box center [391, 251] width 65 height 38
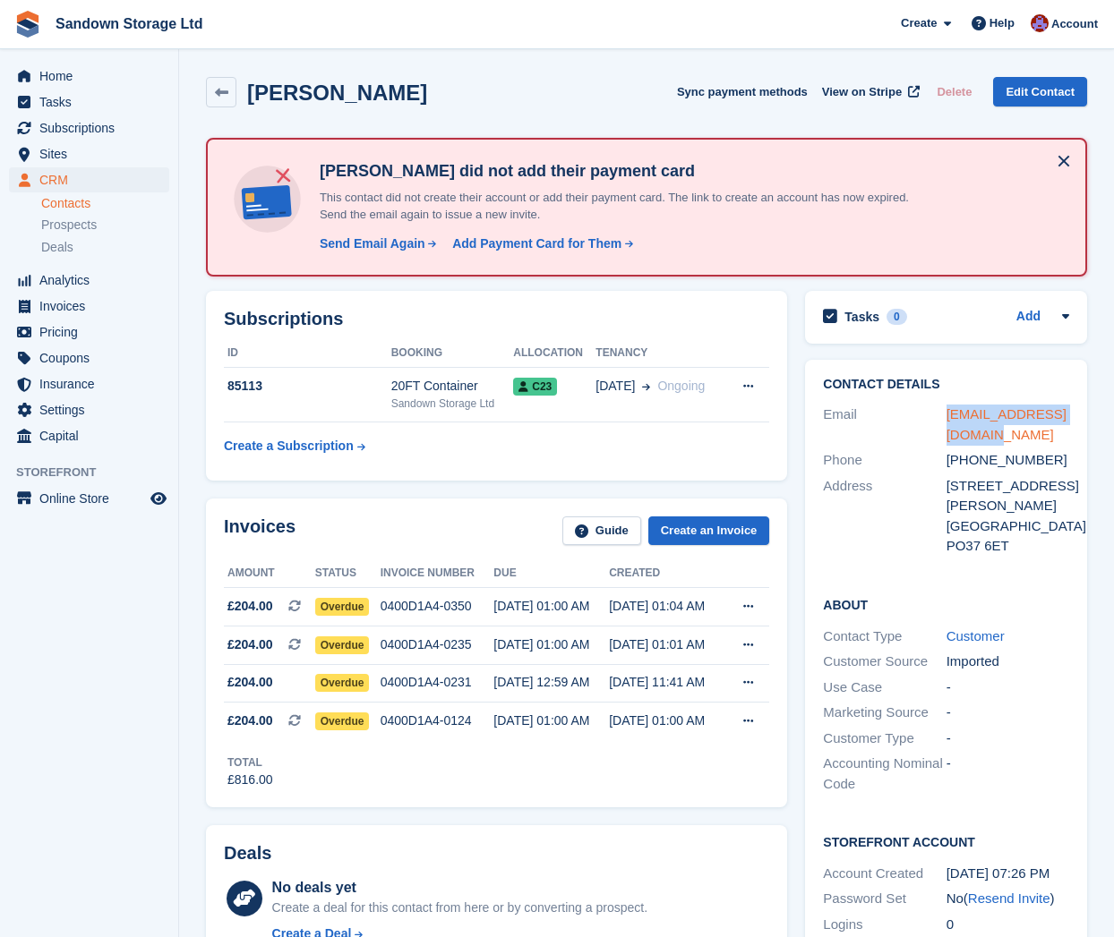
drag, startPoint x: 981, startPoint y: 434, endPoint x: 946, endPoint y: 417, distance: 38.8
click at [946, 417] on div "cprior30@hotmail.co.uk" at bounding box center [1007, 425] width 123 height 40
copy link "cprior30@hotmail.co.uk"
click at [111, 179] on span "CRM" at bounding box center [92, 179] width 107 height 25
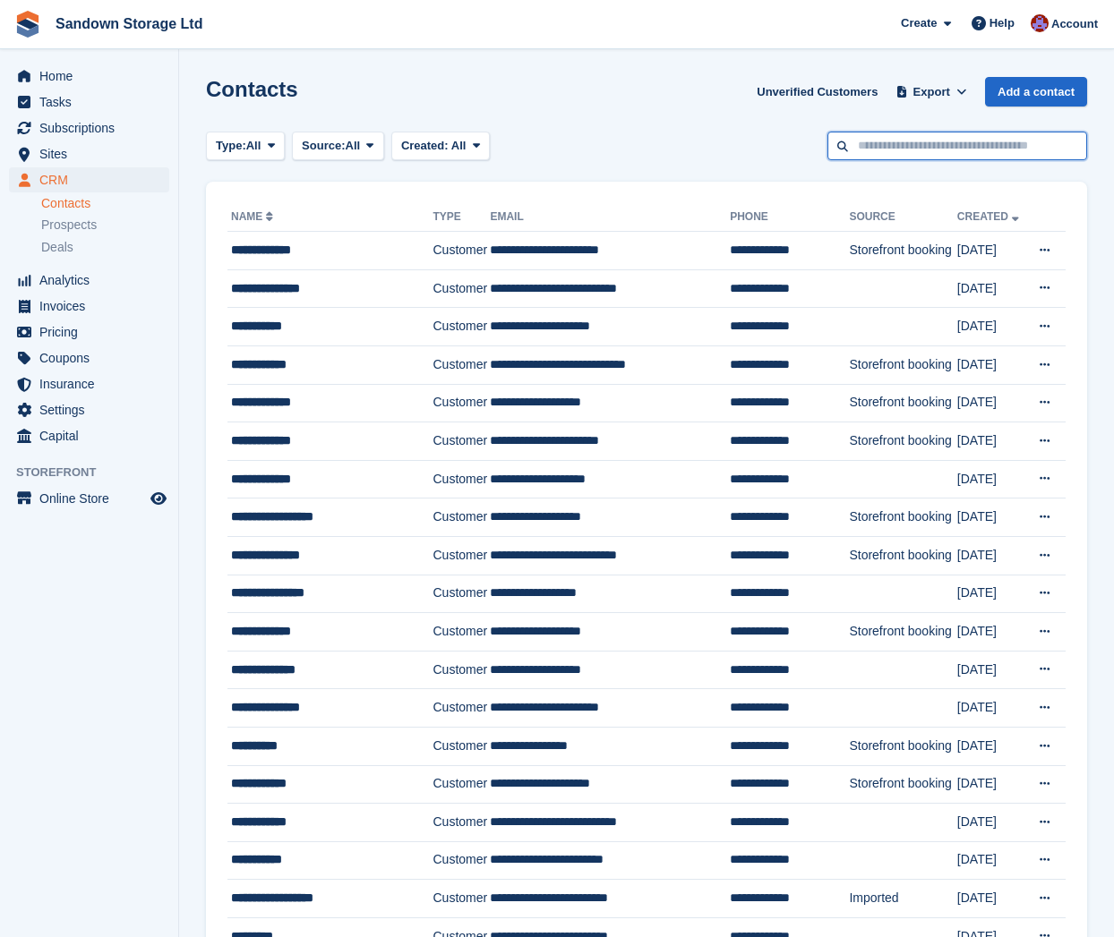
click at [943, 153] on input "text" at bounding box center [957, 147] width 260 height 30
type input "******"
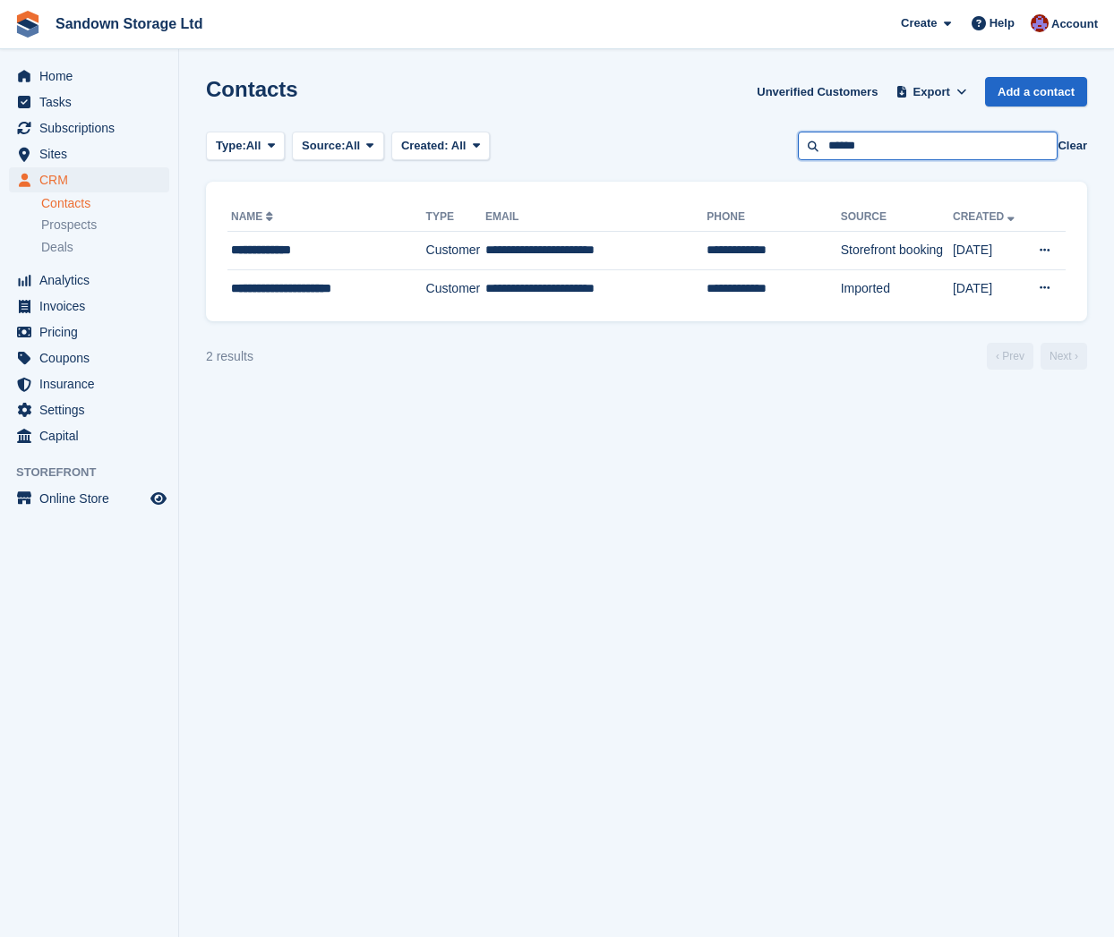
drag, startPoint x: 714, startPoint y: 132, endPoint x: 699, endPoint y: 130, distance: 15.5
click at [699, 130] on section "Contacts Unverified Customers Export Export Contacts Export a CSV of all Contac…" at bounding box center [646, 468] width 935 height 937
type input "******"
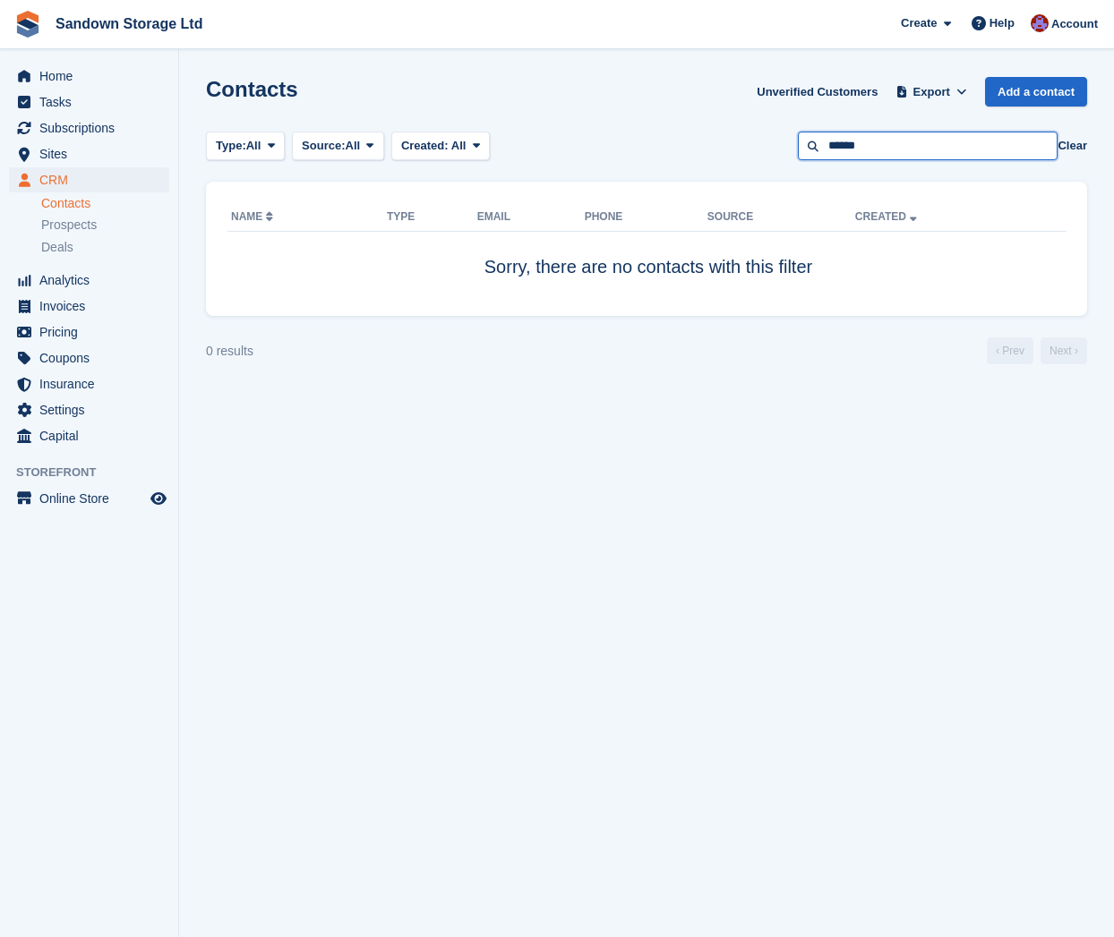
click at [881, 154] on input "******" at bounding box center [928, 147] width 260 height 30
drag, startPoint x: 876, startPoint y: 146, endPoint x: 739, endPoint y: 132, distance: 137.6
click at [739, 132] on div "Type: All All Lead Customer Source: All All Storefront Backoffice Pre-Opening i…" at bounding box center [646, 147] width 881 height 30
type input "****"
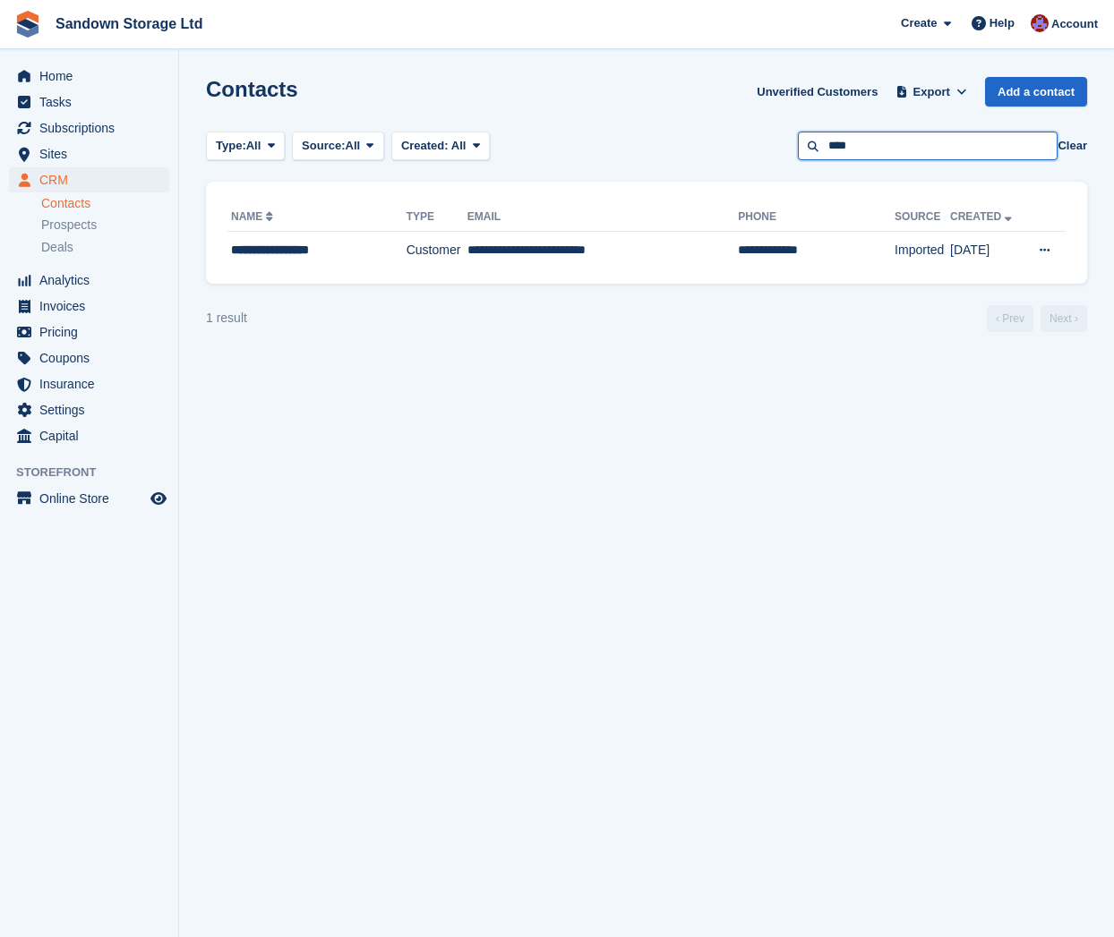
drag, startPoint x: 819, startPoint y: 140, endPoint x: 789, endPoint y: 140, distance: 30.4
click at [789, 140] on div "Type: All All Lead Customer Source: All All Storefront Backoffice Pre-Opening i…" at bounding box center [646, 147] width 881 height 30
type input "*****"
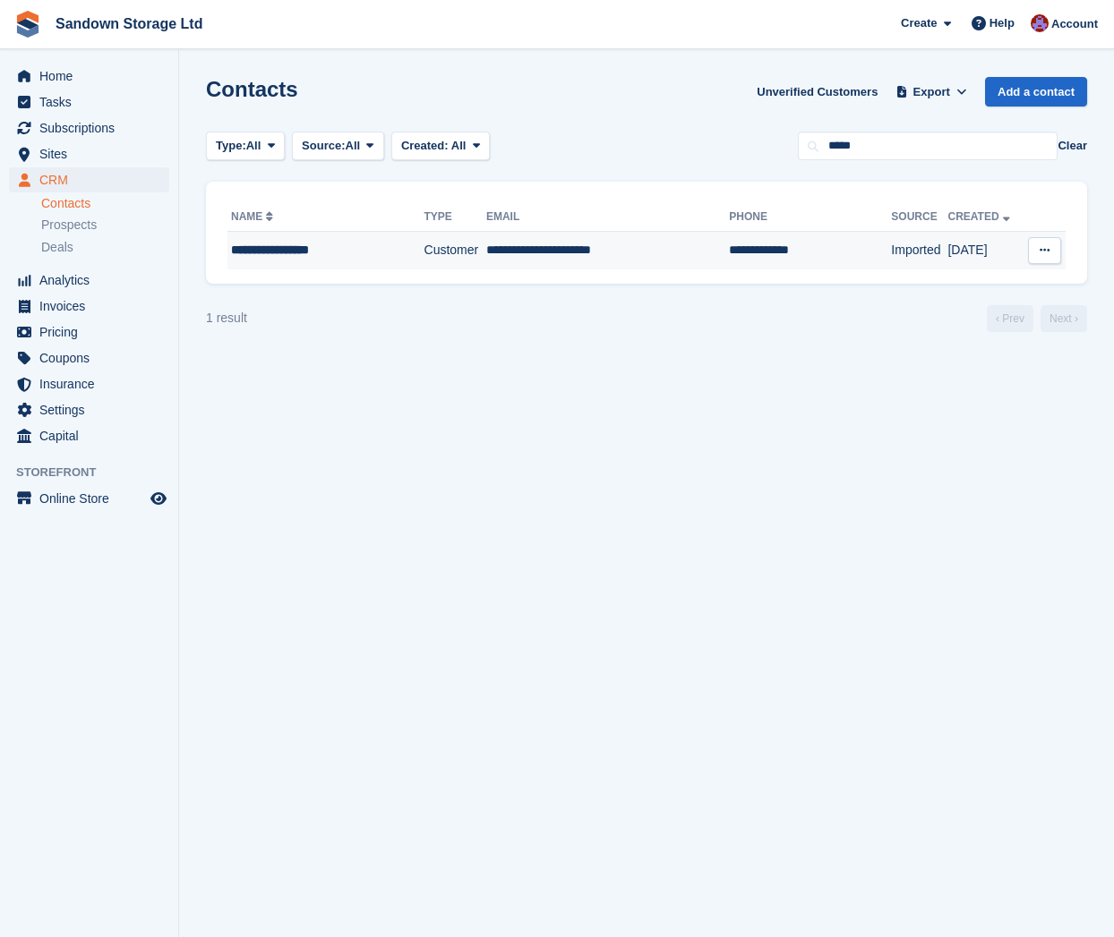
click at [338, 266] on td "**********" at bounding box center [325, 251] width 197 height 38
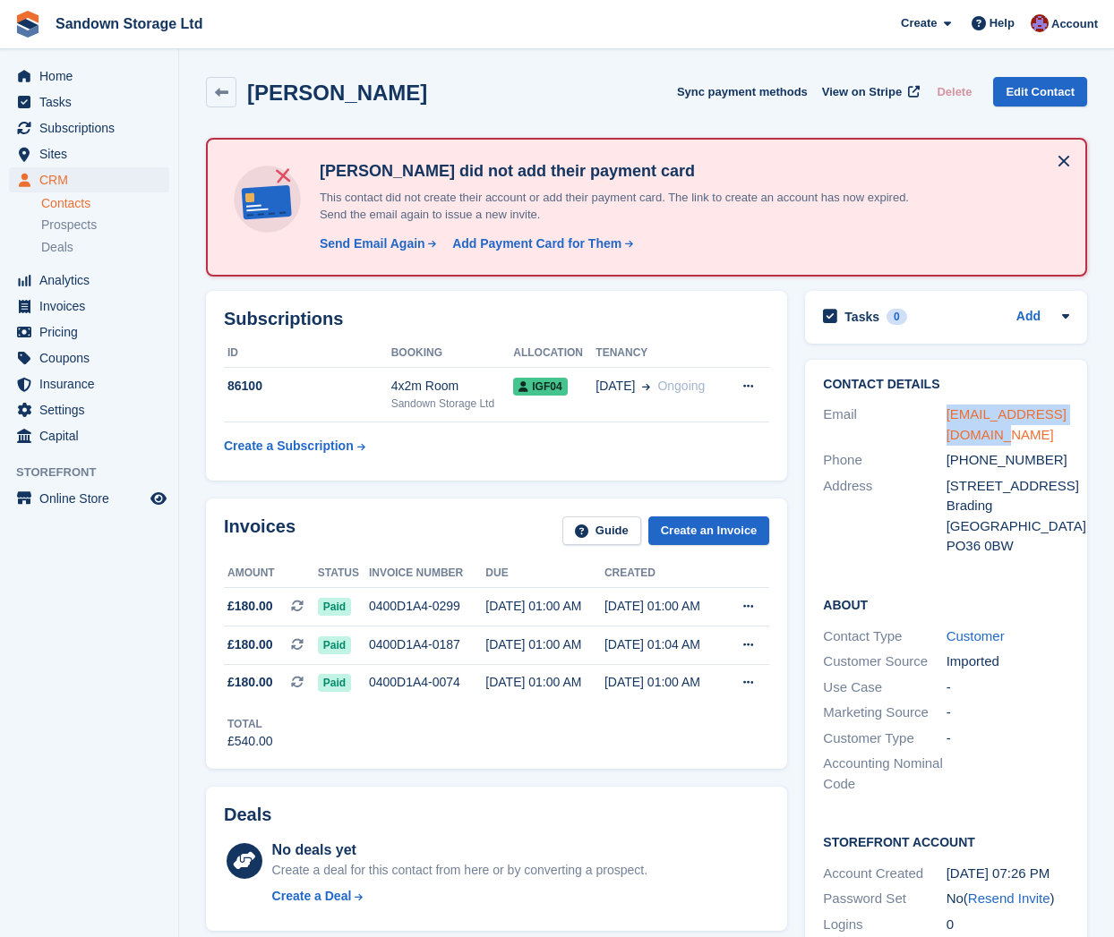
drag, startPoint x: 989, startPoint y: 438, endPoint x: 947, endPoint y: 418, distance: 46.5
click at [947, 418] on div "[EMAIL_ADDRESS][DOMAIN_NAME]" at bounding box center [1007, 425] width 123 height 40
copy link "[EMAIL_ADDRESS][DOMAIN_NAME]"
click at [220, 96] on icon at bounding box center [221, 92] width 13 height 13
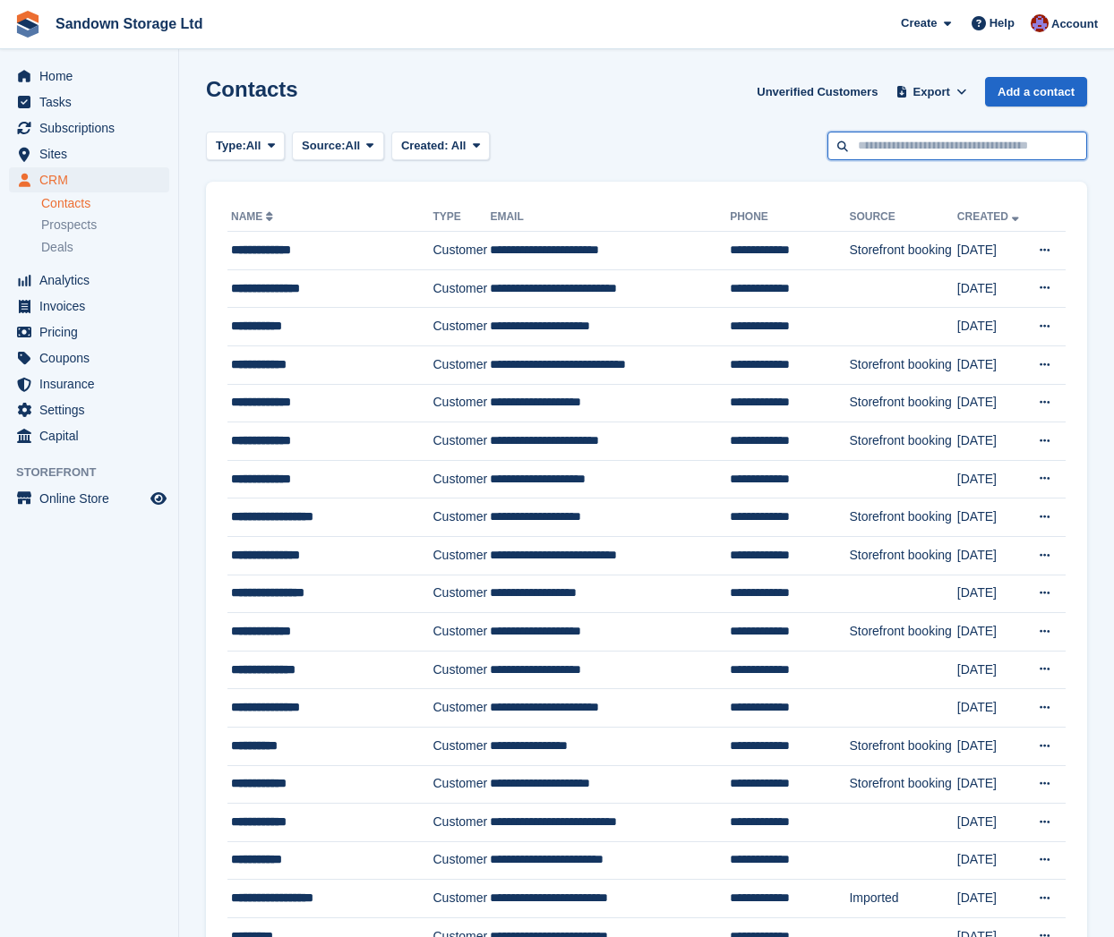
click at [899, 147] on input "text" at bounding box center [957, 147] width 260 height 30
type input "****"
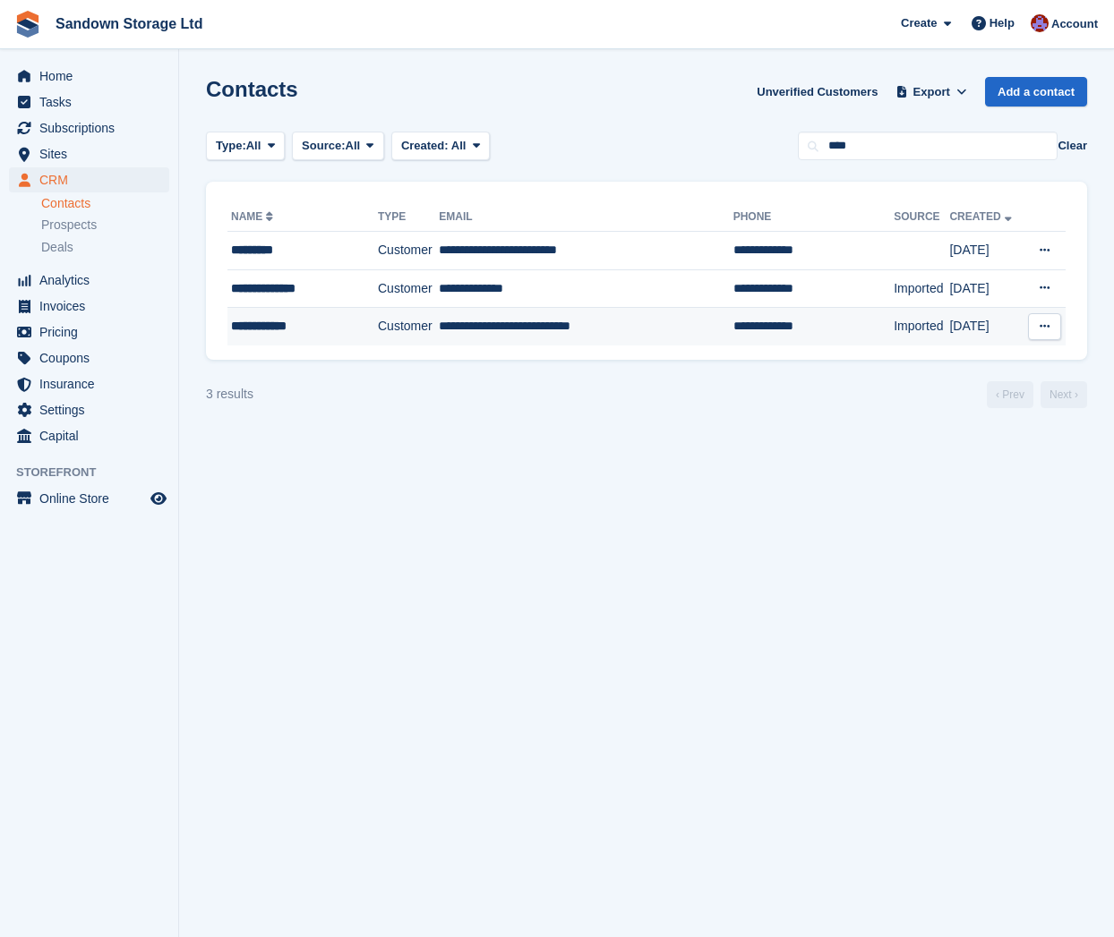
click at [640, 335] on td "**********" at bounding box center [586, 327] width 294 height 38
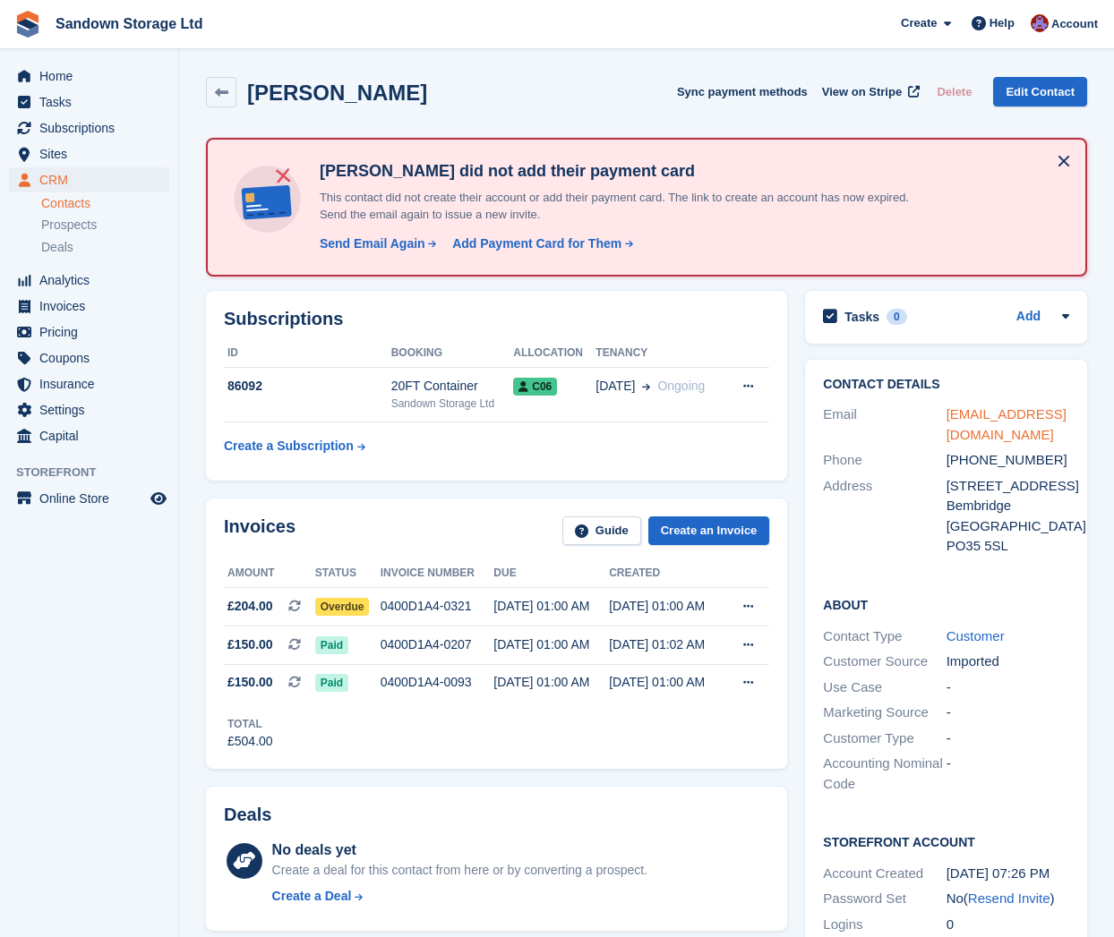
drag, startPoint x: 1031, startPoint y: 433, endPoint x: 948, endPoint y: 419, distance: 84.5
click at [948, 419] on div "[EMAIL_ADDRESS][DOMAIN_NAME]" at bounding box center [1007, 425] width 123 height 40
copy link "[EMAIL_ADDRESS][DOMAIN_NAME]"
click at [217, 103] on link at bounding box center [221, 92] width 30 height 30
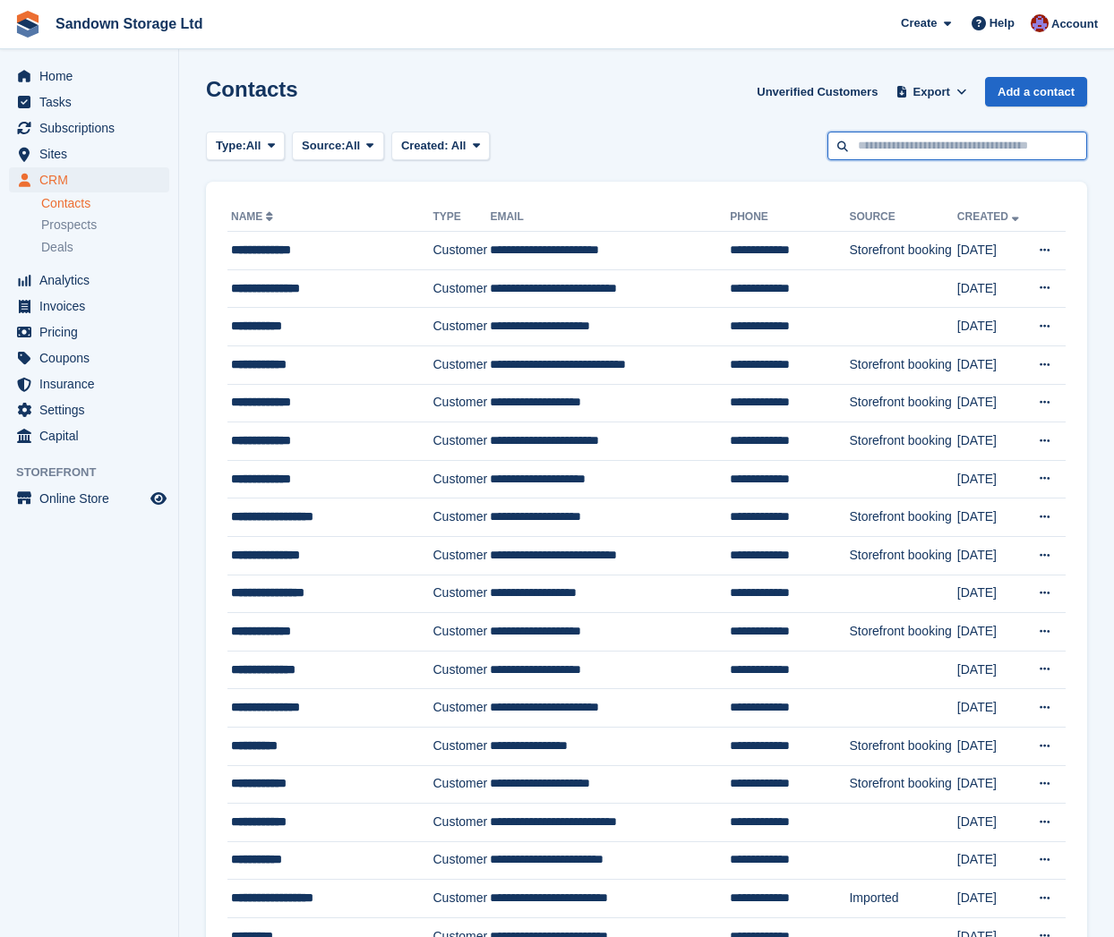
click at [931, 146] on input "text" at bounding box center [957, 147] width 260 height 30
type input "******"
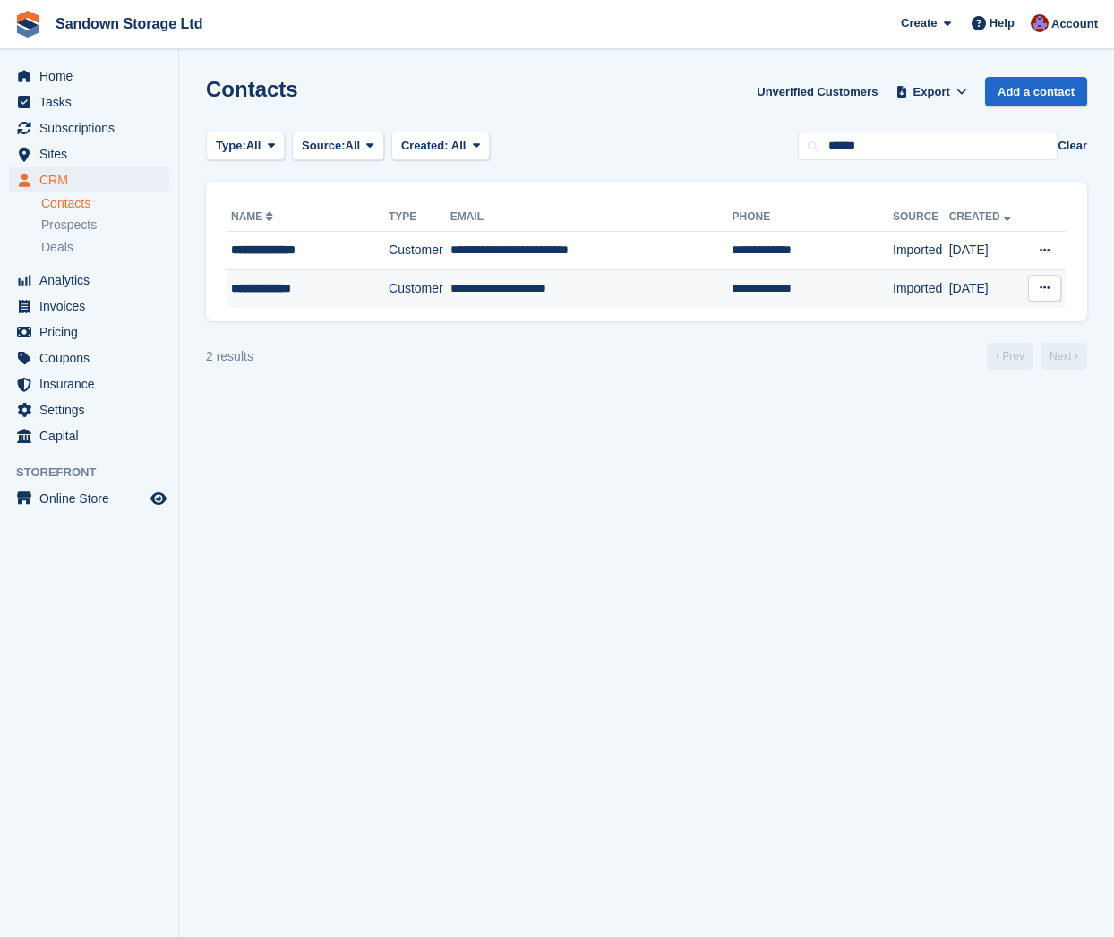
click at [612, 304] on td "**********" at bounding box center [591, 288] width 282 height 38
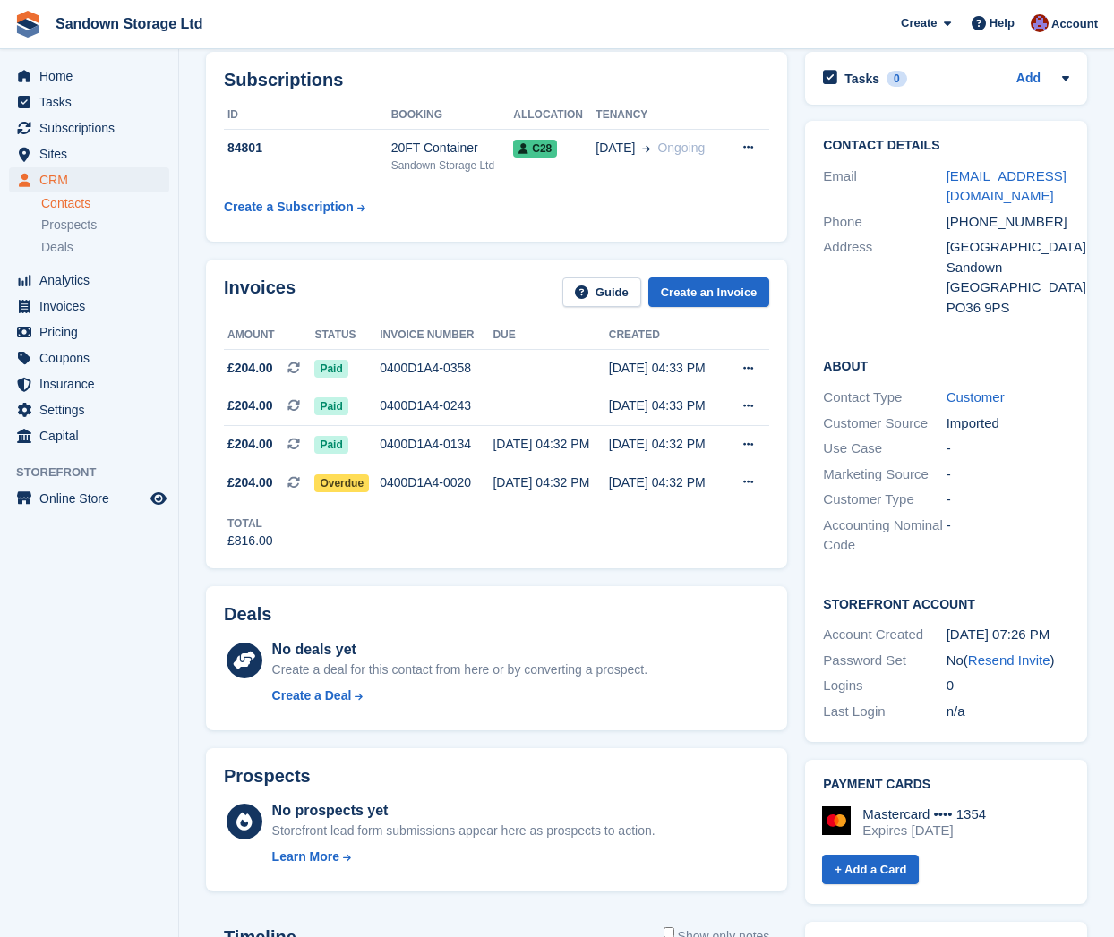
scroll to position [162, 0]
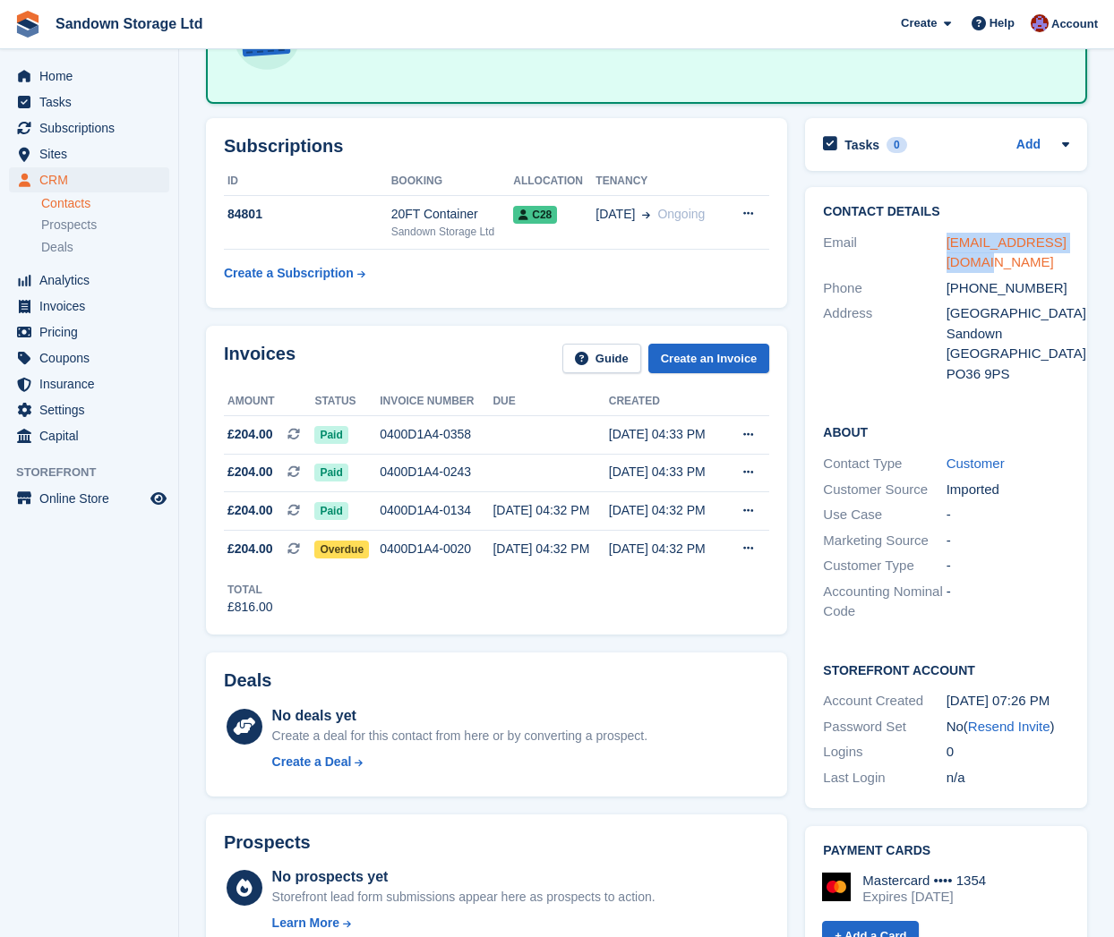
drag, startPoint x: 998, startPoint y: 261, endPoint x: 948, endPoint y: 244, distance: 52.9
click at [948, 244] on div "[EMAIL_ADDRESS][DOMAIN_NAME]" at bounding box center [1007, 253] width 123 height 40
copy link "[EMAIL_ADDRESS][DOMAIN_NAME]"
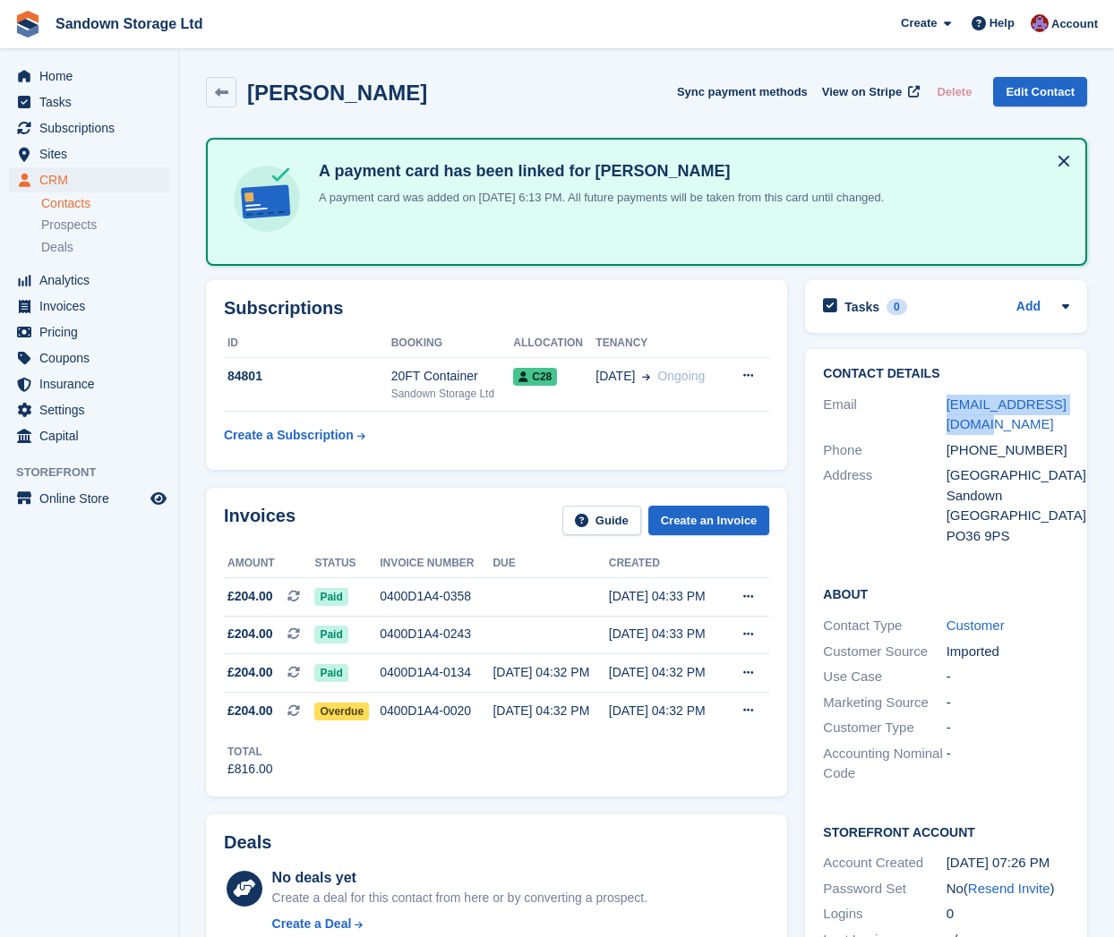
scroll to position [0, 0]
click at [237, 98] on div "[PERSON_NAME]" at bounding box center [331, 93] width 191 height 24
click at [218, 95] on icon at bounding box center [221, 92] width 13 height 13
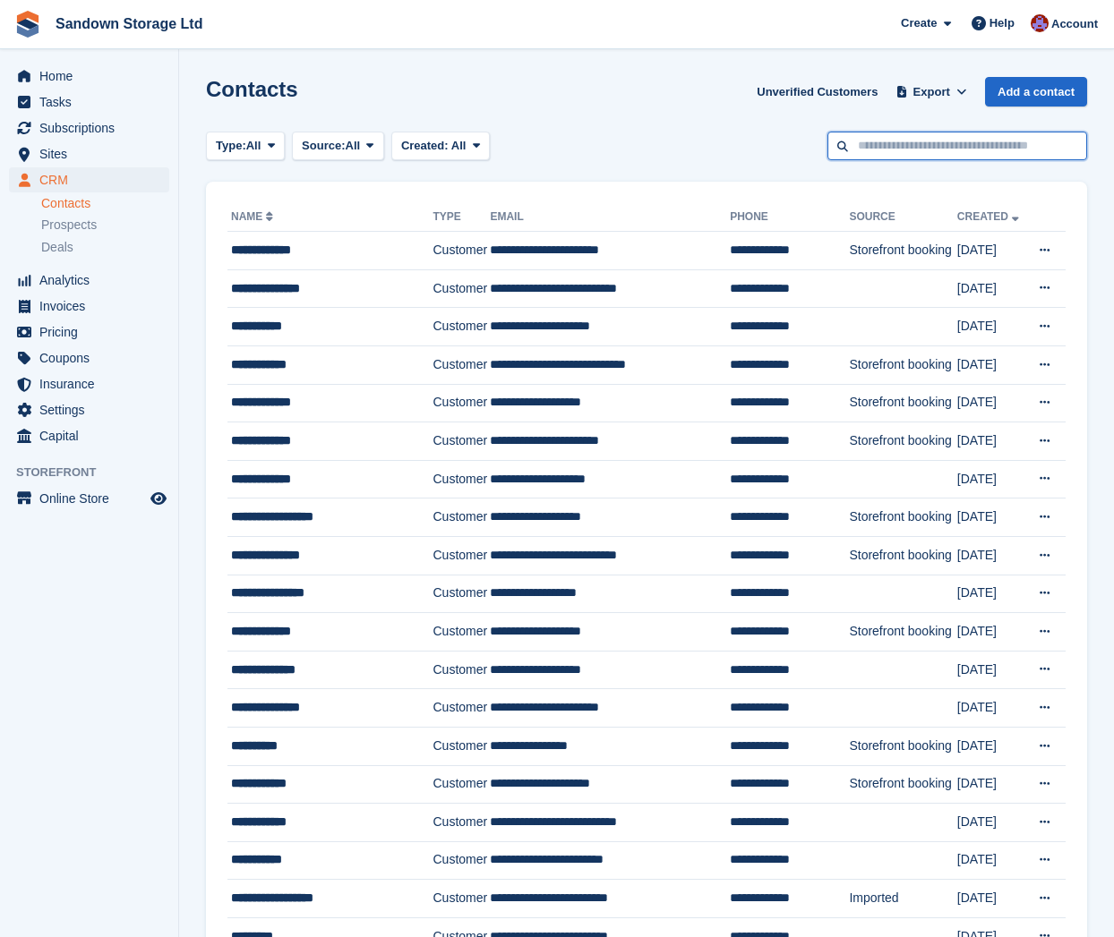
click at [930, 144] on input "text" at bounding box center [957, 147] width 260 height 30
type input "*******"
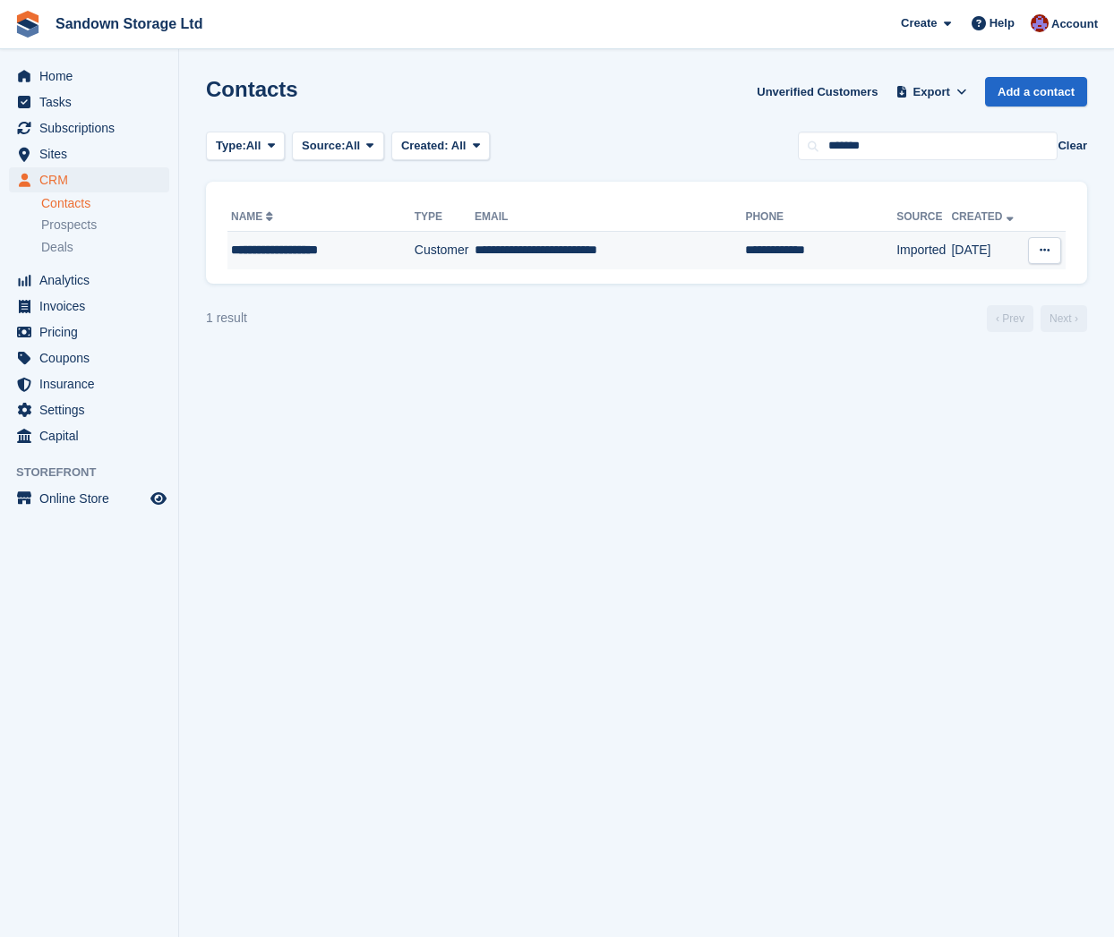
click at [662, 255] on td "**********" at bounding box center [609, 251] width 270 height 38
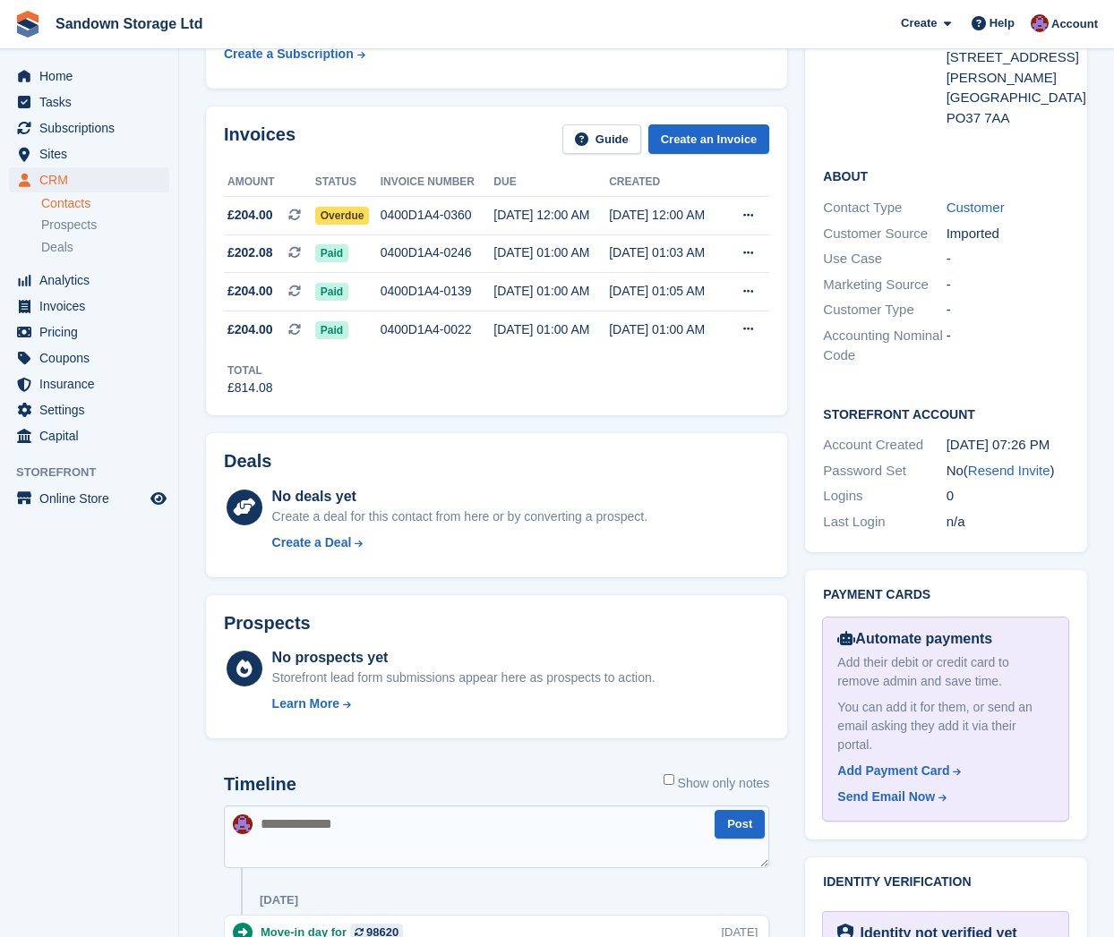
scroll to position [281, 0]
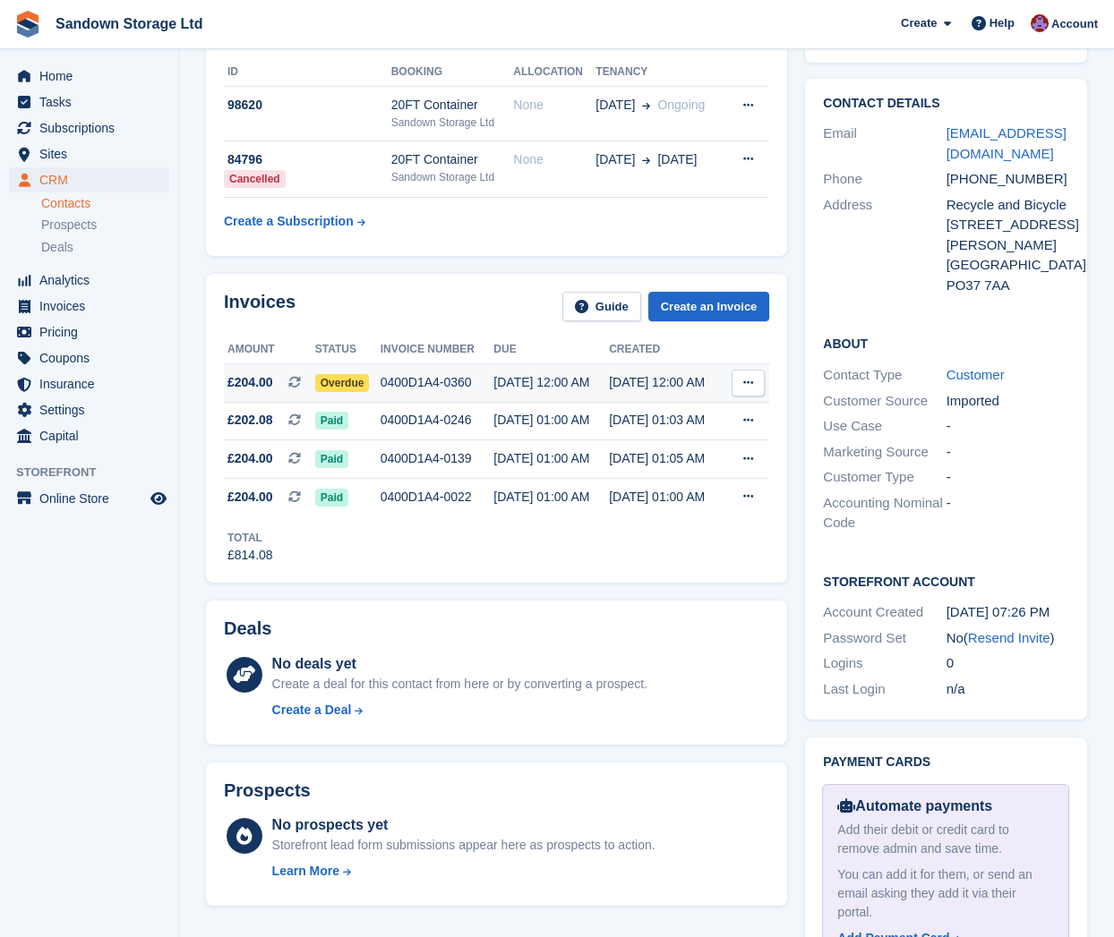
click at [386, 381] on div "0400D1A4-0360" at bounding box center [437, 382] width 114 height 19
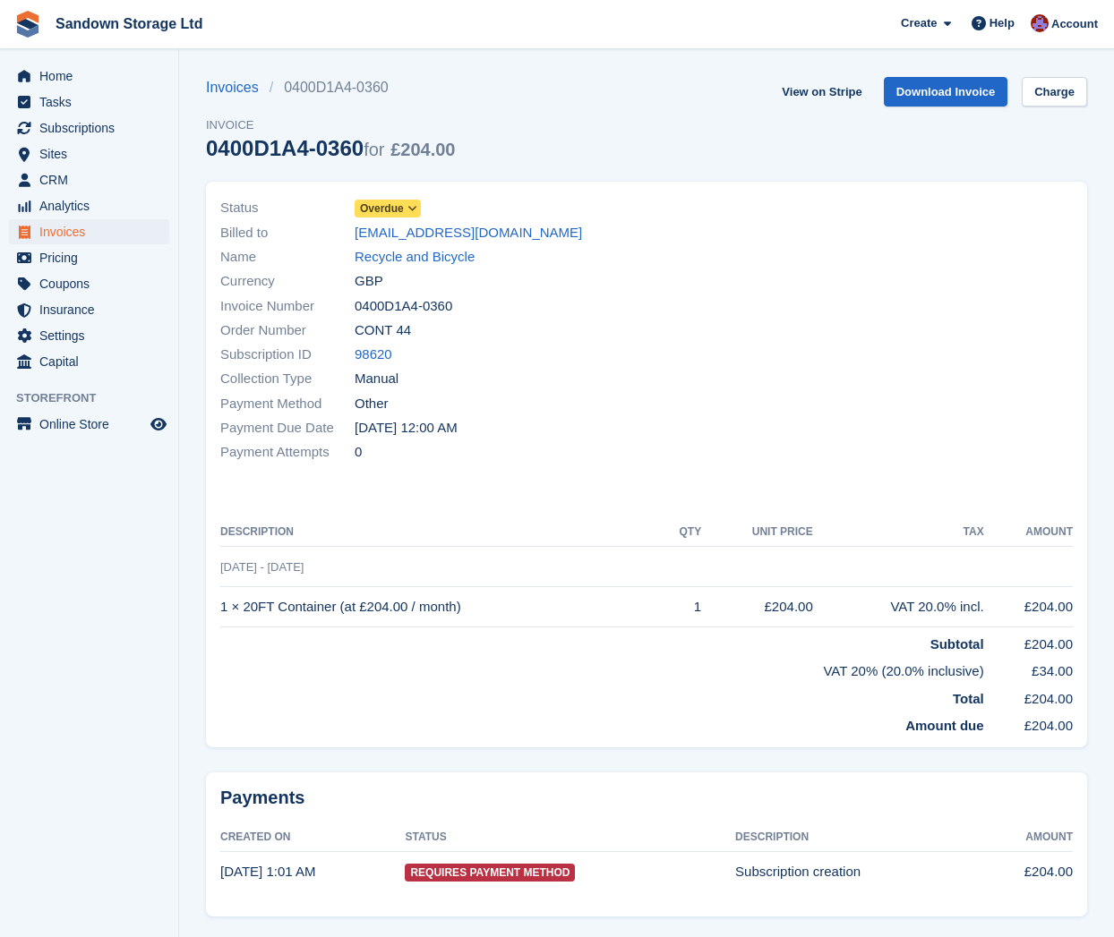
click at [399, 206] on span "Overdue" at bounding box center [382, 209] width 44 height 16
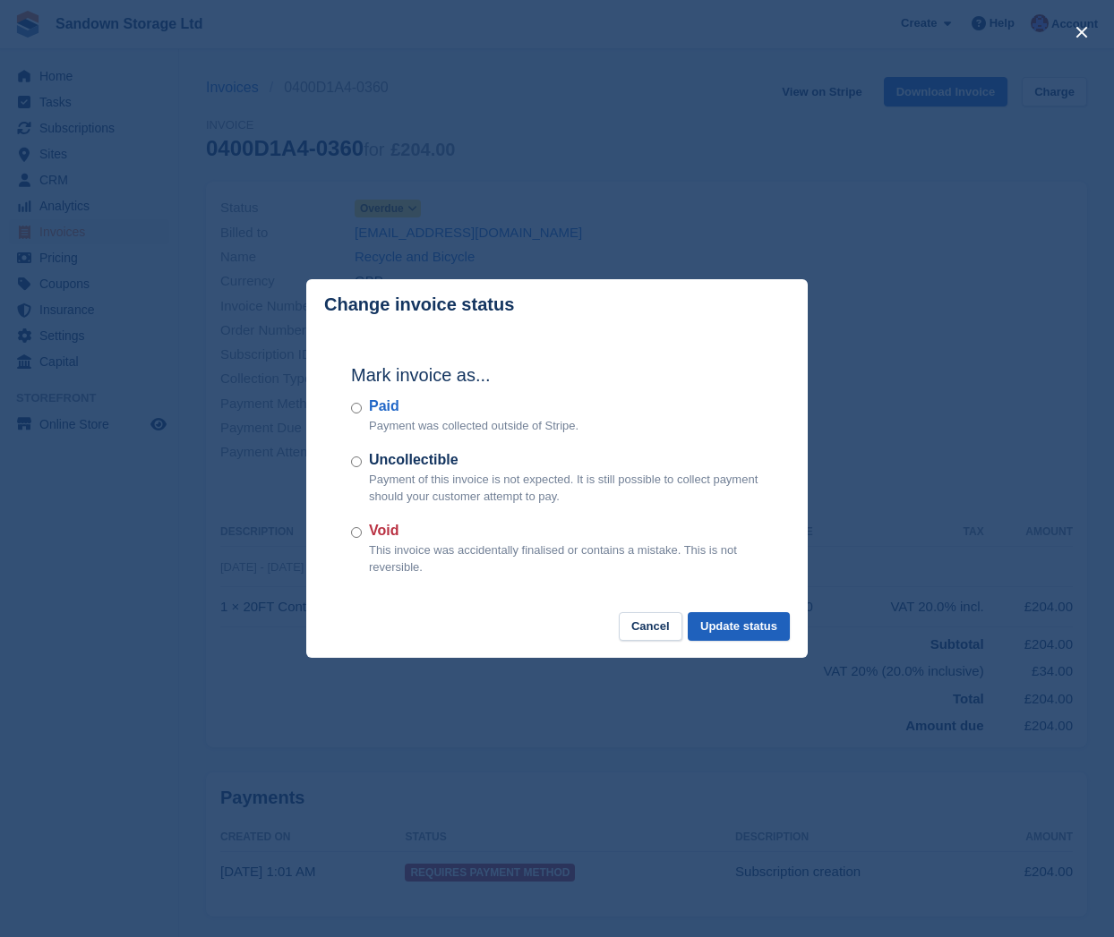
click at [772, 630] on button "Update status" at bounding box center [738, 627] width 102 height 30
